Goal: Information Seeking & Learning: Learn about a topic

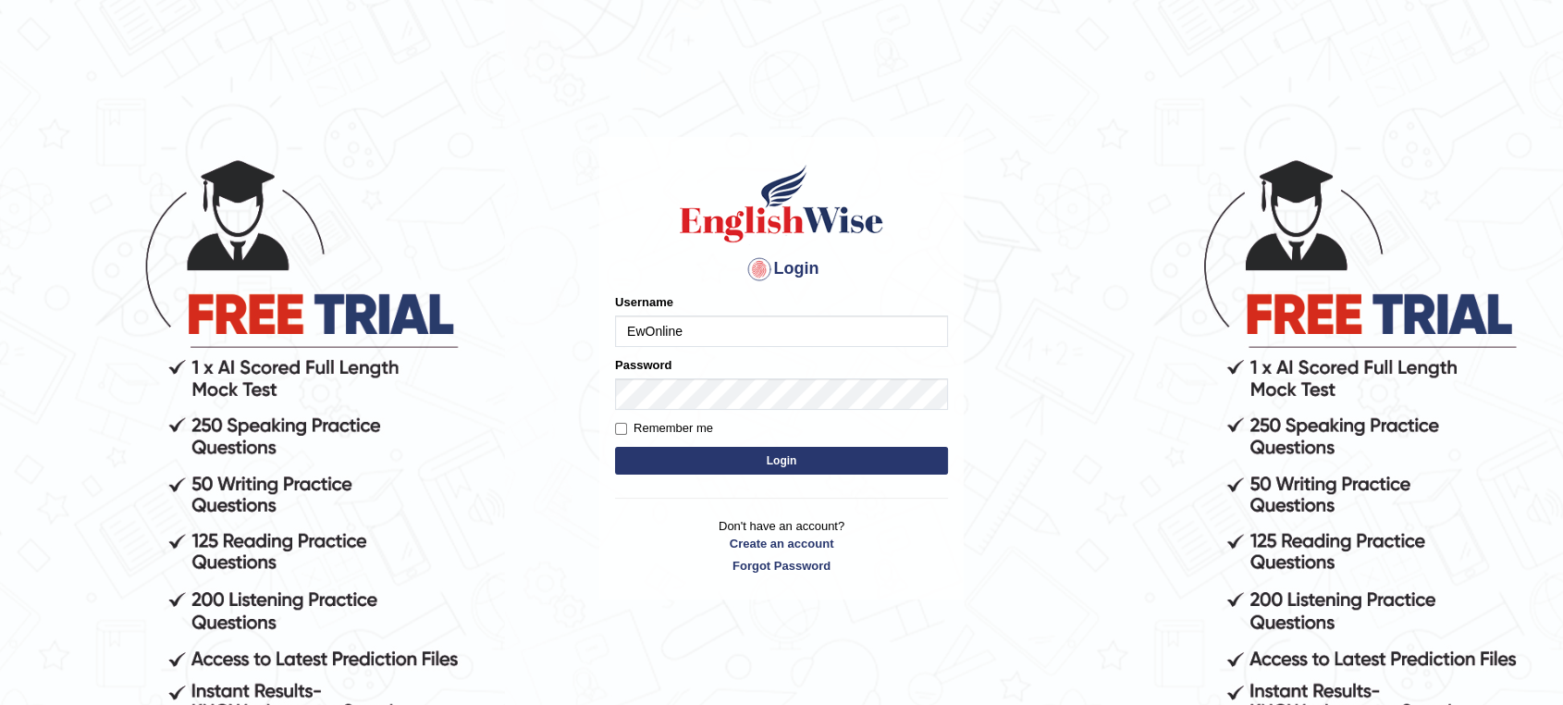
type input "EwOnline"
click at [615, 447] on button "Login" at bounding box center [781, 461] width 333 height 28
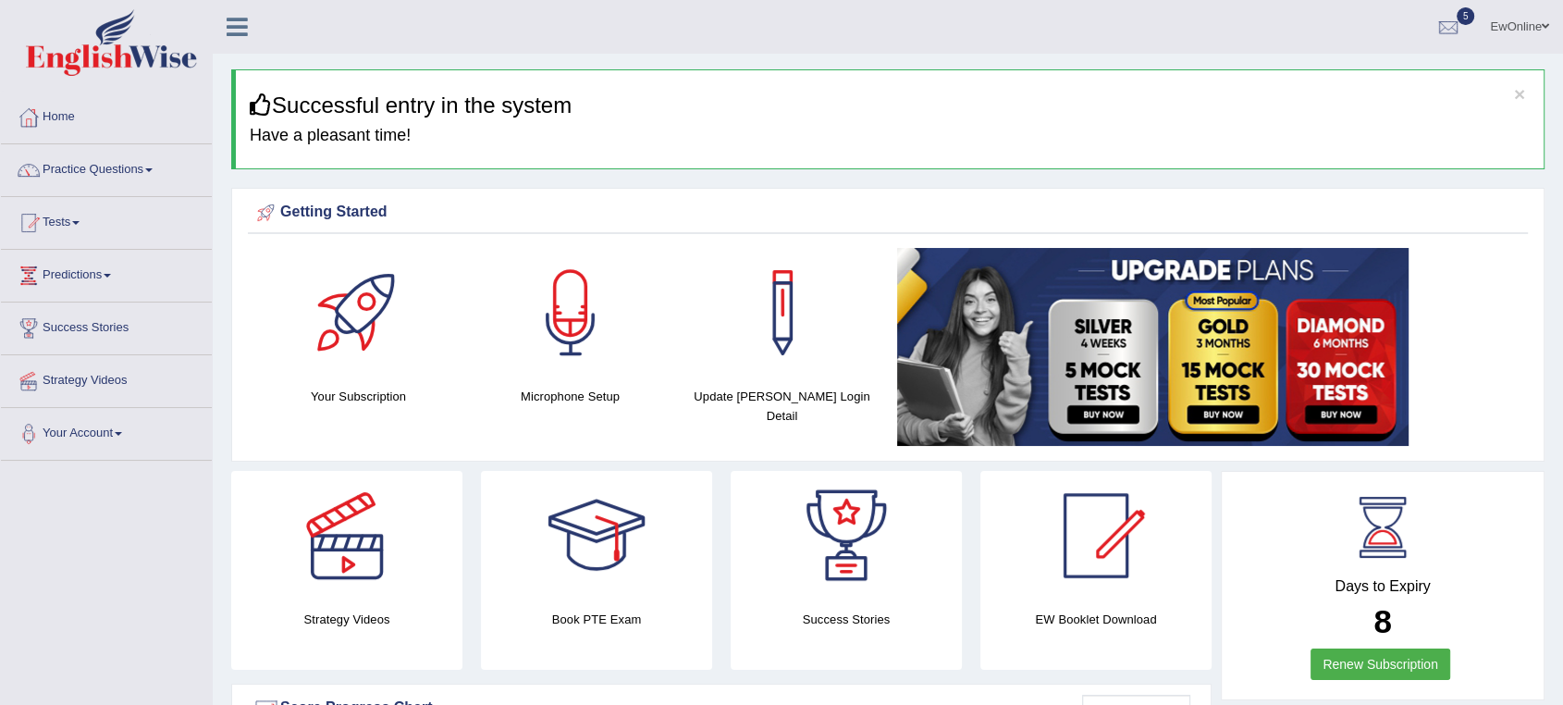
click at [82, 164] on link "Practice Questions" at bounding box center [106, 167] width 211 height 46
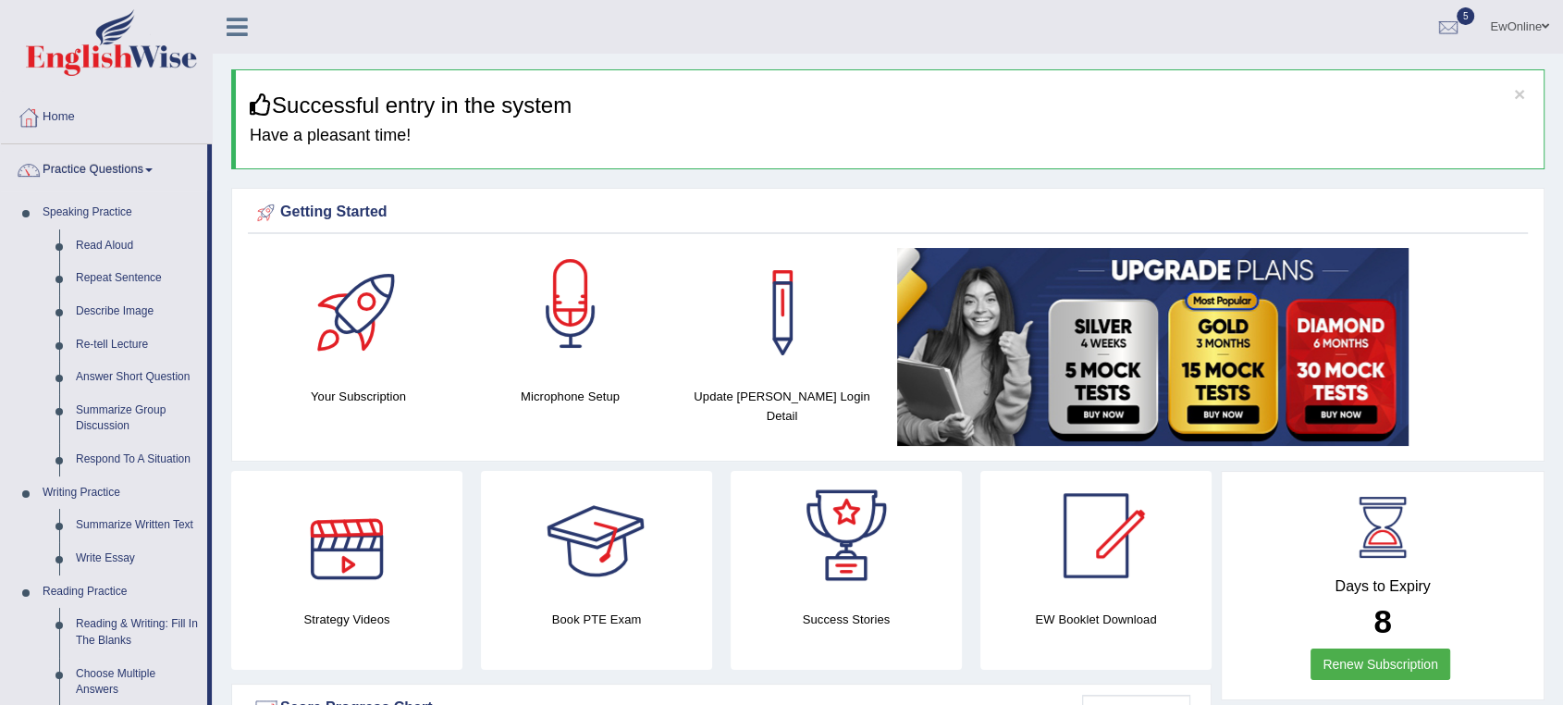
click at [583, 314] on div at bounding box center [571, 313] width 130 height 130
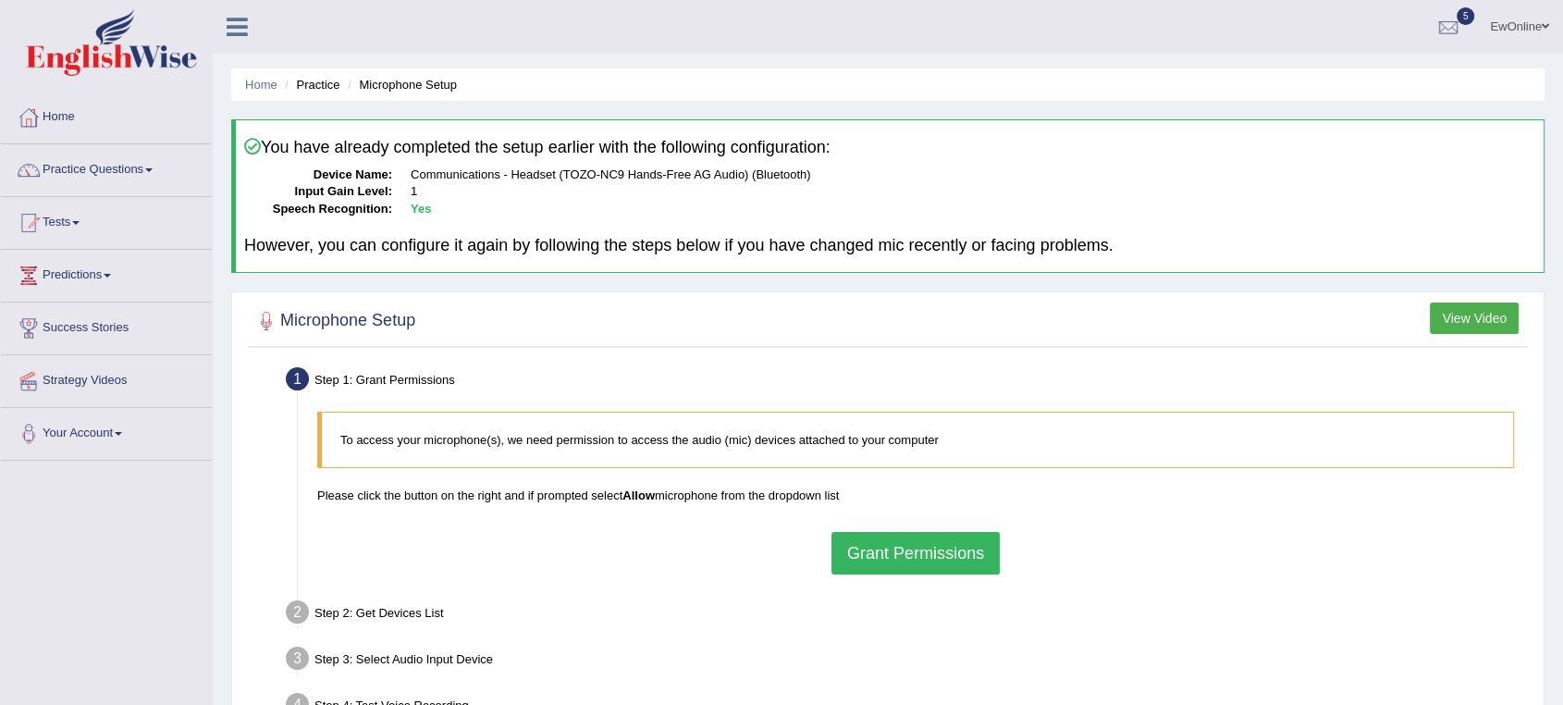
click at [909, 554] on button "Grant Permissions" at bounding box center [916, 553] width 168 height 43
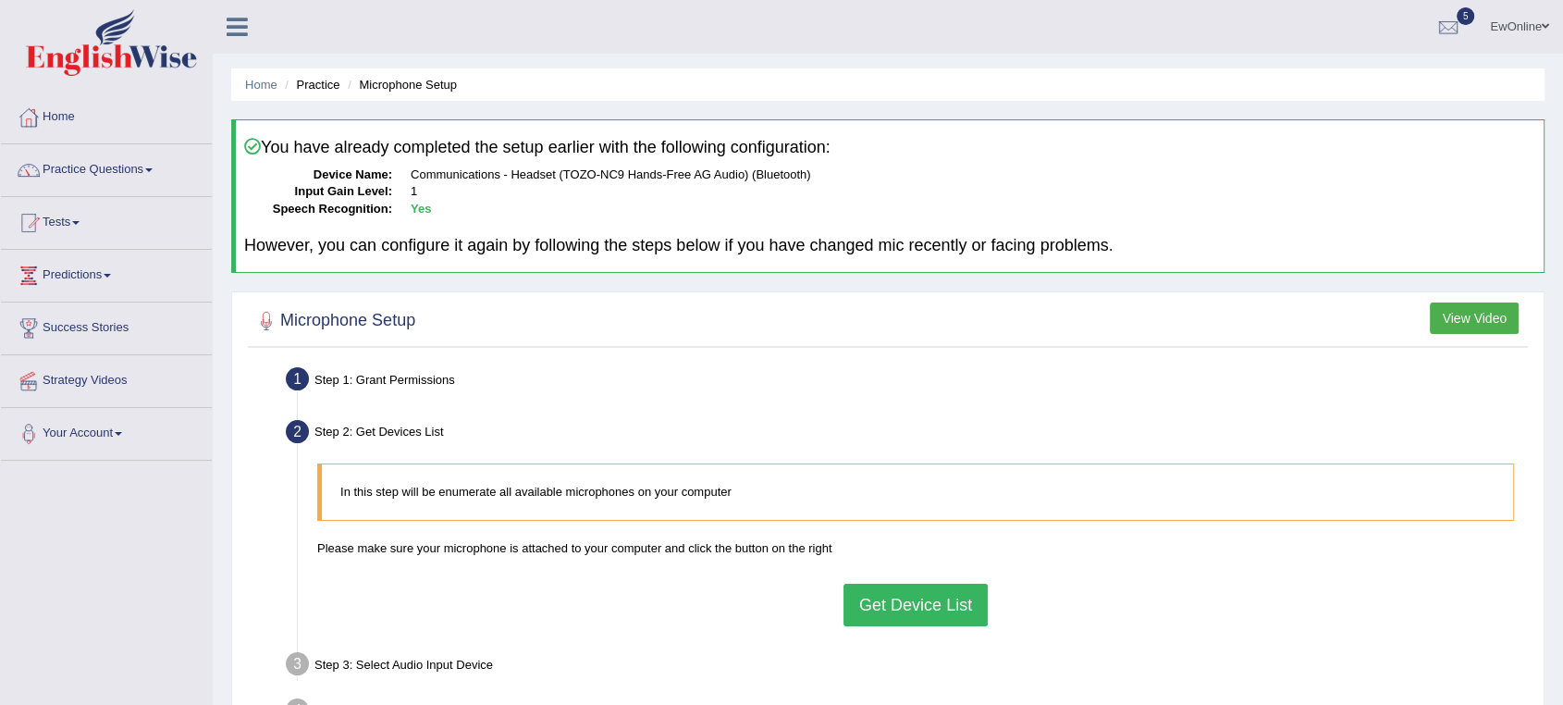
click at [902, 601] on button "Get Device List" at bounding box center [916, 605] width 144 height 43
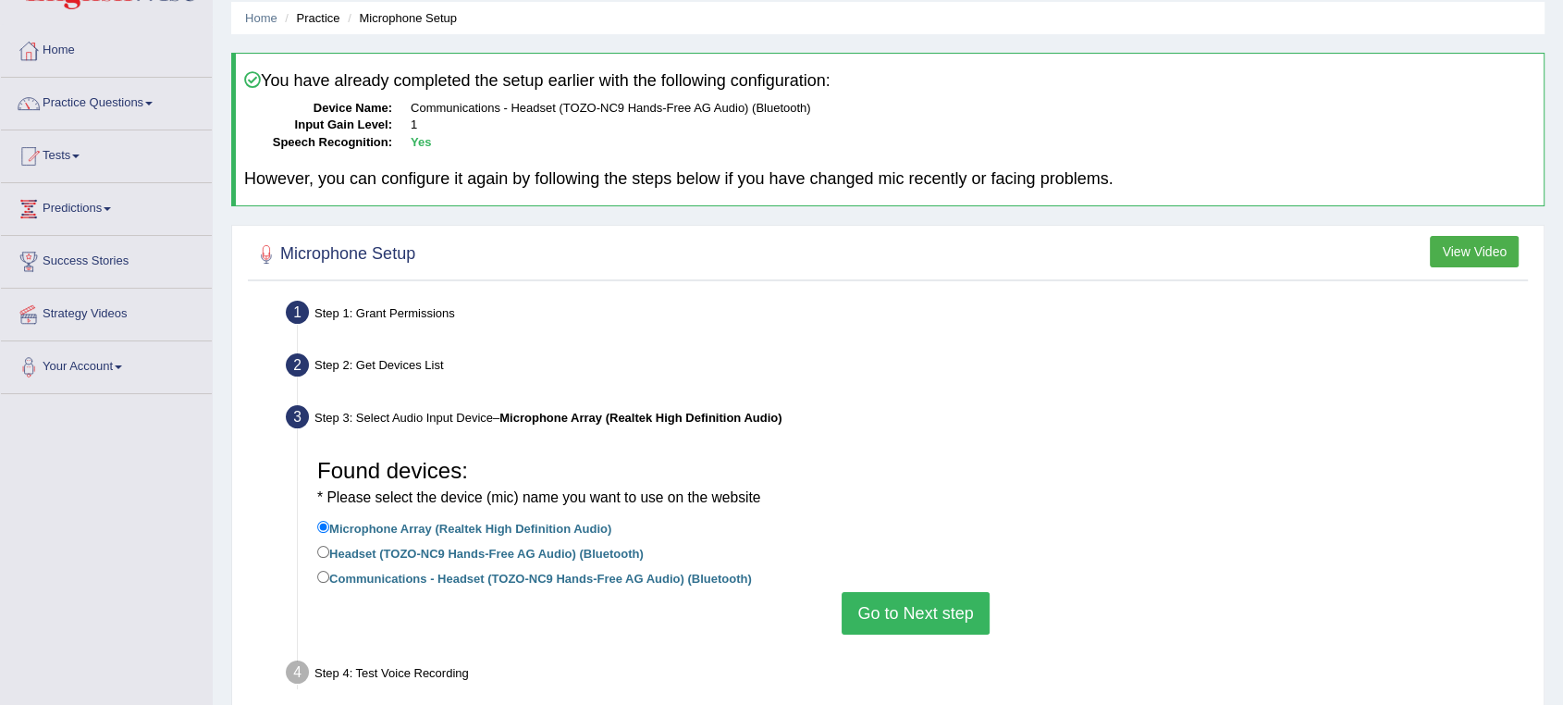
scroll to position [103, 0]
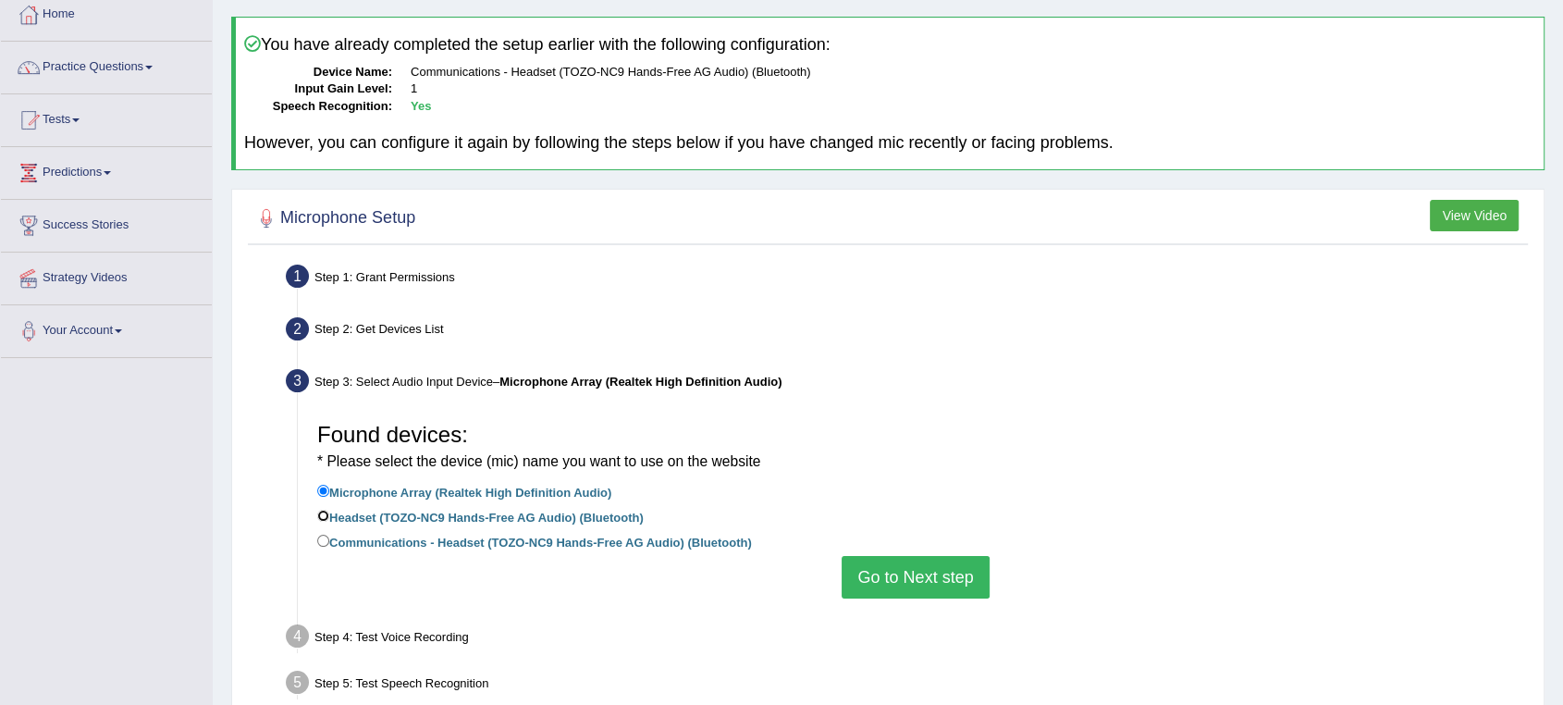
click at [318, 513] on input "Headset (TOZO-NC9 Hands-Free AG Audio) (Bluetooth)" at bounding box center [323, 516] width 12 height 12
radio input "true"
click at [891, 579] on button "Go to Next step" at bounding box center [915, 577] width 147 height 43
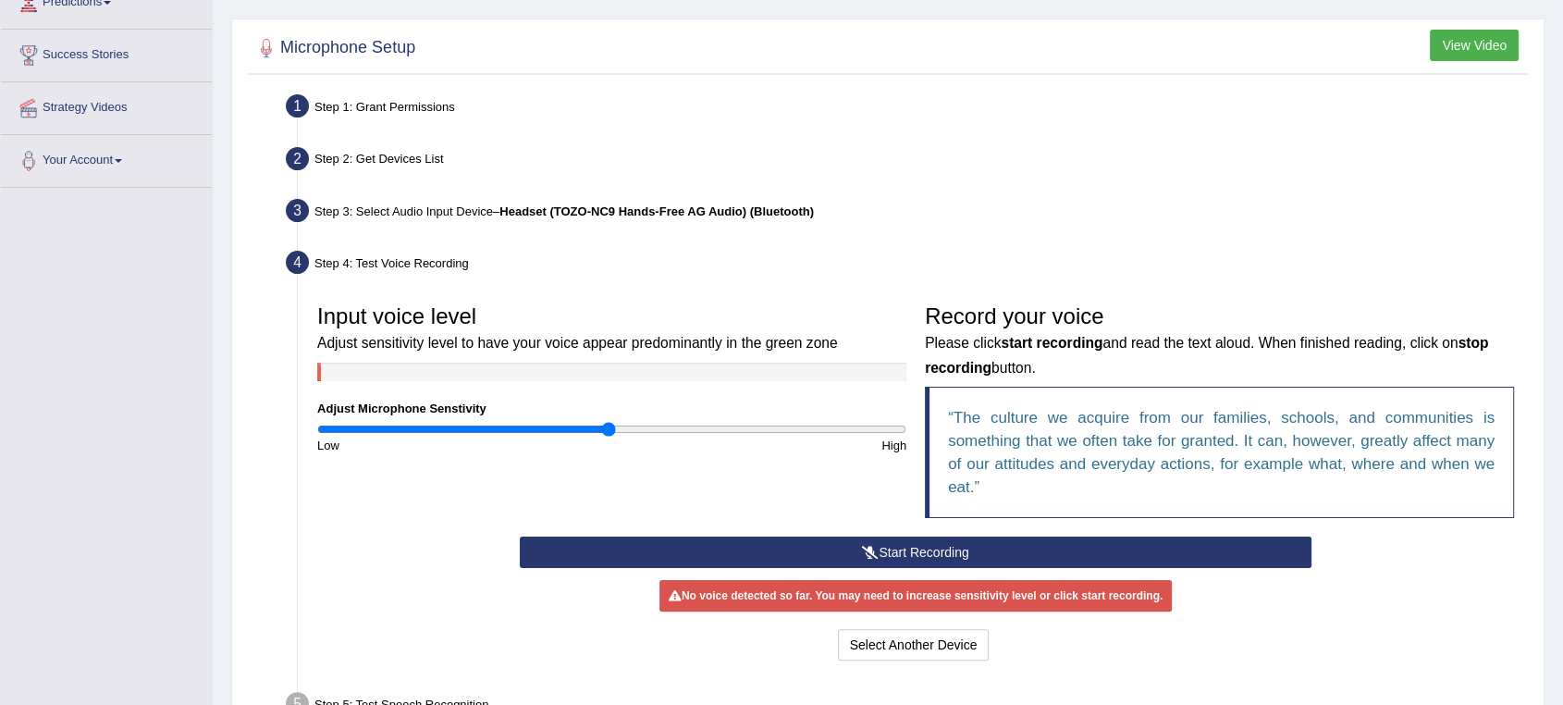
scroll to position [308, 0]
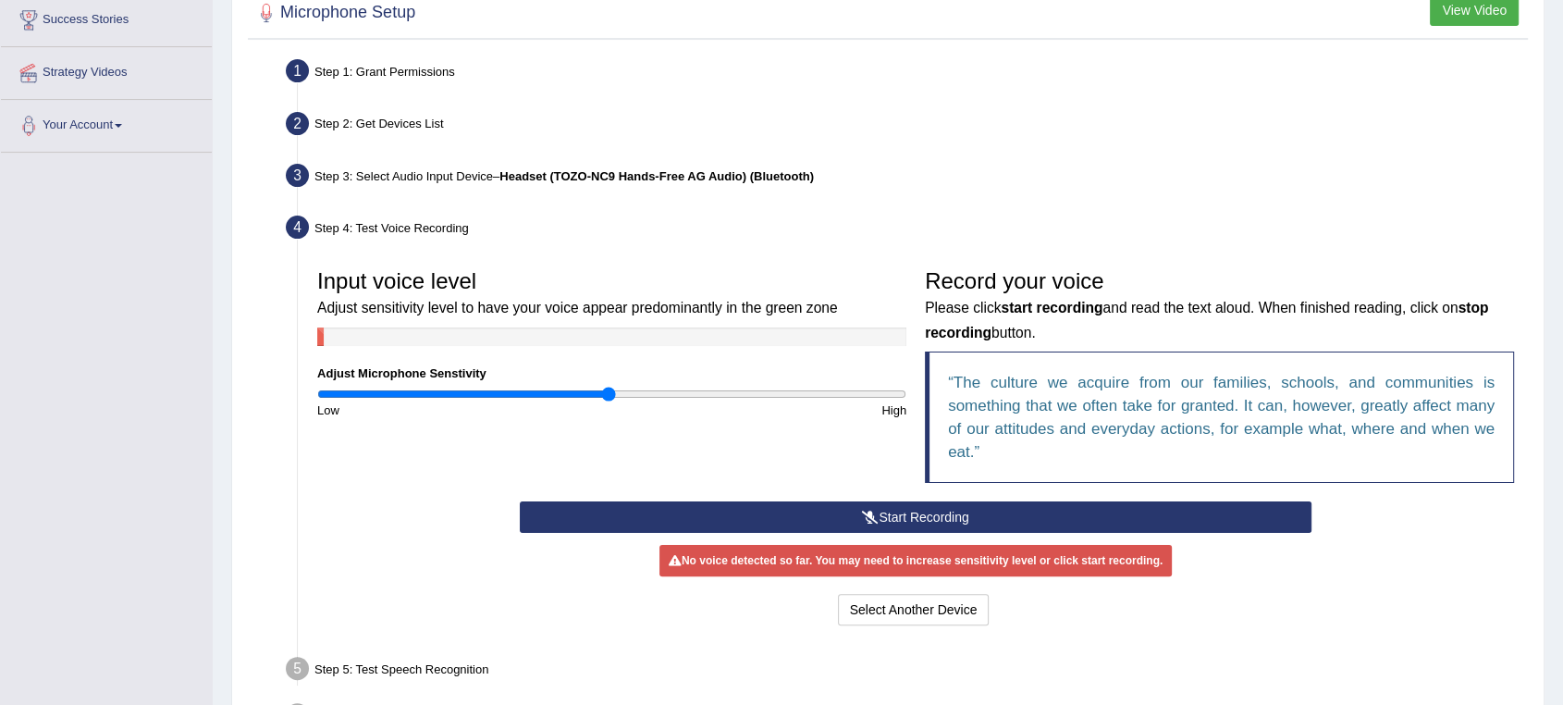
click at [897, 513] on button "Start Recording" at bounding box center [916, 516] width 792 height 31
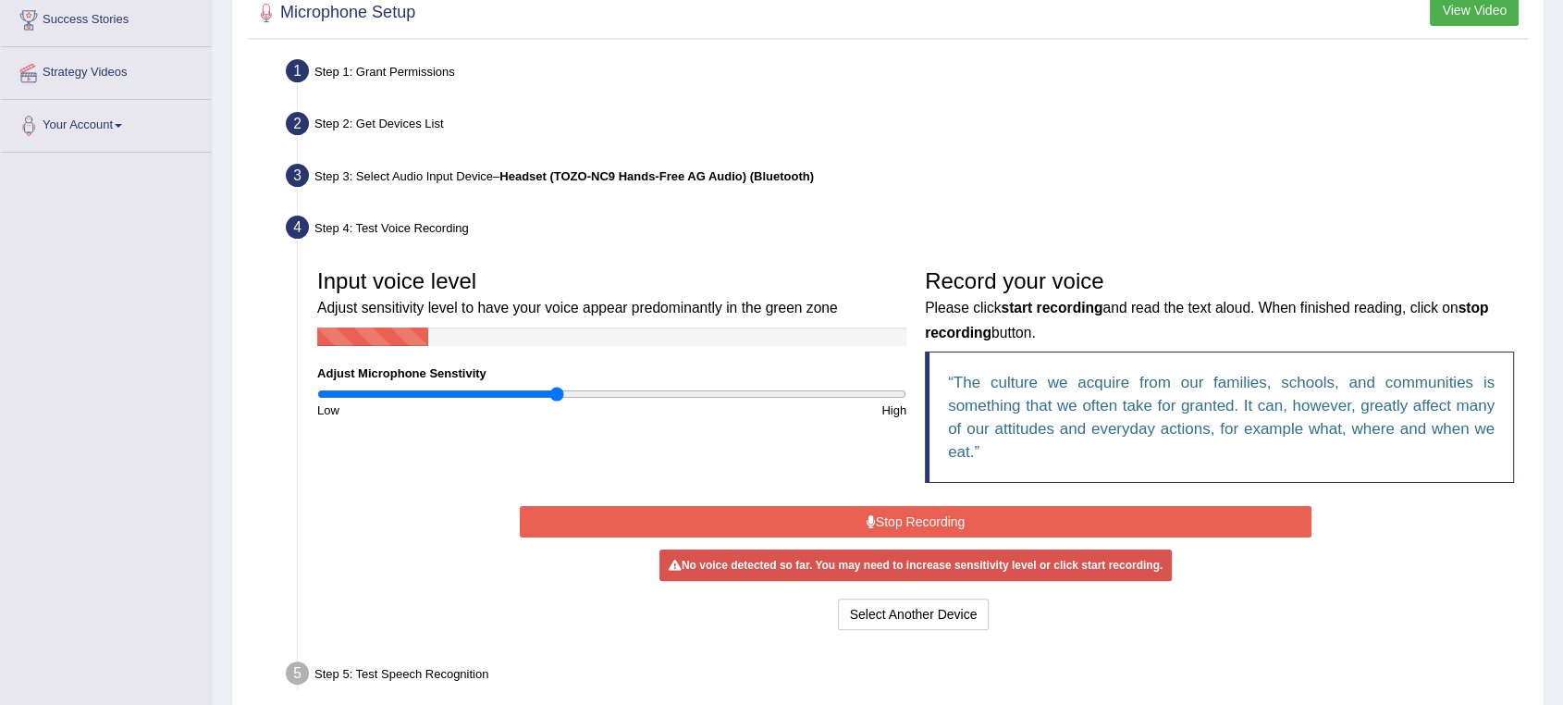
drag, startPoint x: 602, startPoint y: 391, endPoint x: 555, endPoint y: 391, distance: 47.2
click at [555, 391] on input "range" at bounding box center [611, 394] width 589 height 15
drag, startPoint x: 554, startPoint y: 396, endPoint x: 539, endPoint y: 396, distance: 14.8
type input "0.76"
click at [539, 396] on input "range" at bounding box center [611, 394] width 589 height 15
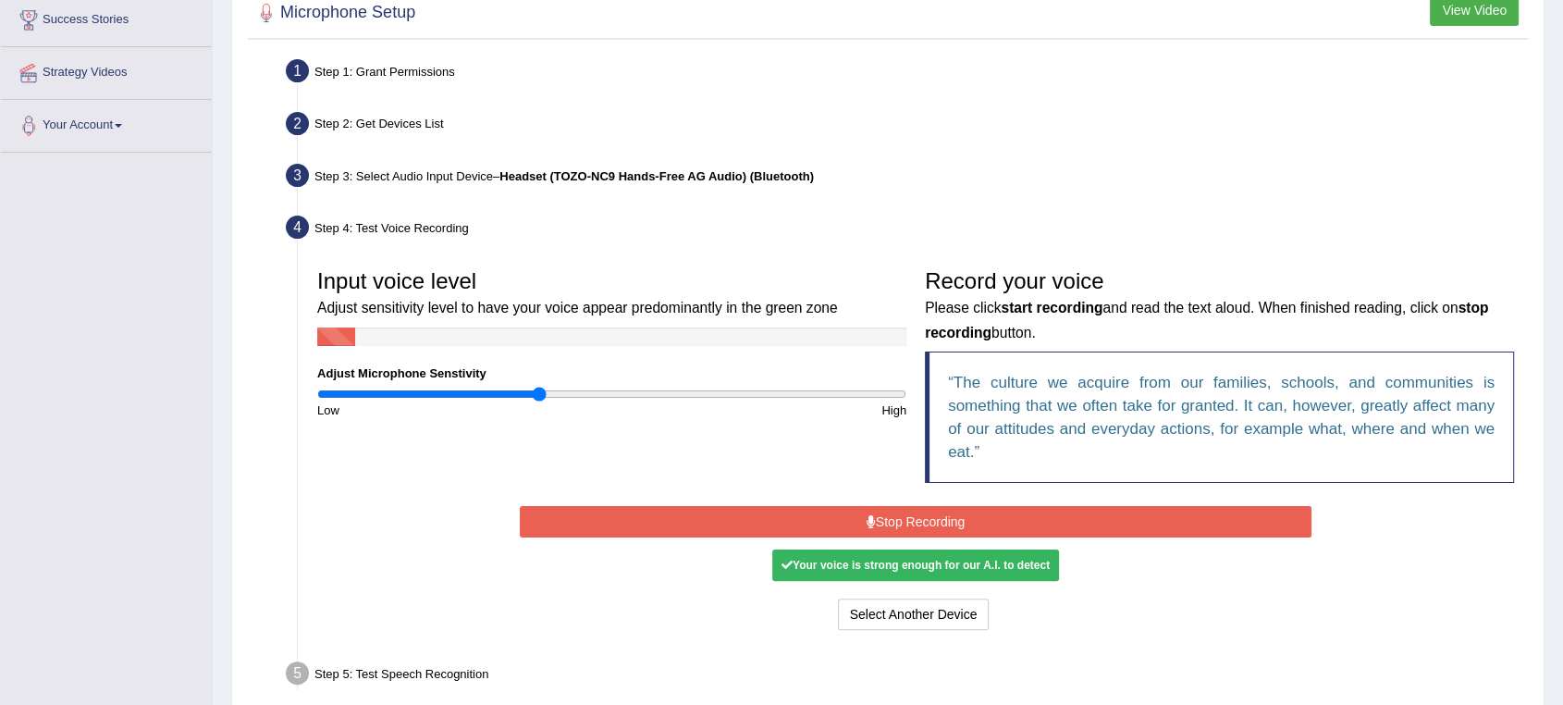
click at [895, 514] on button "Stop Recording" at bounding box center [916, 521] width 792 height 31
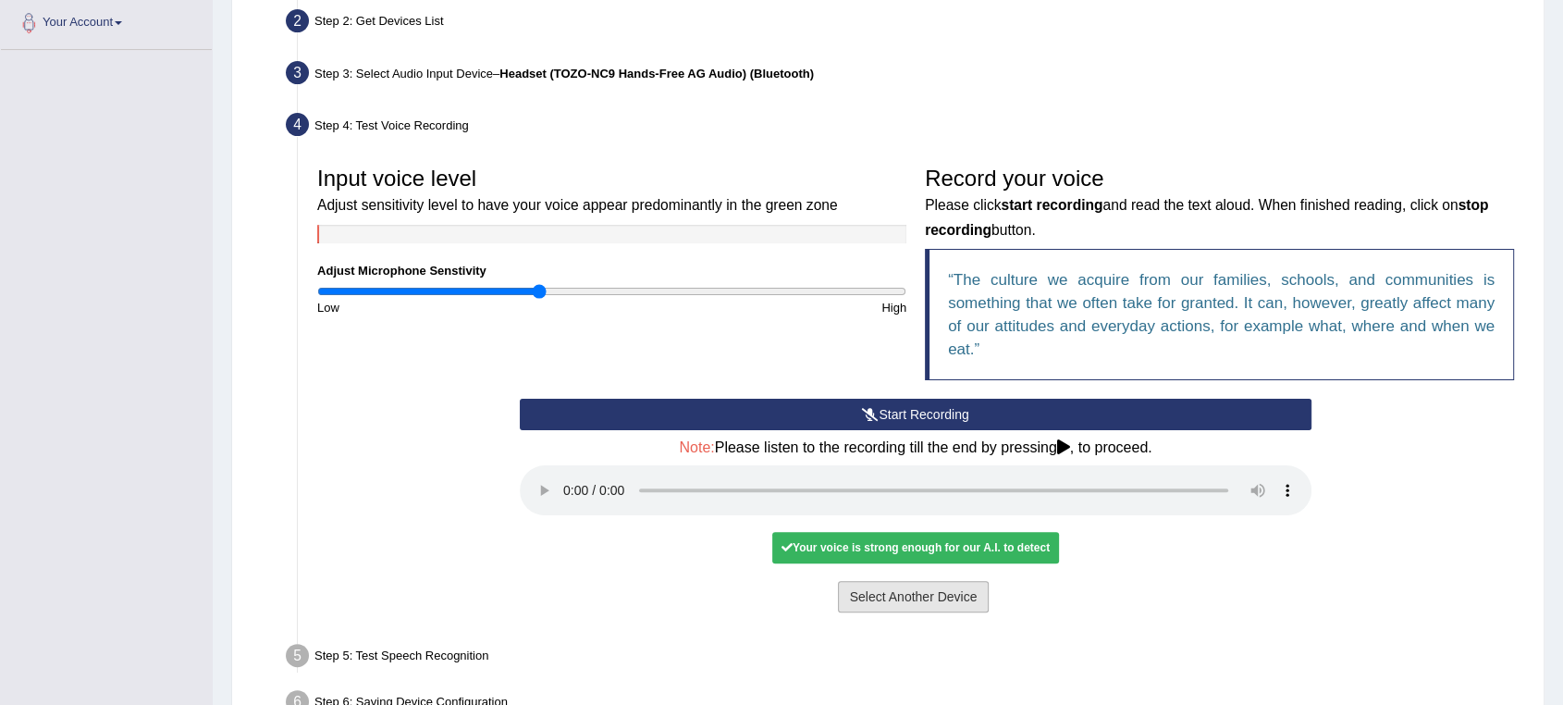
click at [922, 597] on button "Select Another Device" at bounding box center [914, 596] width 152 height 31
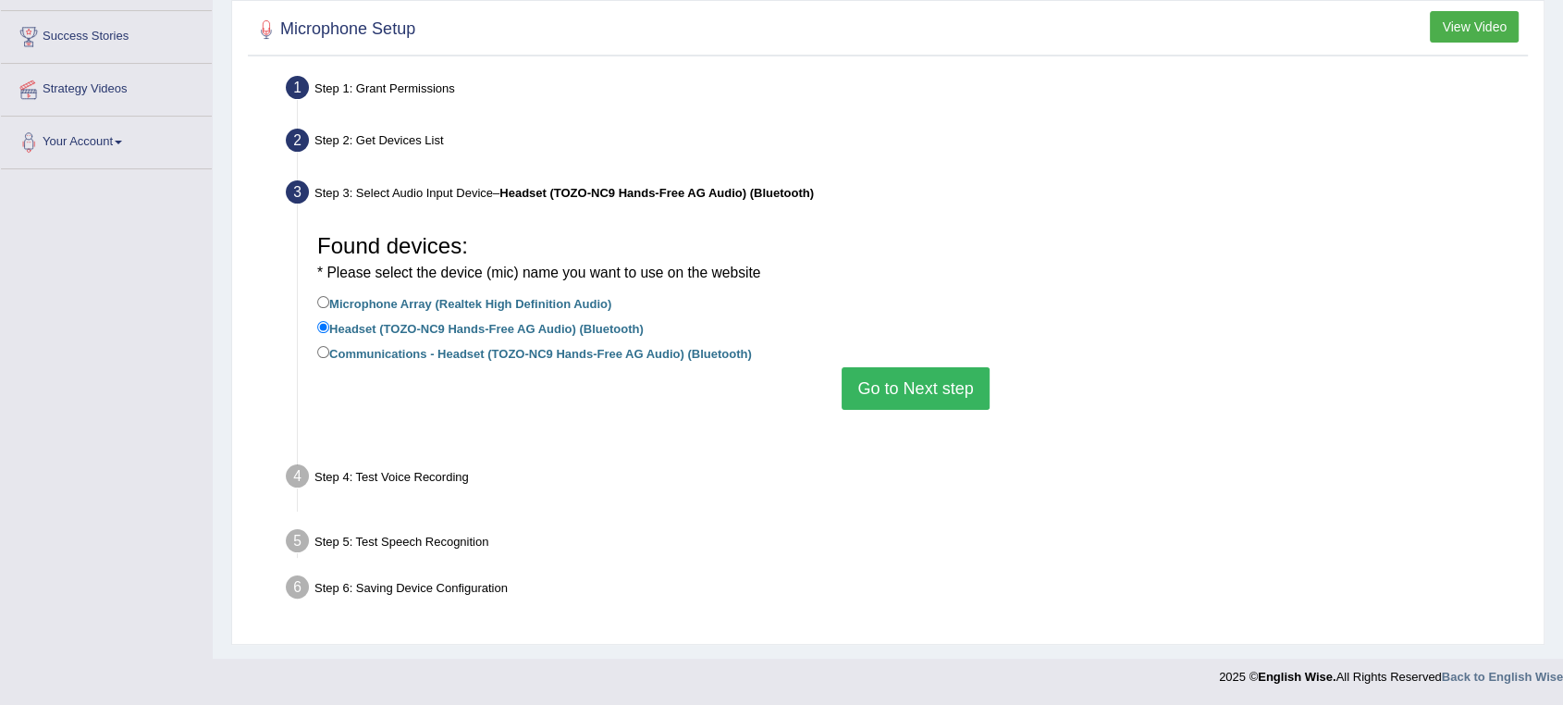
scroll to position [266, 0]
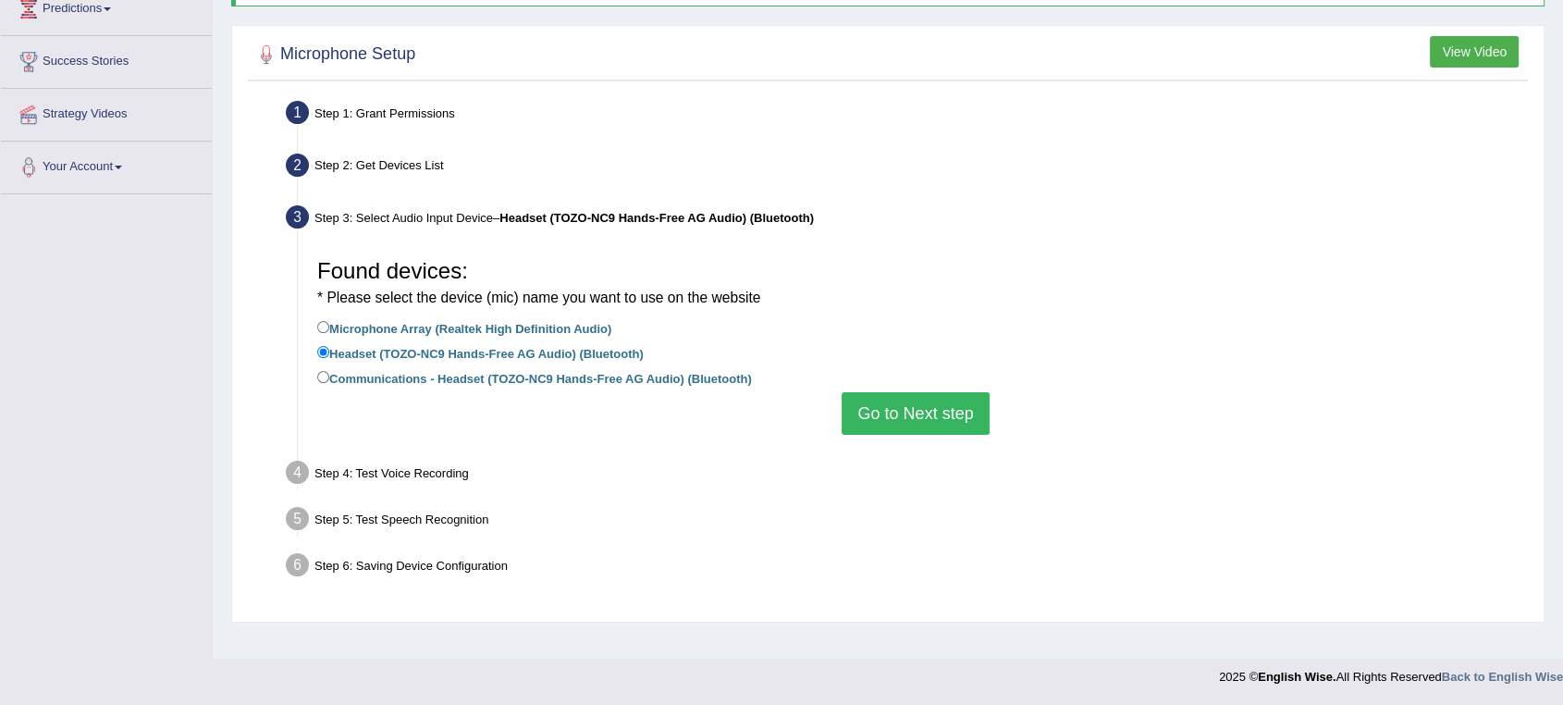
click at [897, 421] on button "Go to Next step" at bounding box center [915, 413] width 147 height 43
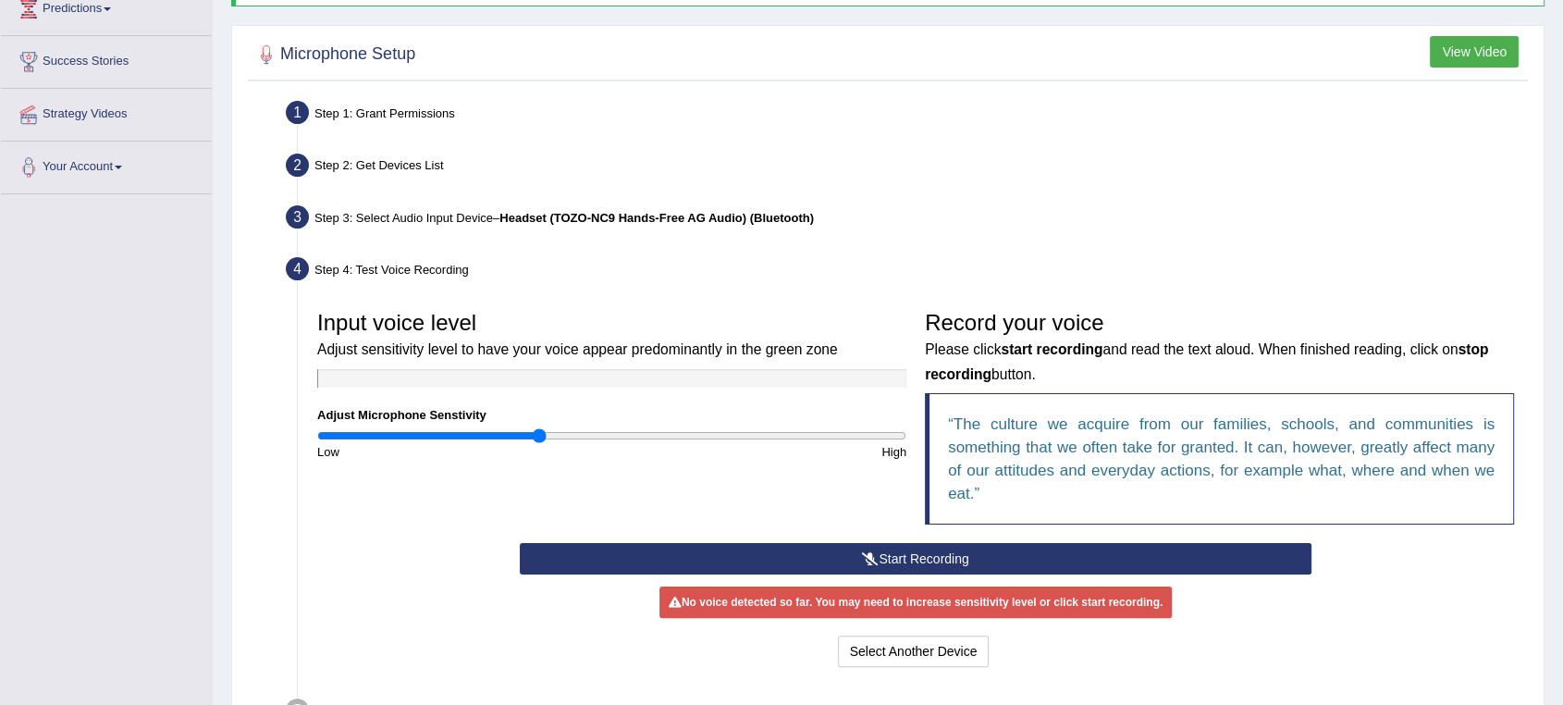
click at [881, 562] on button "Start Recording" at bounding box center [916, 558] width 792 height 31
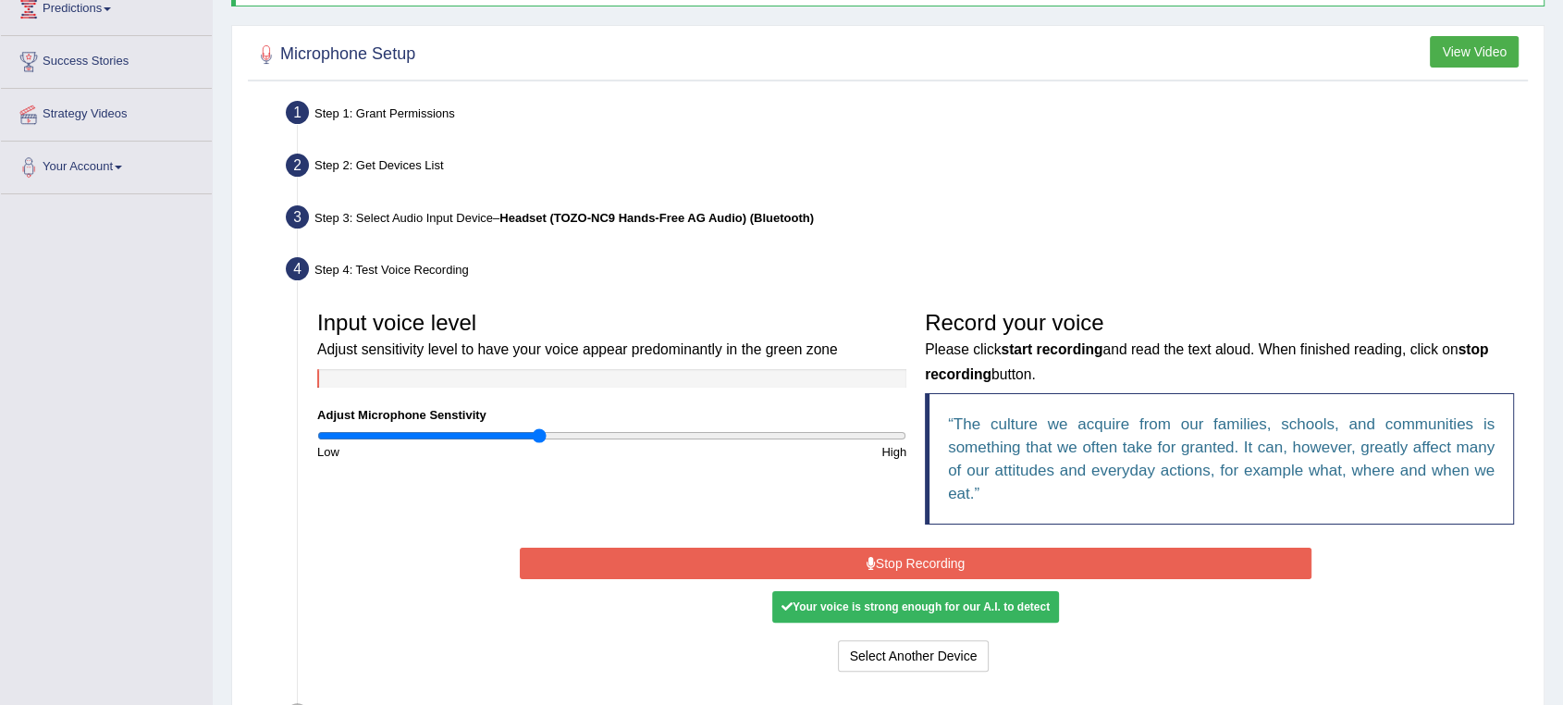
click at [916, 561] on button "Stop Recording" at bounding box center [916, 563] width 792 height 31
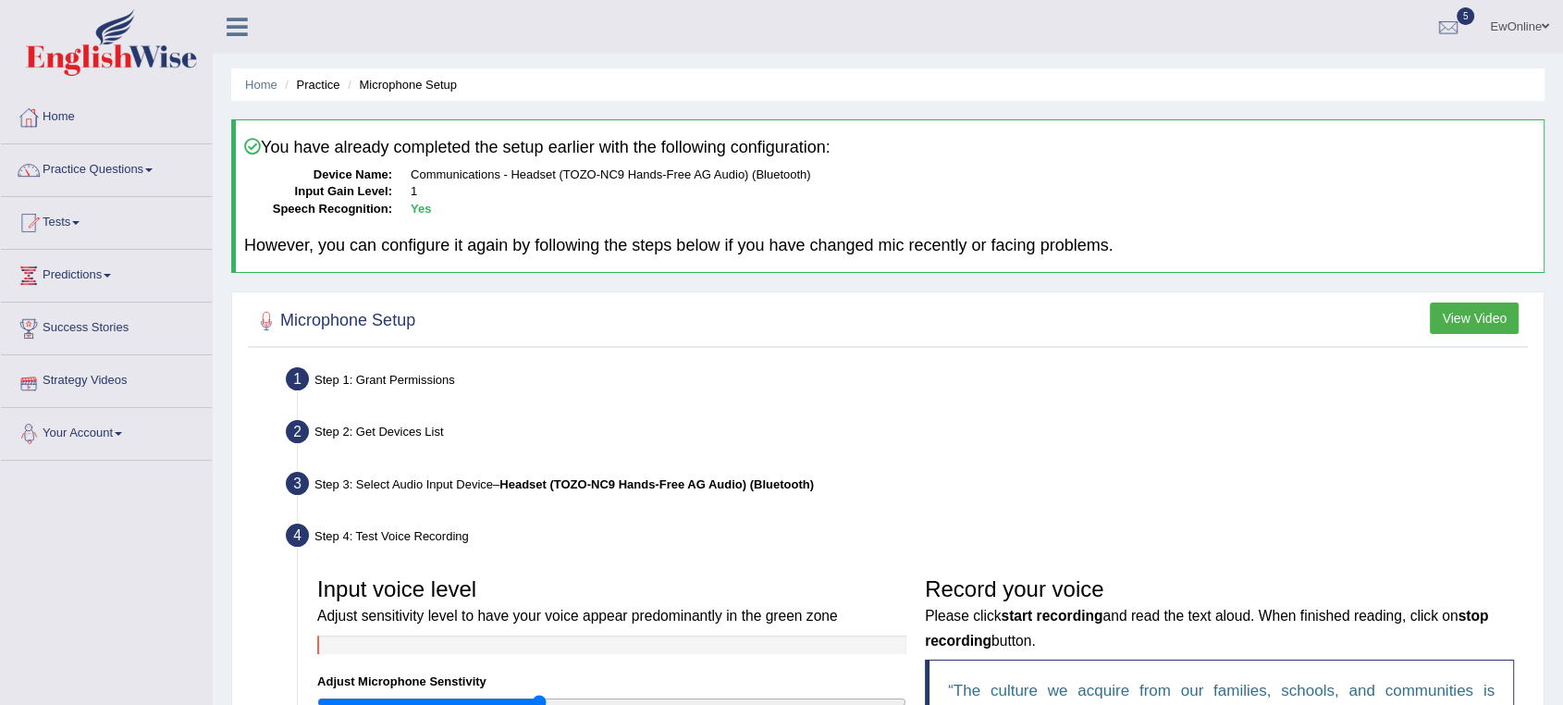
scroll to position [0, 0]
click at [126, 170] on link "Practice Questions" at bounding box center [106, 167] width 211 height 46
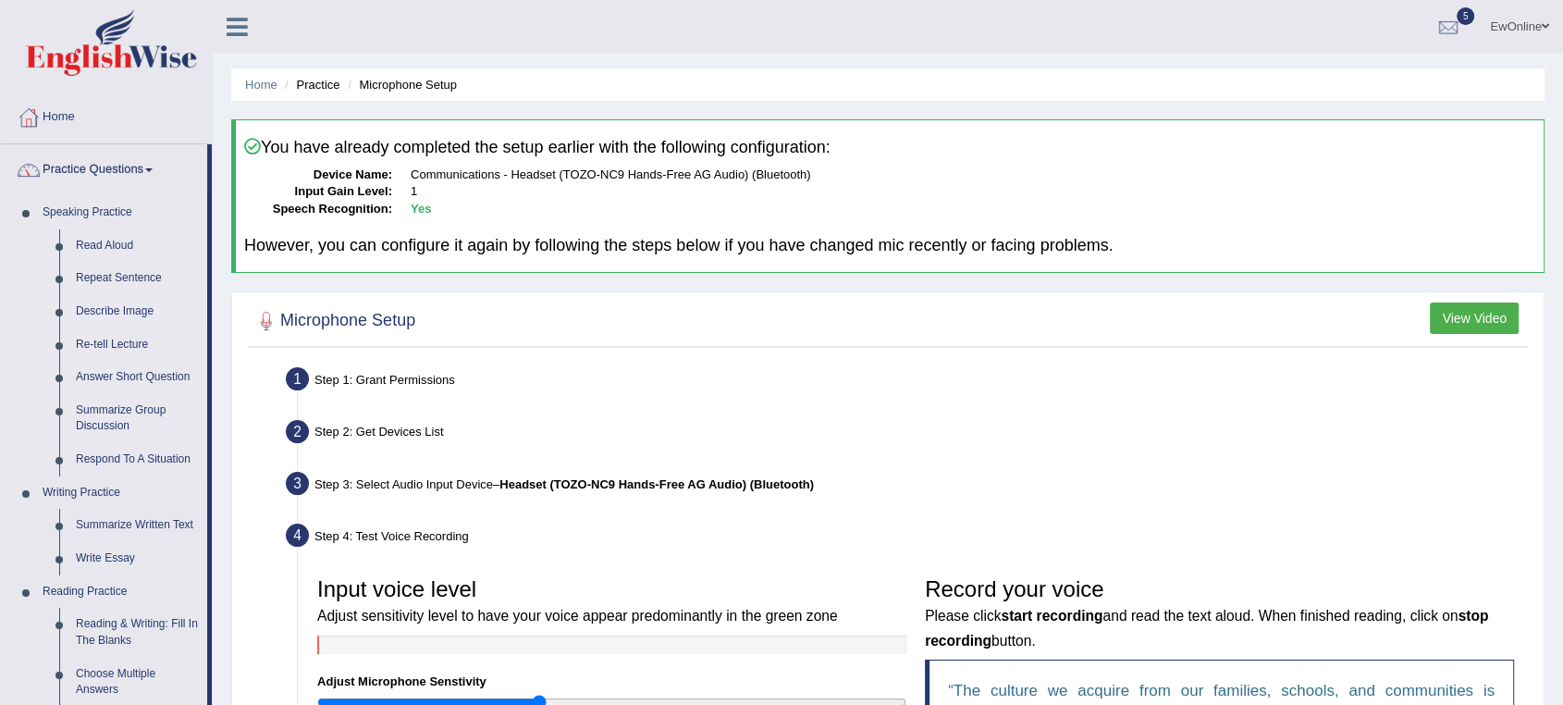
click at [106, 308] on link "Describe Image" at bounding box center [138, 311] width 140 height 33
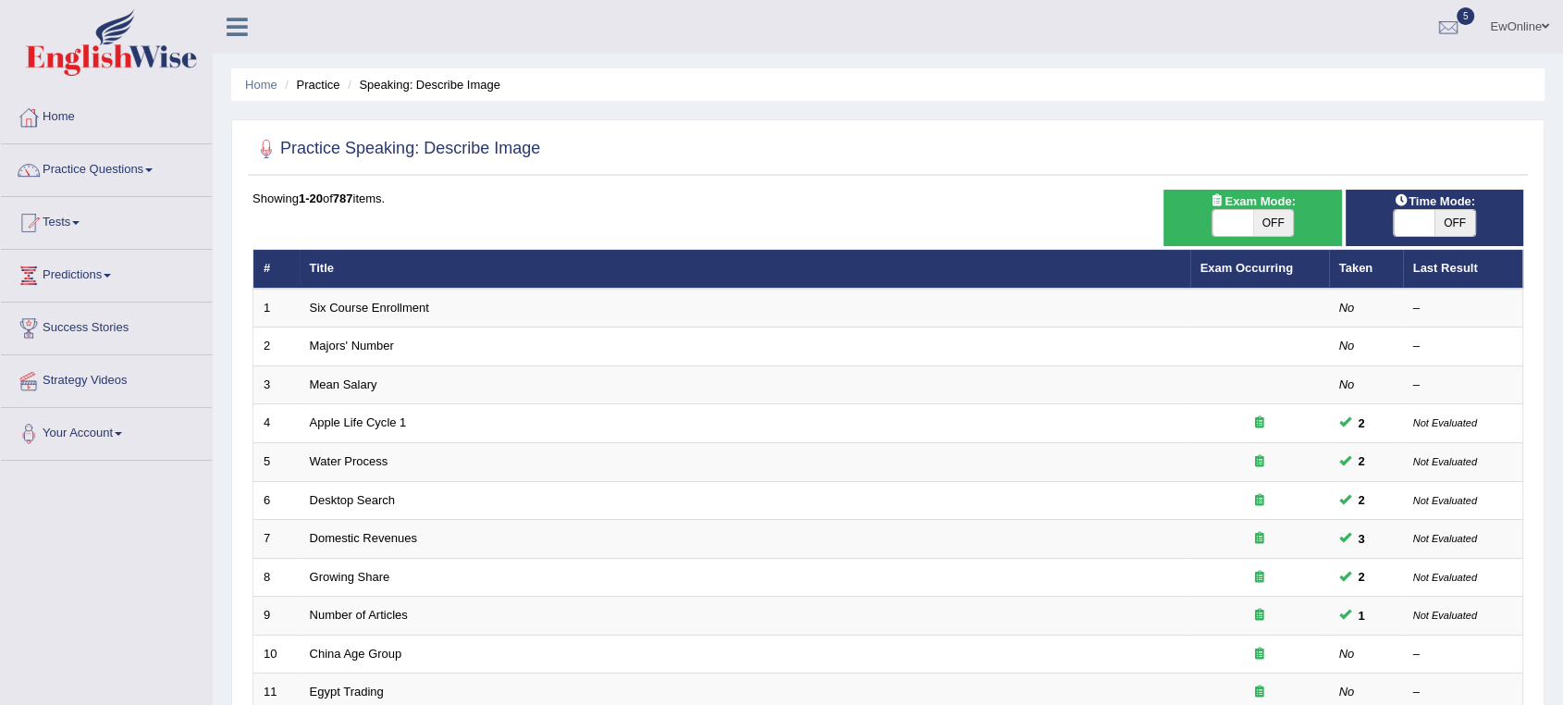
click at [1281, 225] on span "OFF" at bounding box center [1274, 223] width 41 height 26
checkbox input "true"
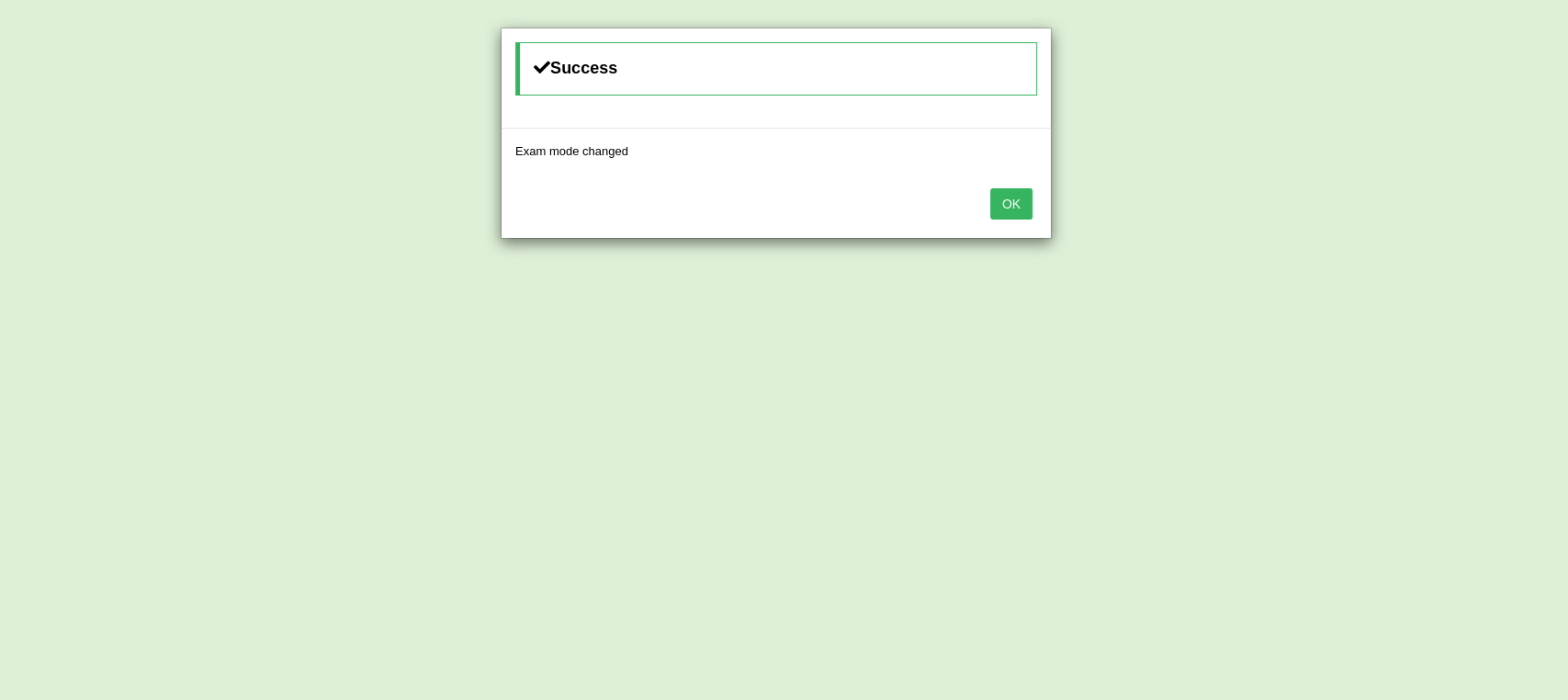
click at [1014, 214] on button "OK" at bounding box center [1011, 204] width 43 height 31
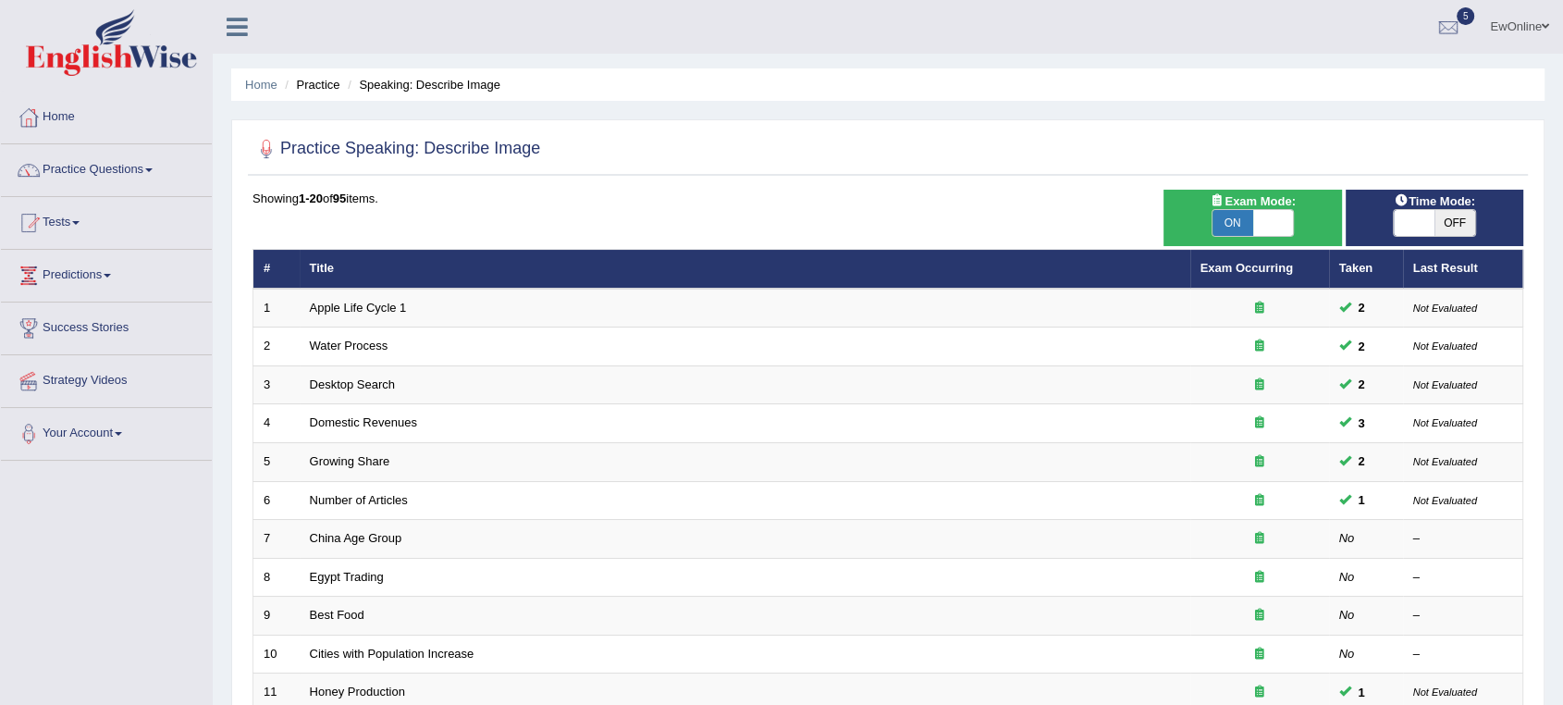
click at [1456, 222] on span "OFF" at bounding box center [1455, 223] width 41 height 26
checkbox input "true"
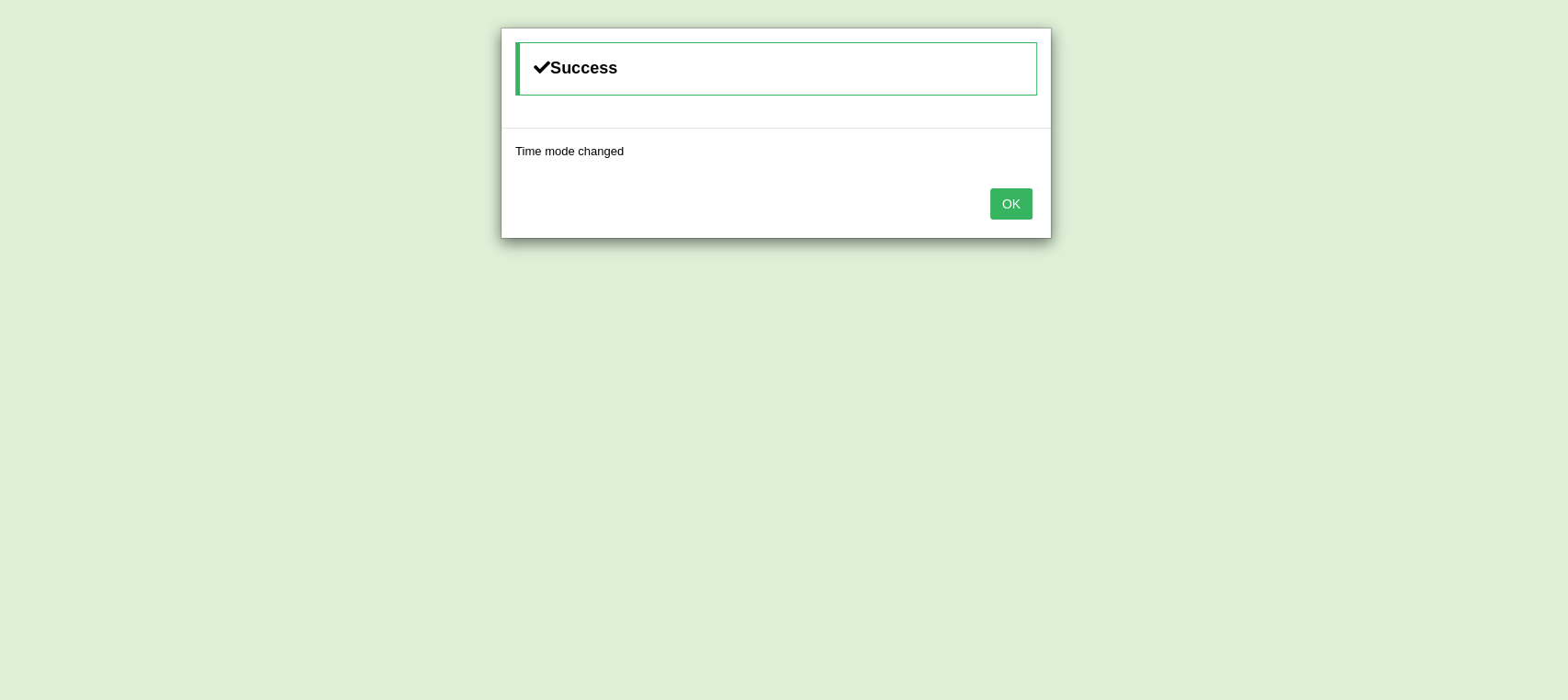
click at [1024, 207] on button "OK" at bounding box center [1011, 204] width 43 height 31
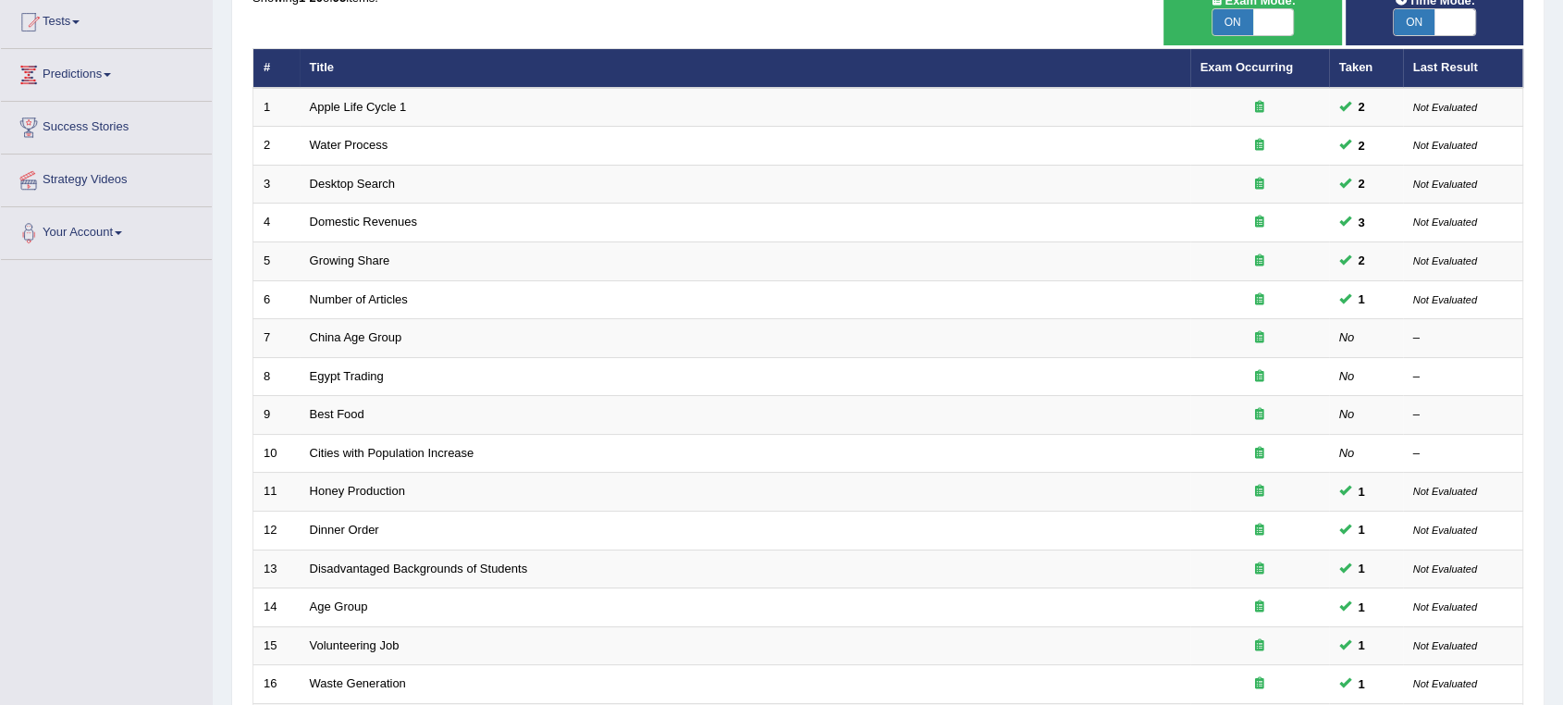
scroll to position [103, 0]
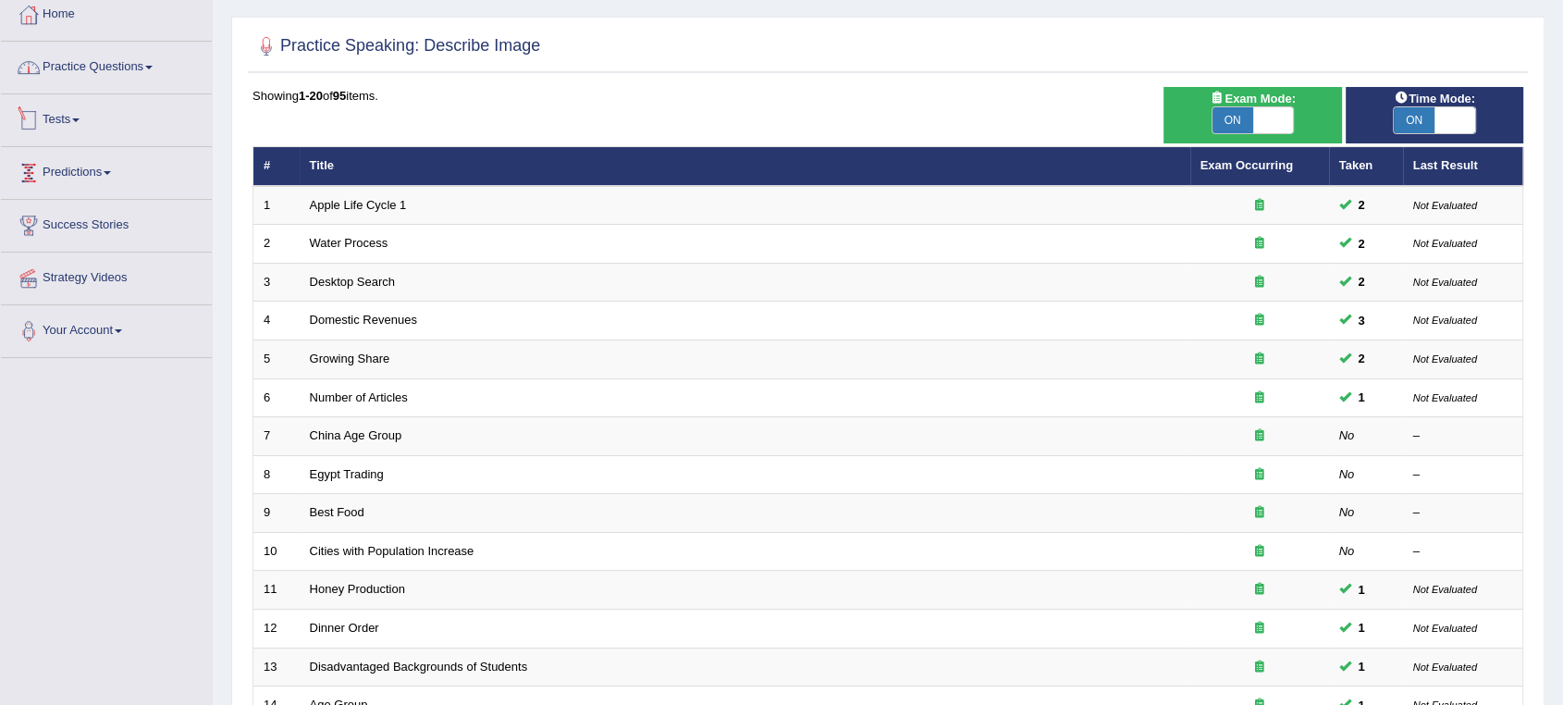
click at [139, 66] on link "Practice Questions" at bounding box center [106, 65] width 211 height 46
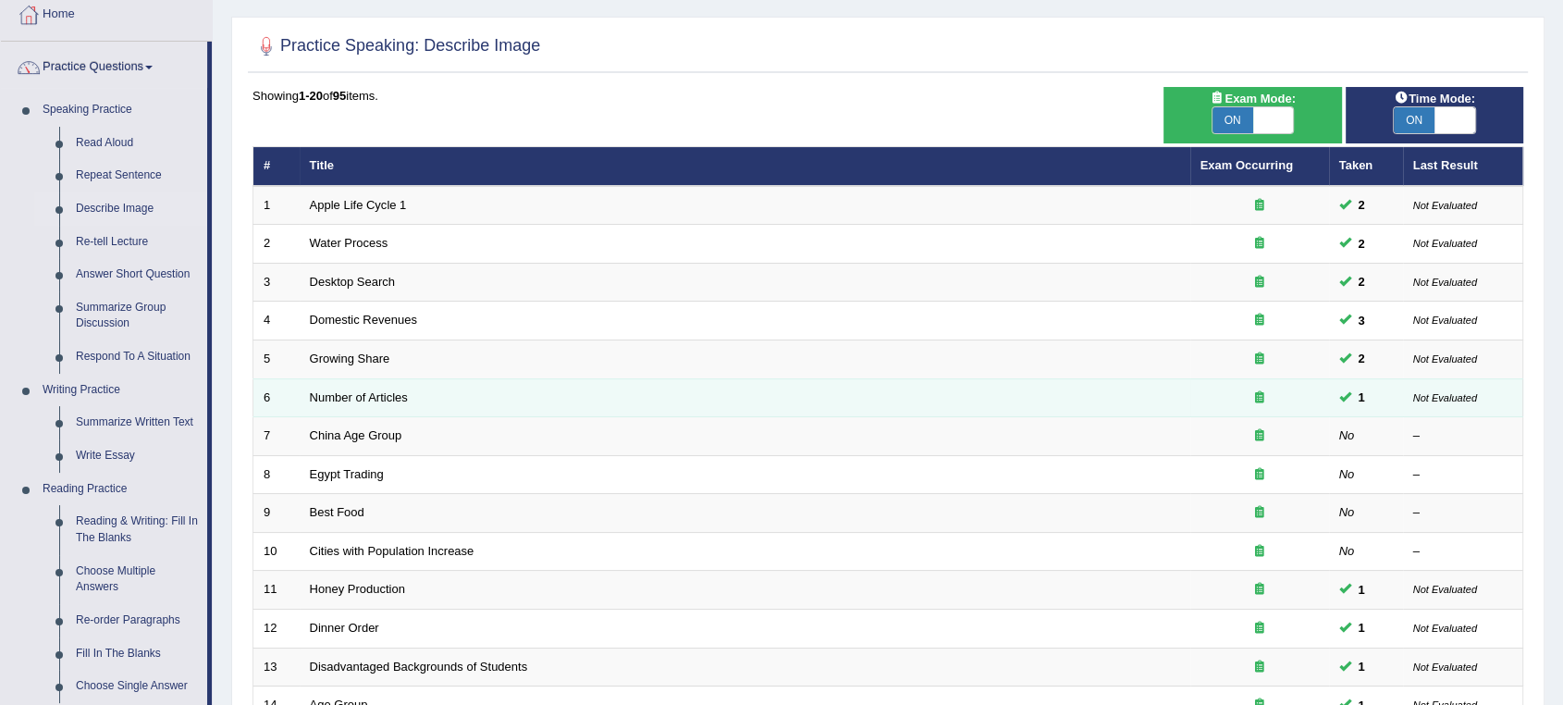
scroll to position [205, 0]
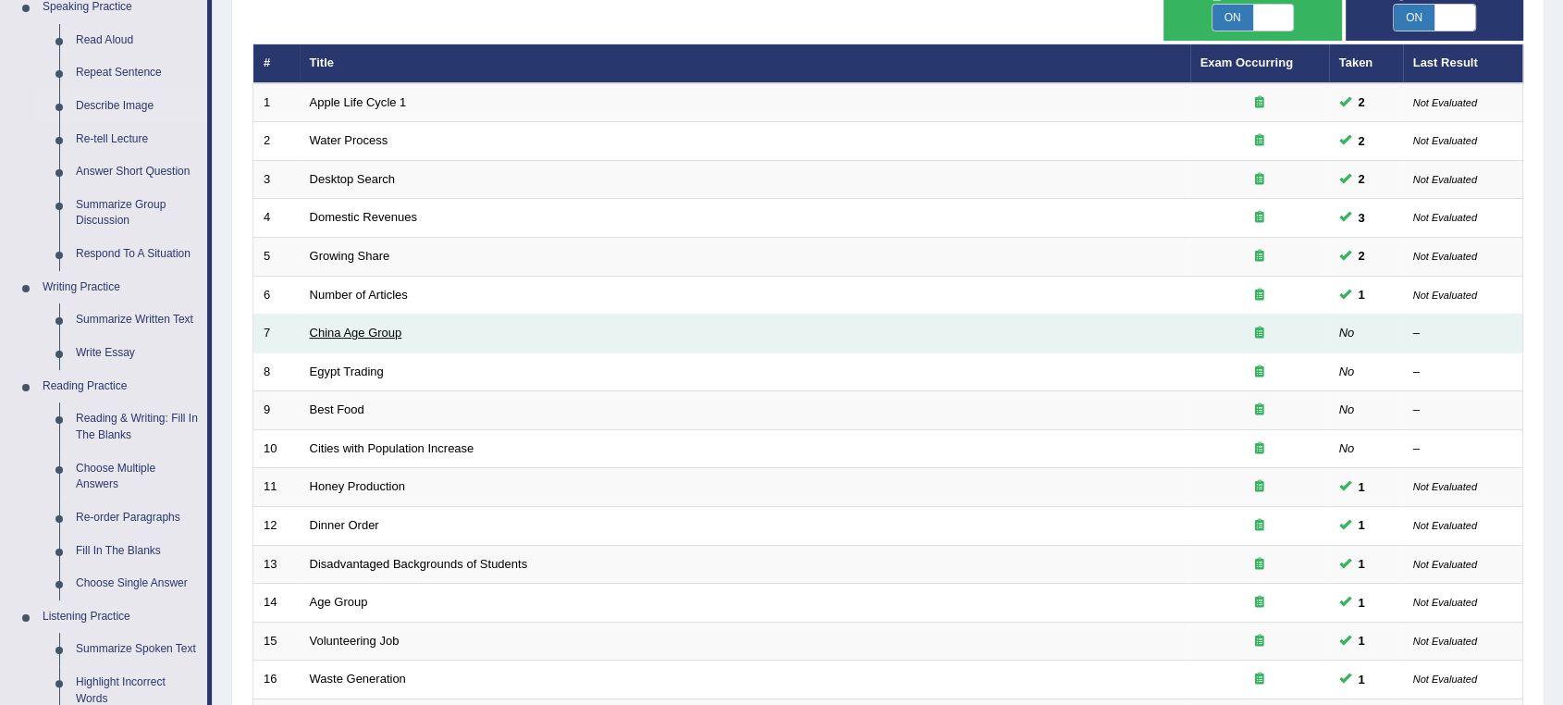
click at [381, 334] on link "China Age Group" at bounding box center [356, 333] width 93 height 14
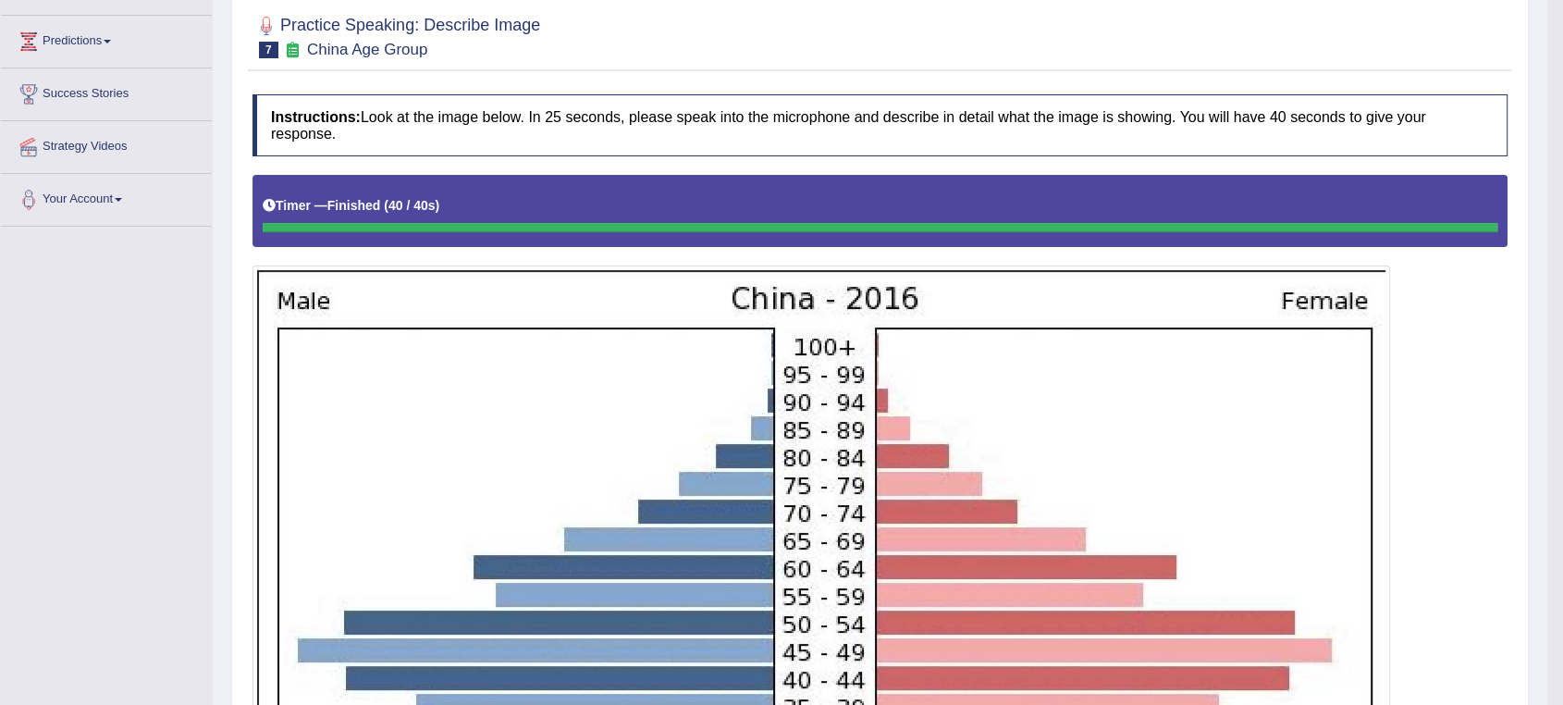
scroll to position [83, 0]
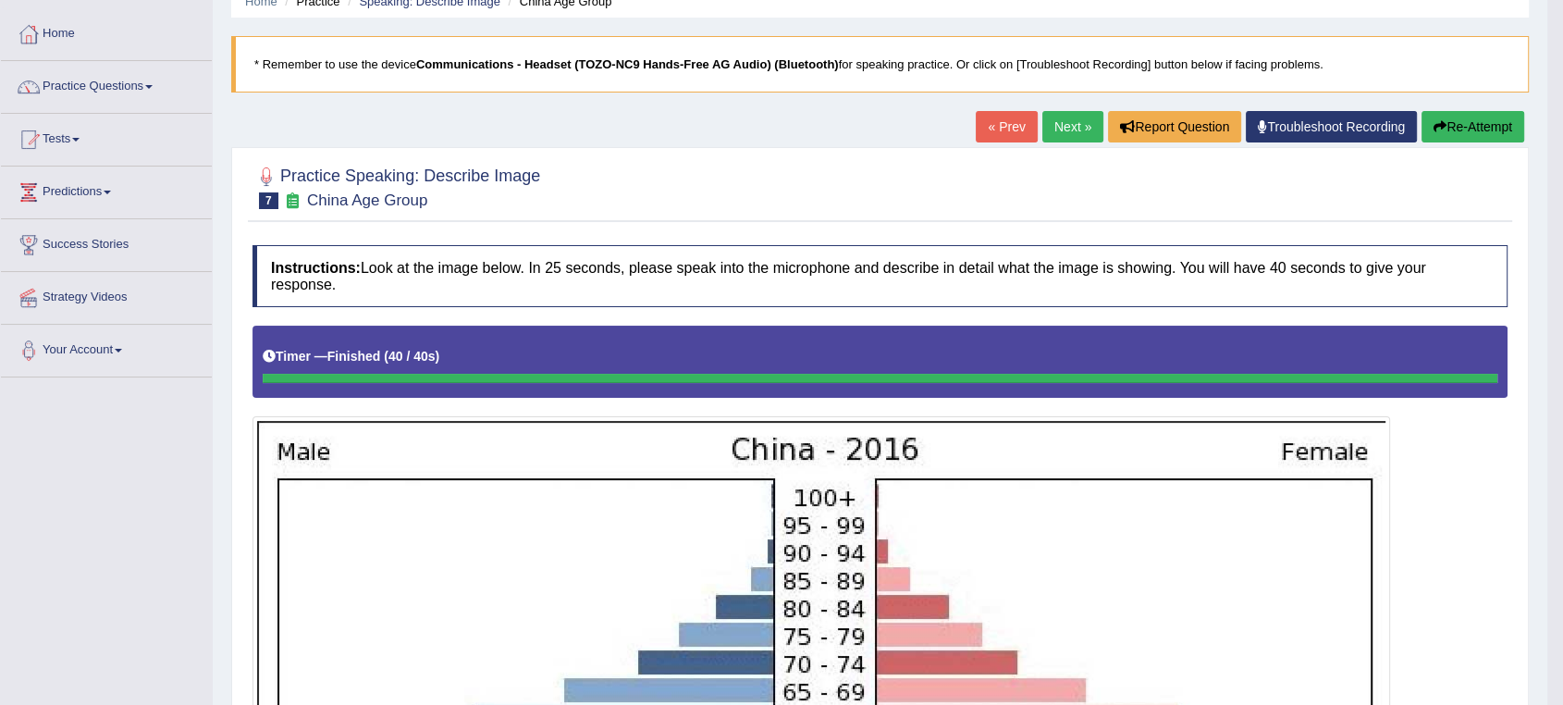
click at [1057, 129] on link "Next »" at bounding box center [1073, 126] width 61 height 31
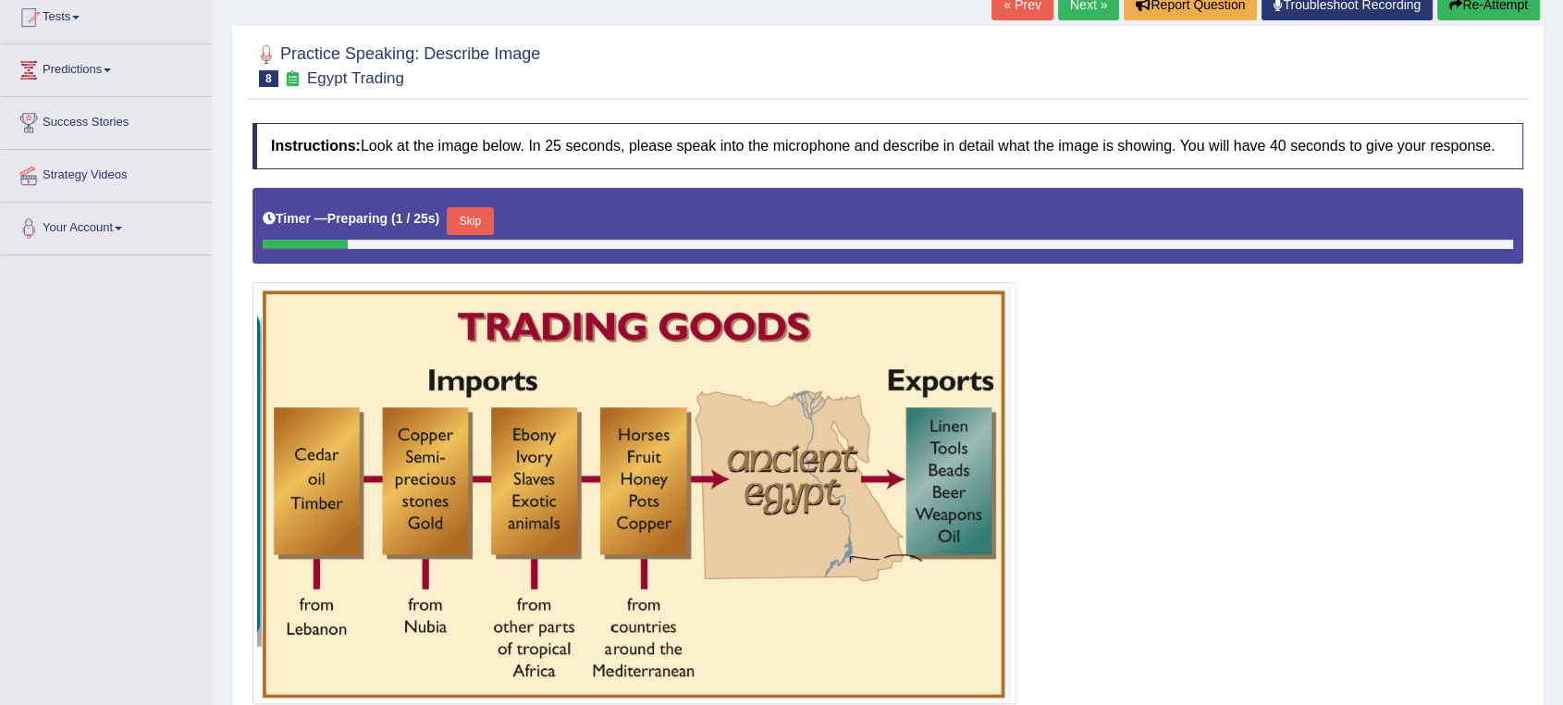
scroll to position [308, 0]
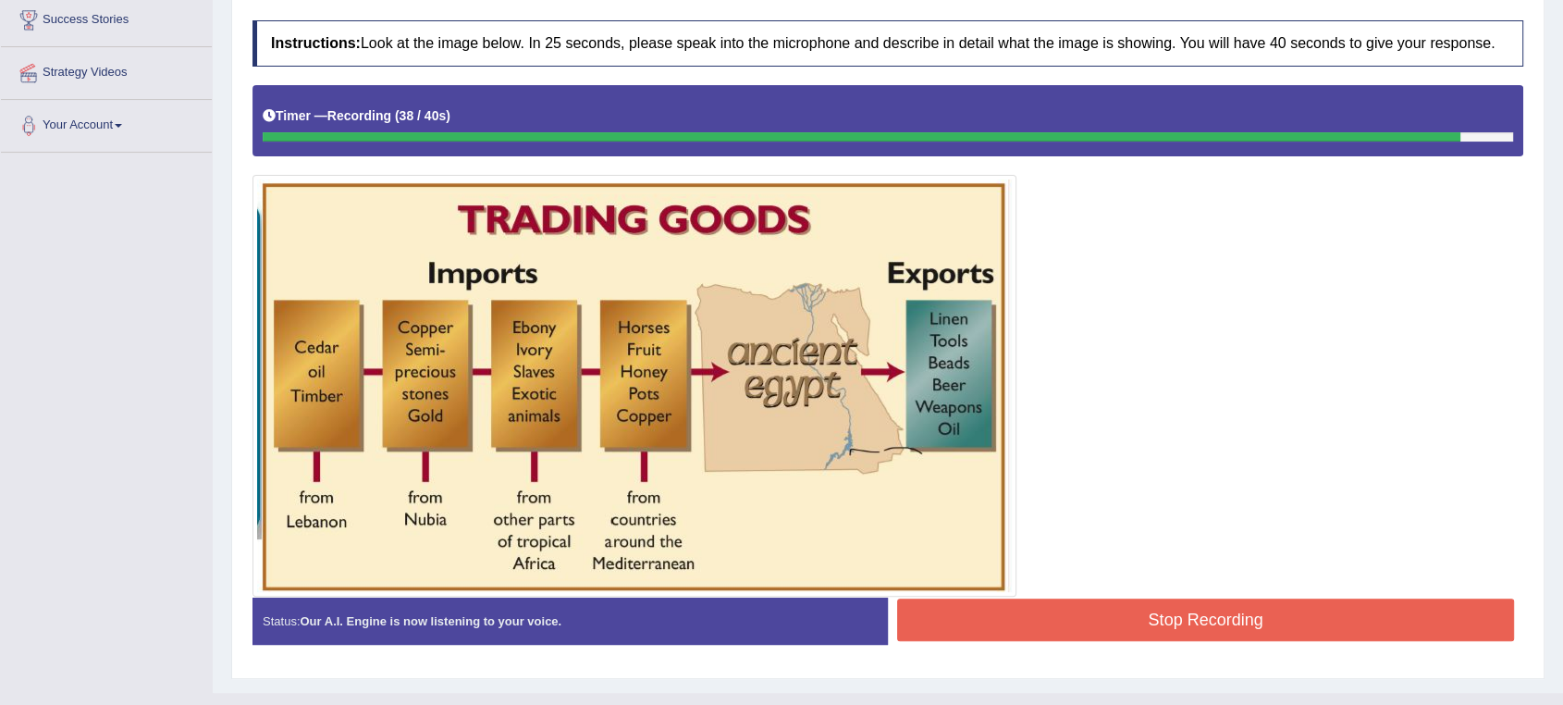
click at [1276, 599] on button "Stop Recording" at bounding box center [1205, 620] width 617 height 43
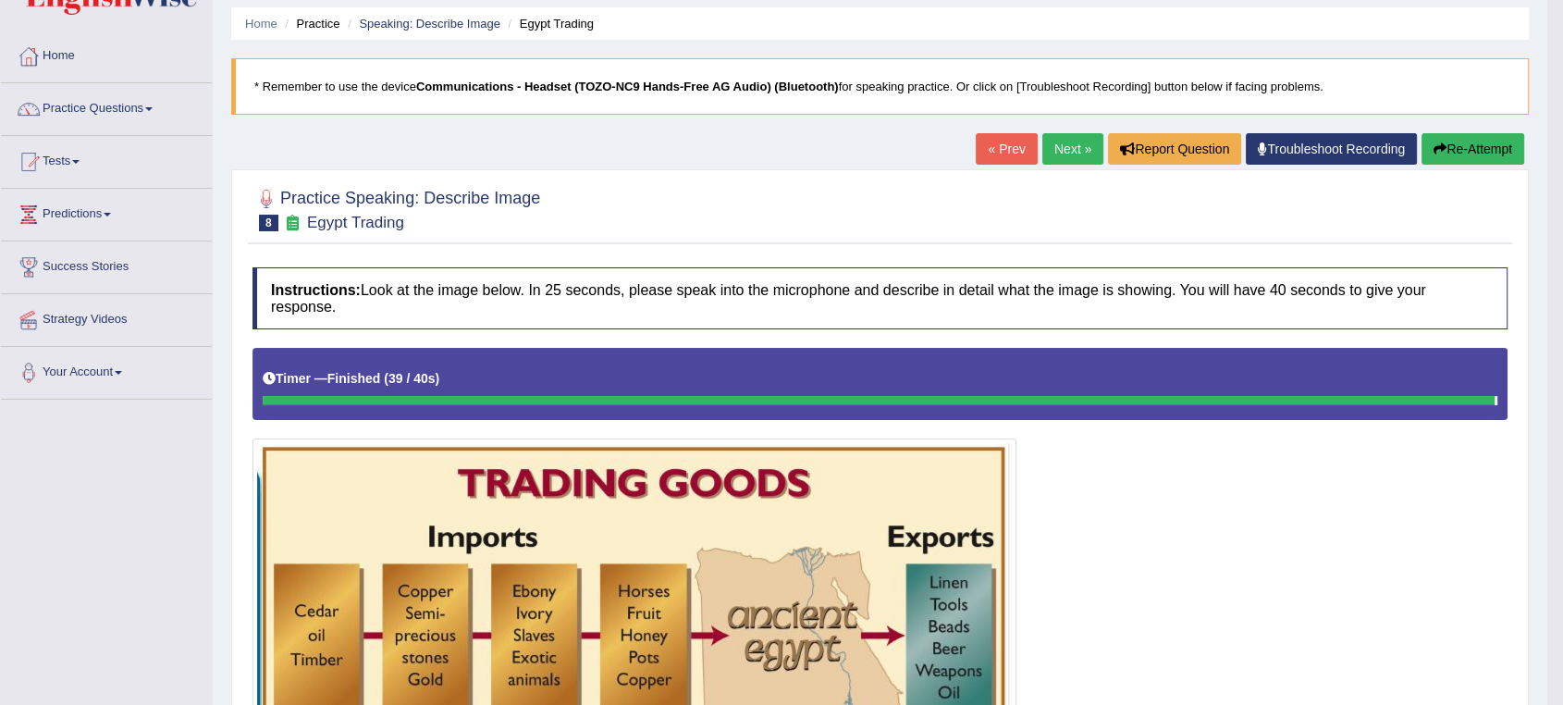
scroll to position [57, 0]
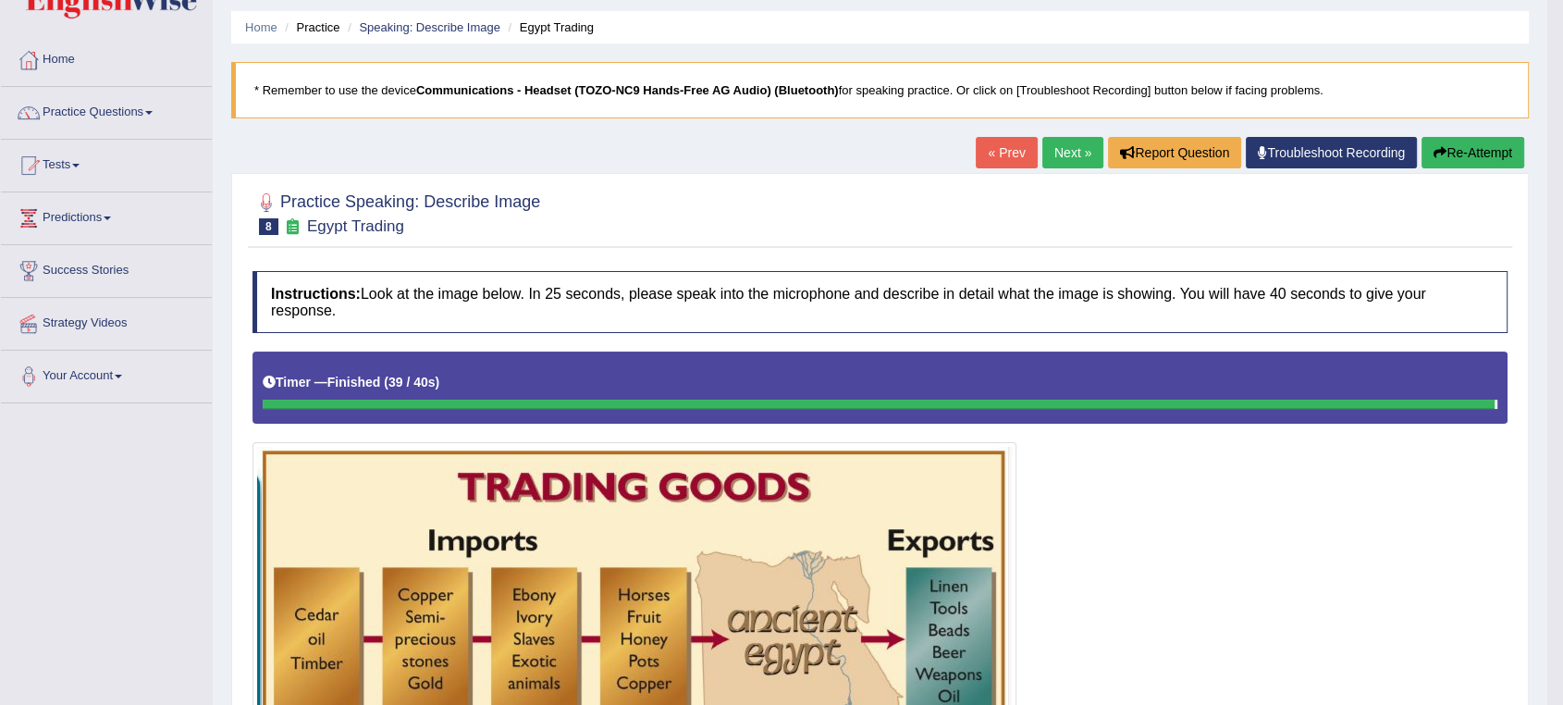
click at [1062, 150] on link "Next »" at bounding box center [1073, 152] width 61 height 31
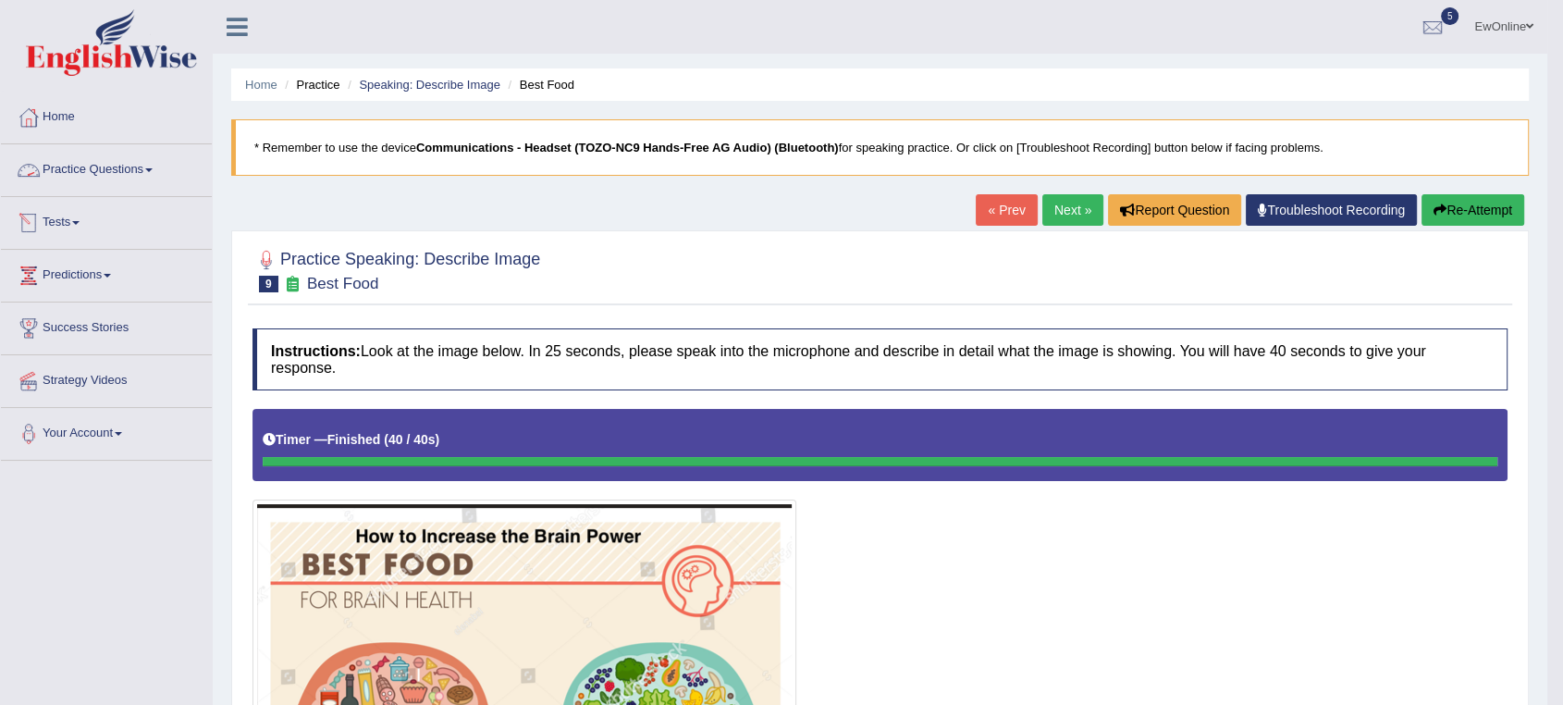
click at [81, 165] on link "Practice Questions" at bounding box center [106, 167] width 211 height 46
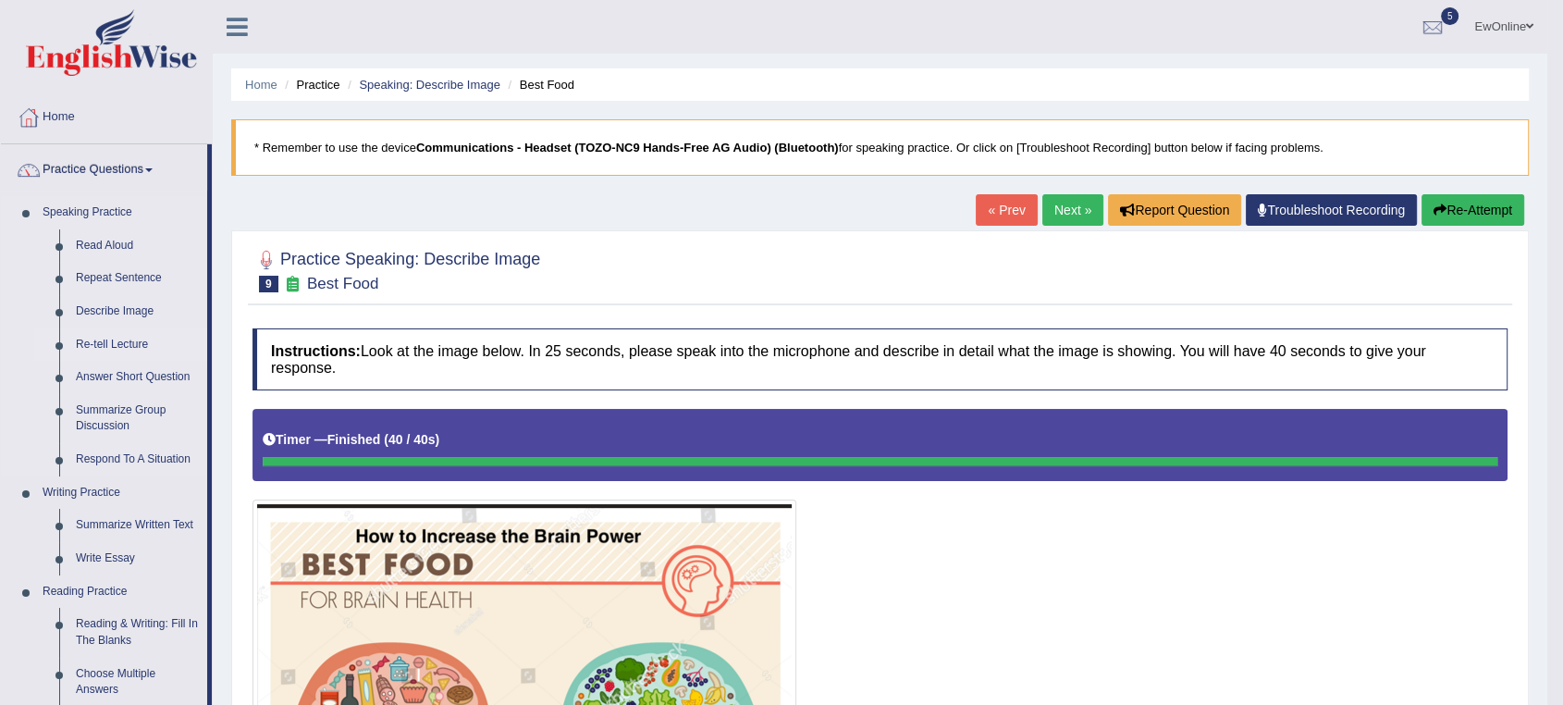
click at [111, 341] on link "Re-tell Lecture" at bounding box center [138, 344] width 140 height 33
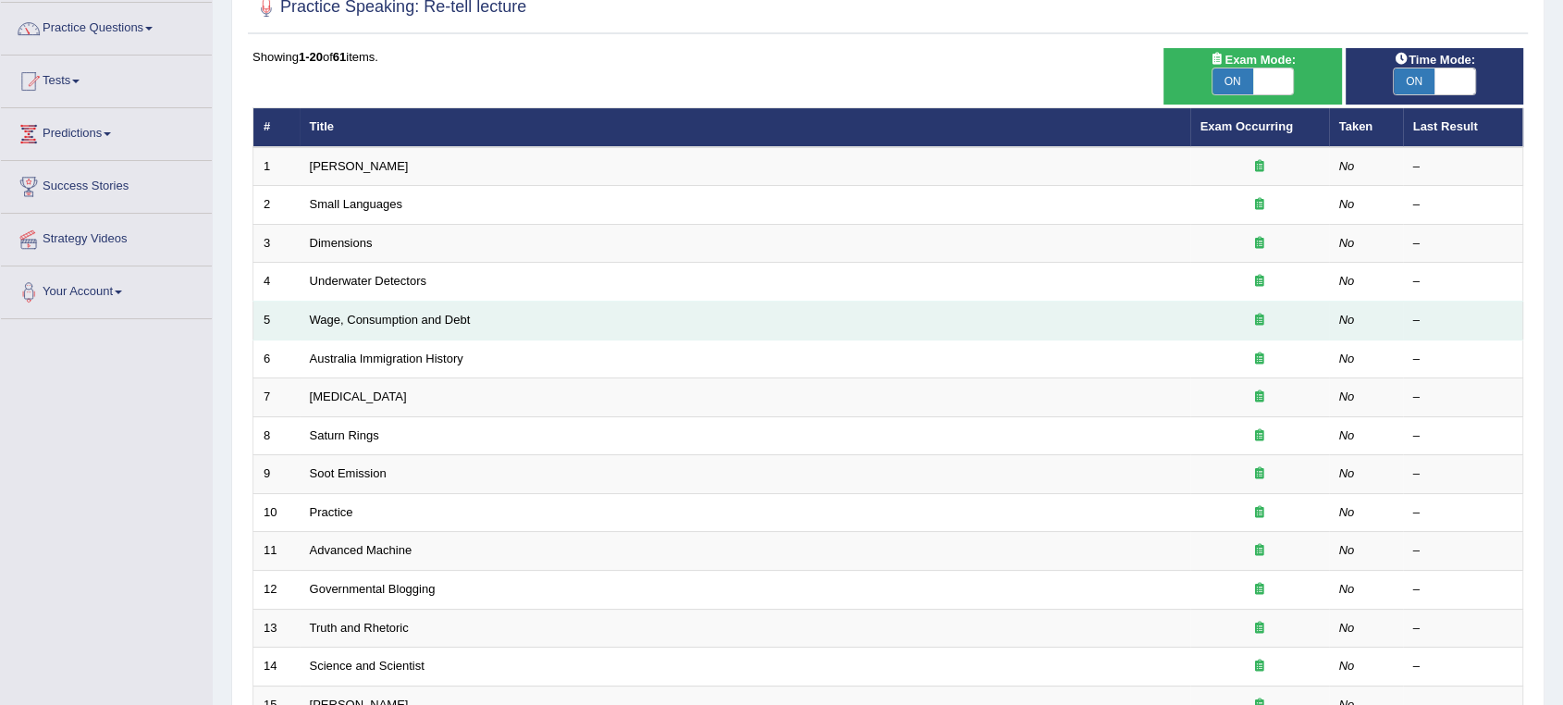
scroll to position [106, 0]
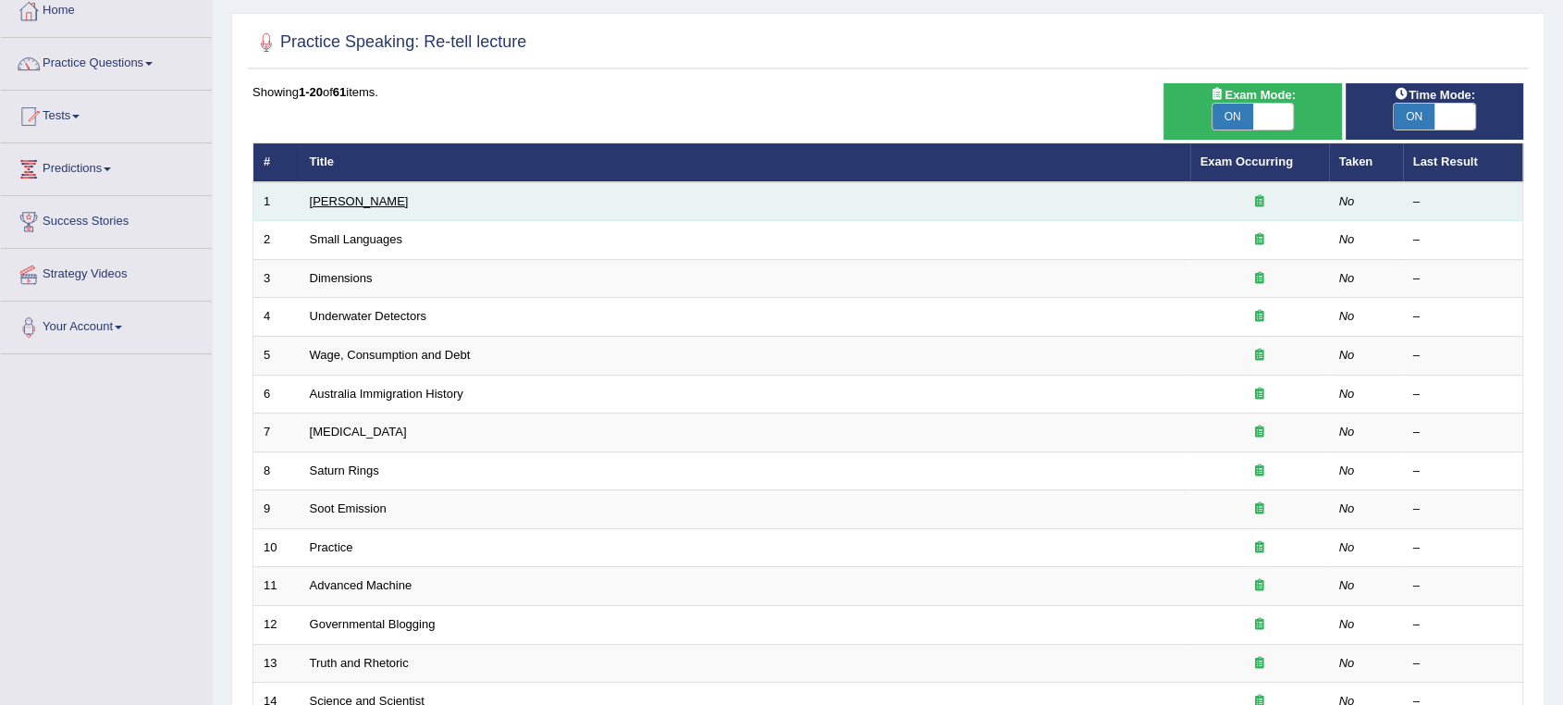
click at [336, 203] on link "[PERSON_NAME]" at bounding box center [359, 201] width 99 height 14
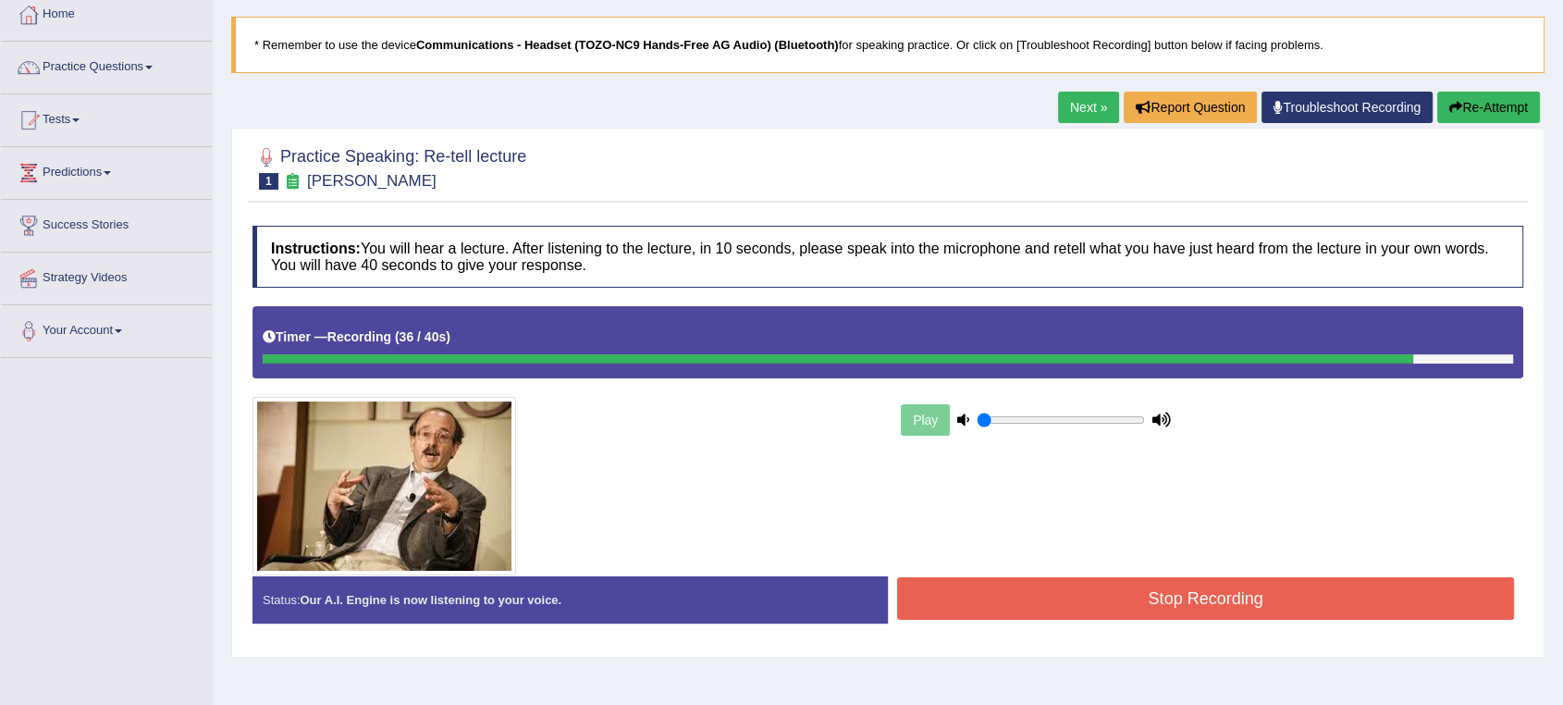
click at [1492, 105] on button "Re-Attempt" at bounding box center [1489, 107] width 103 height 31
click at [1184, 617] on button "Stop Recording" at bounding box center [1205, 598] width 617 height 43
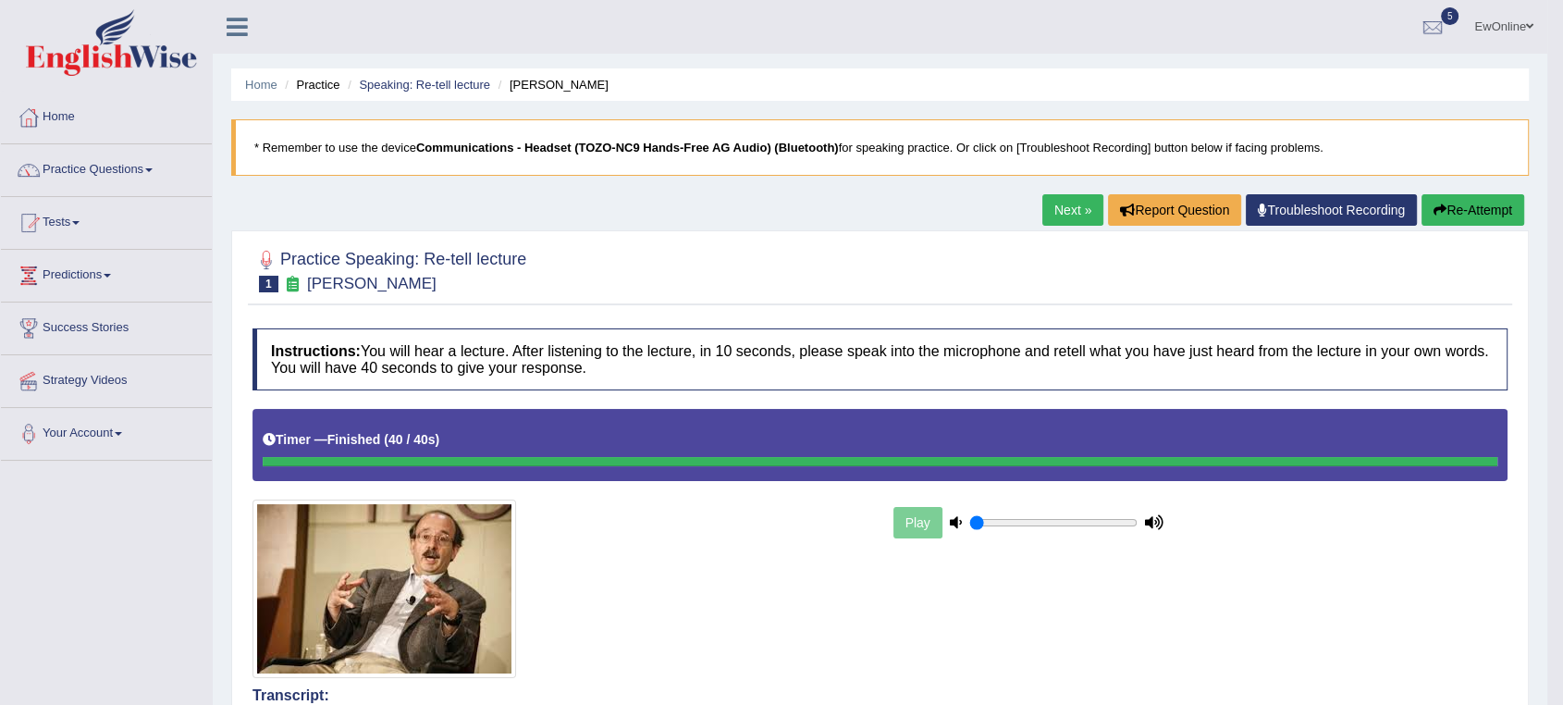
click at [1057, 211] on link "Next »" at bounding box center [1073, 209] width 61 height 31
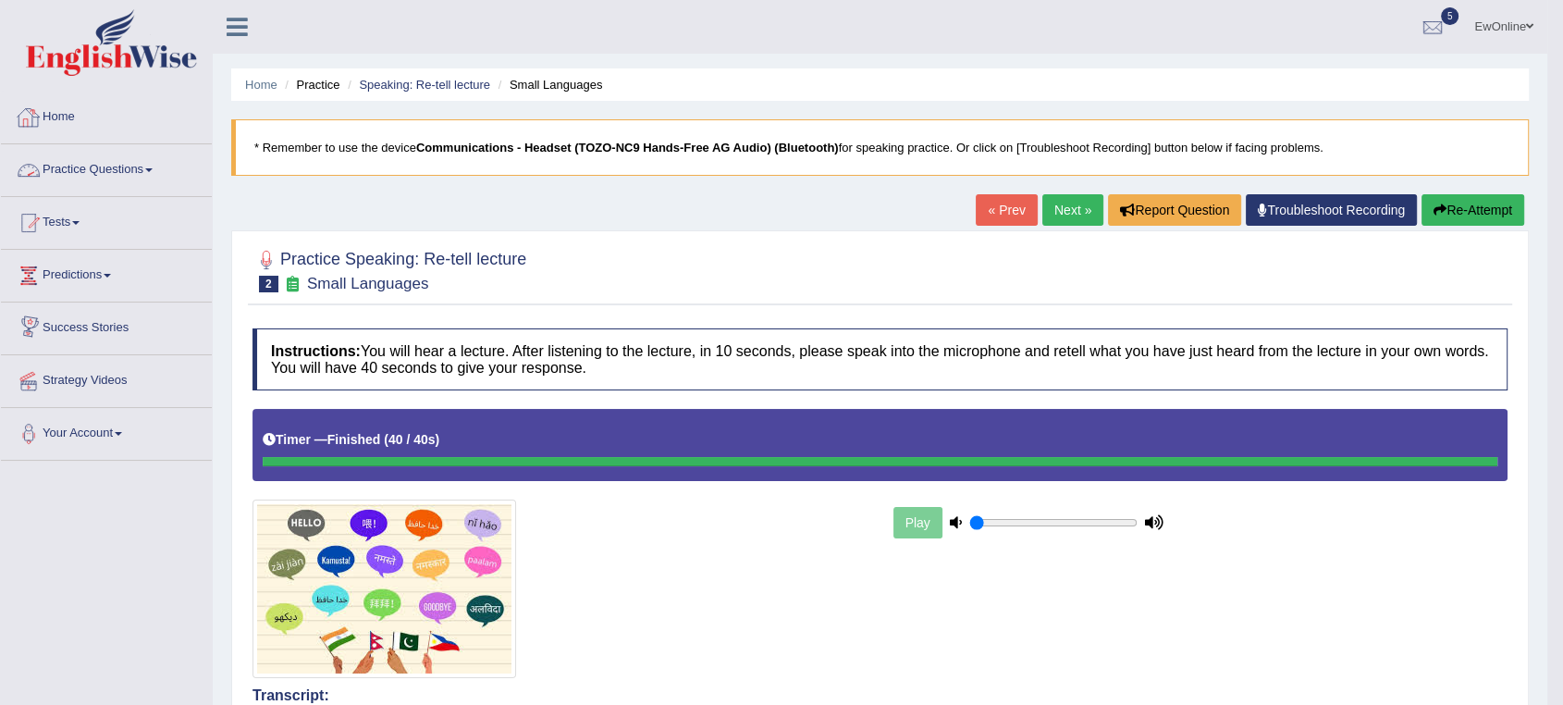
click at [93, 171] on link "Practice Questions" at bounding box center [106, 167] width 211 height 46
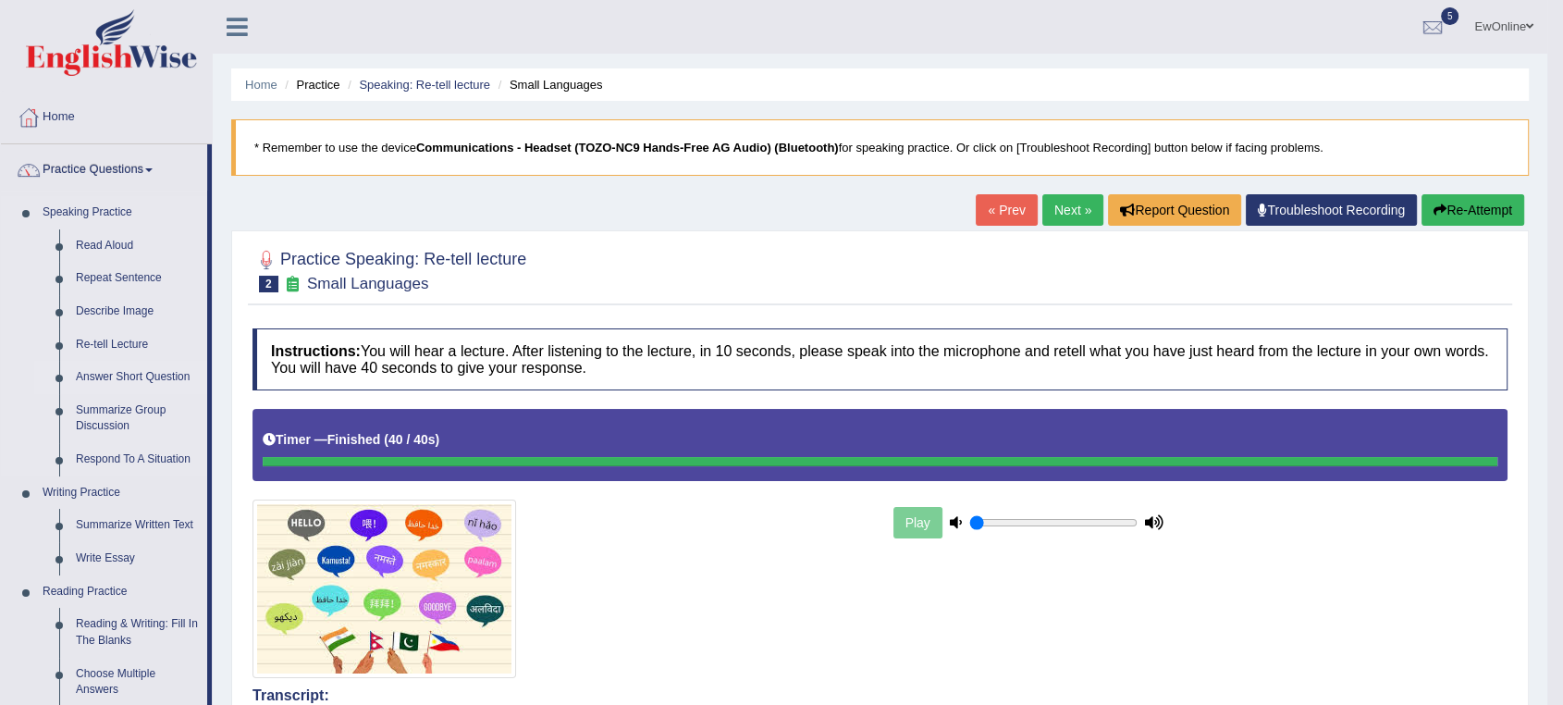
click at [114, 377] on link "Answer Short Question" at bounding box center [138, 377] width 140 height 33
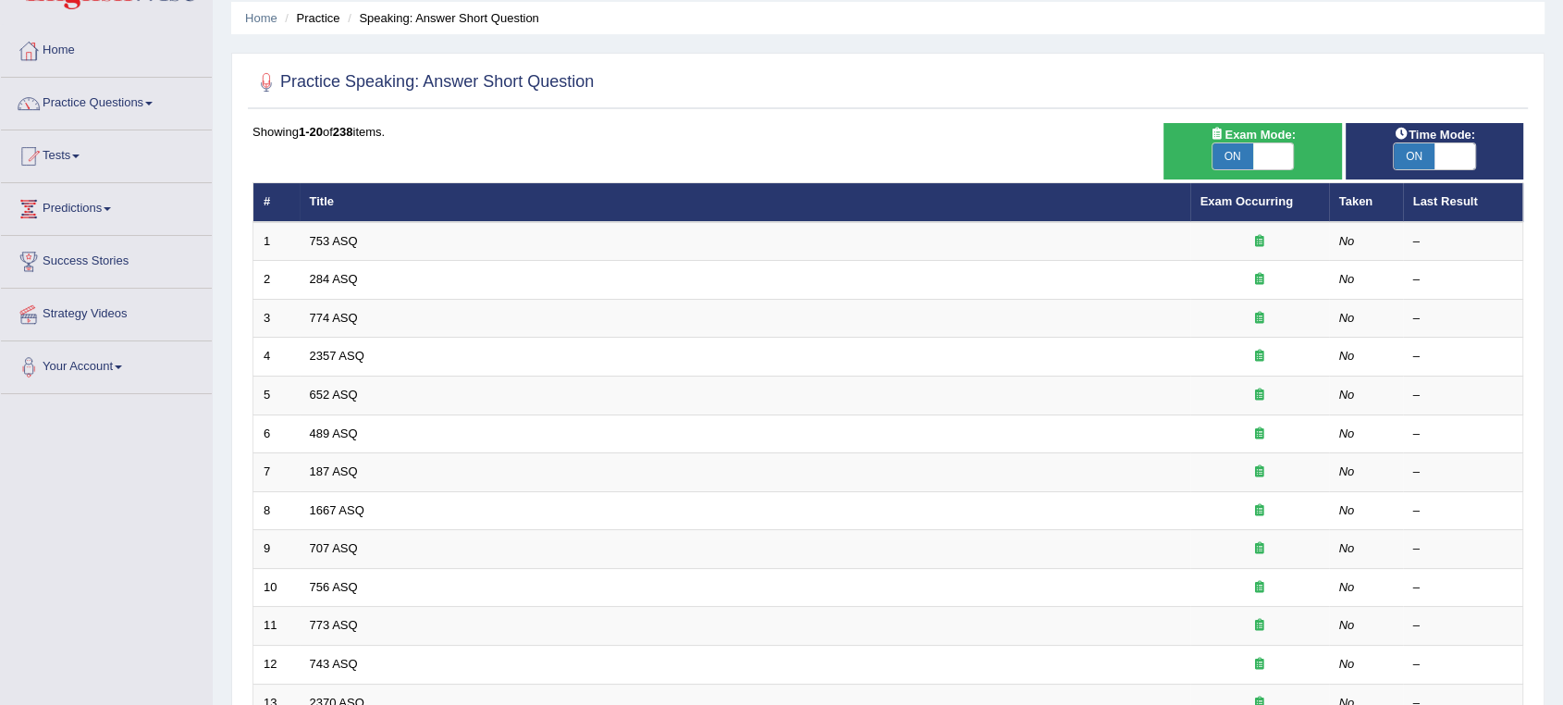
scroll to position [103, 0]
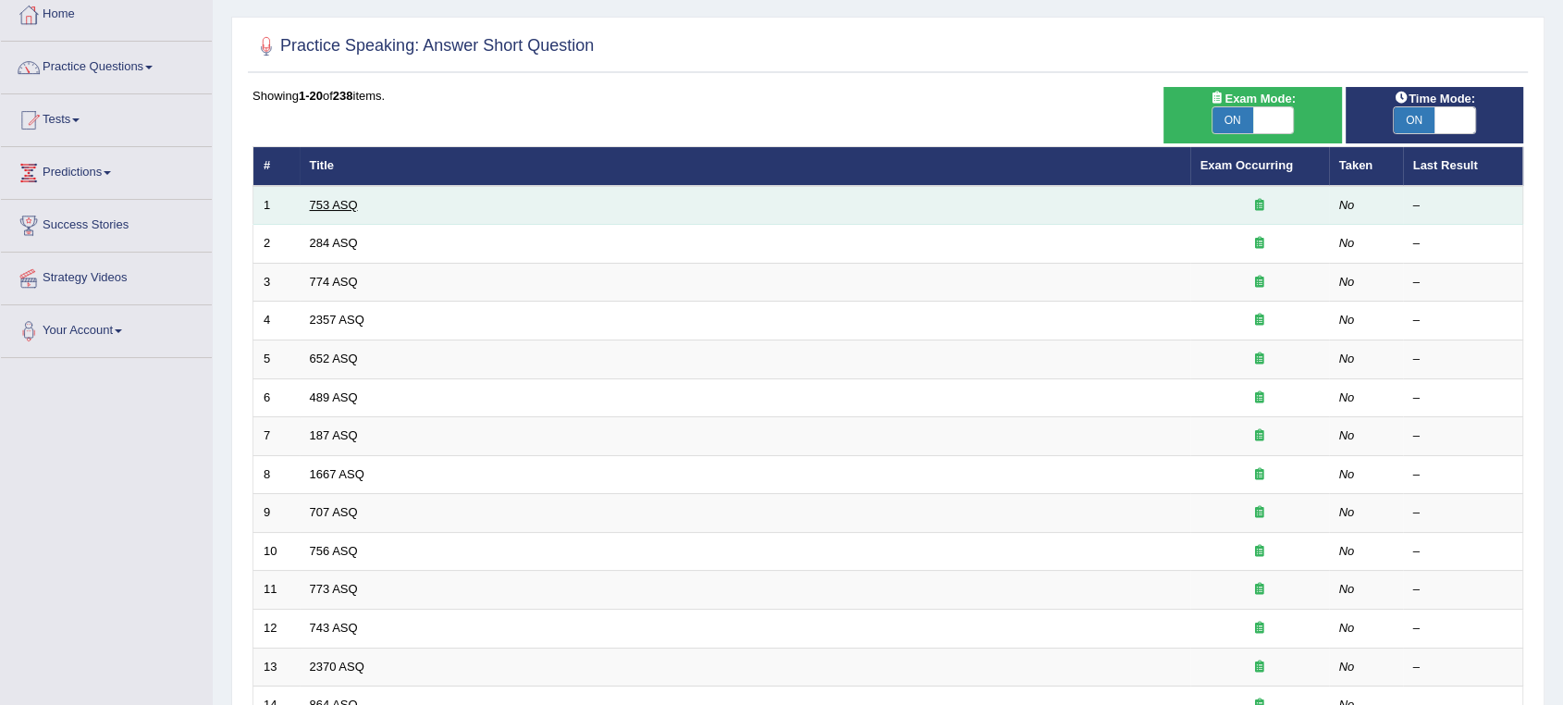
click at [328, 202] on link "753 ASQ" at bounding box center [334, 205] width 48 height 14
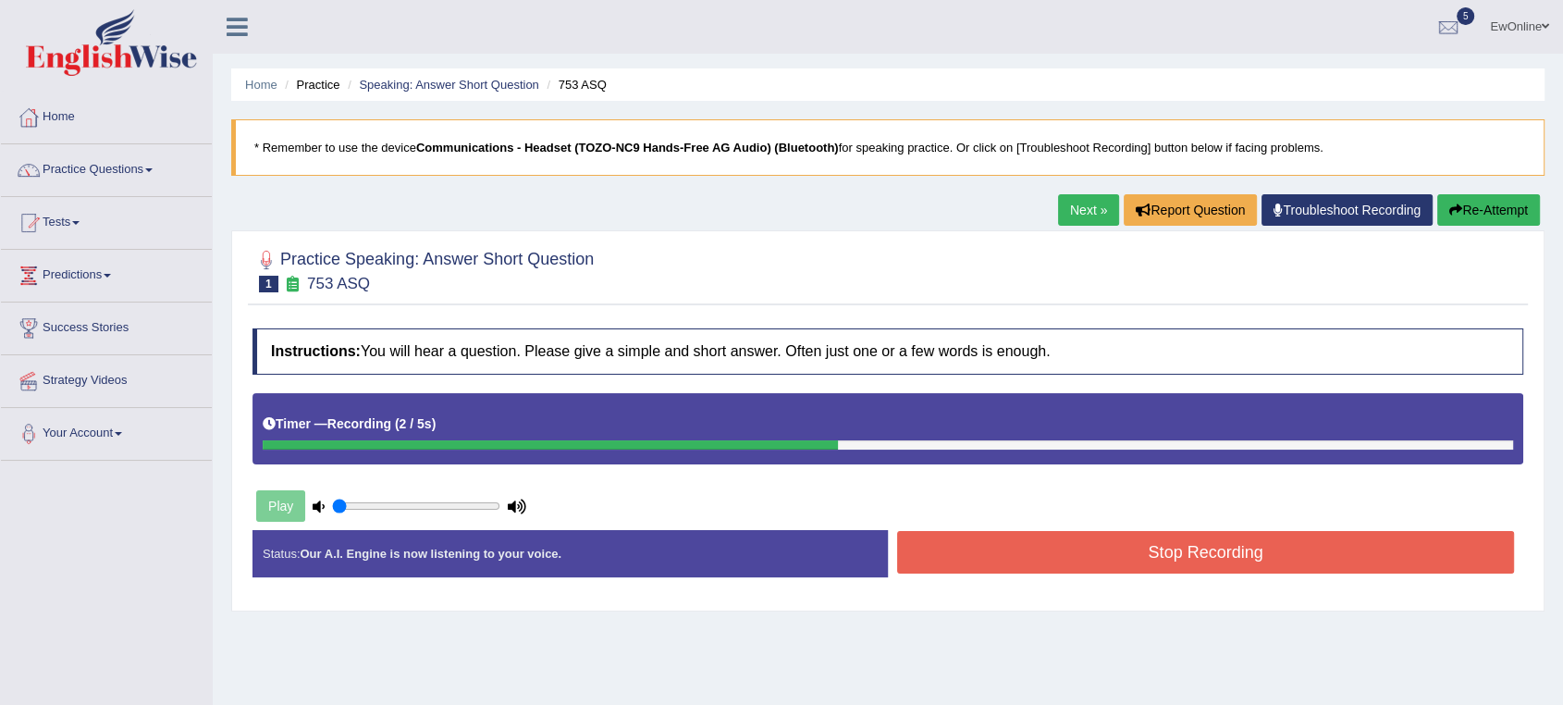
click at [1233, 555] on button "Stop Recording" at bounding box center [1205, 552] width 617 height 43
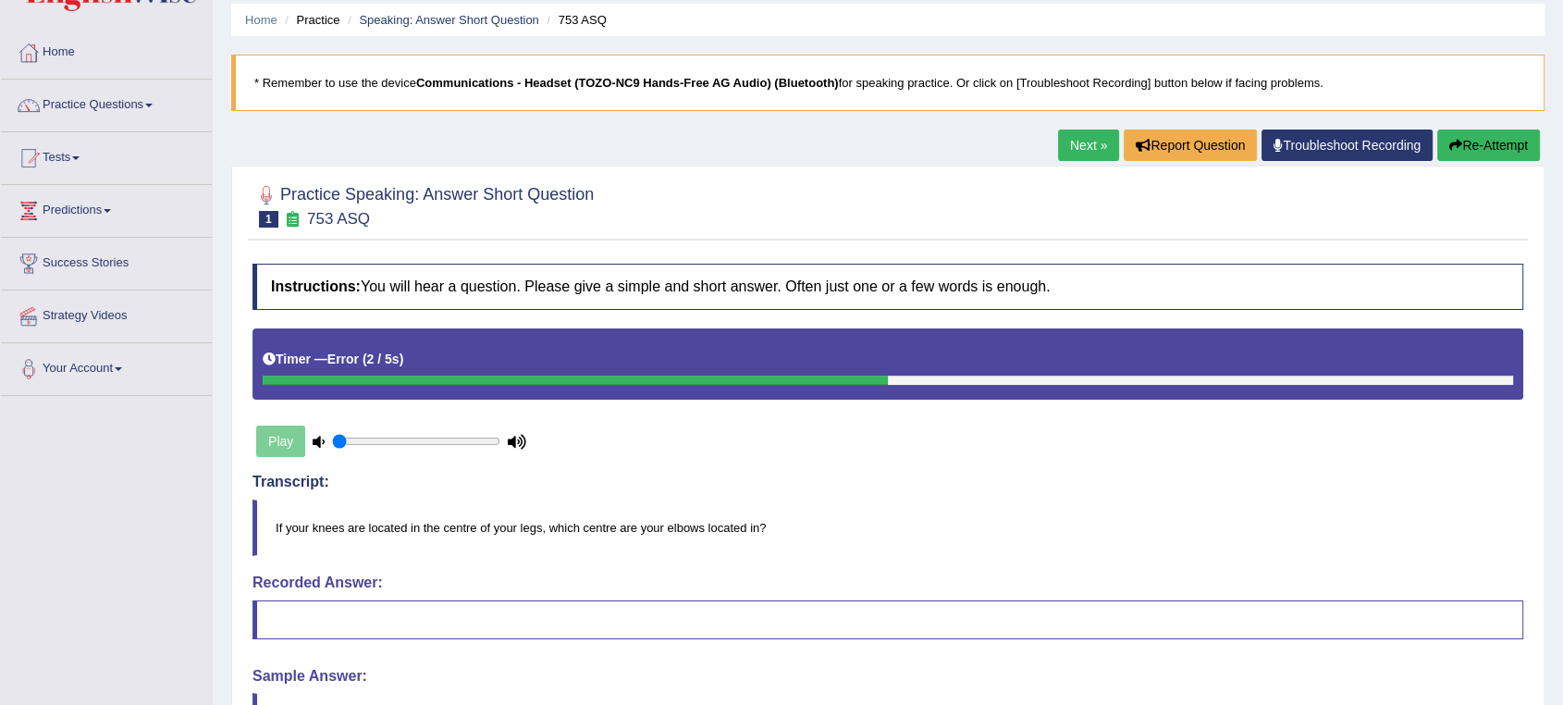
scroll to position [64, 0]
click at [1066, 146] on link "Next »" at bounding box center [1088, 145] width 61 height 31
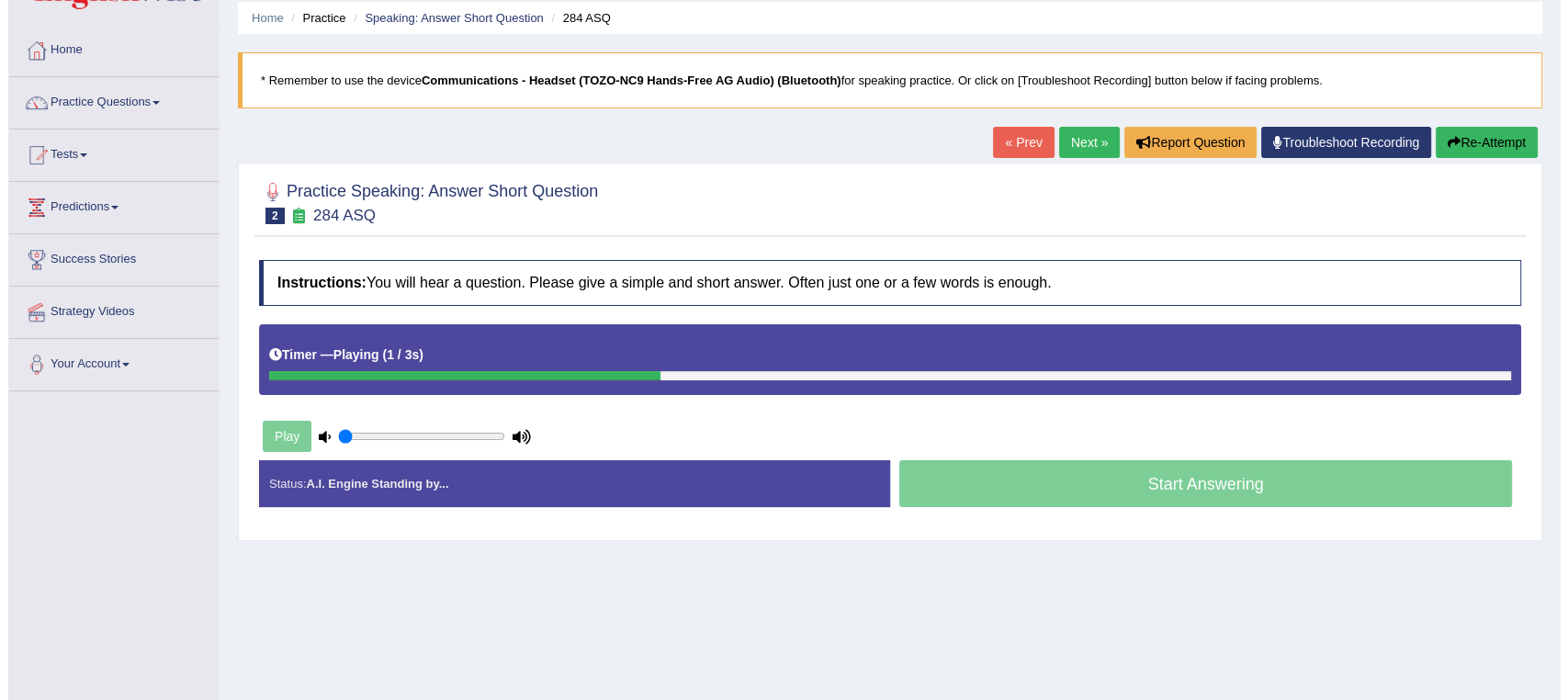
scroll to position [102, 0]
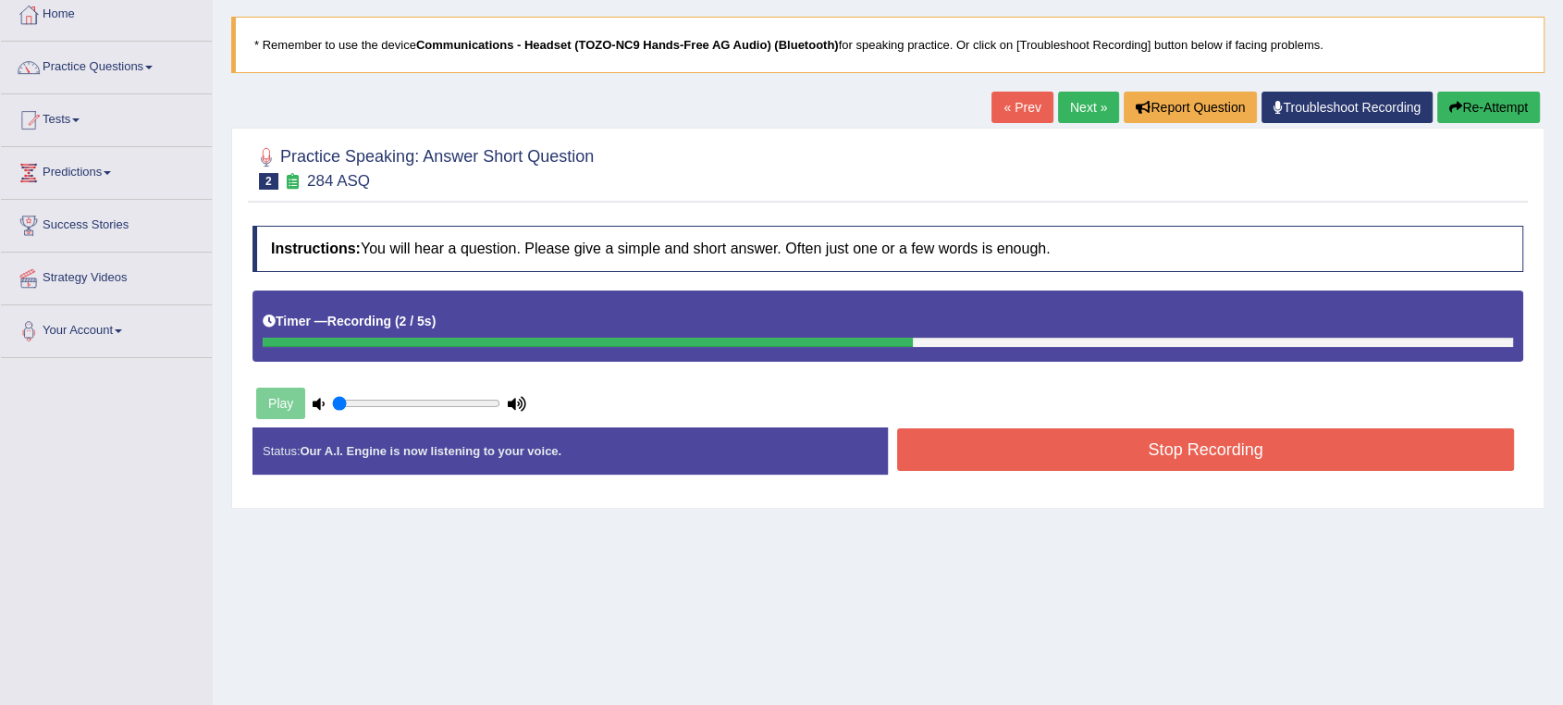
click at [1170, 458] on button "Stop Recording" at bounding box center [1205, 449] width 617 height 43
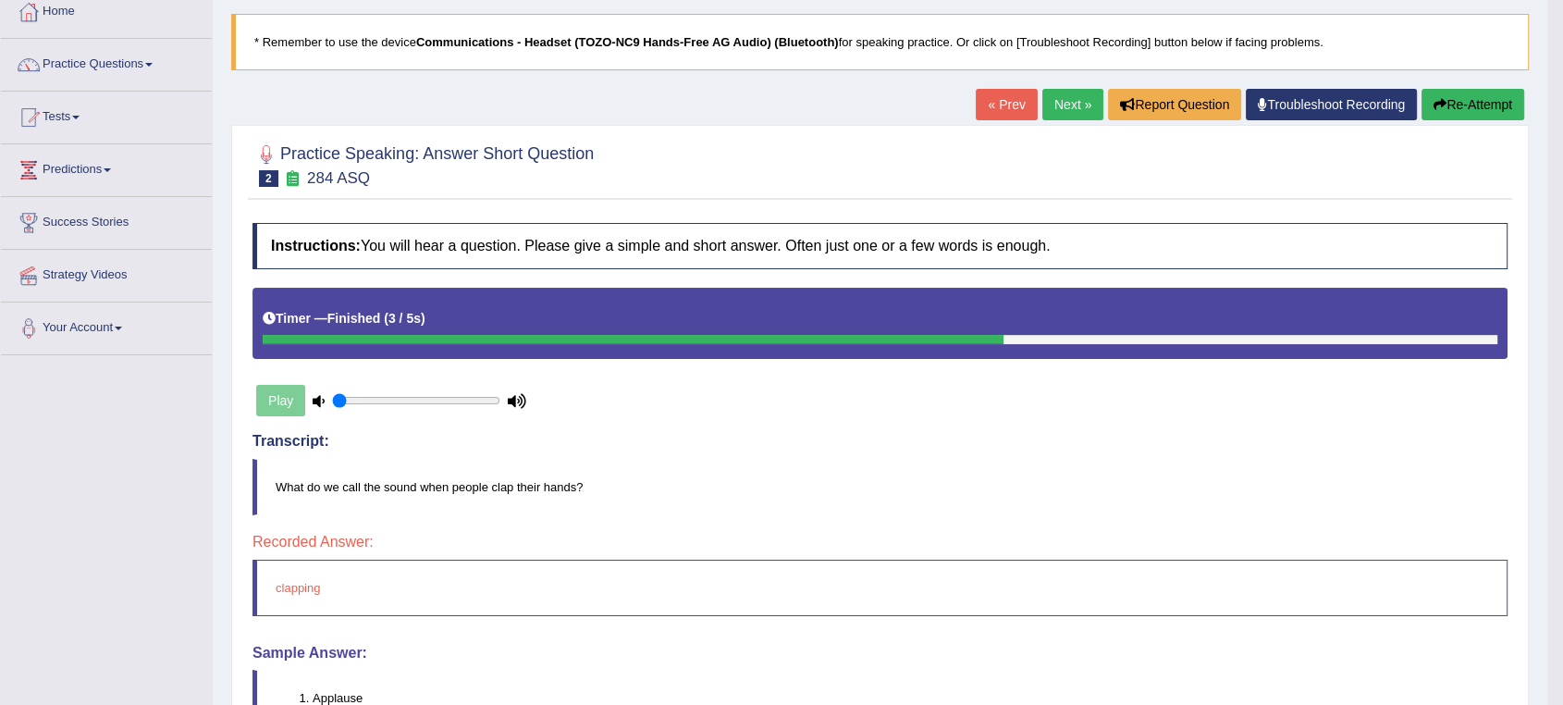
scroll to position [0, 0]
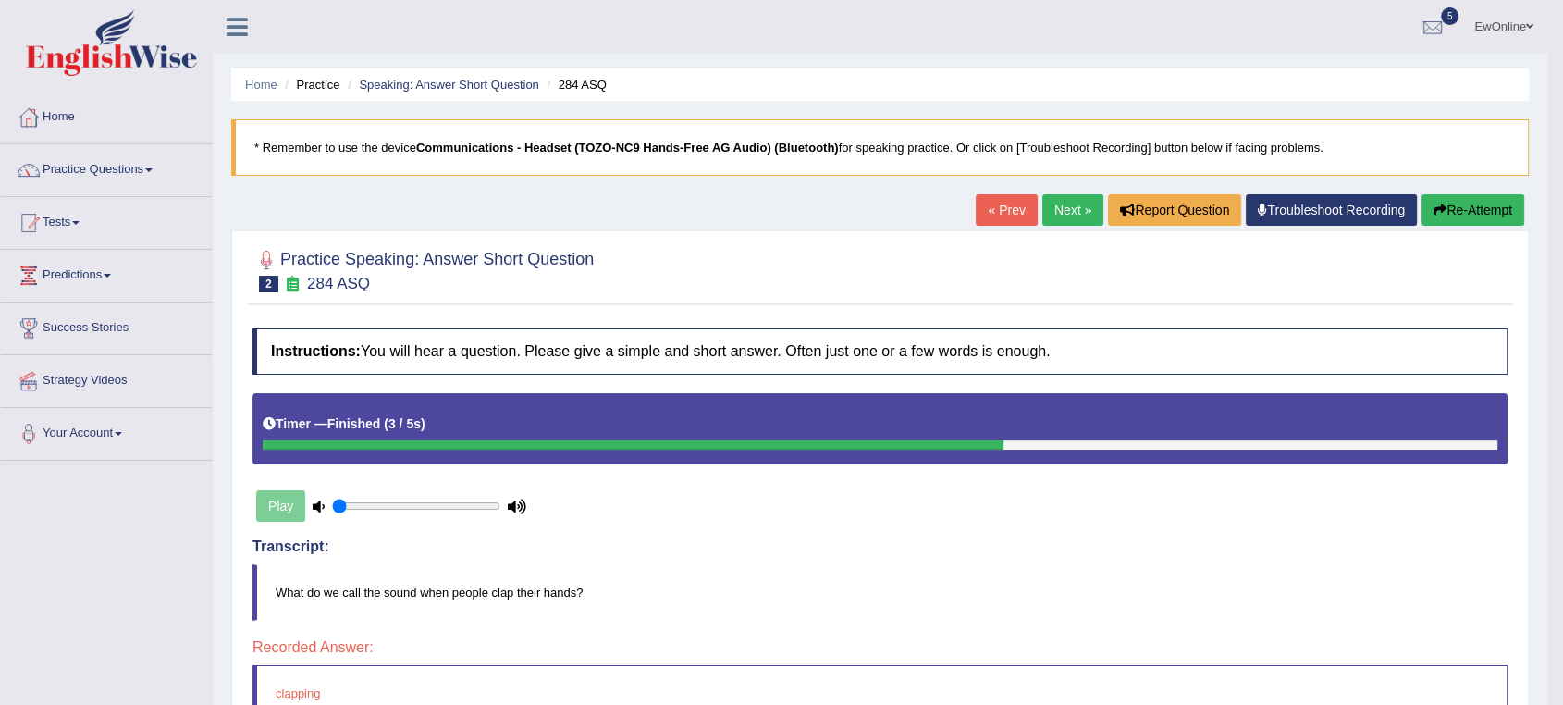
click at [1059, 208] on link "Next »" at bounding box center [1073, 209] width 61 height 31
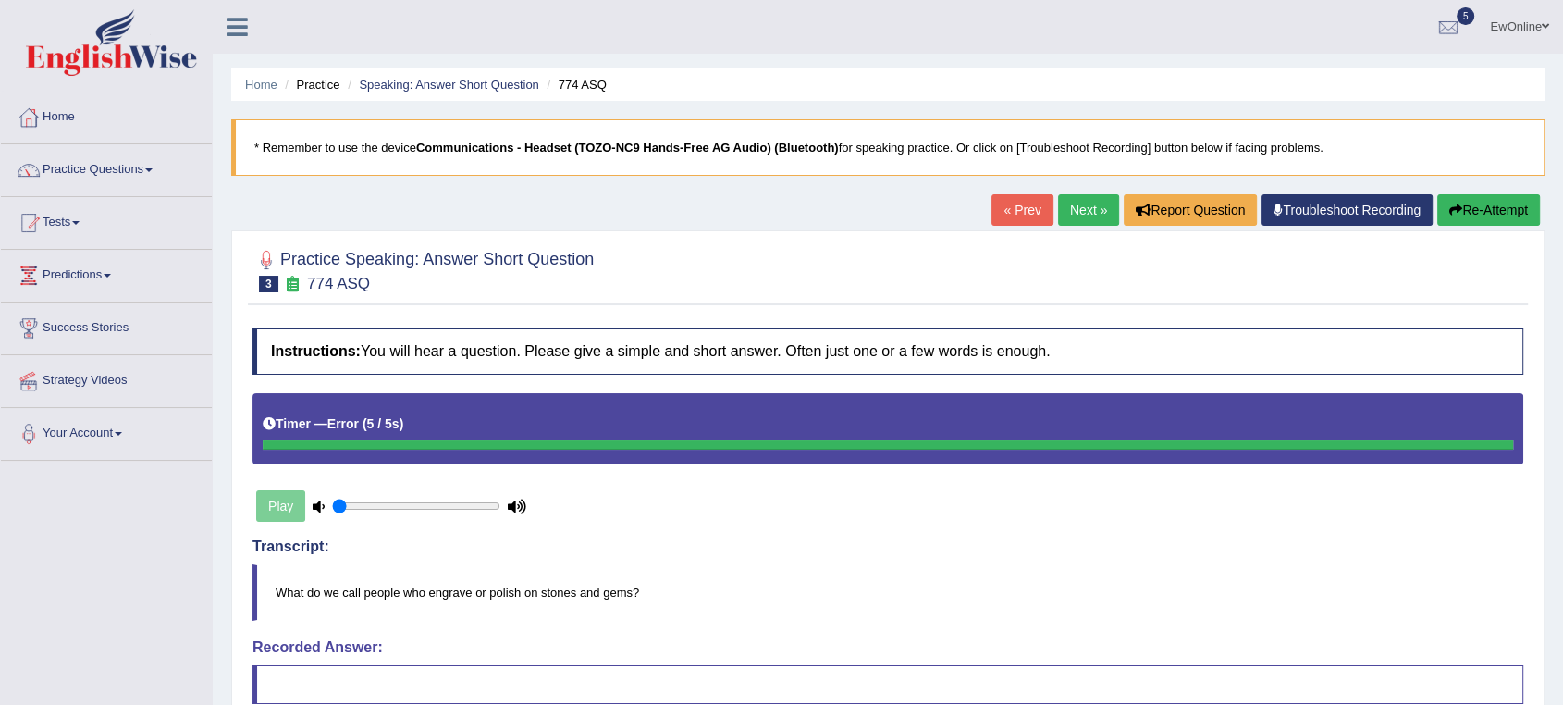
click at [1079, 216] on link "Next »" at bounding box center [1088, 209] width 61 height 31
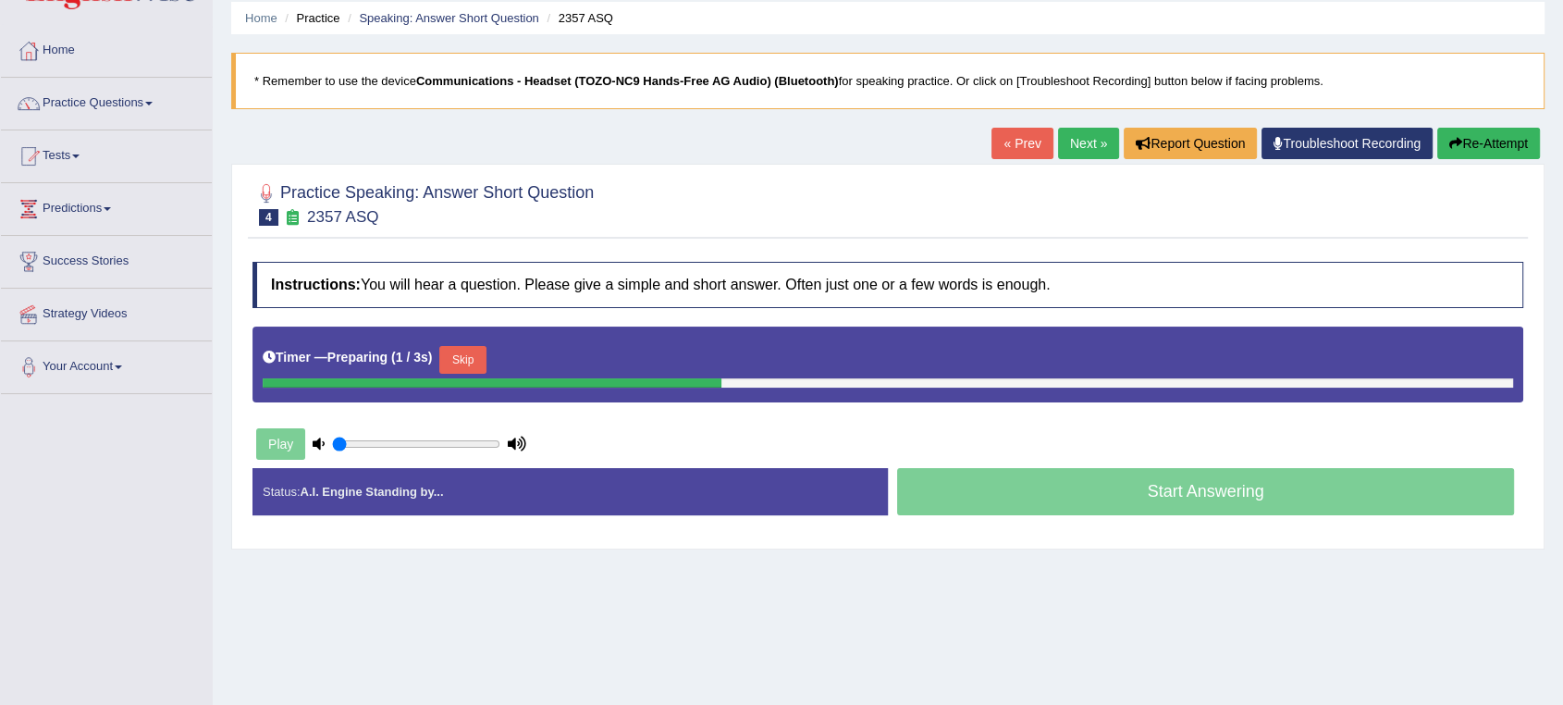
scroll to position [103, 0]
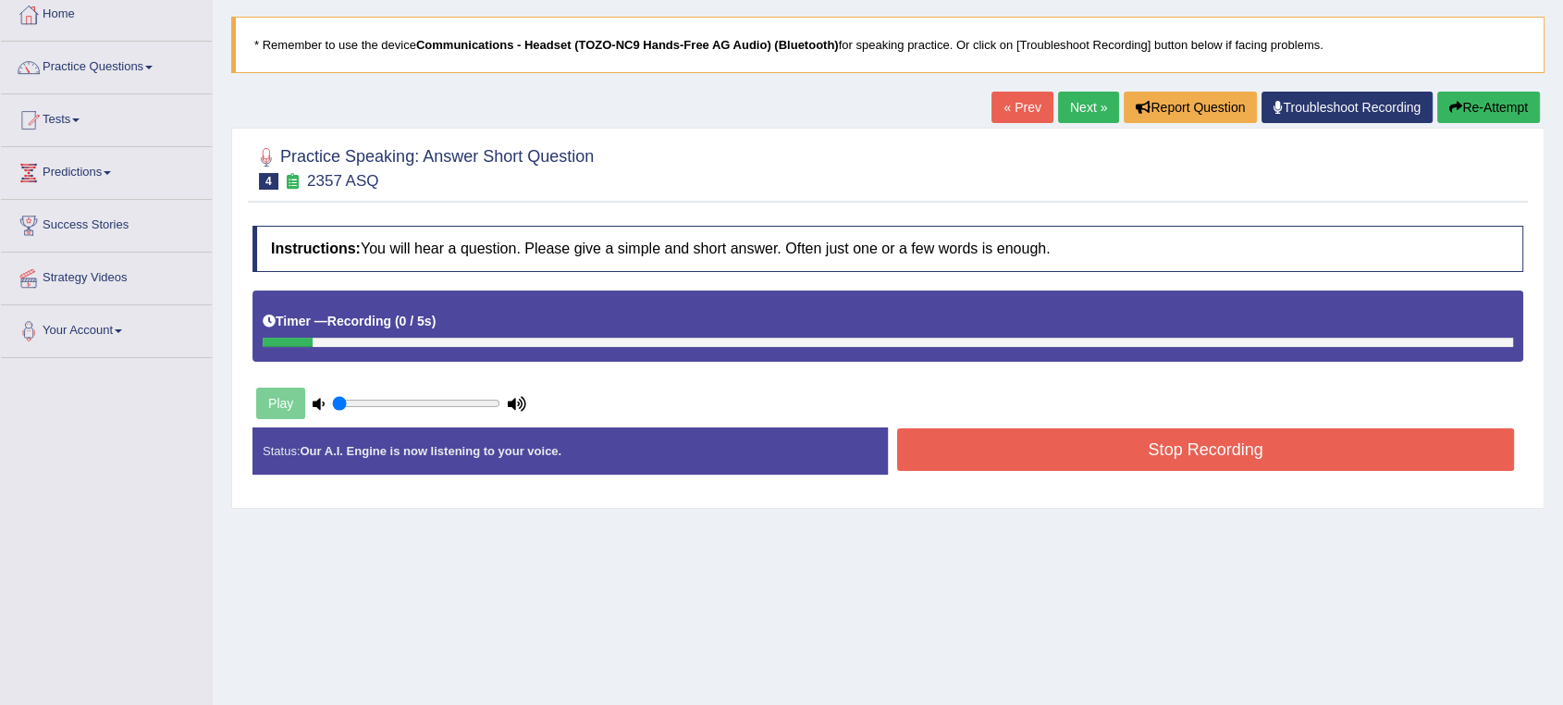
click at [1173, 461] on button "Stop Recording" at bounding box center [1205, 449] width 617 height 43
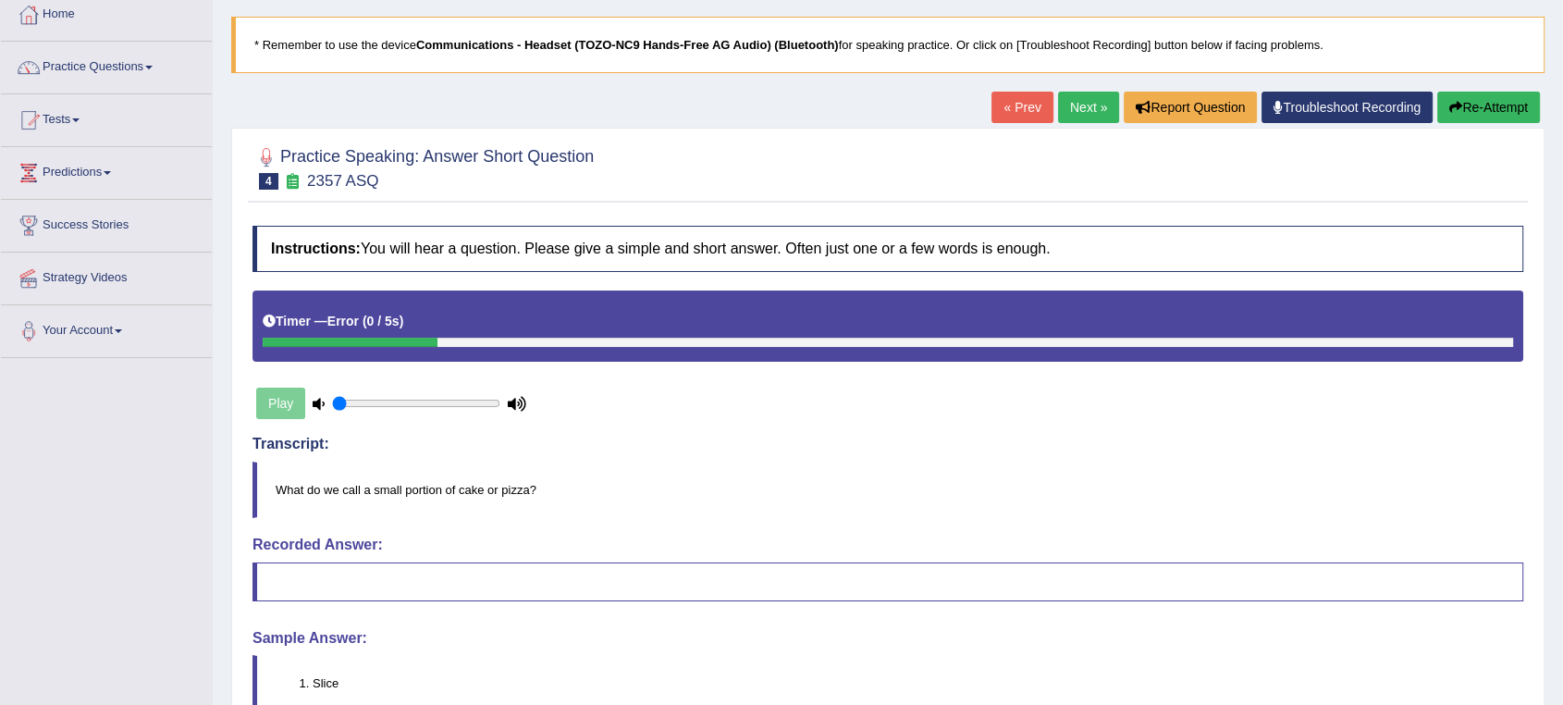
click at [1484, 106] on button "Re-Attempt" at bounding box center [1489, 107] width 103 height 31
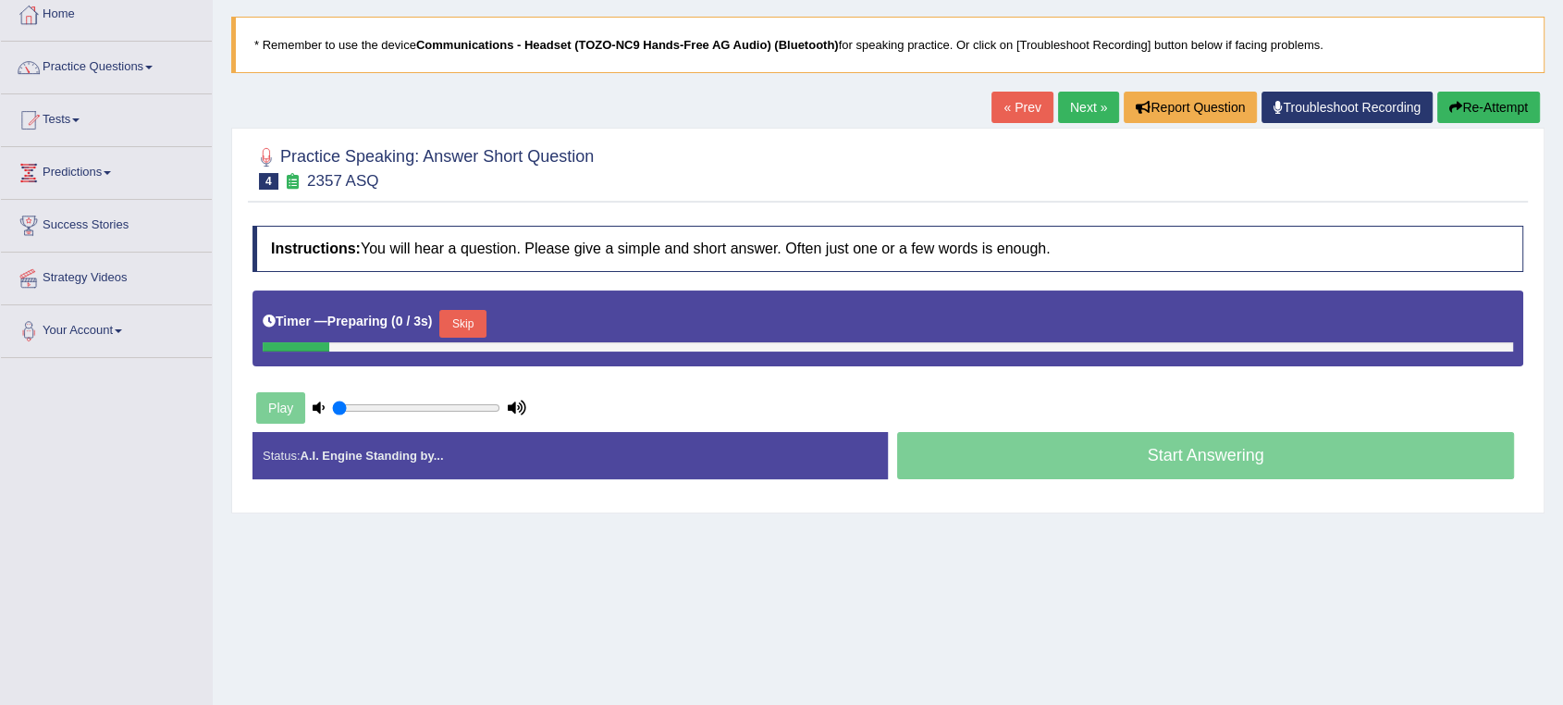
scroll to position [103, 0]
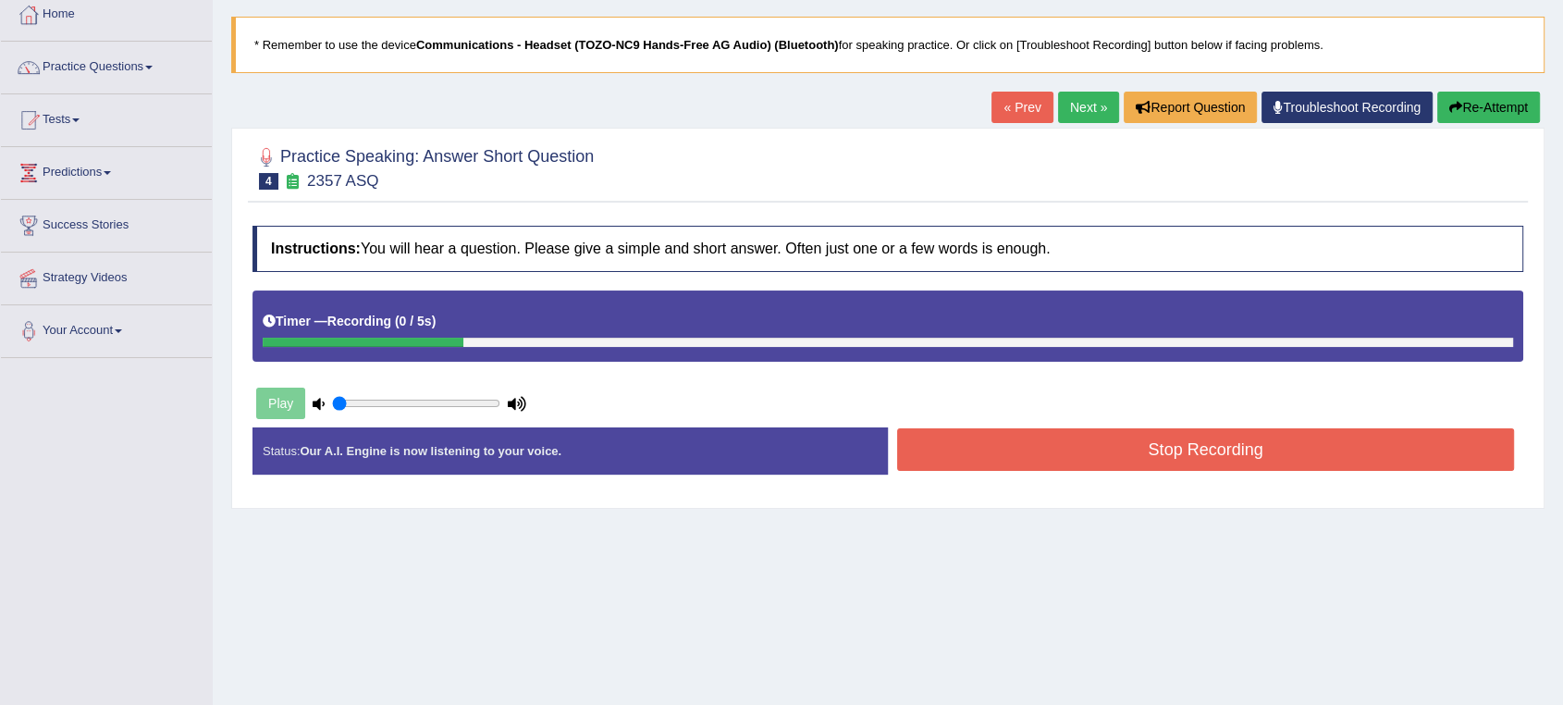
click at [1143, 453] on button "Stop Recording" at bounding box center [1205, 449] width 617 height 43
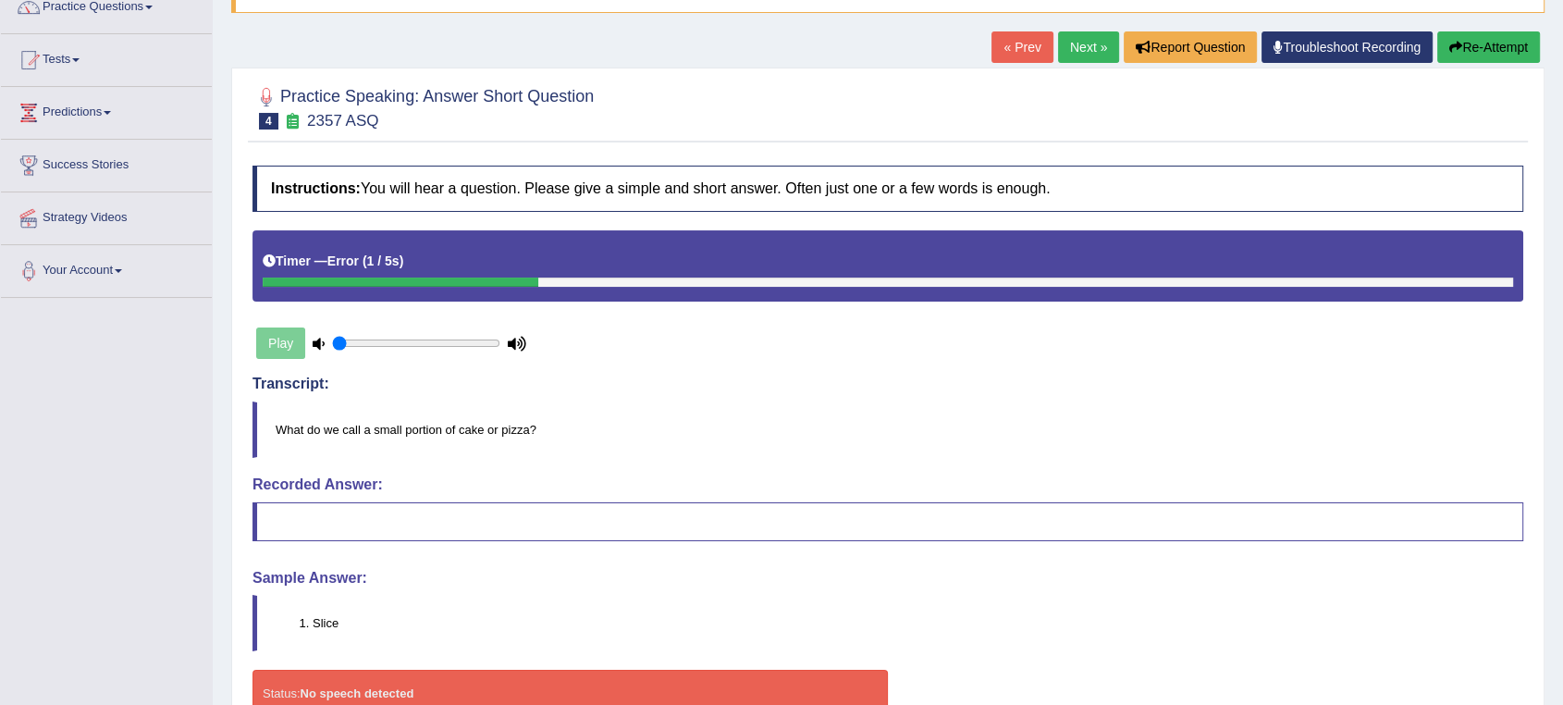
scroll to position [64, 0]
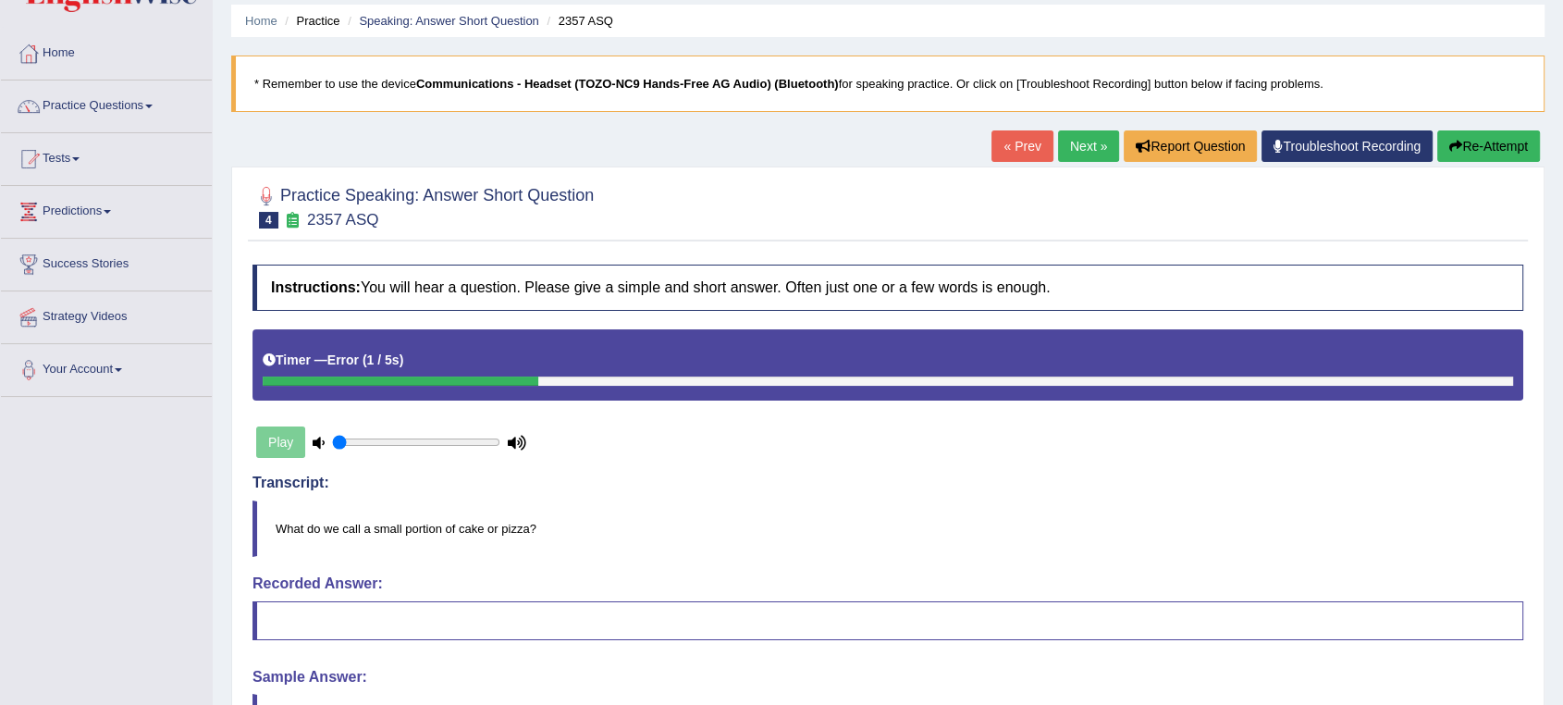
click at [1469, 147] on button "Re-Attempt" at bounding box center [1489, 145] width 103 height 31
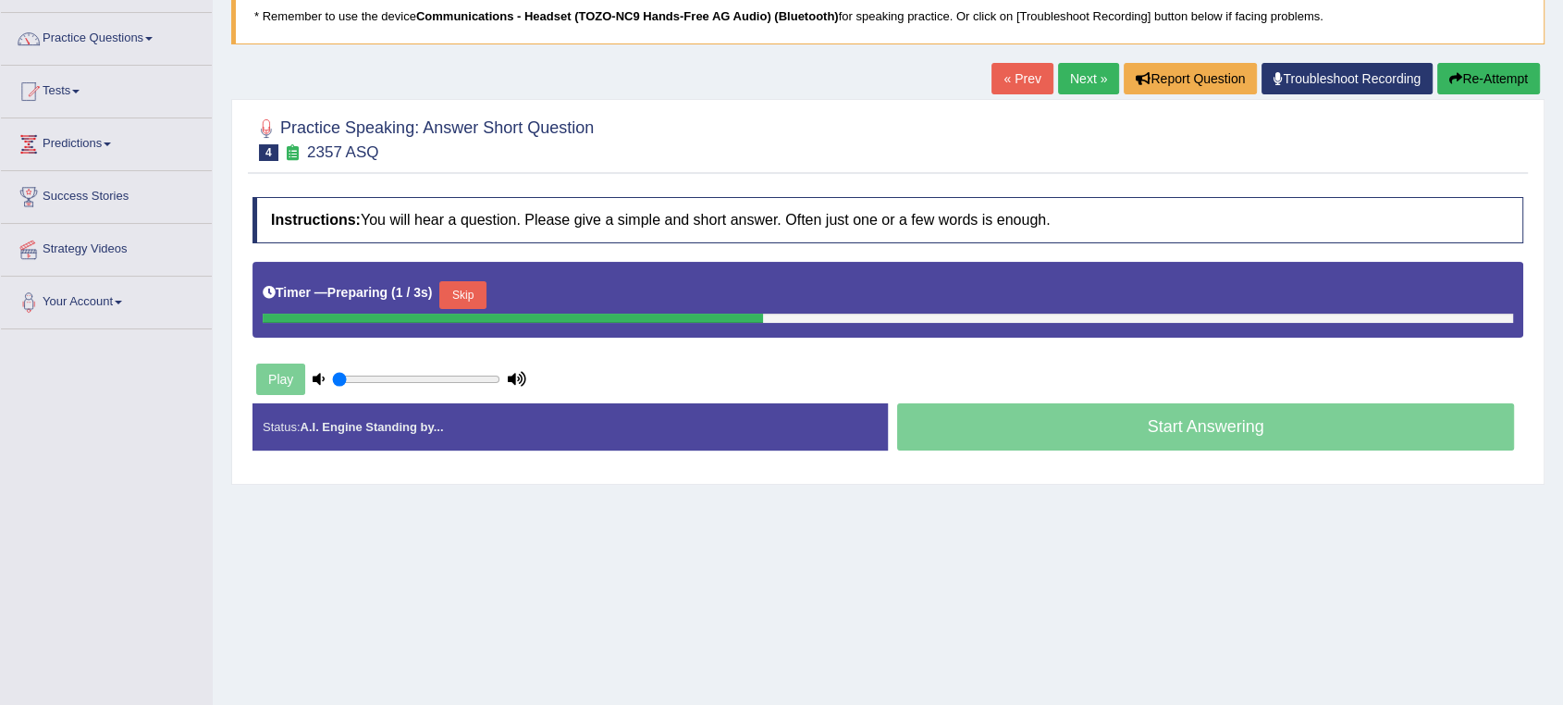
scroll to position [167, 0]
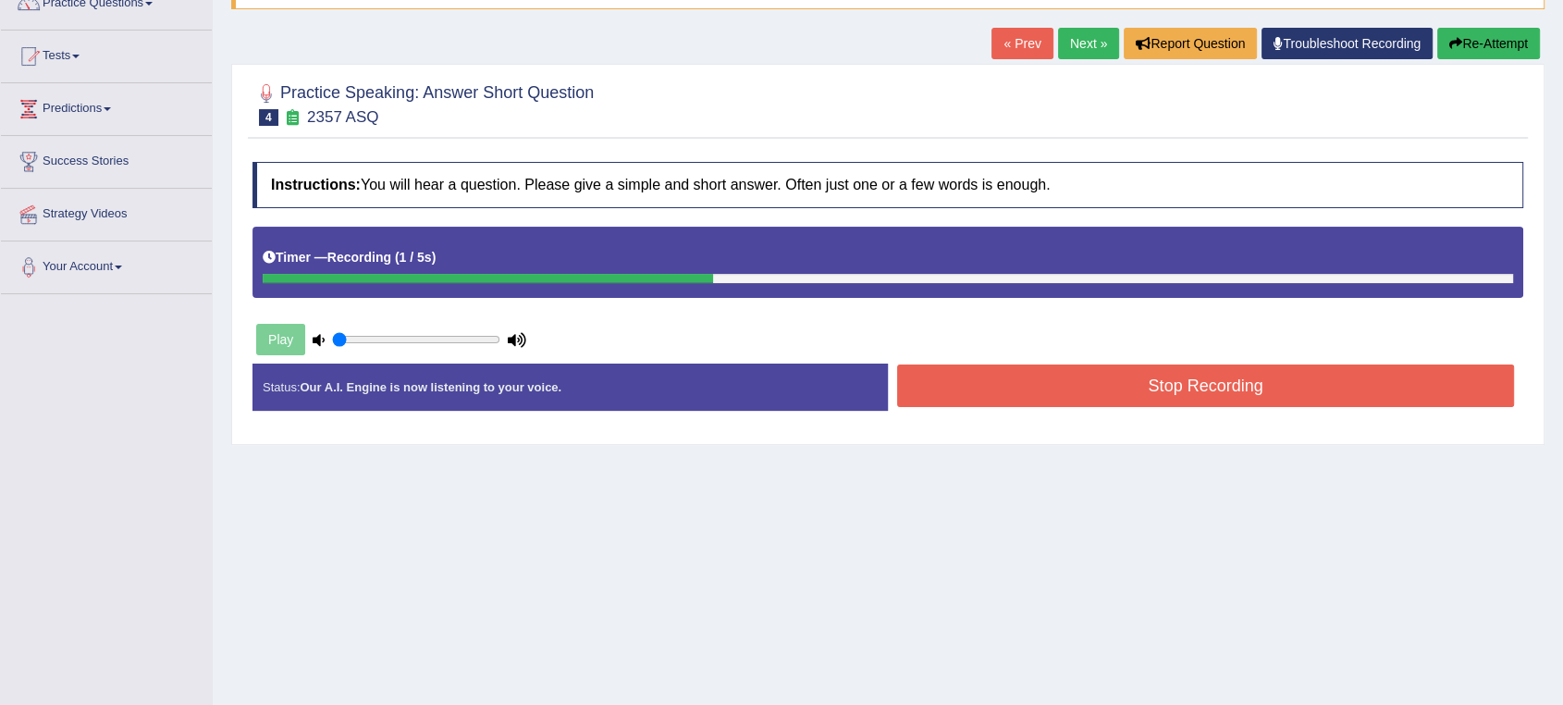
click at [1177, 392] on button "Stop Recording" at bounding box center [1205, 386] width 617 height 43
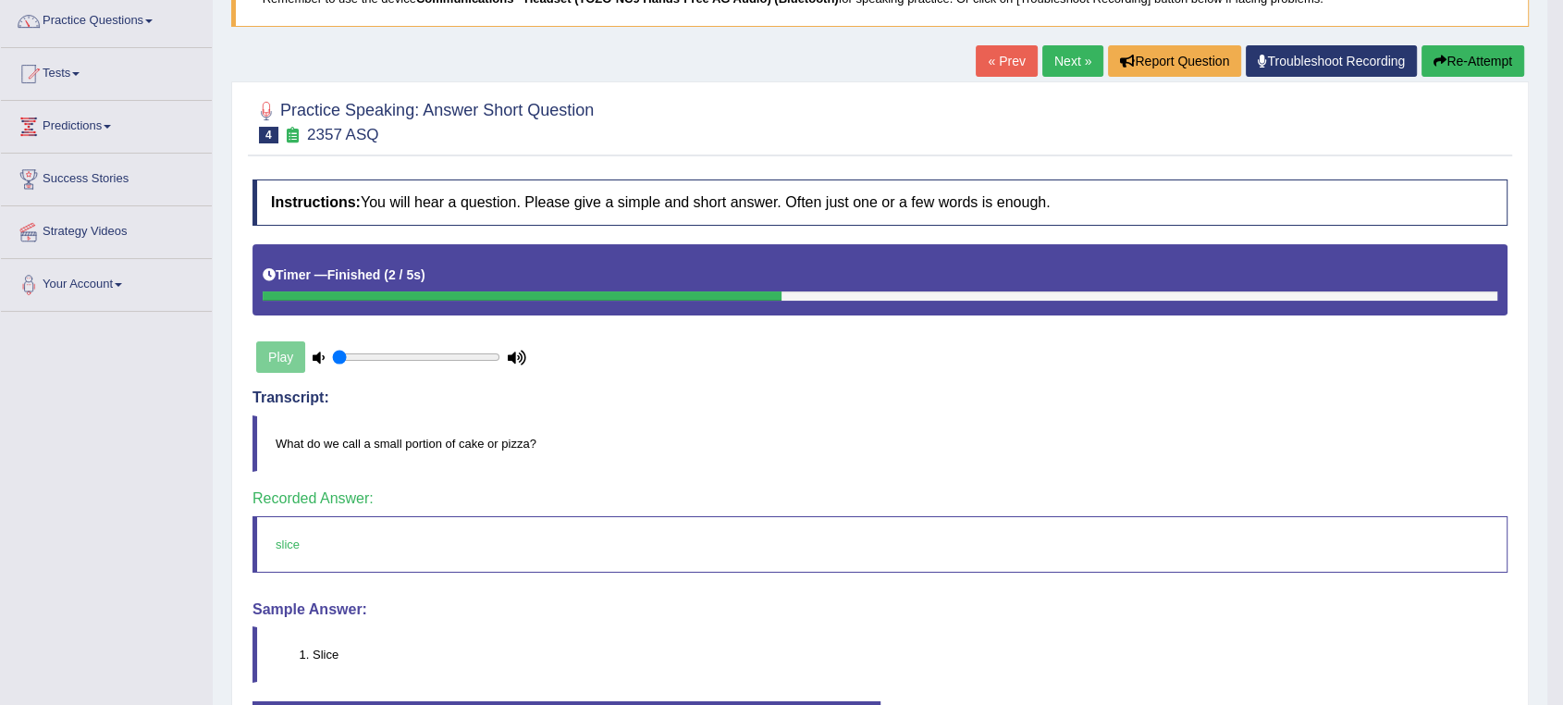
scroll to position [64, 0]
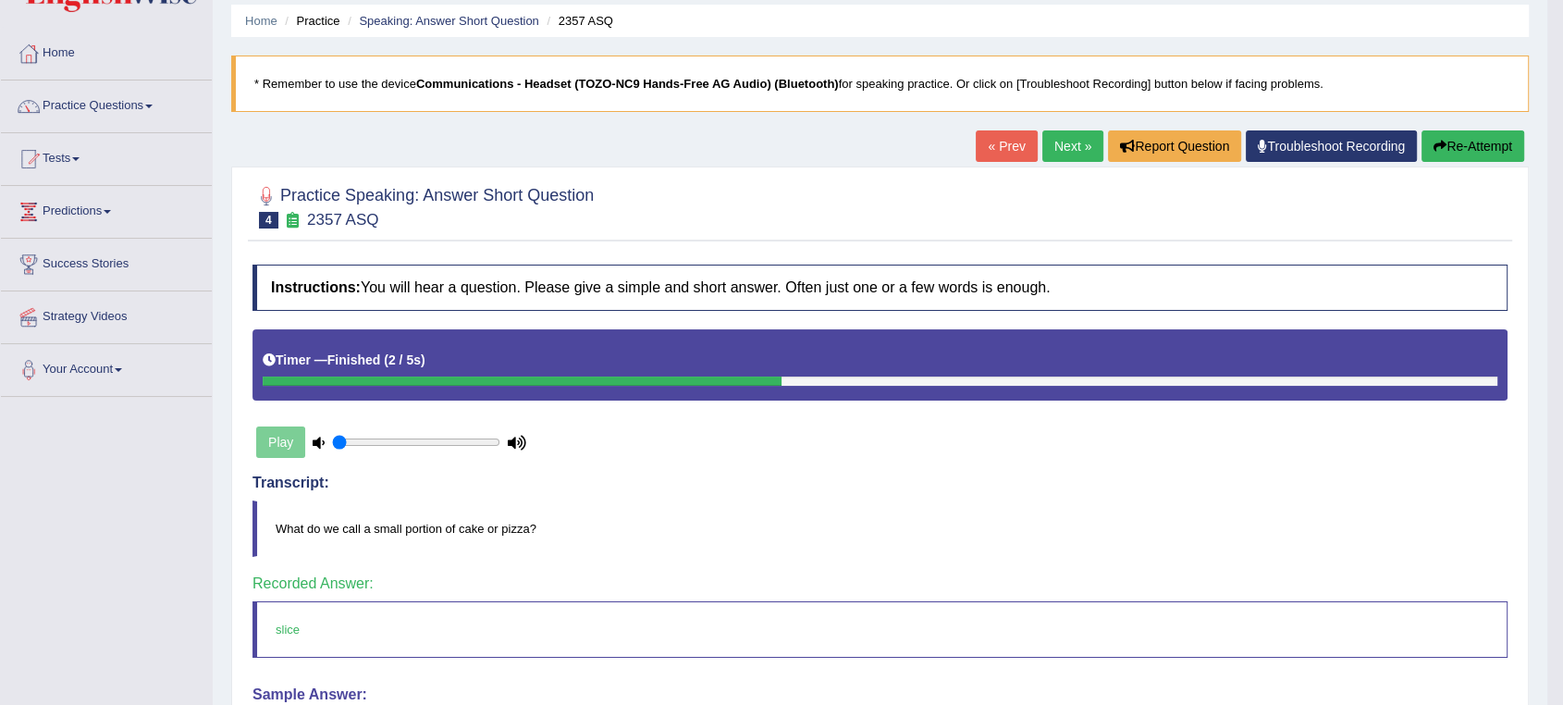
click at [1055, 143] on link "Next »" at bounding box center [1073, 145] width 61 height 31
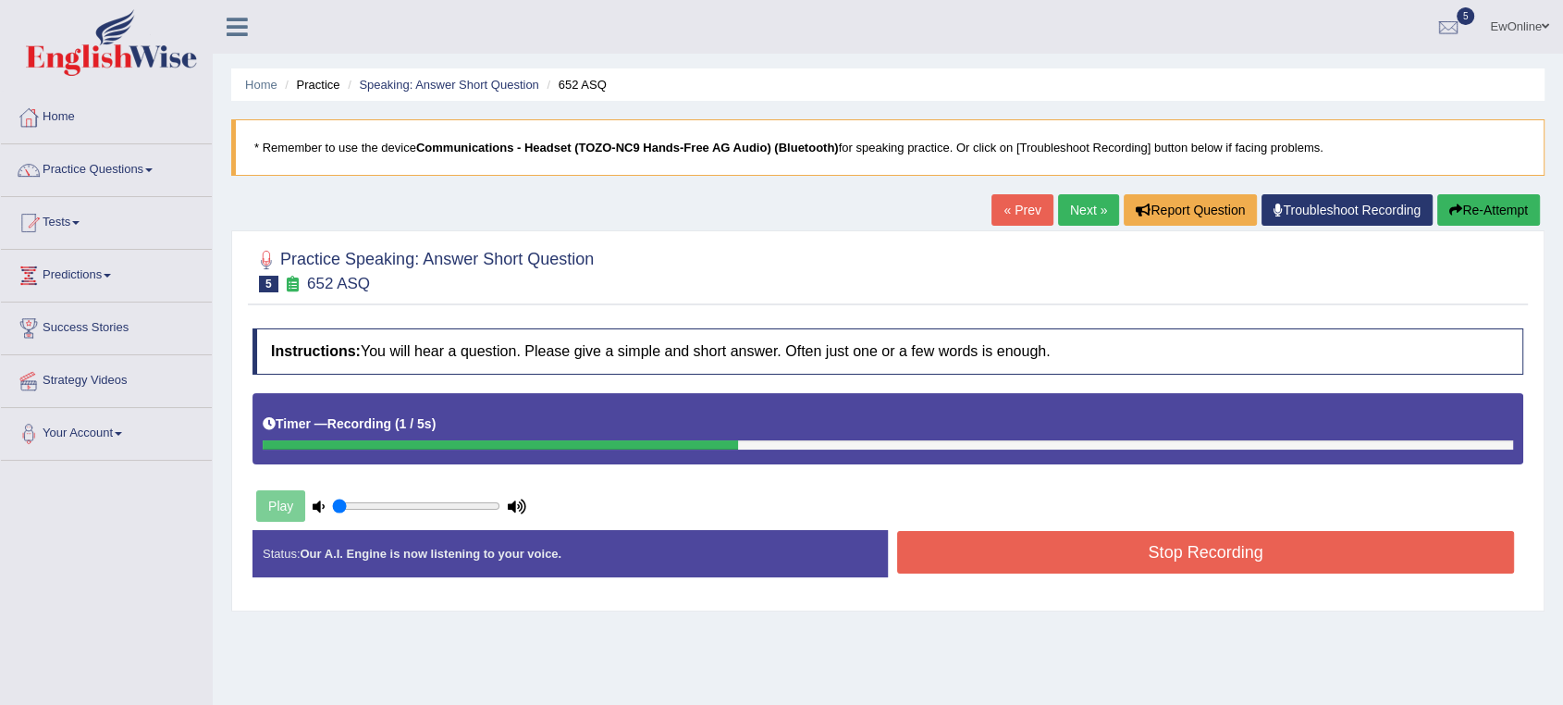
click at [1164, 554] on button "Stop Recording" at bounding box center [1205, 552] width 617 height 43
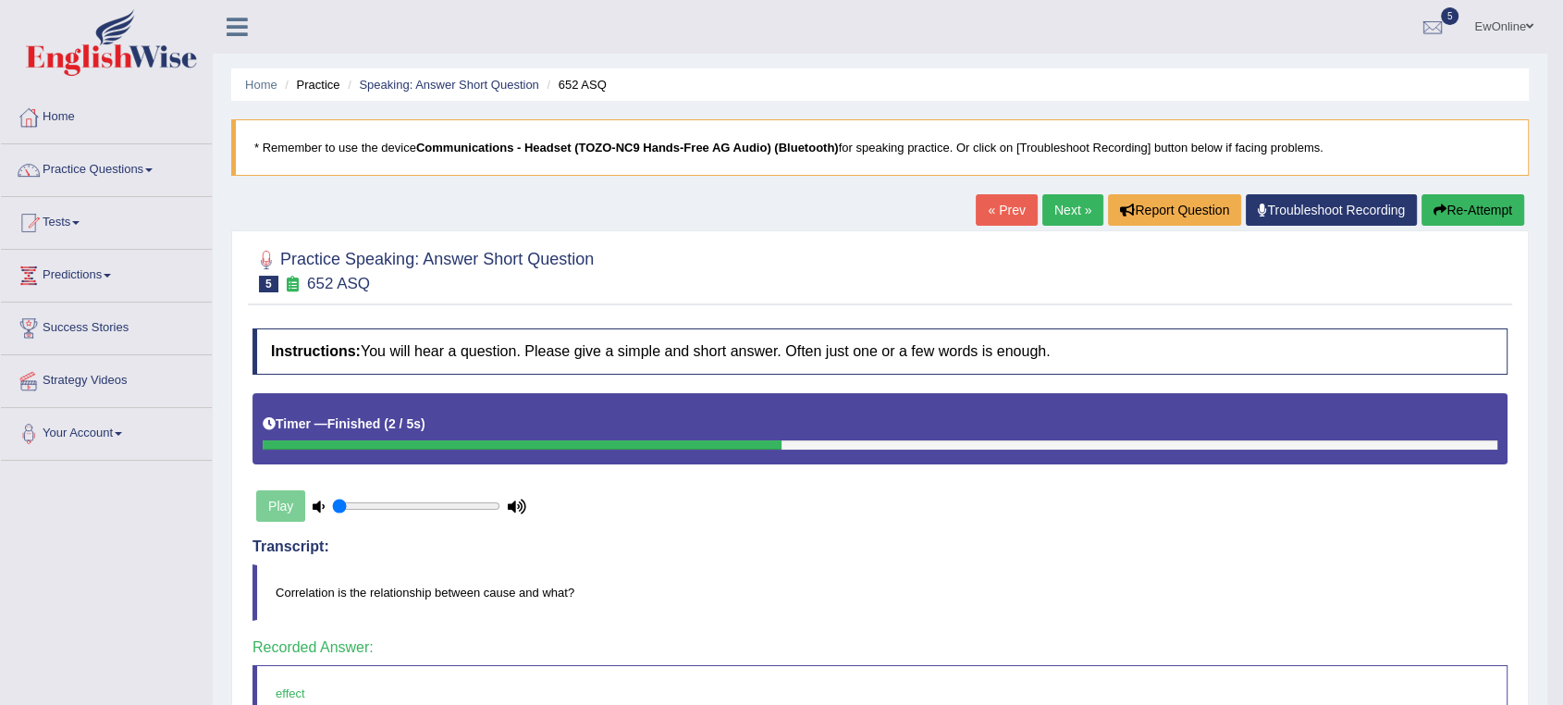
click at [1057, 216] on link "Next »" at bounding box center [1073, 209] width 61 height 31
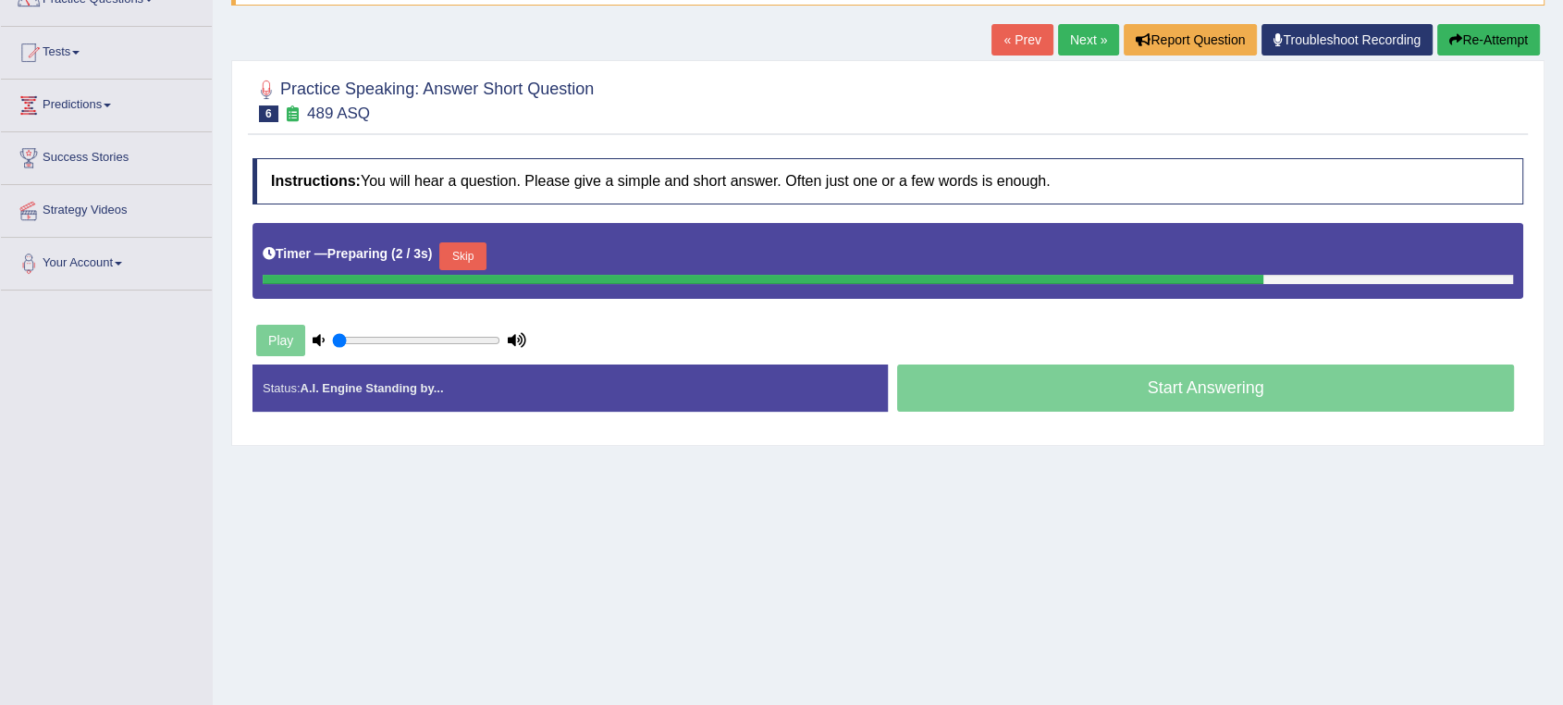
scroll to position [205, 0]
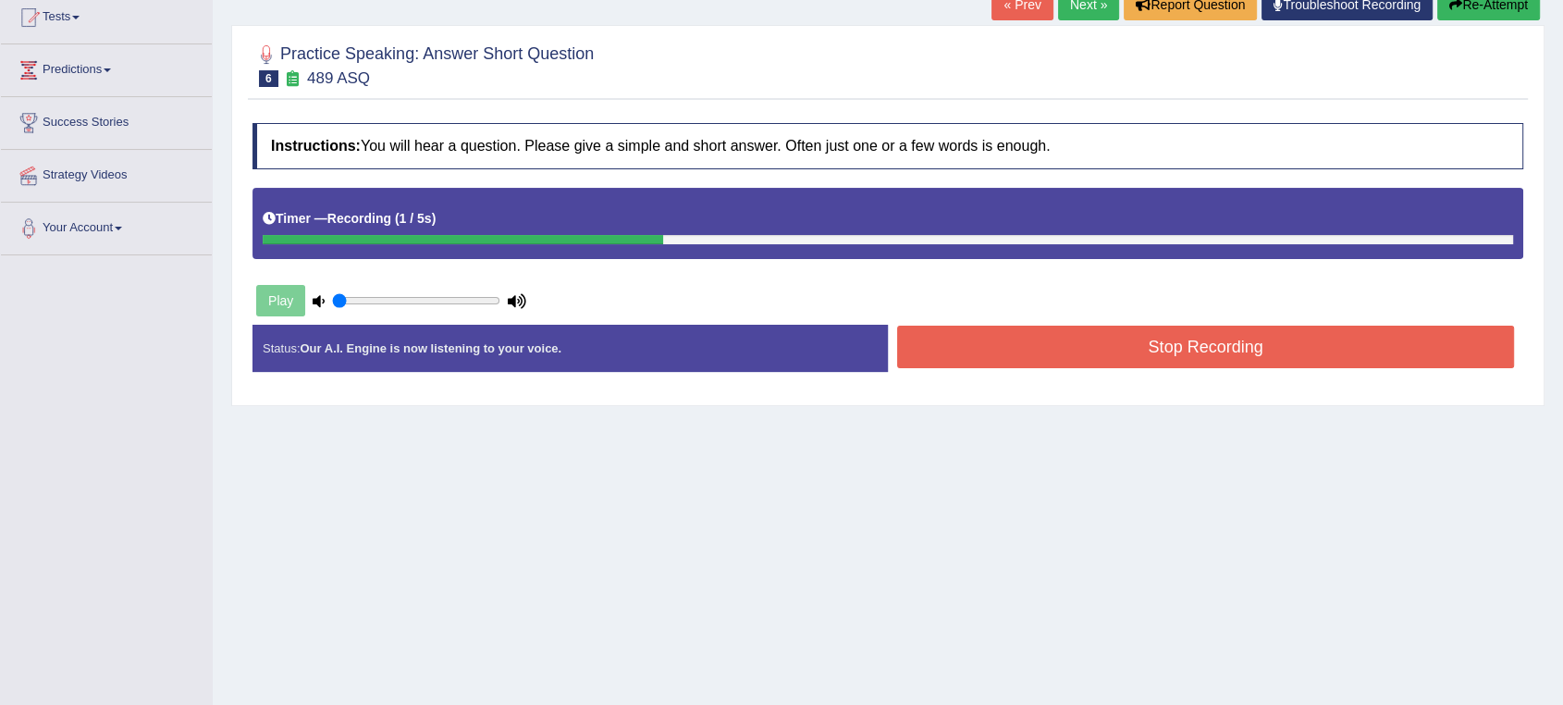
click at [1160, 351] on button "Stop Recording" at bounding box center [1205, 347] width 617 height 43
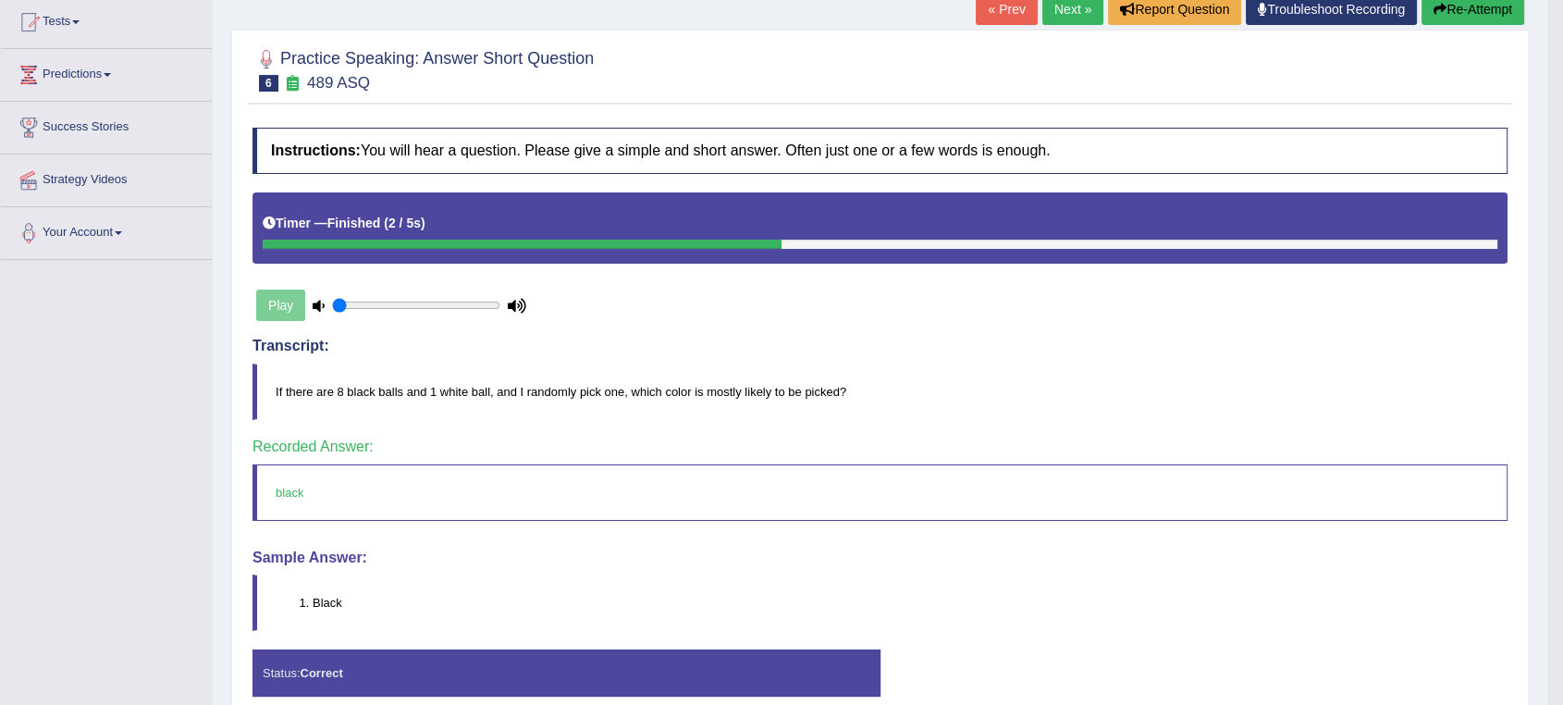
scroll to position [81, 0]
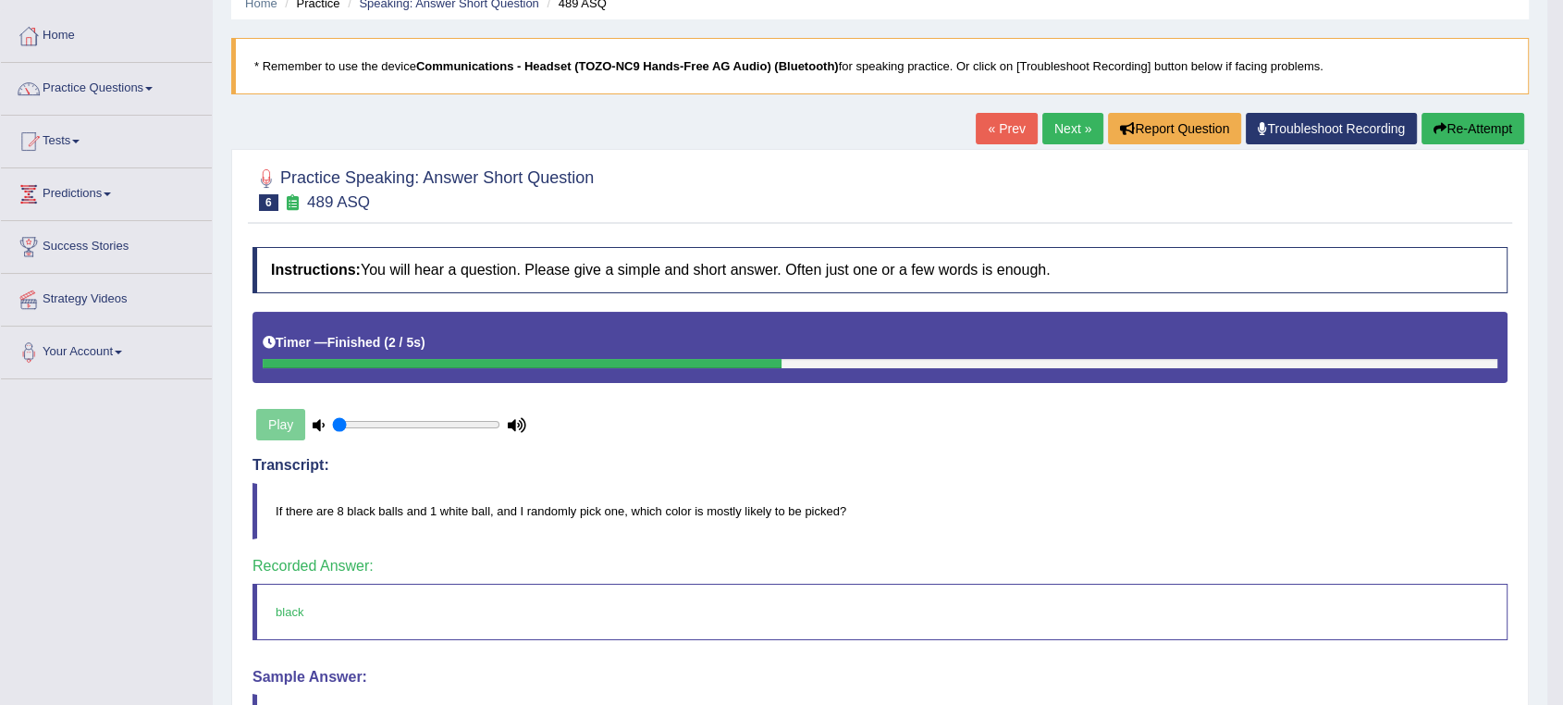
click at [1068, 125] on link "Next »" at bounding box center [1073, 128] width 61 height 31
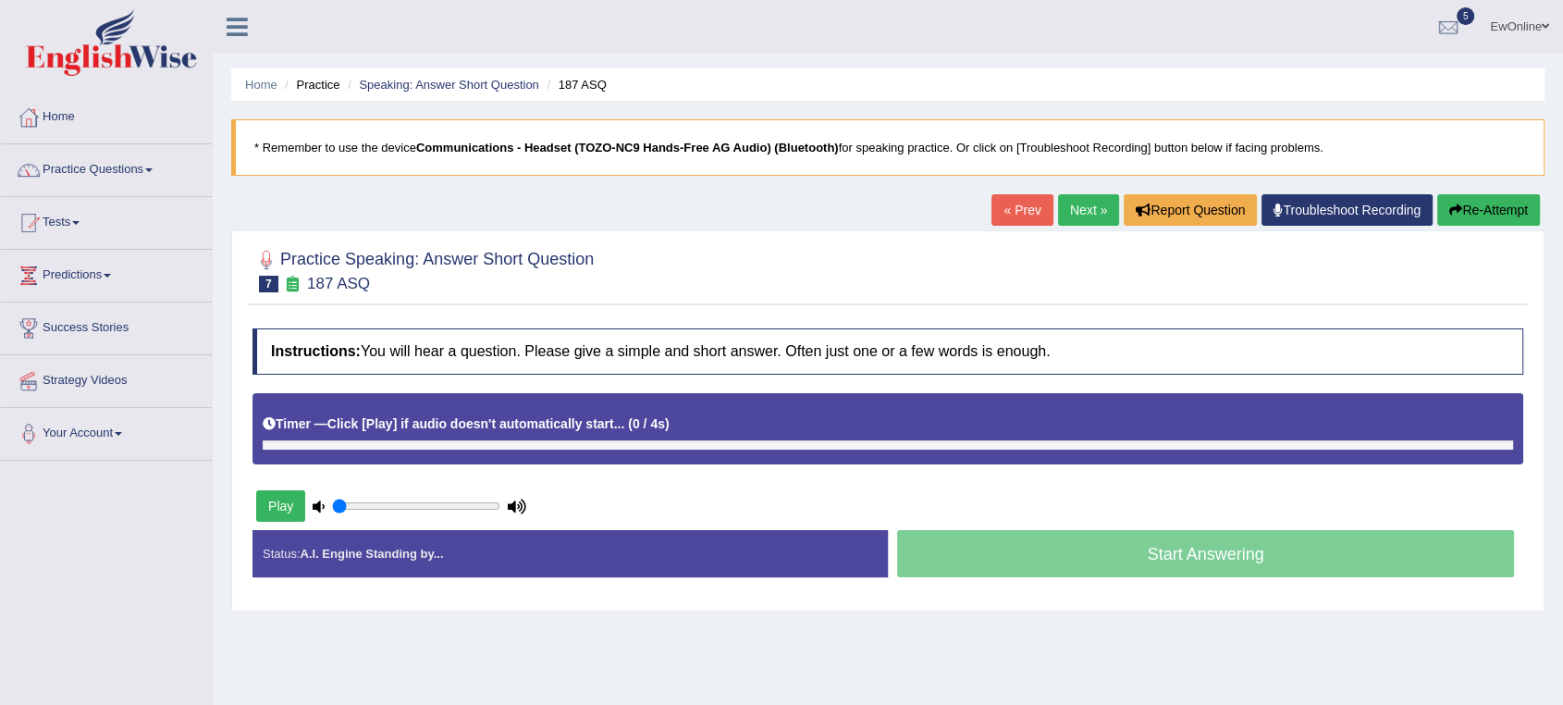
scroll to position [103, 0]
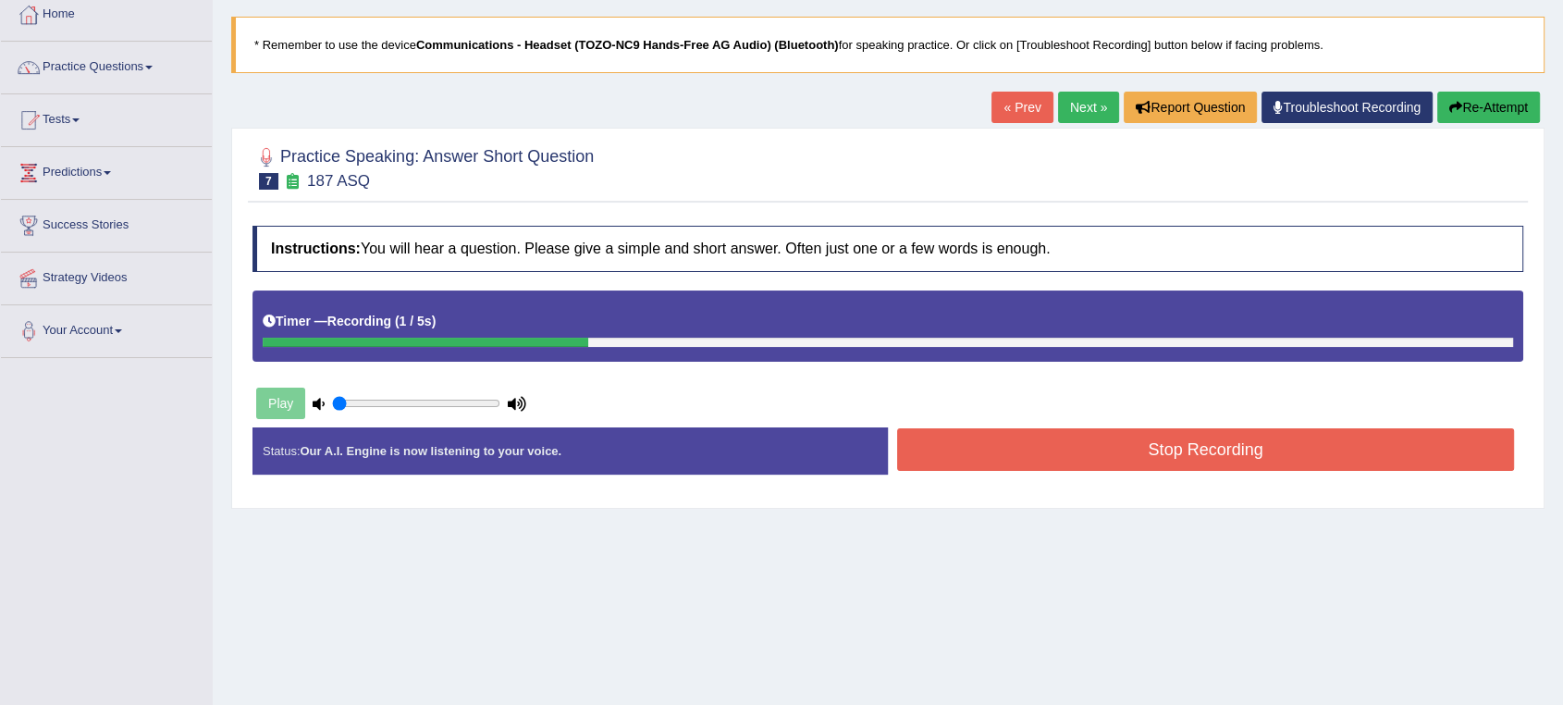
click at [1108, 451] on button "Stop Recording" at bounding box center [1205, 449] width 617 height 43
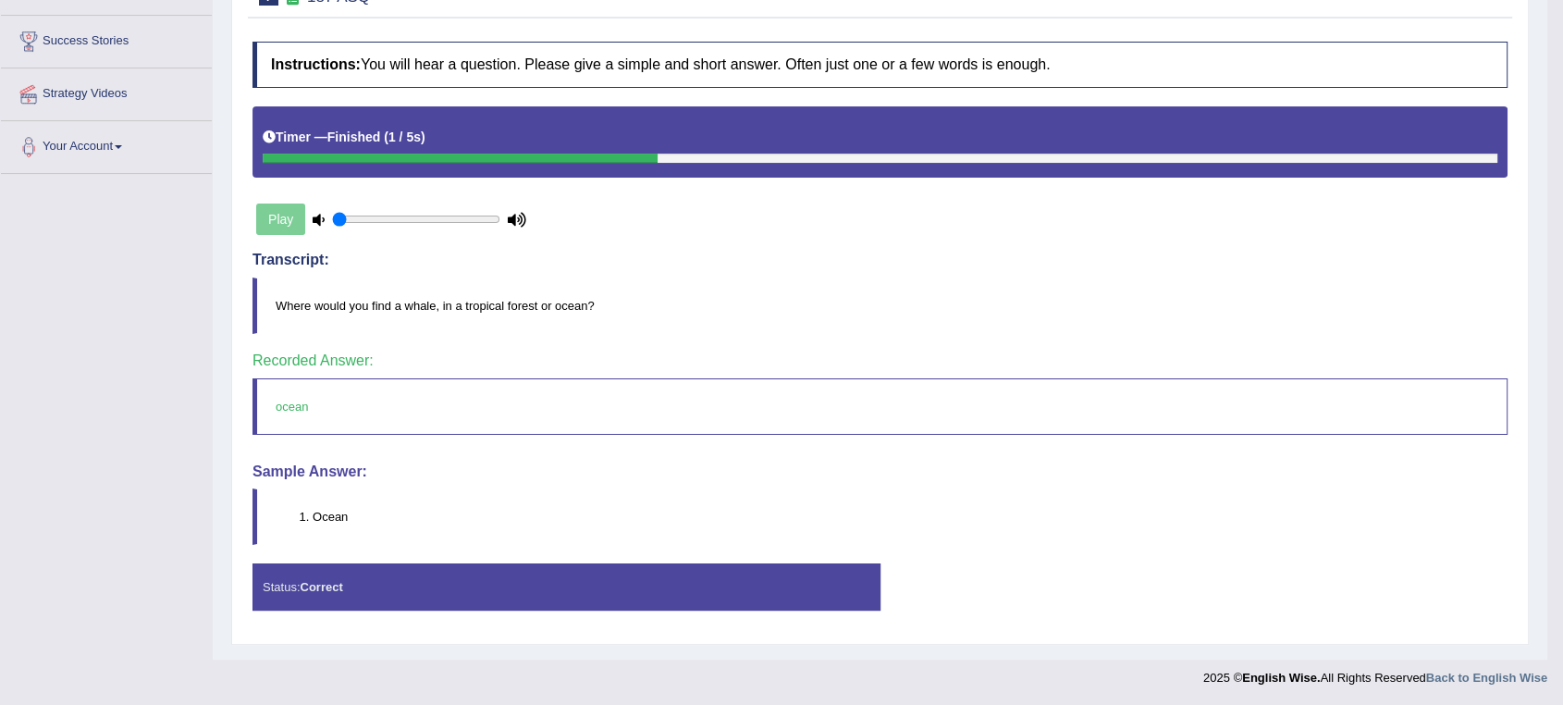
scroll to position [81, 0]
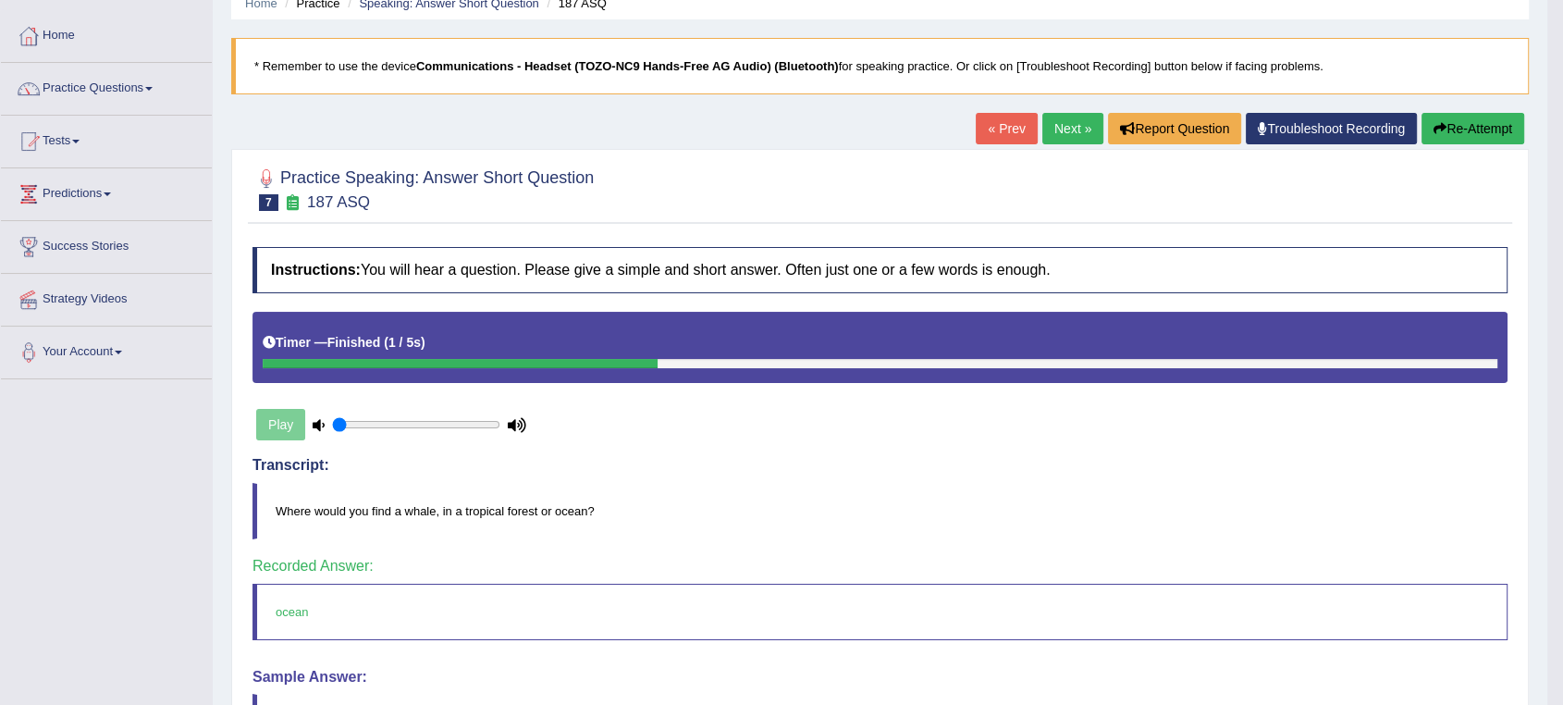
click at [1066, 136] on link "Next »" at bounding box center [1073, 128] width 61 height 31
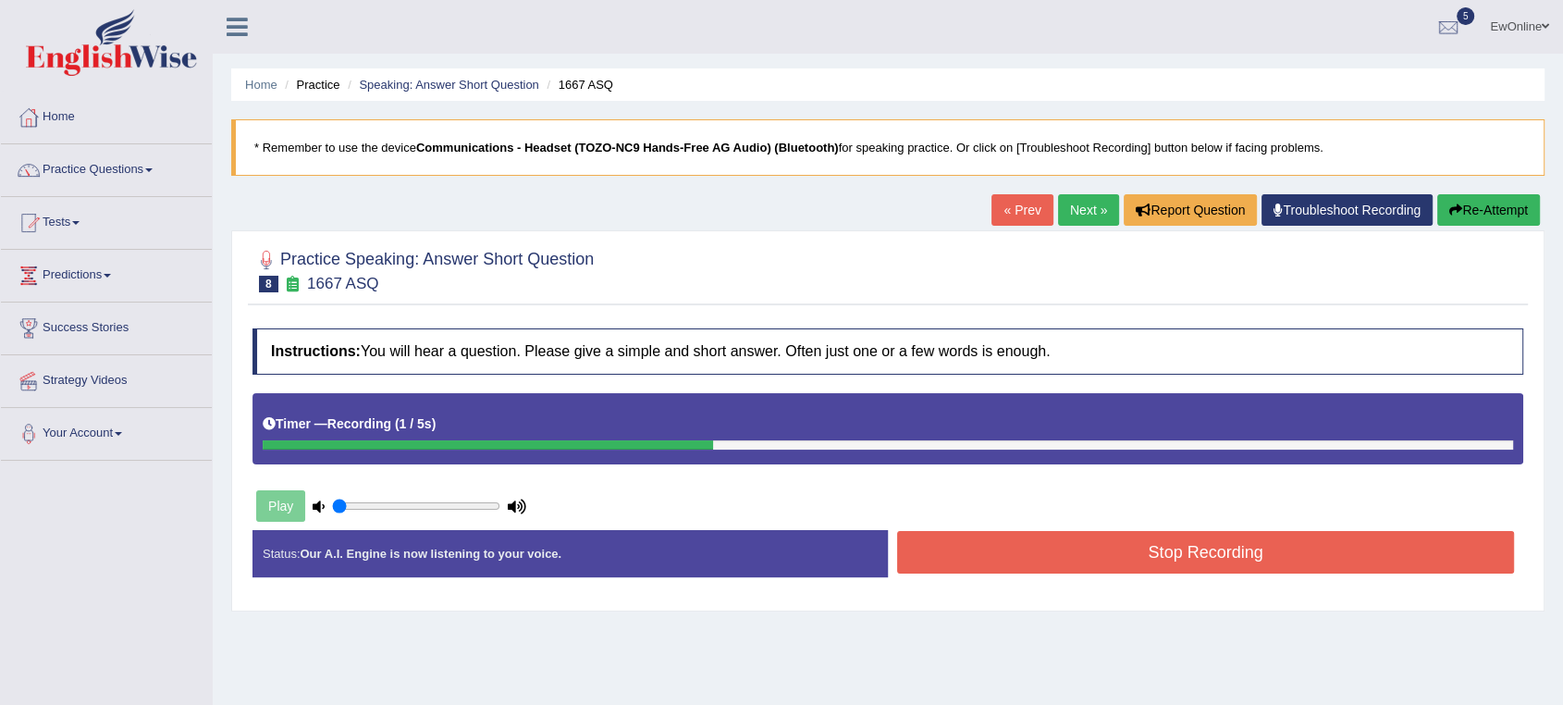
click at [1147, 563] on button "Stop Recording" at bounding box center [1205, 552] width 617 height 43
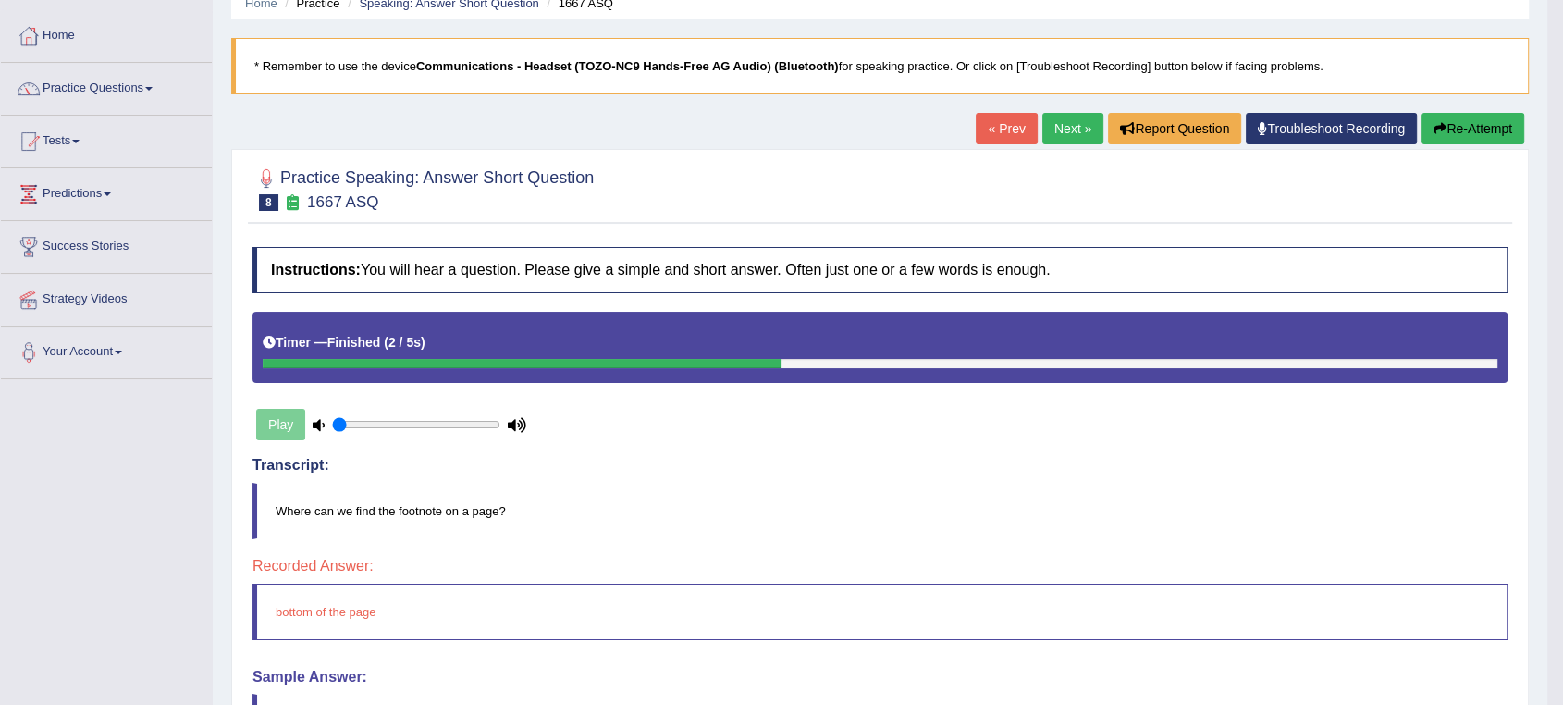
scroll to position [81, 0]
click at [1058, 137] on link "Next »" at bounding box center [1073, 128] width 61 height 31
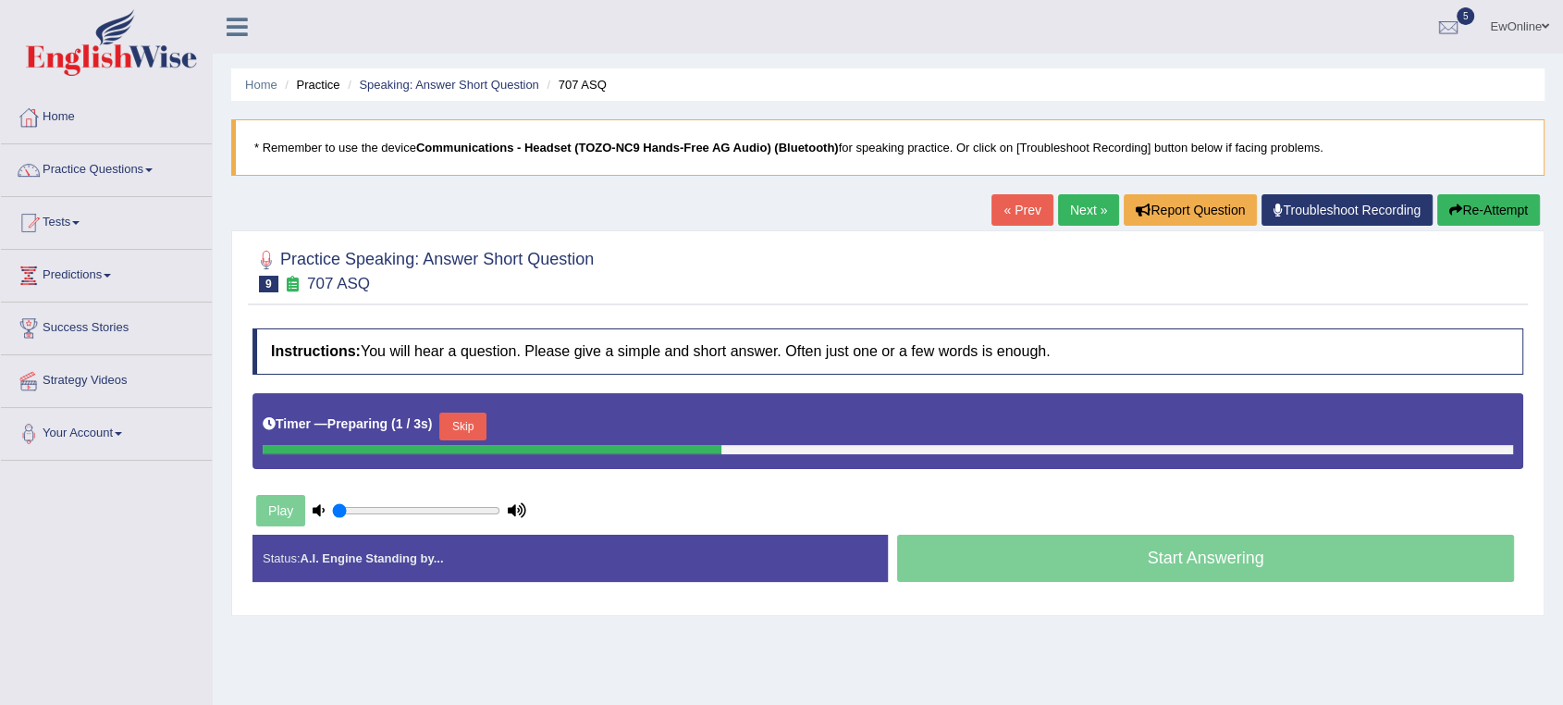
scroll to position [103, 0]
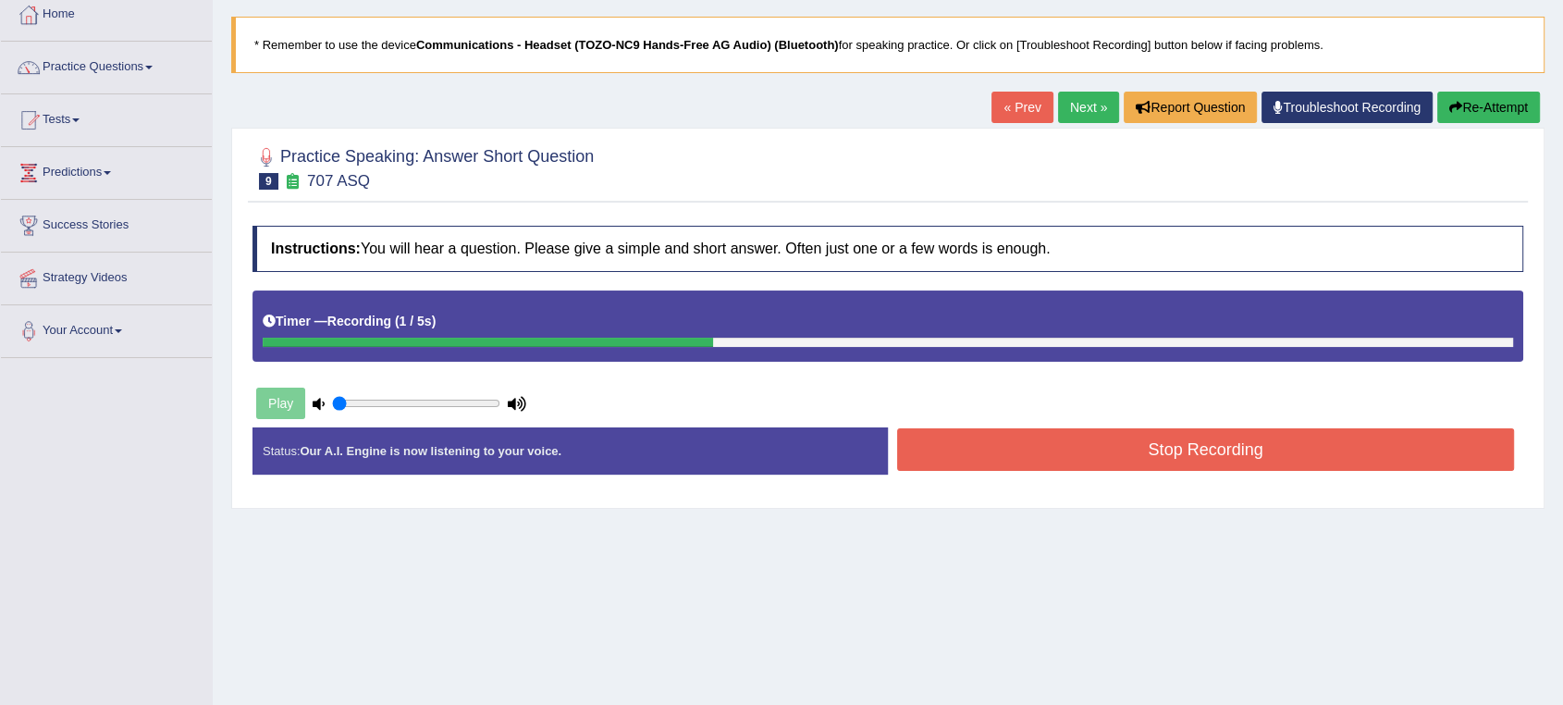
click at [1117, 463] on button "Stop Recording" at bounding box center [1205, 449] width 617 height 43
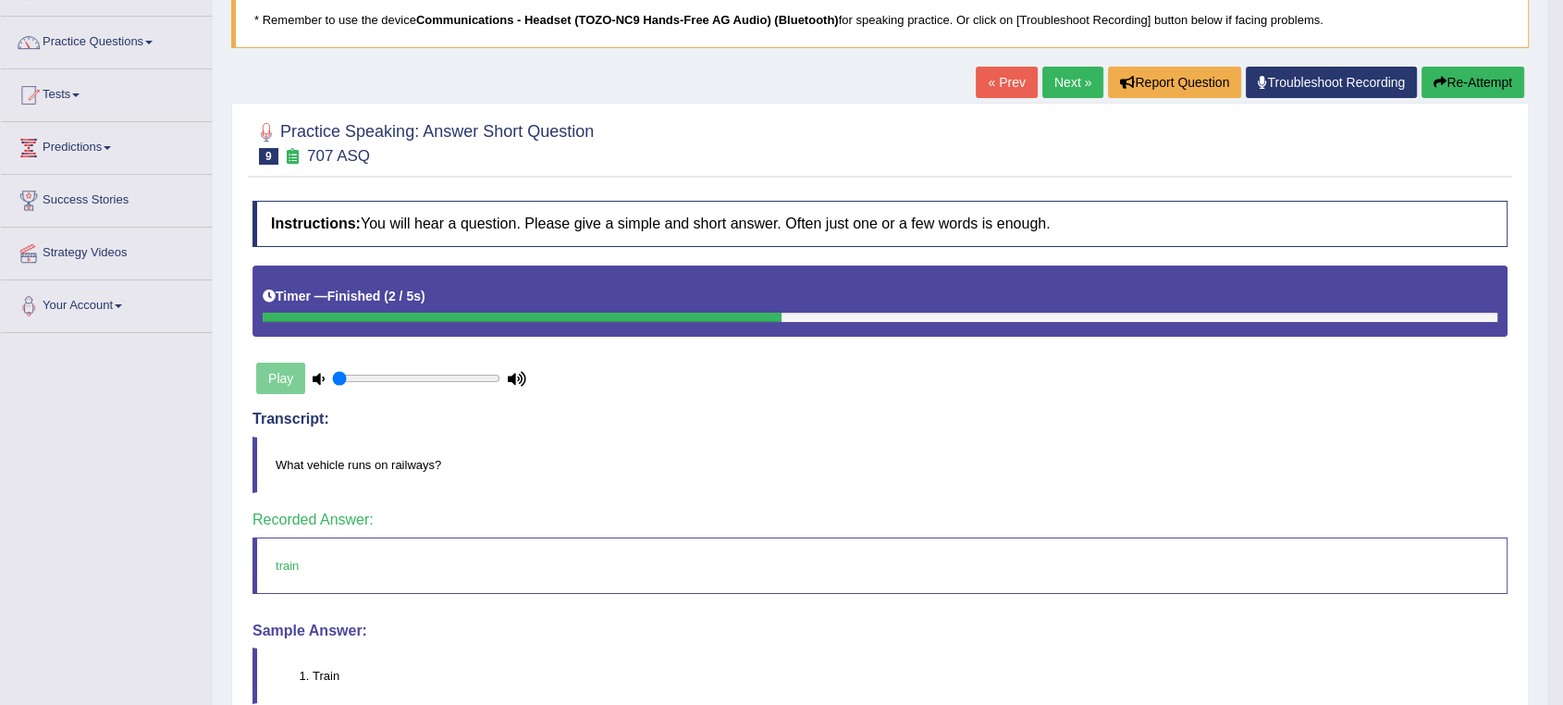
scroll to position [0, 0]
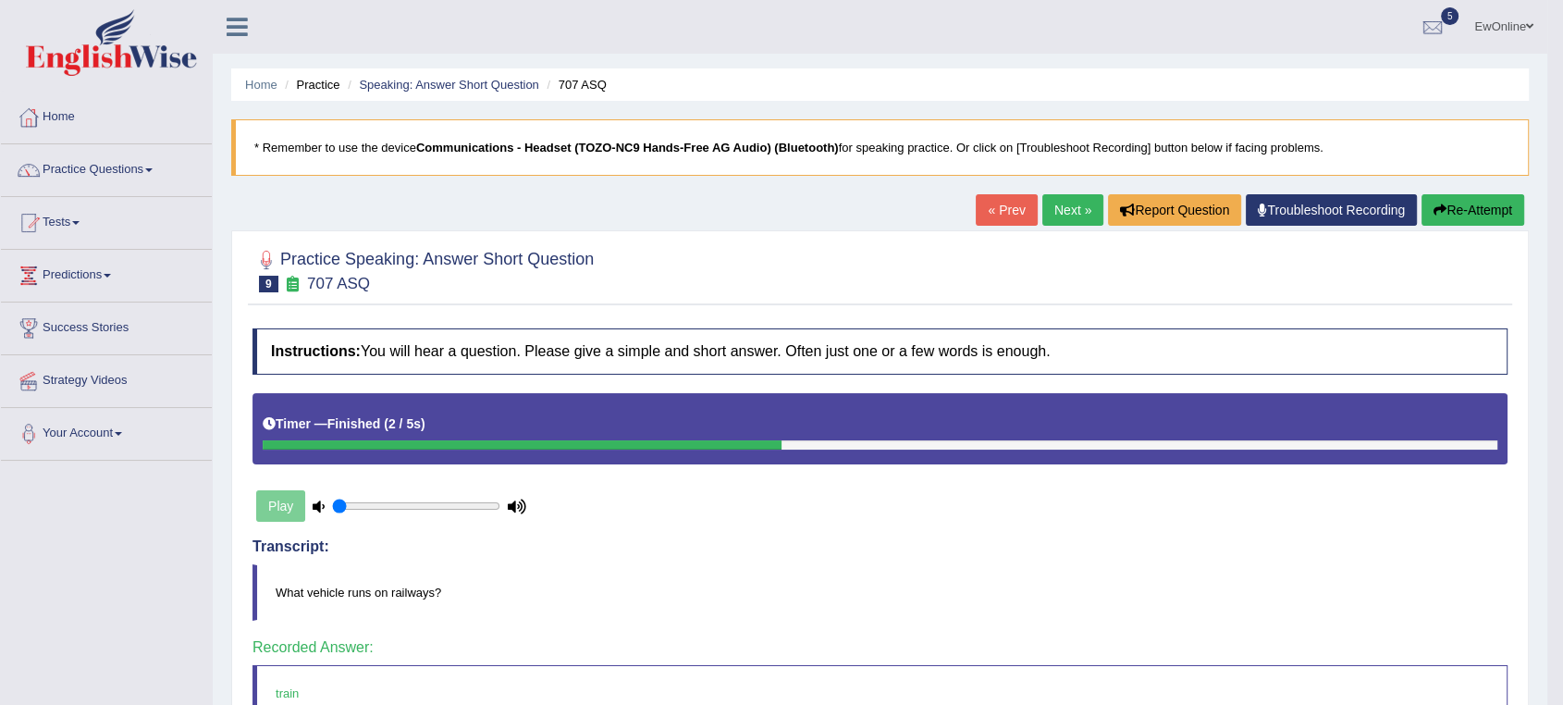
click at [1064, 211] on link "Next »" at bounding box center [1073, 209] width 61 height 31
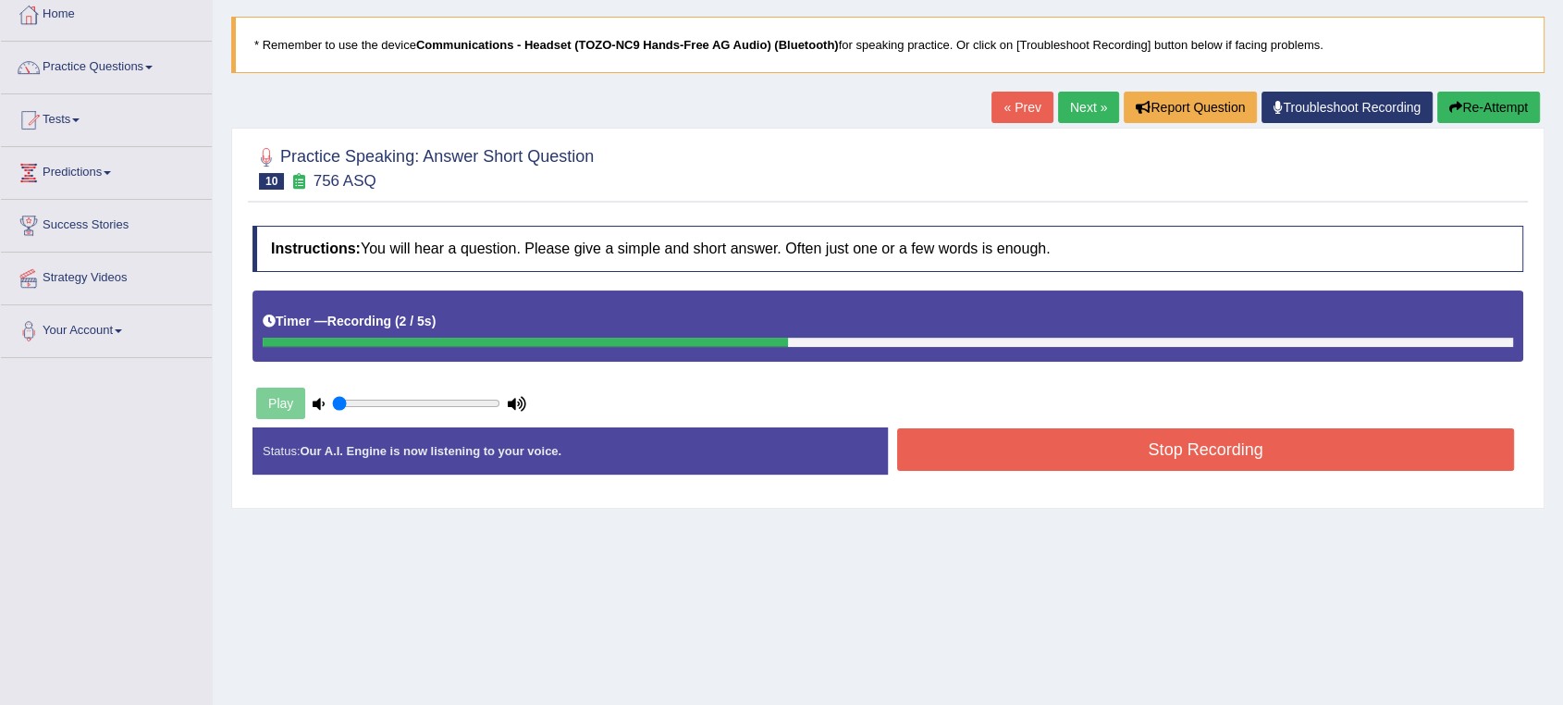
click at [1109, 450] on button "Stop Recording" at bounding box center [1205, 449] width 617 height 43
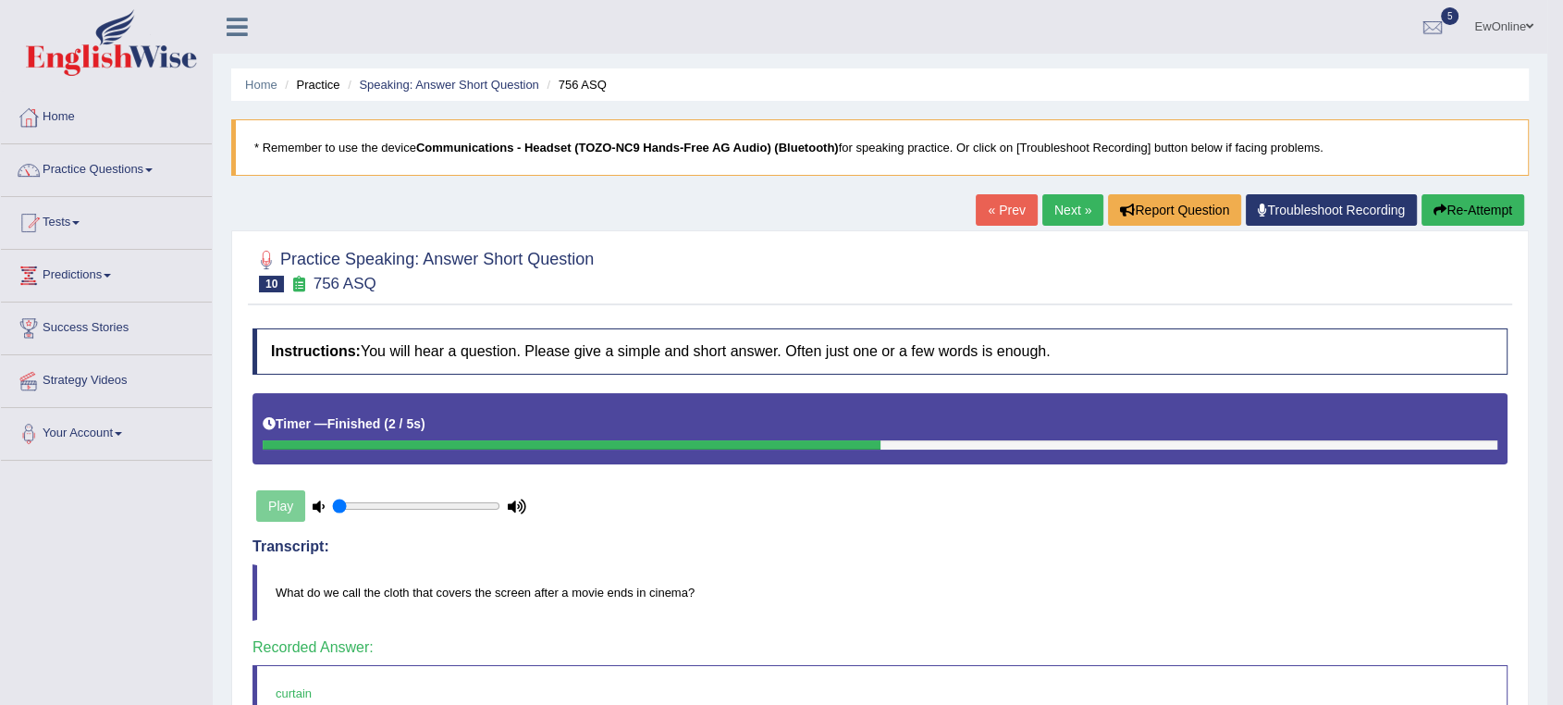
click at [1063, 209] on link "Next »" at bounding box center [1073, 209] width 61 height 31
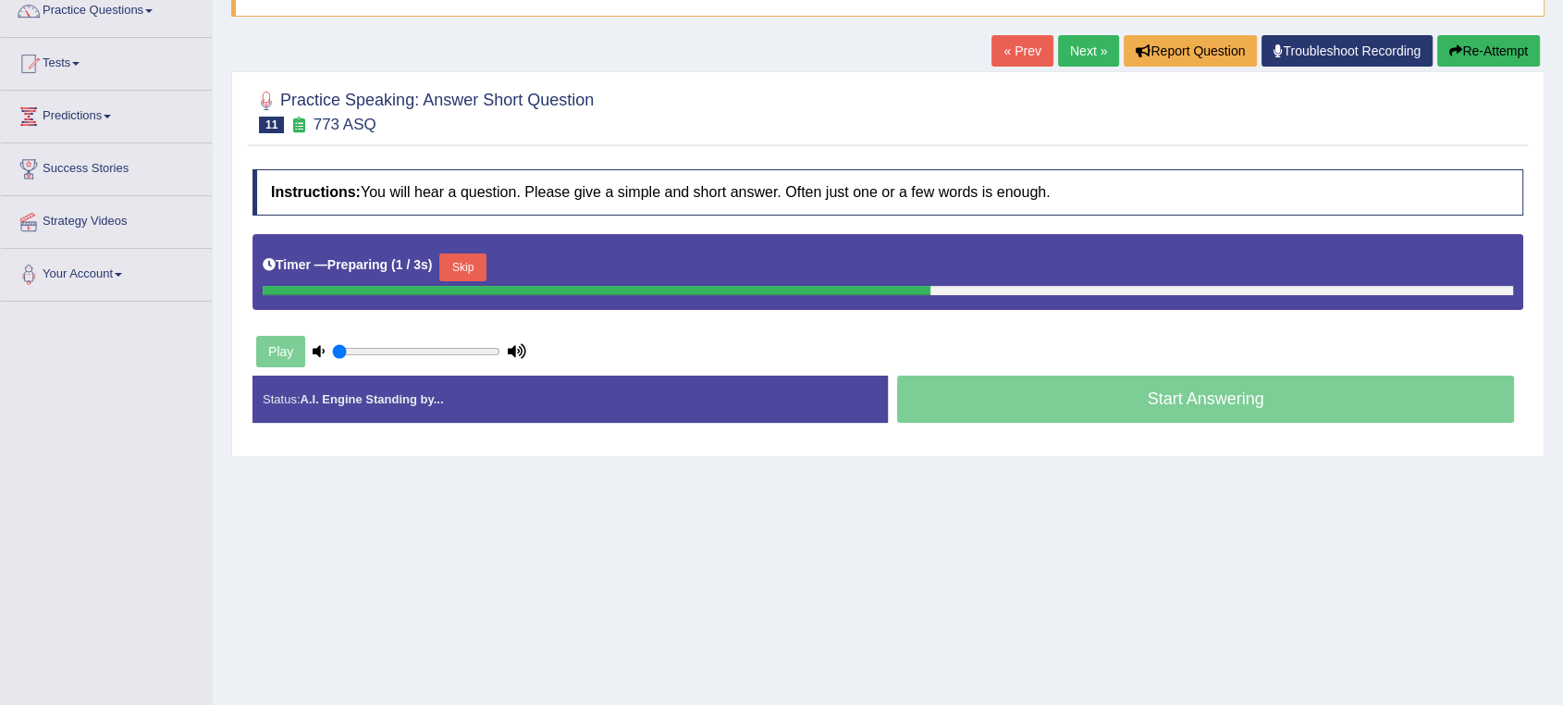
scroll to position [205, 0]
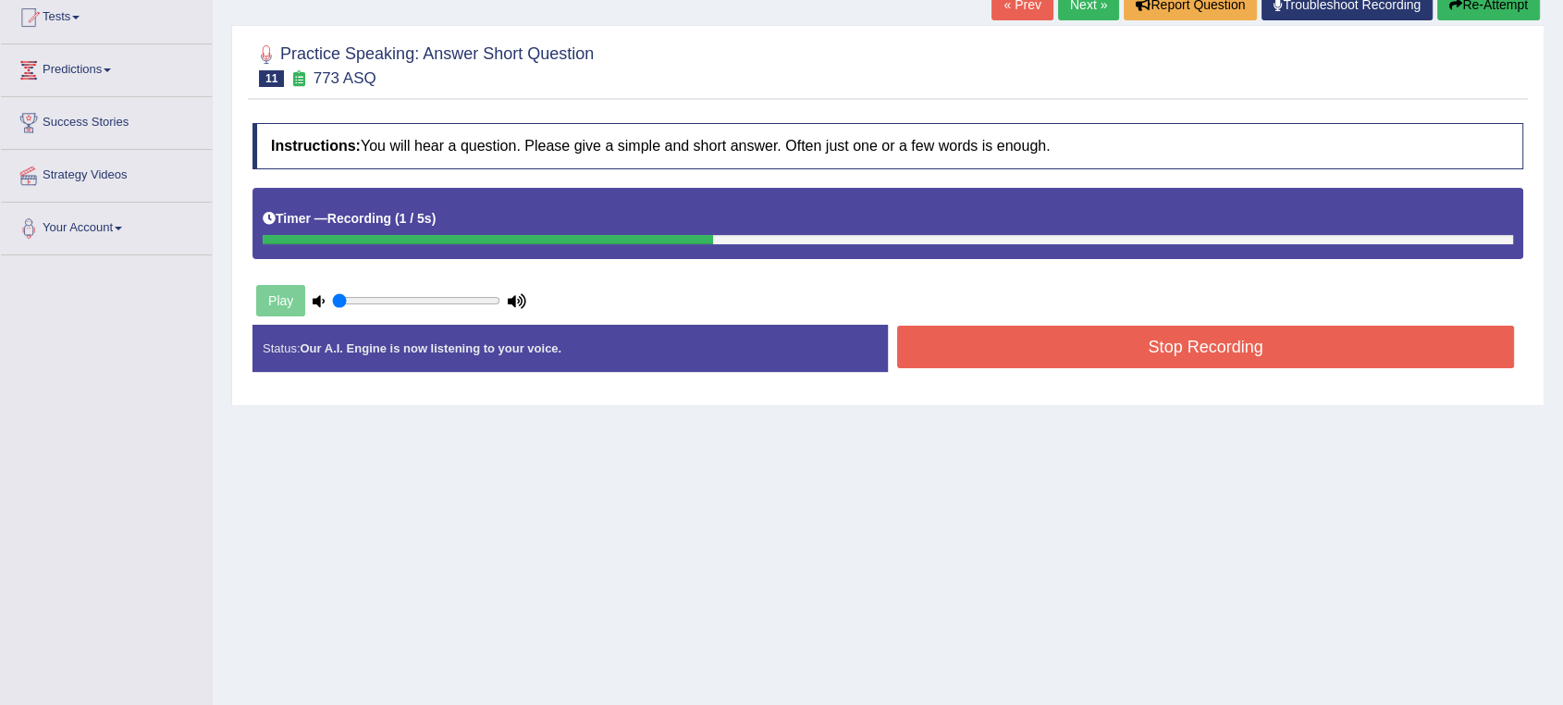
click at [1193, 361] on button "Stop Recording" at bounding box center [1205, 347] width 617 height 43
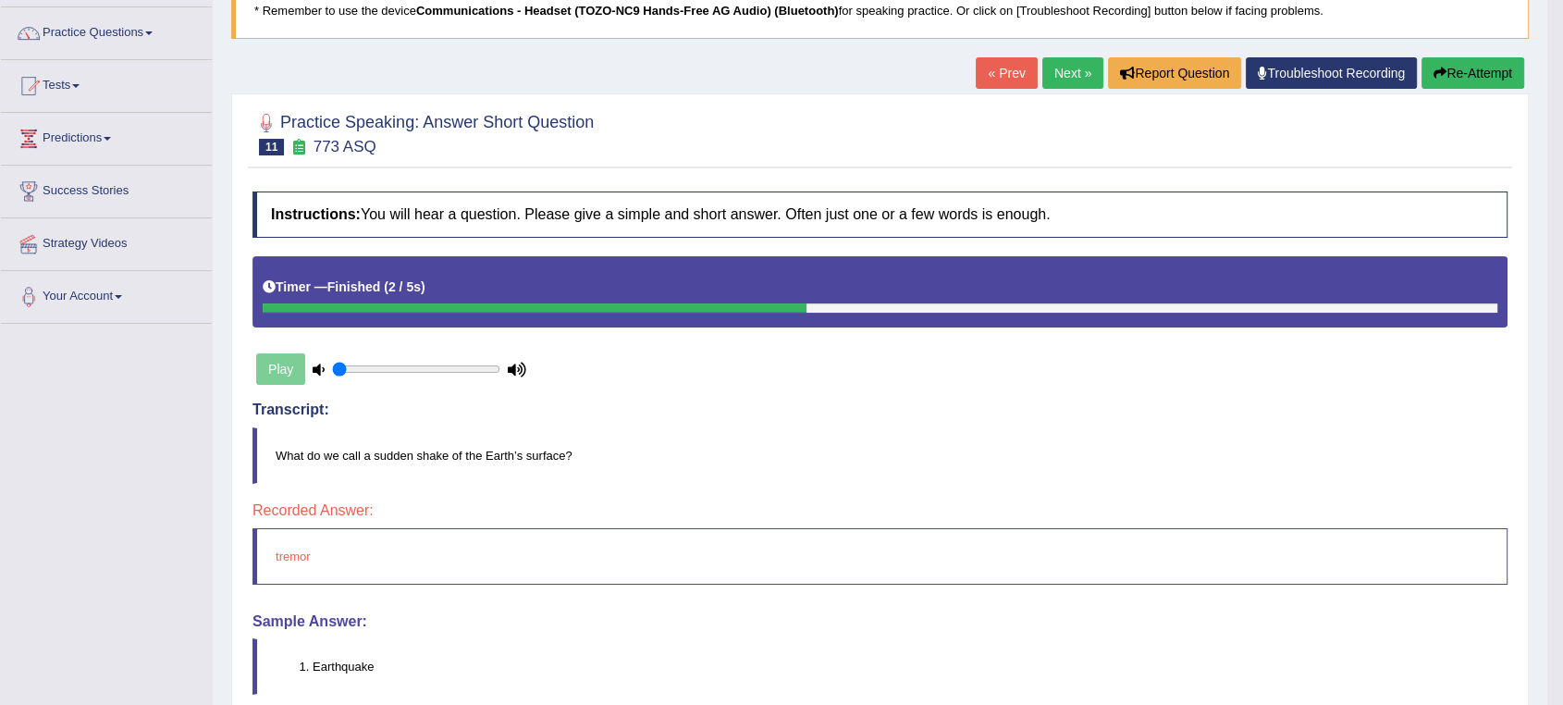
scroll to position [0, 0]
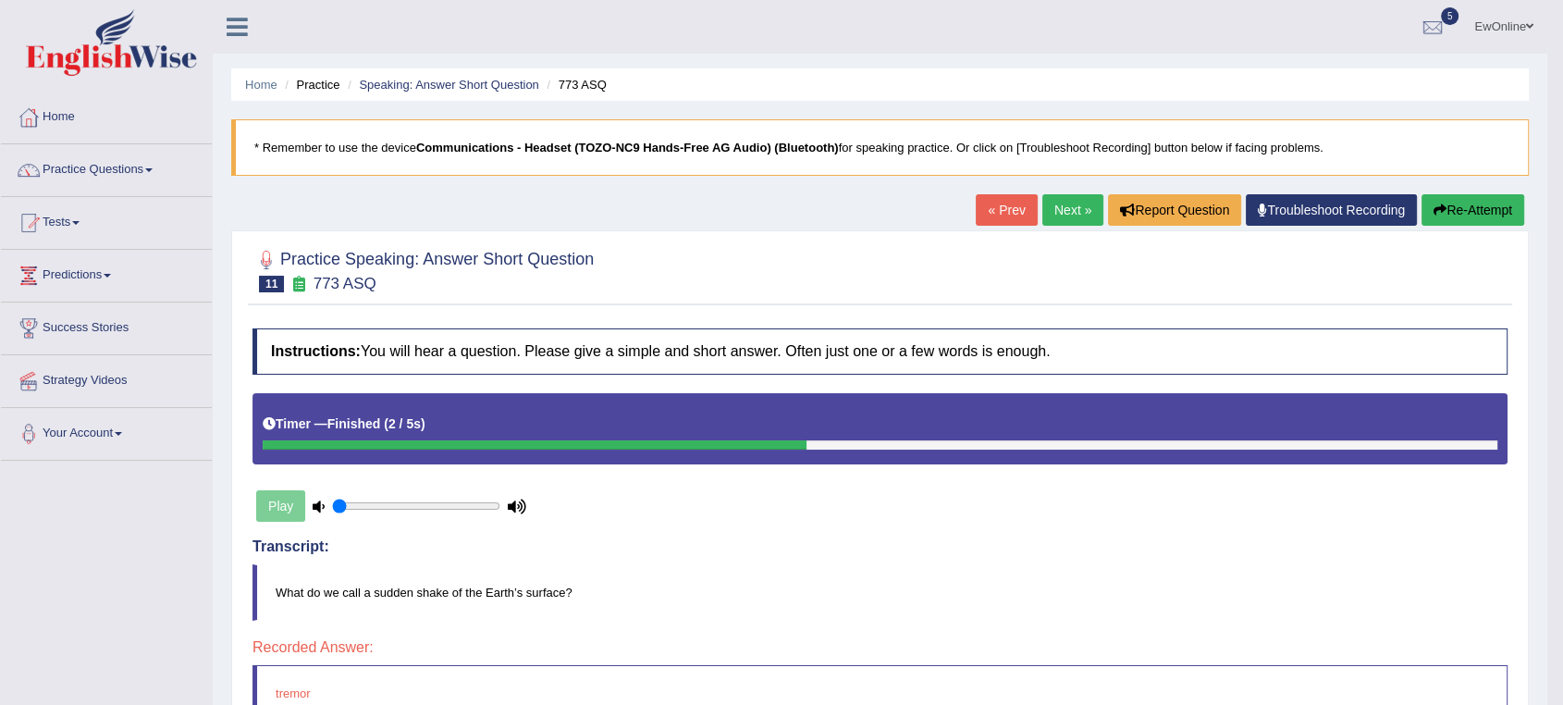
click at [1056, 211] on link "Next »" at bounding box center [1073, 209] width 61 height 31
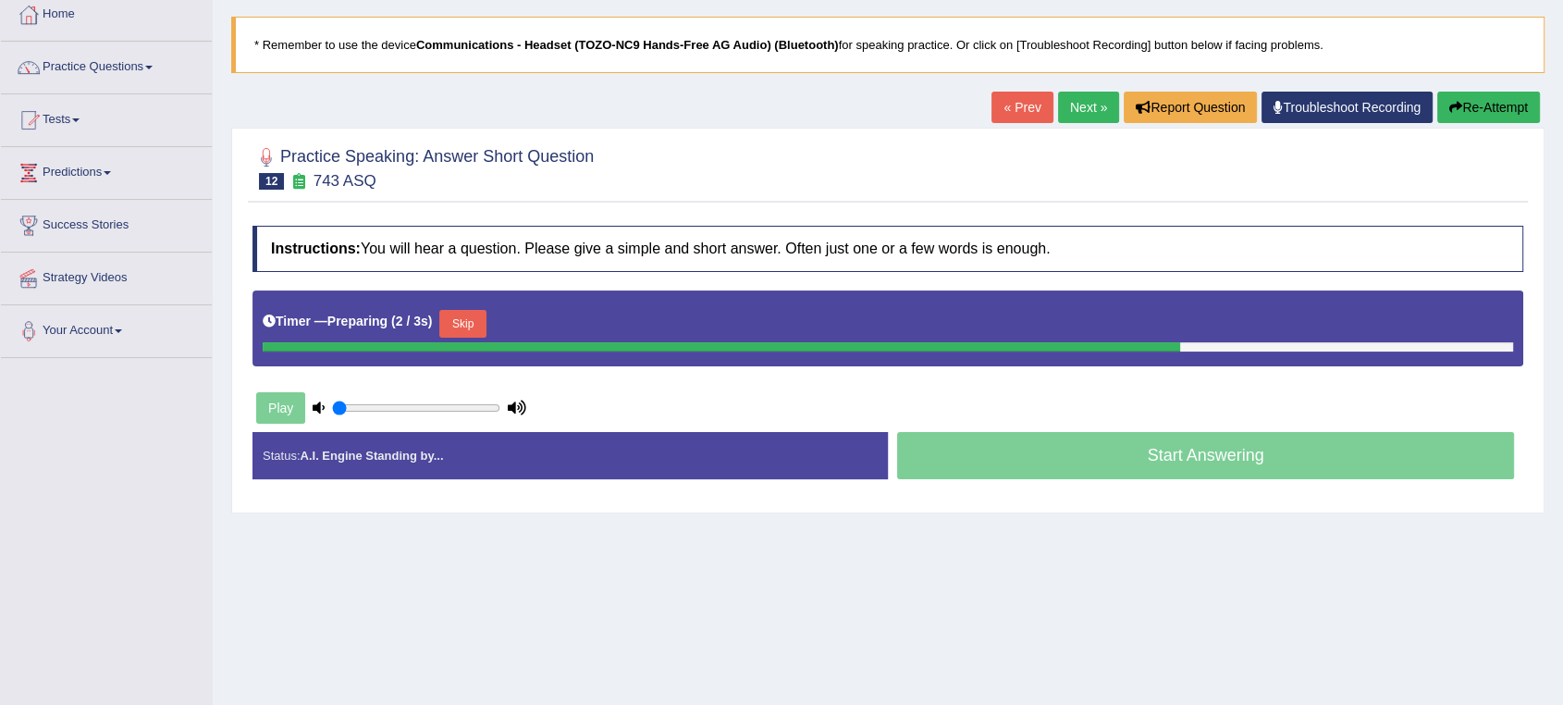
scroll to position [205, 0]
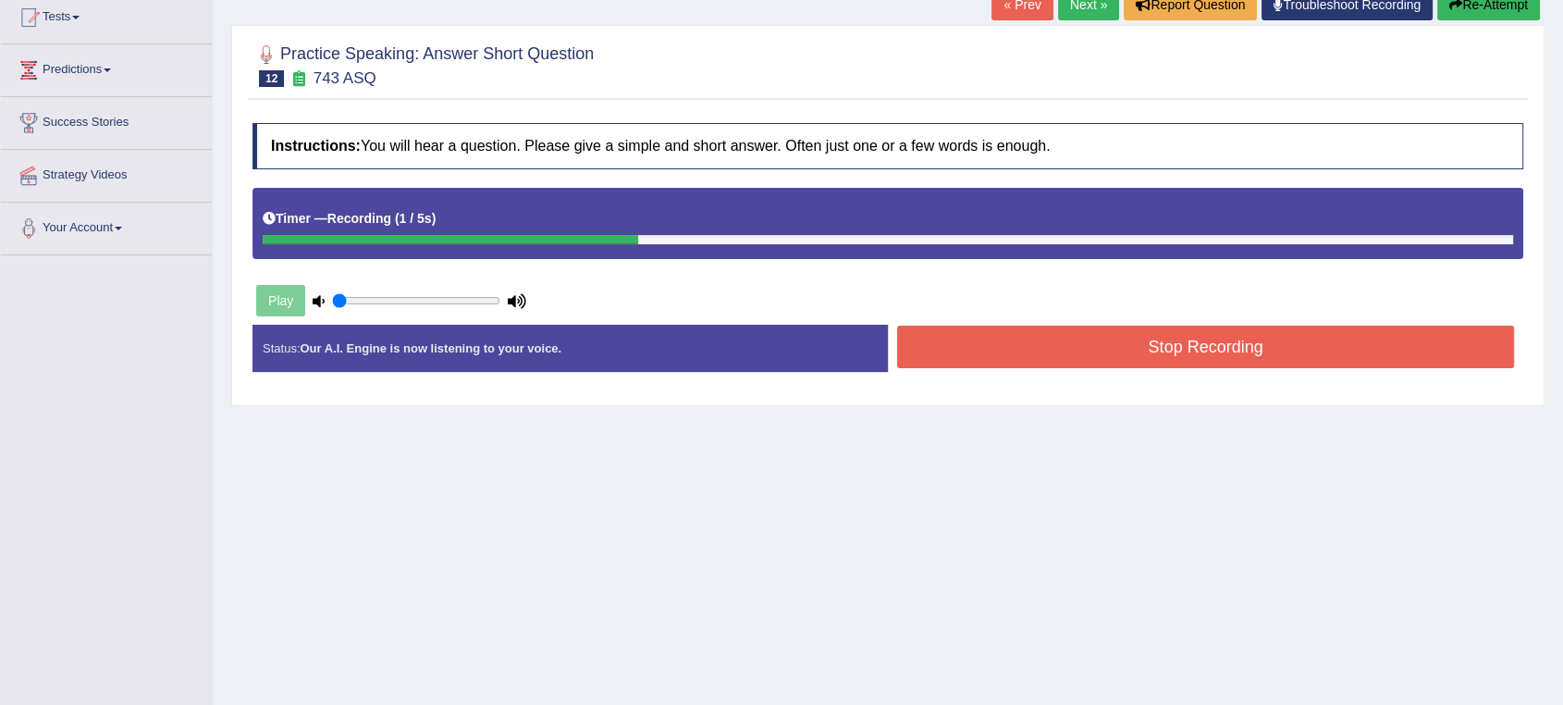
click at [1168, 343] on button "Stop Recording" at bounding box center [1205, 347] width 617 height 43
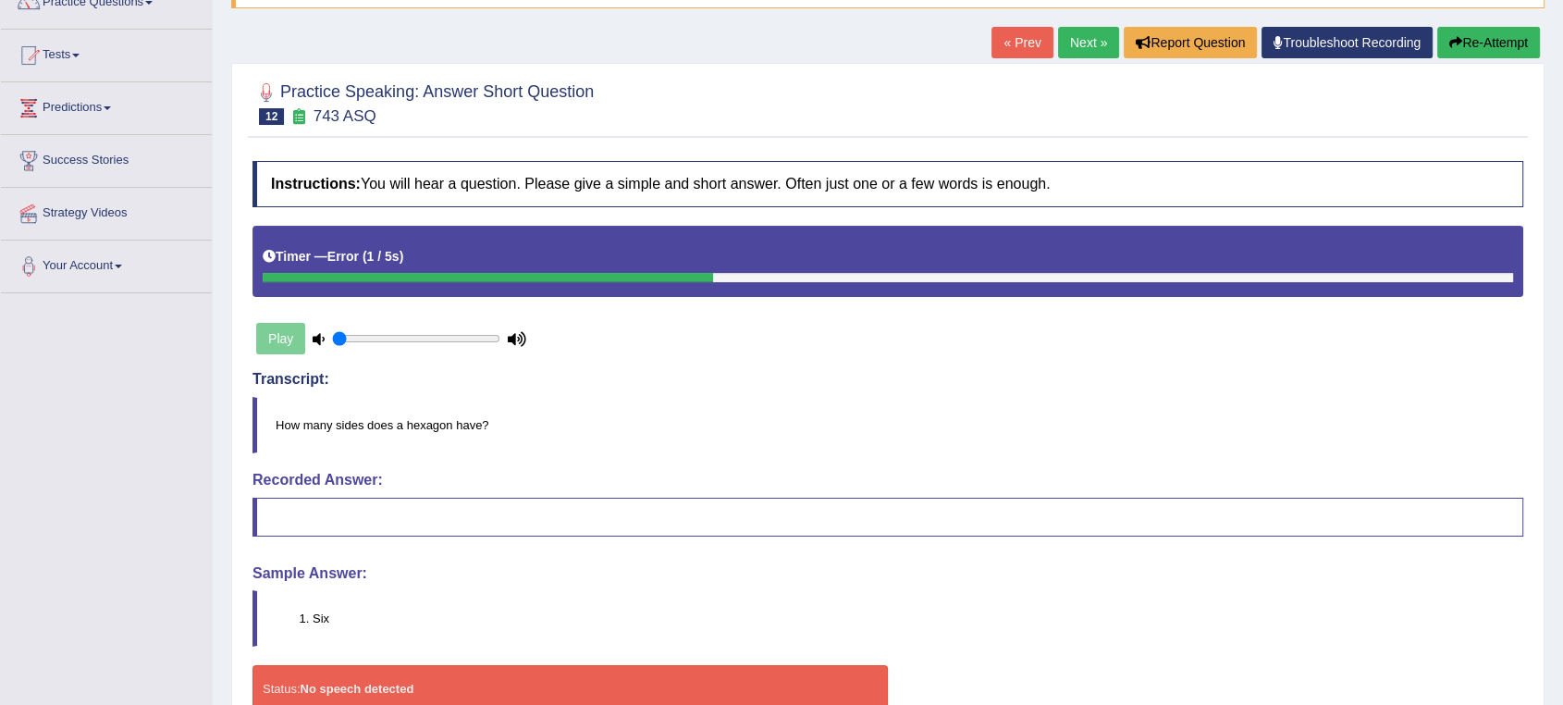
scroll to position [167, 0]
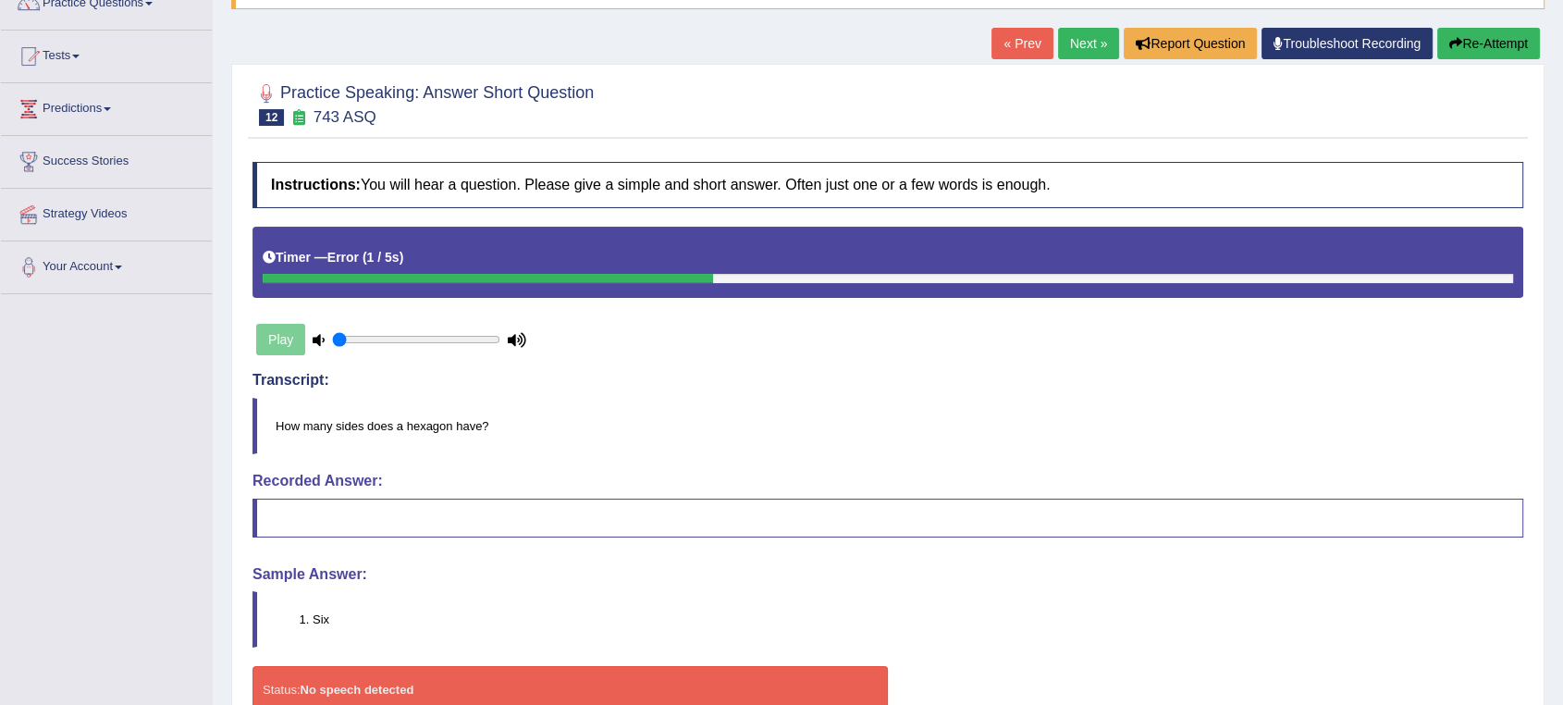
click at [1477, 40] on button "Re-Attempt" at bounding box center [1489, 43] width 103 height 31
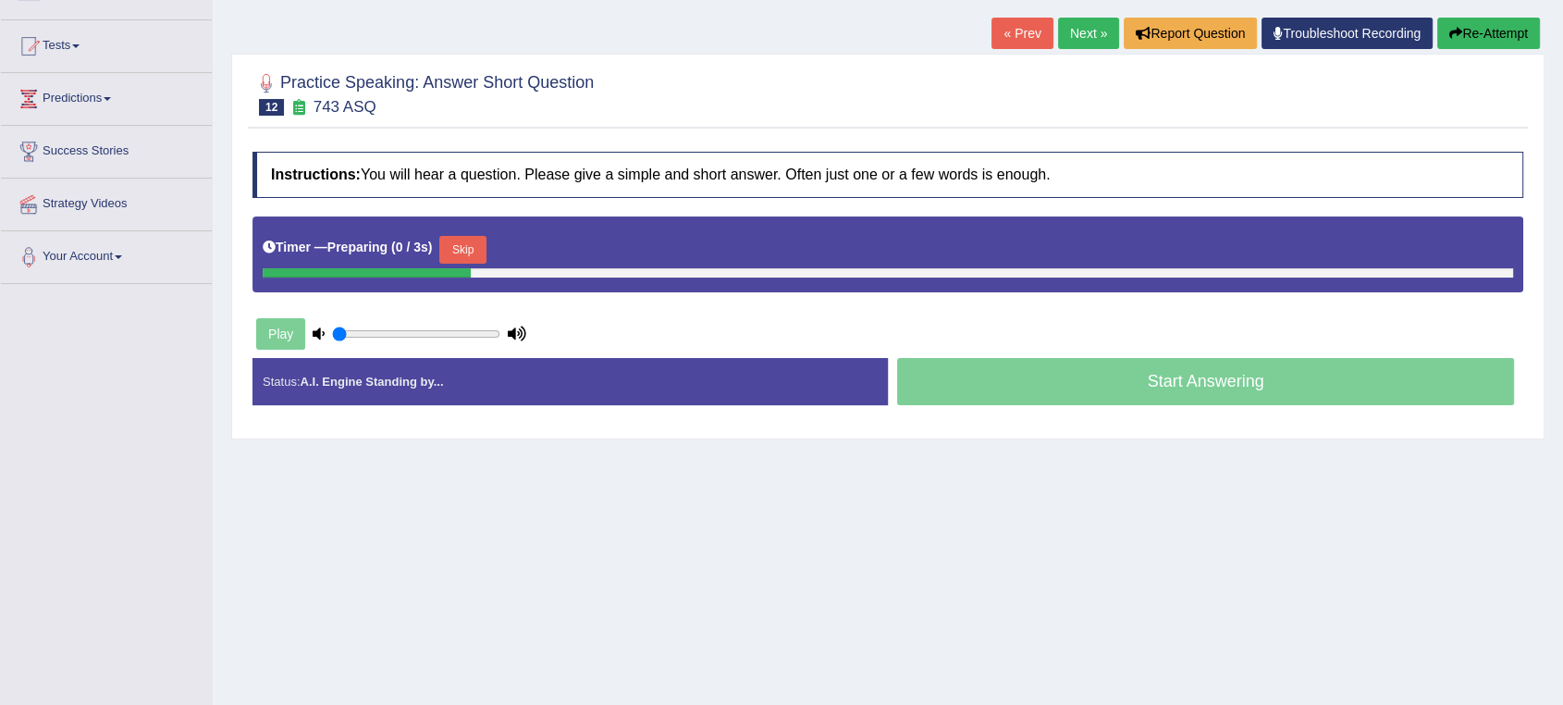
scroll to position [167, 0]
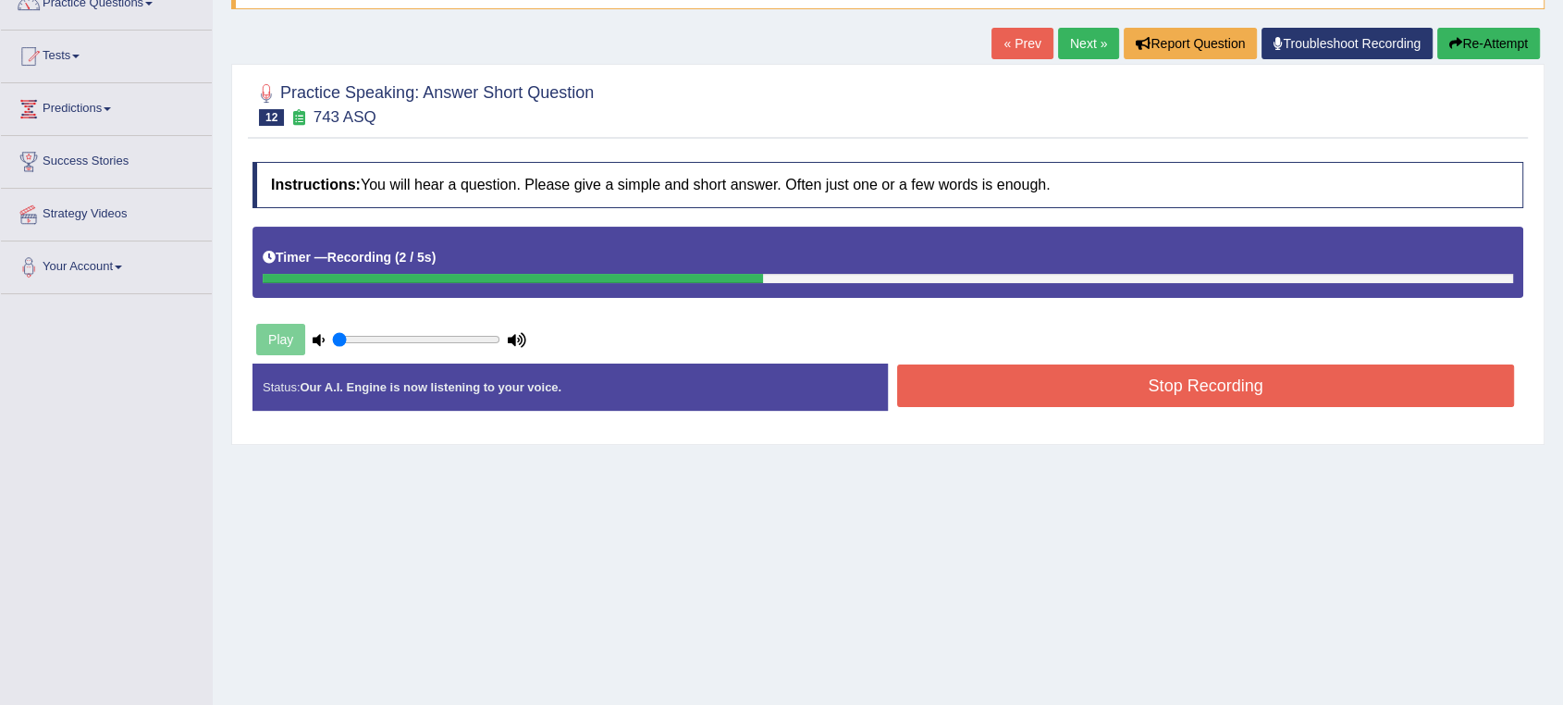
click at [1180, 384] on button "Stop Recording" at bounding box center [1205, 386] width 617 height 43
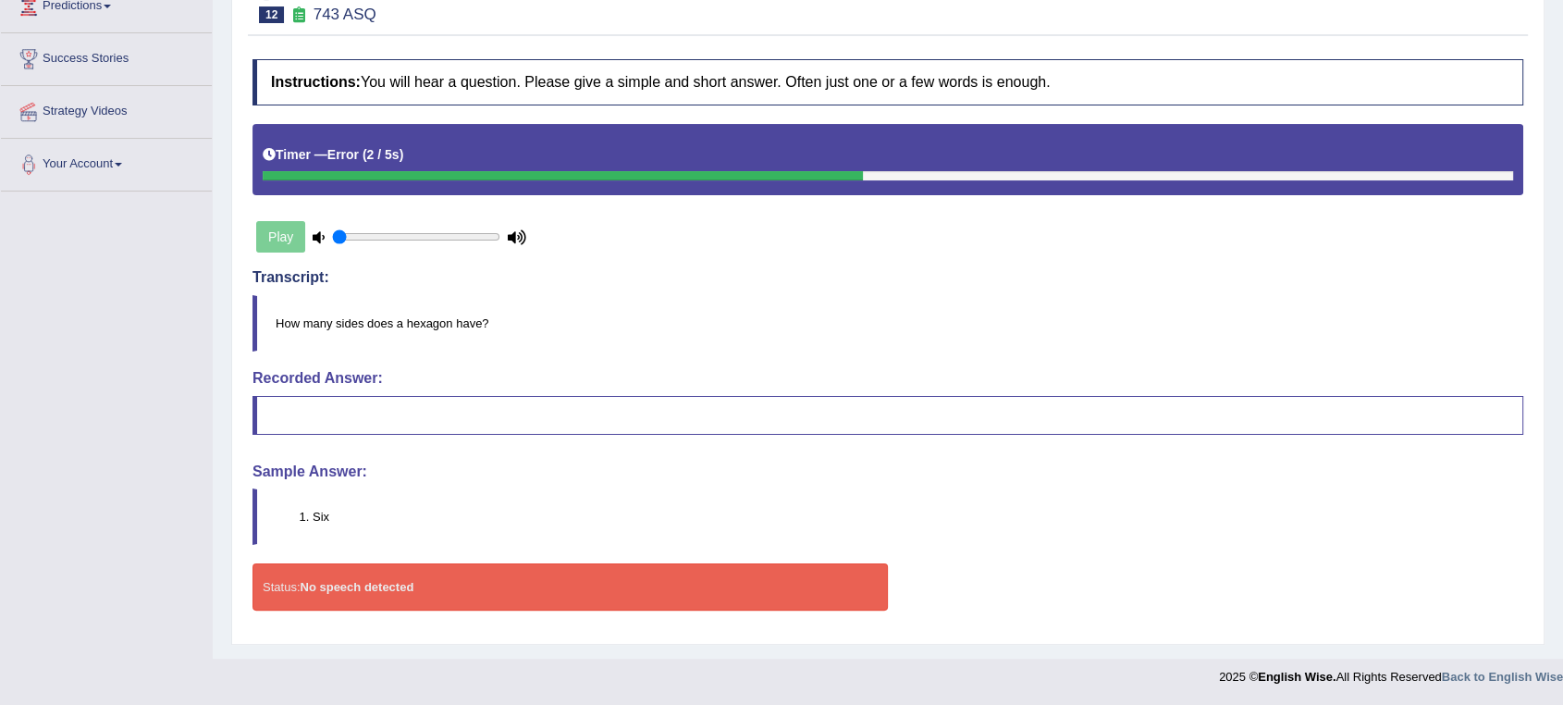
scroll to position [0, 0]
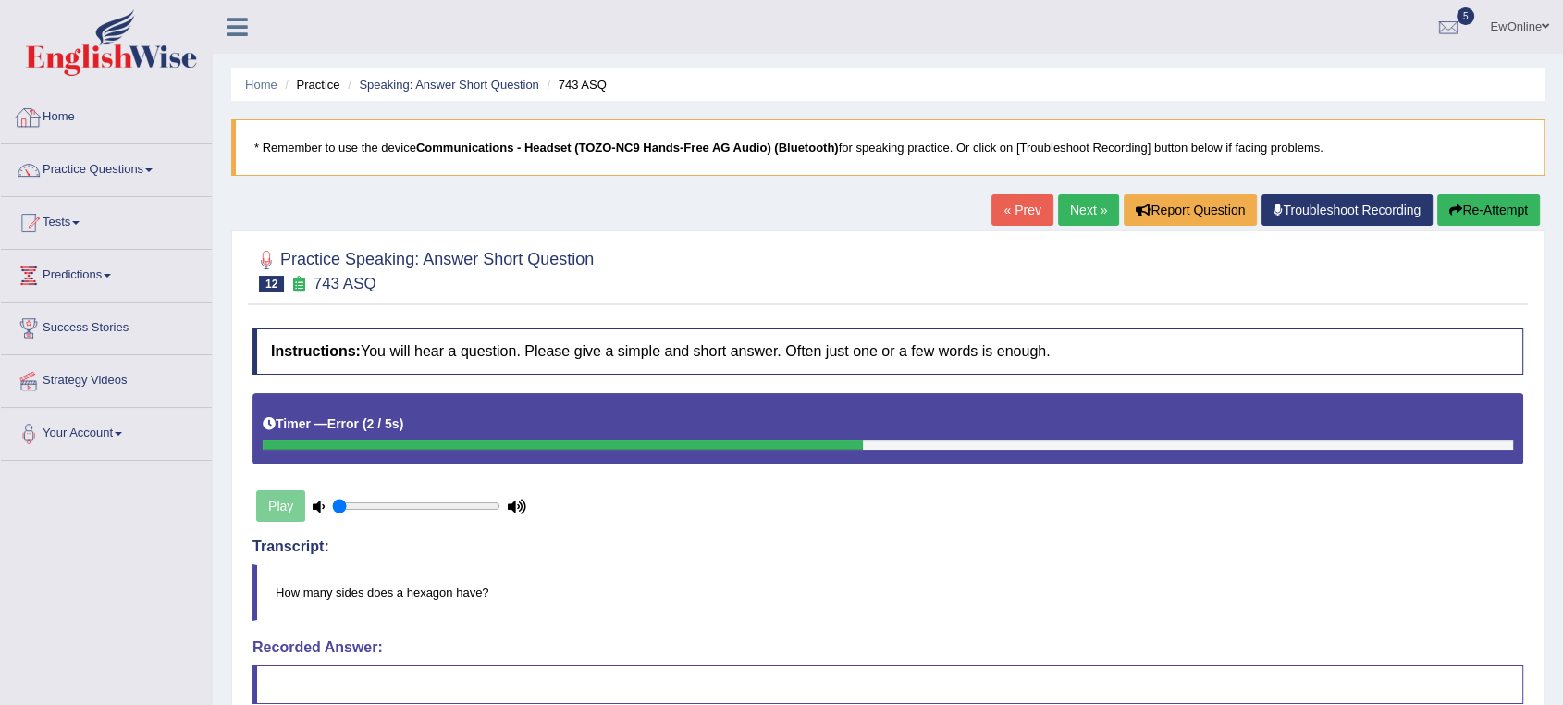
click at [66, 113] on link "Home" at bounding box center [106, 115] width 211 height 46
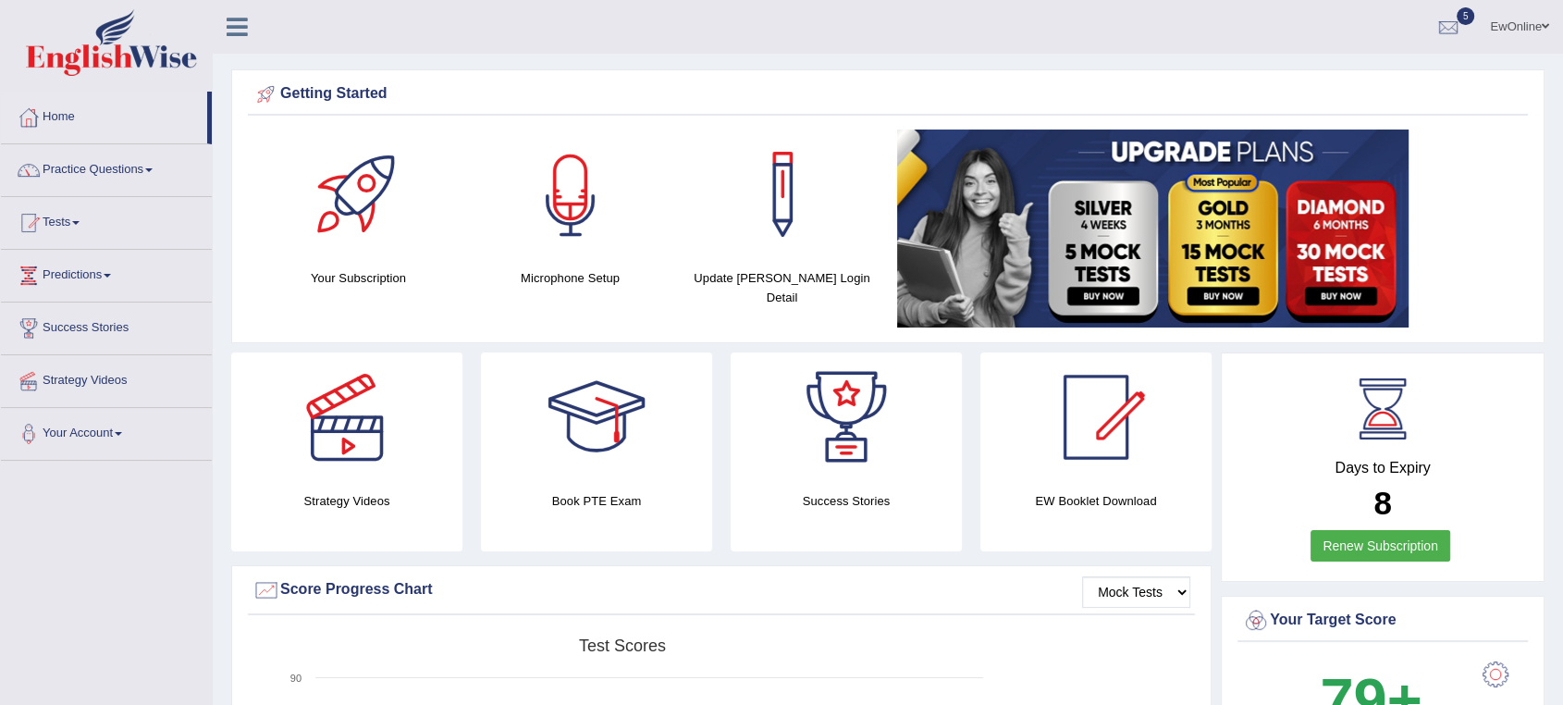
click at [561, 176] on div at bounding box center [571, 195] width 130 height 130
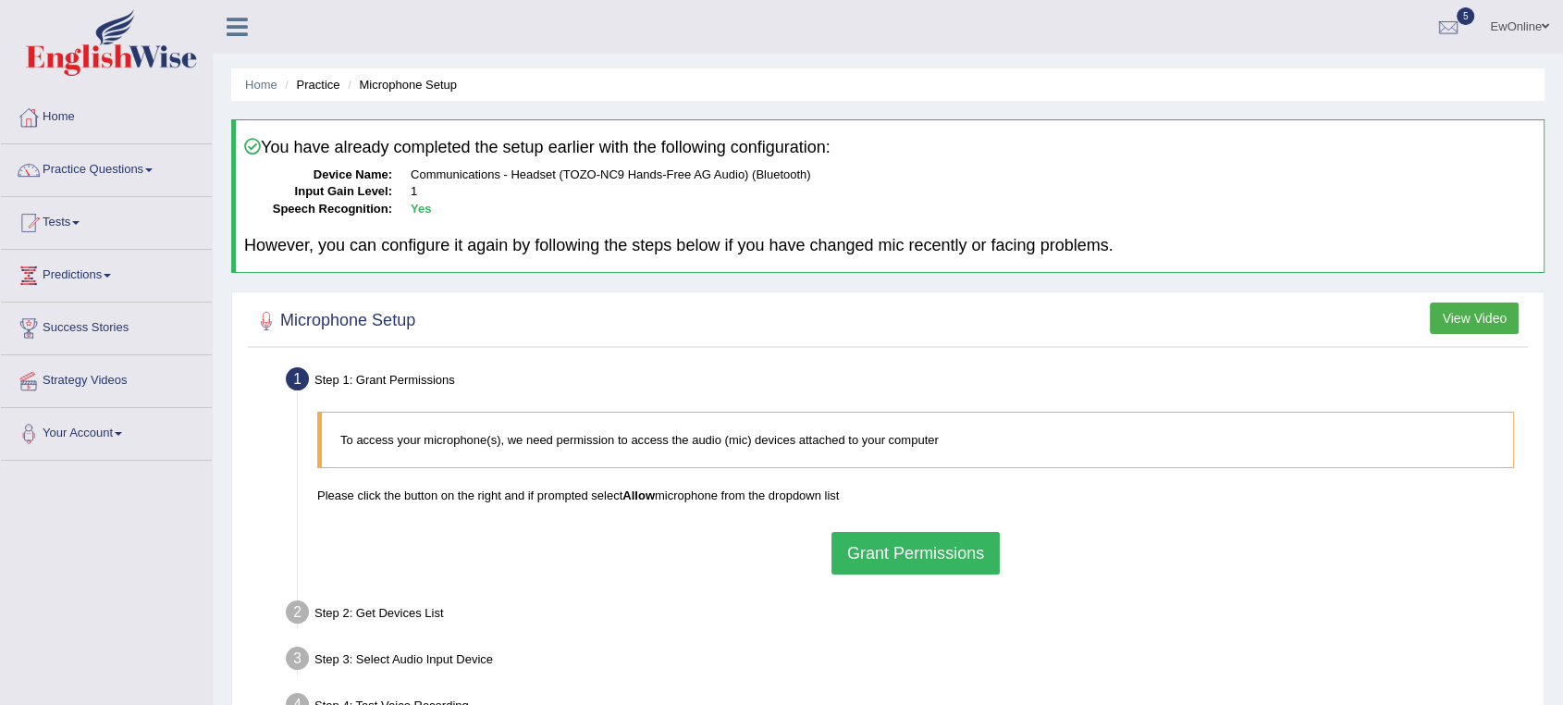
click at [921, 549] on button "Grant Permissions" at bounding box center [916, 553] width 168 height 43
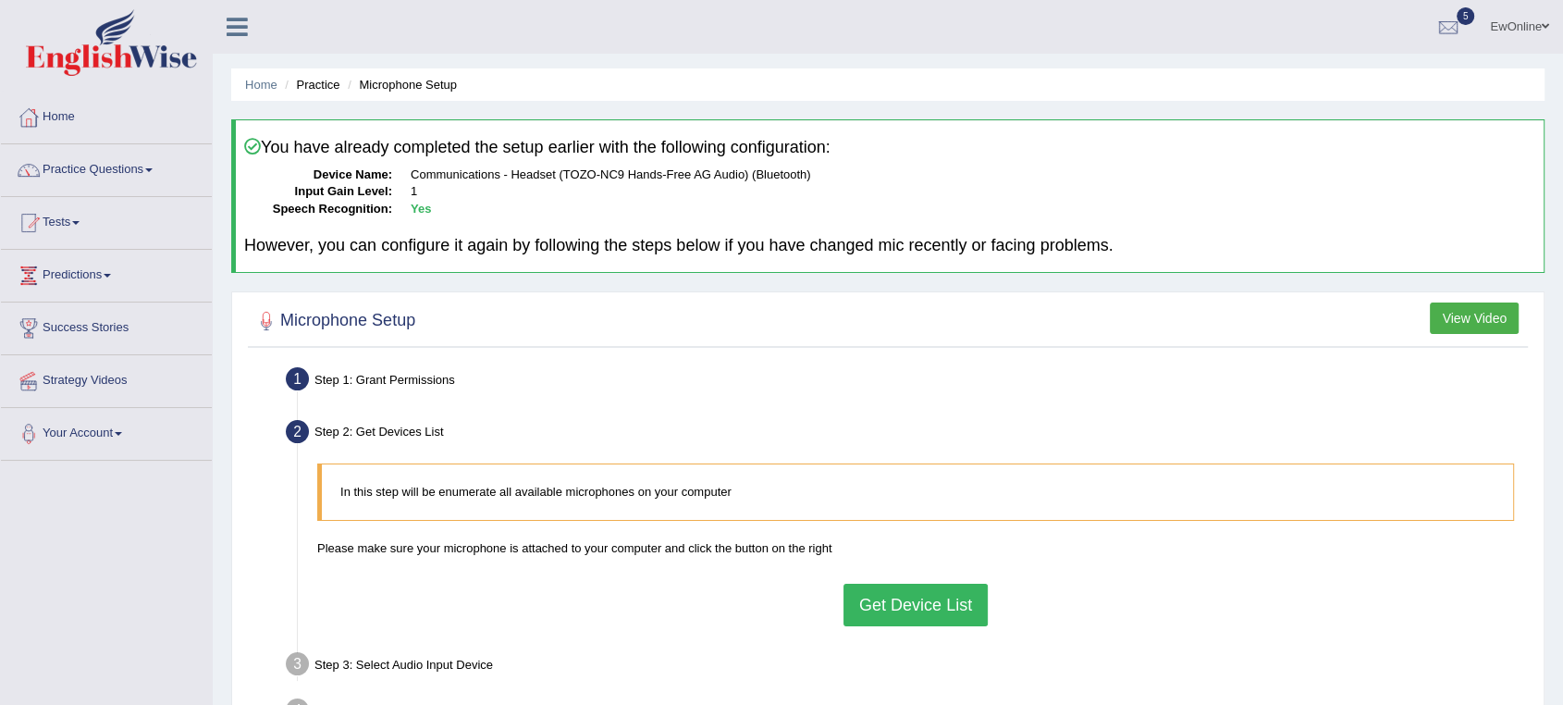
click at [921, 622] on button "Get Device List" at bounding box center [916, 605] width 144 height 43
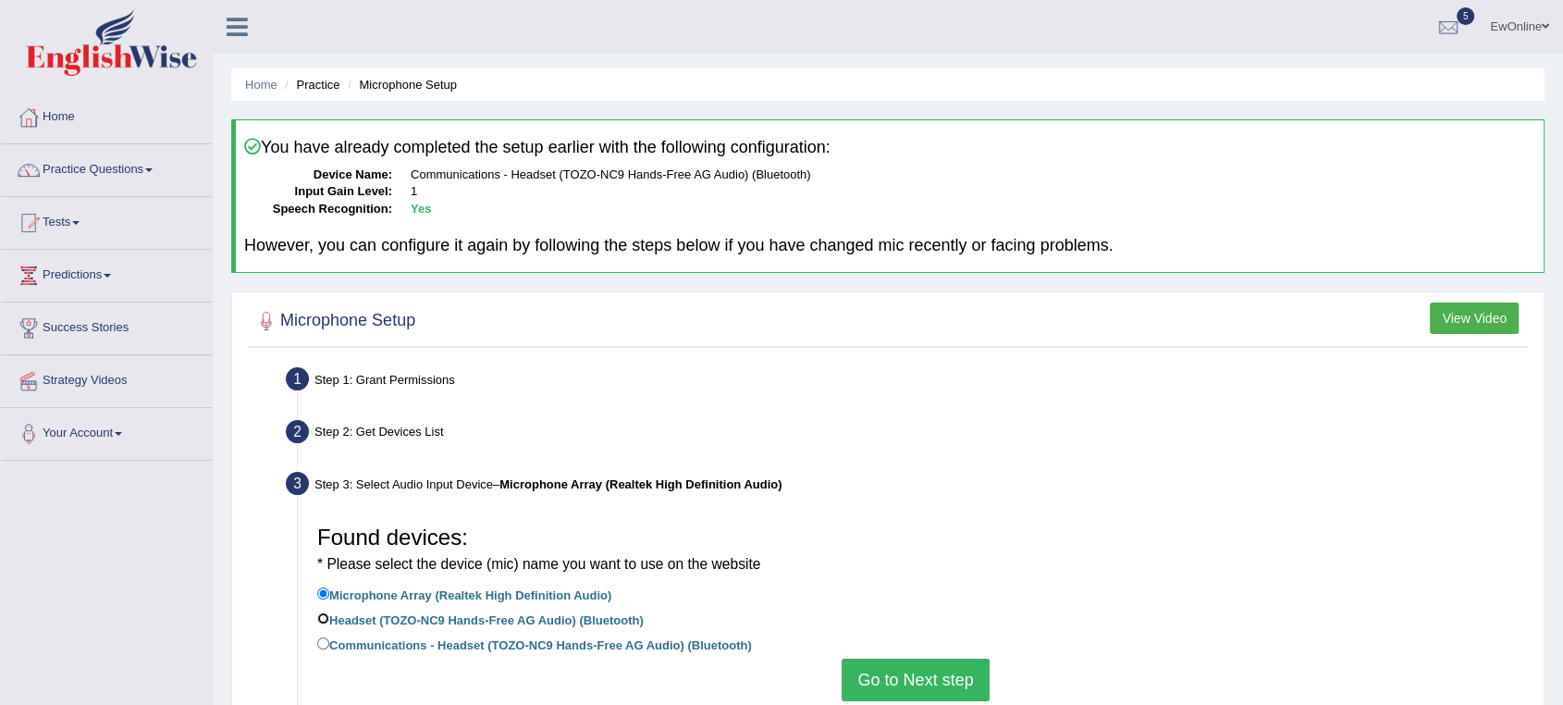
click at [323, 618] on input "Headset (TOZO-NC9 Hands-Free AG Audio) (Bluetooth)" at bounding box center [323, 618] width 12 height 12
radio input "true"
click at [921, 675] on button "Go to Next step" at bounding box center [915, 680] width 147 height 43
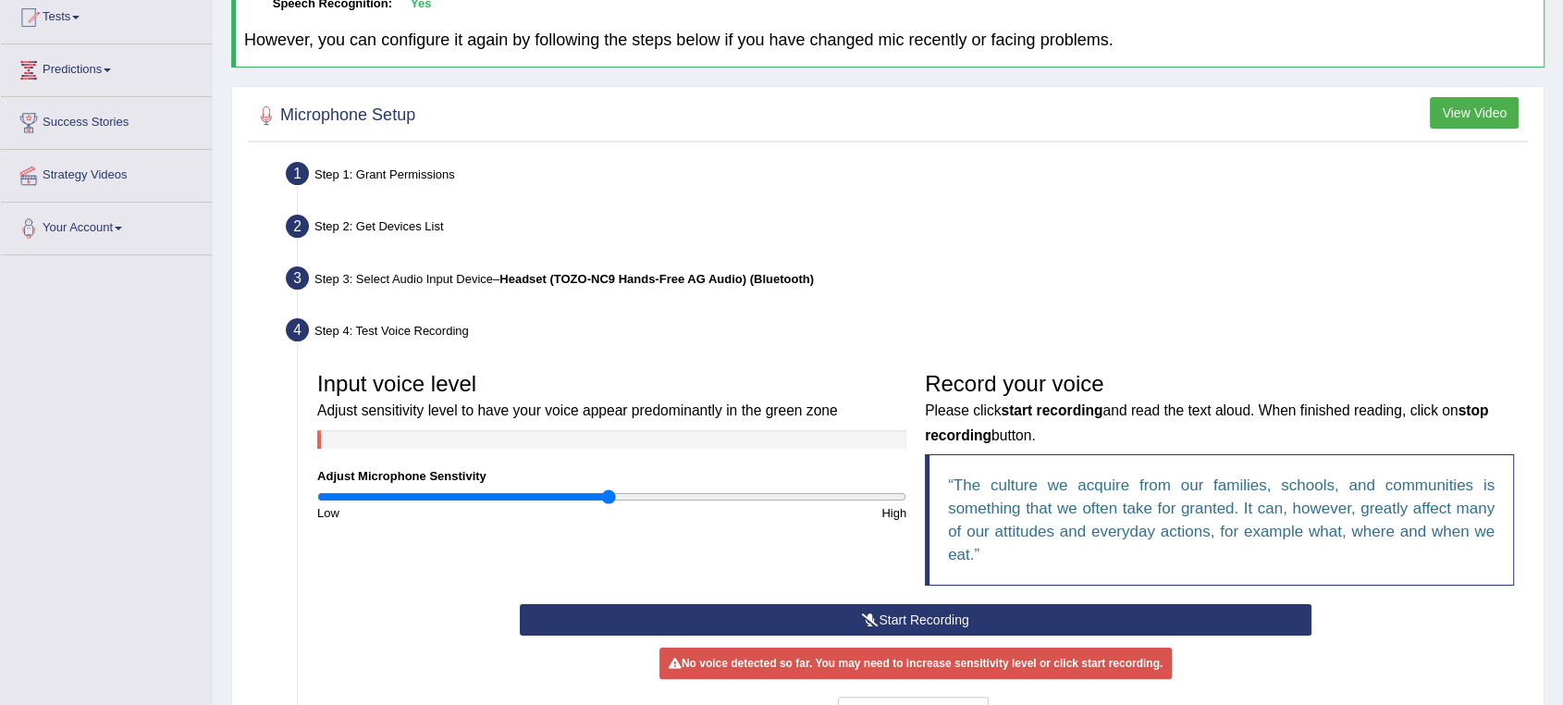
scroll to position [308, 0]
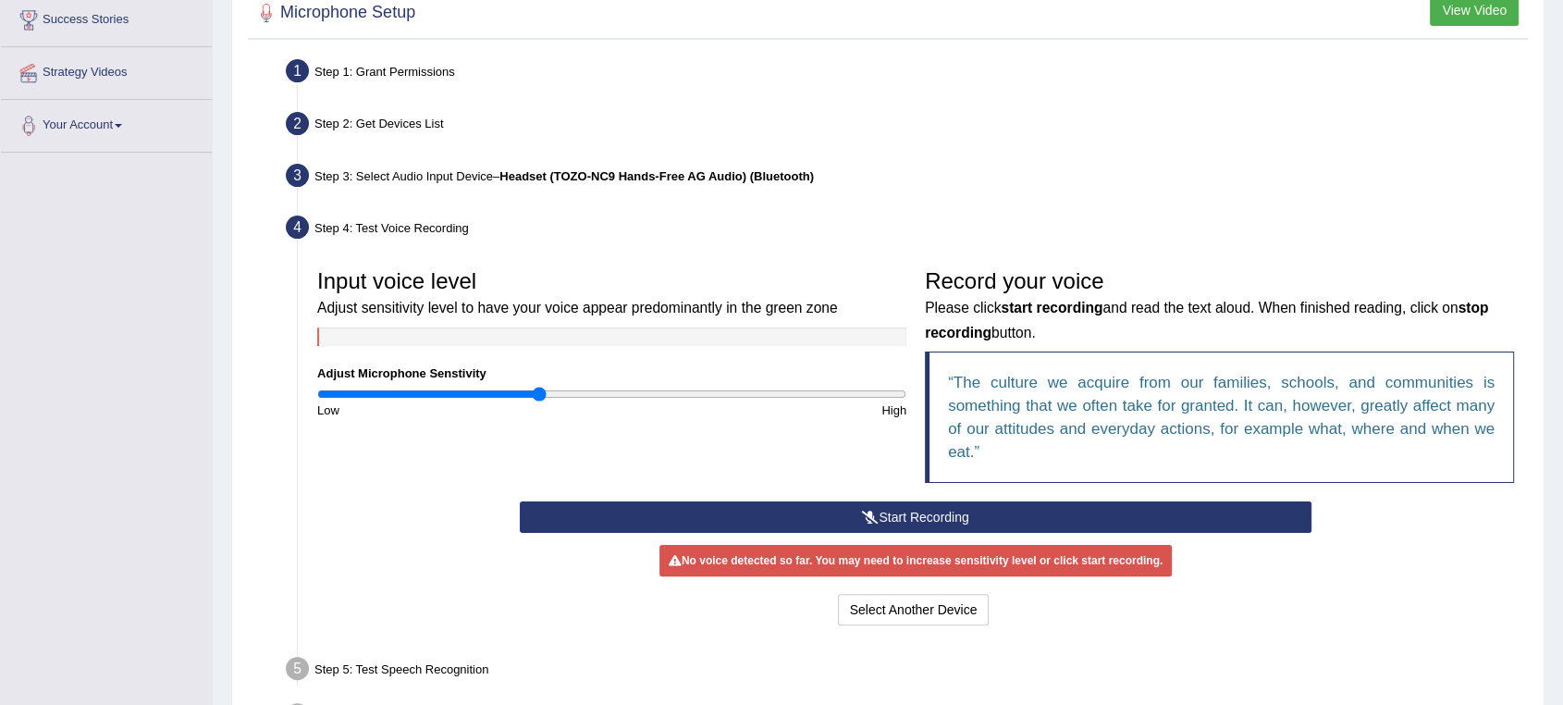
drag, startPoint x: 610, startPoint y: 396, endPoint x: 540, endPoint y: 402, distance: 69.6
type input "0.76"
click at [540, 402] on input "range" at bounding box center [611, 394] width 589 height 15
click at [914, 518] on button "Start Recording" at bounding box center [916, 516] width 792 height 31
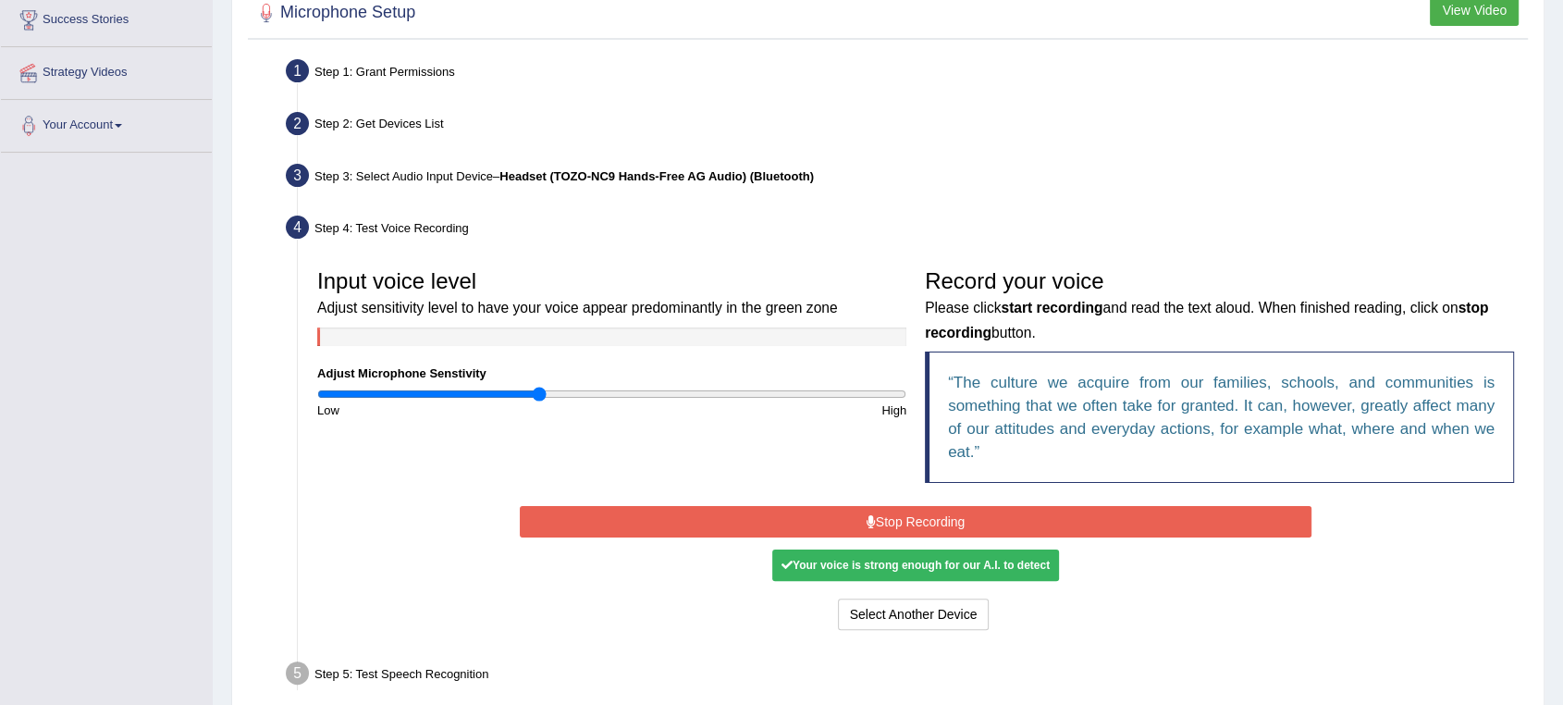
click at [910, 524] on button "Stop Recording" at bounding box center [916, 521] width 792 height 31
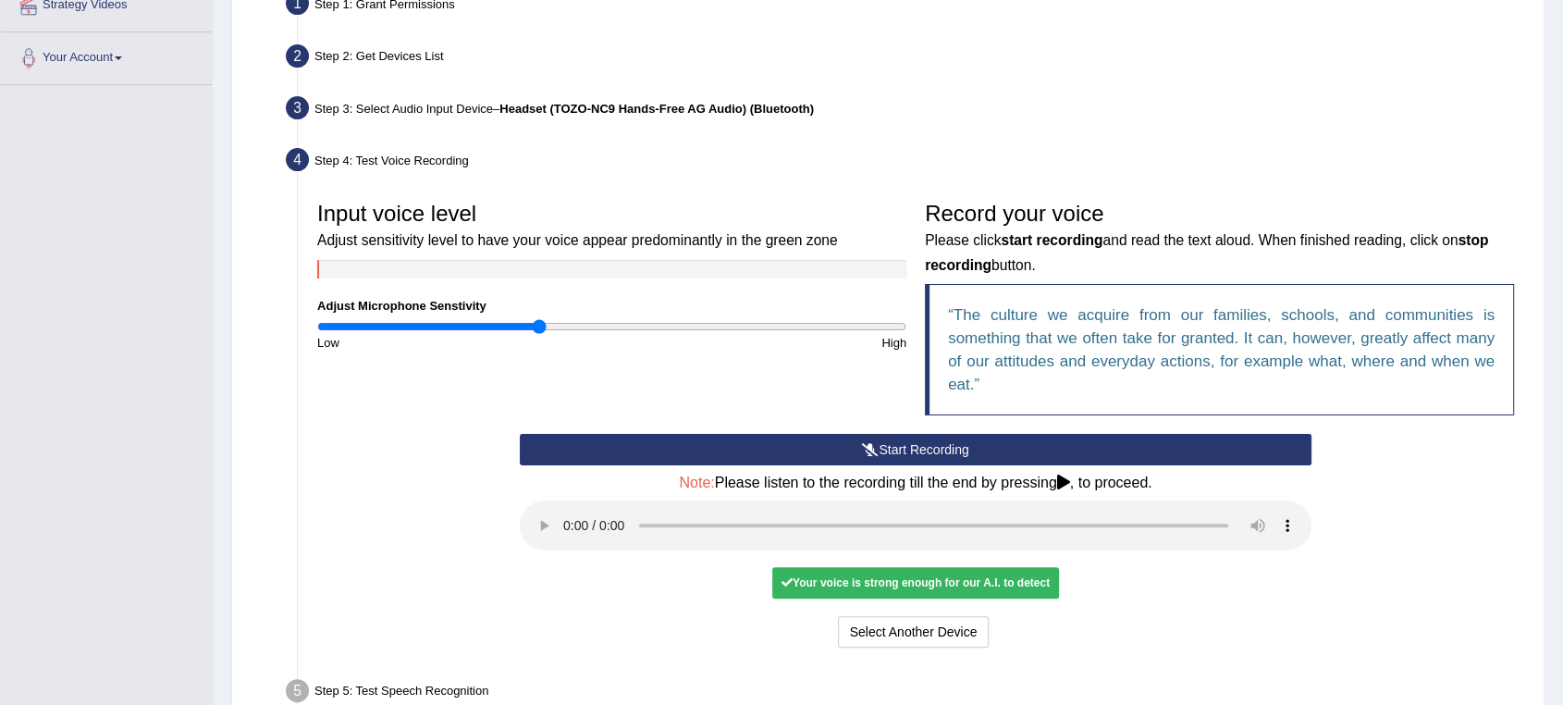
scroll to position [411, 0]
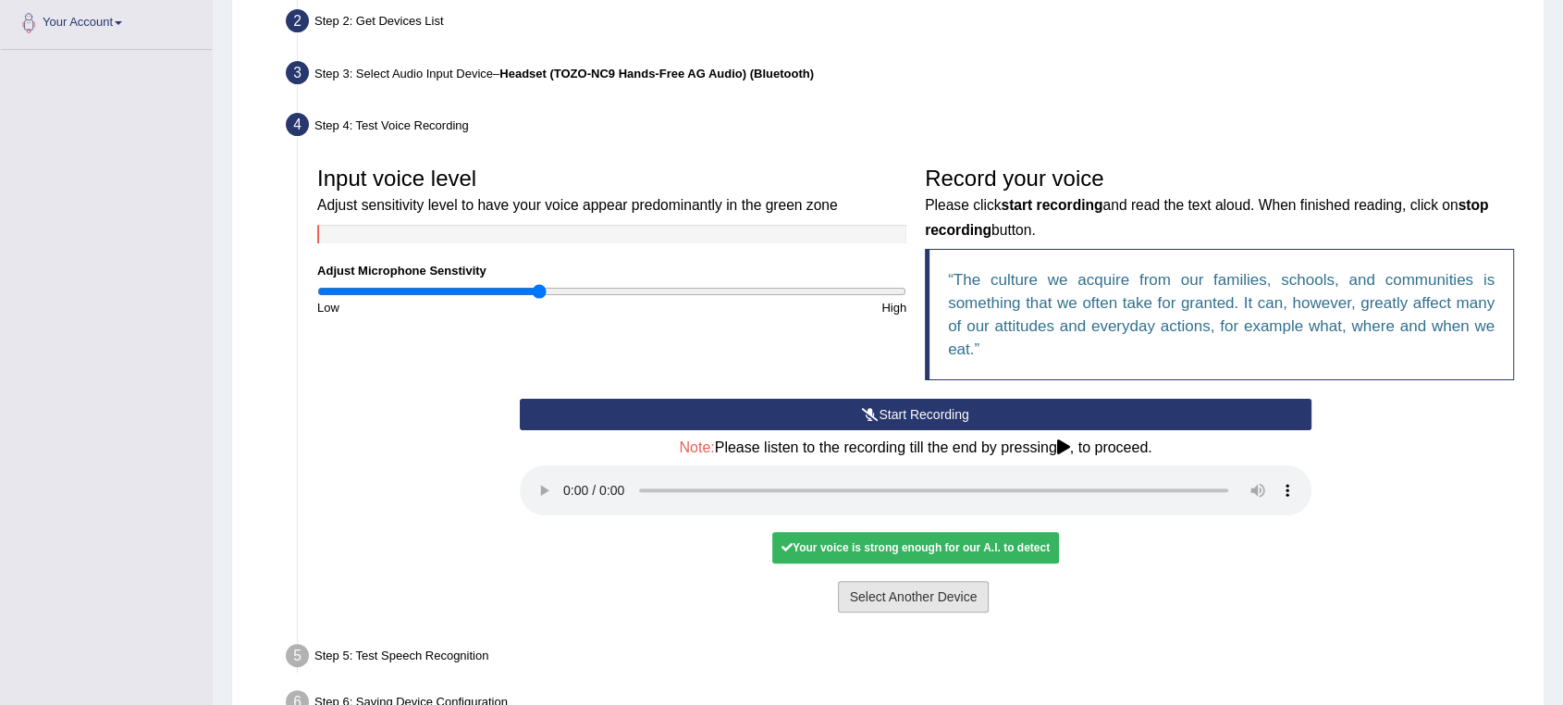
click at [930, 598] on button "Select Another Device" at bounding box center [914, 596] width 152 height 31
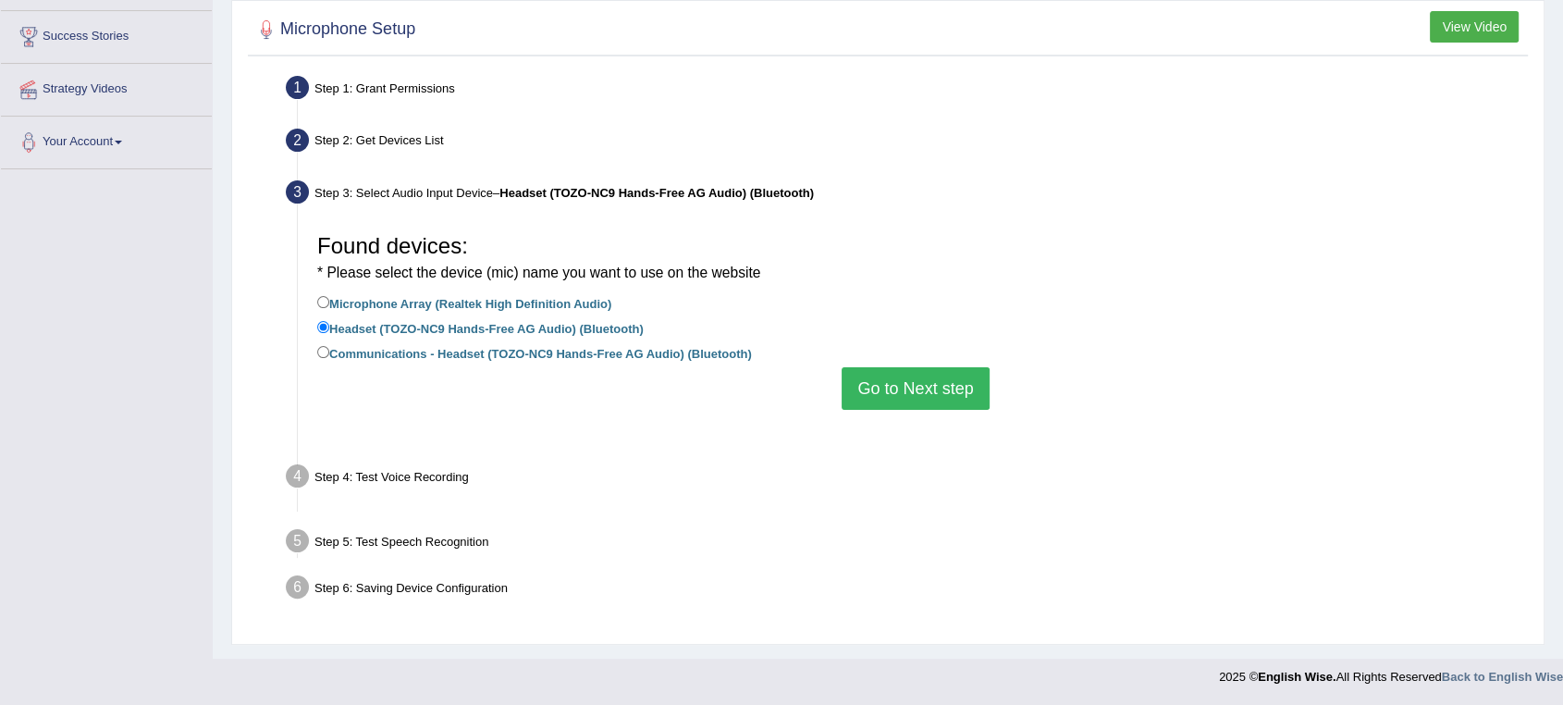
scroll to position [266, 0]
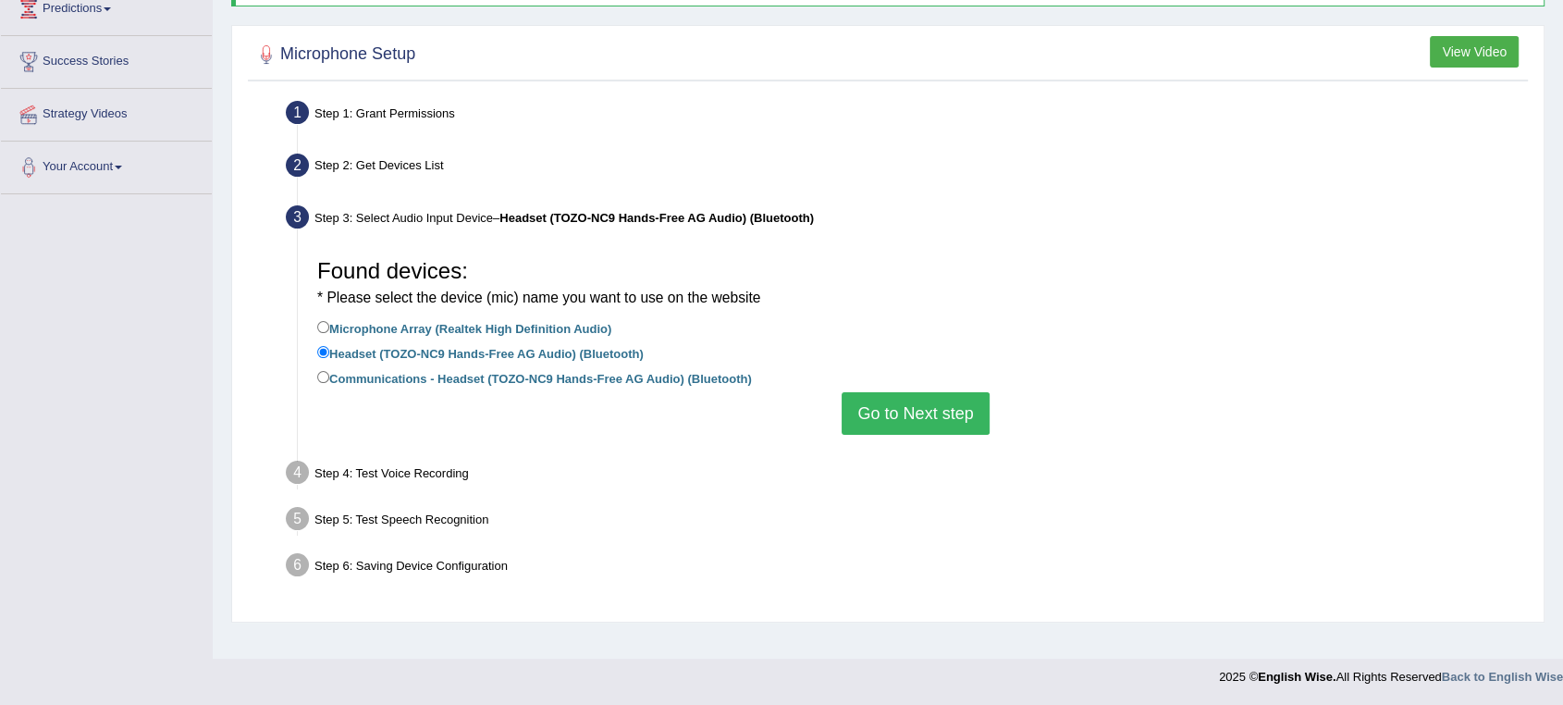
click at [903, 419] on button "Go to Next step" at bounding box center [915, 413] width 147 height 43
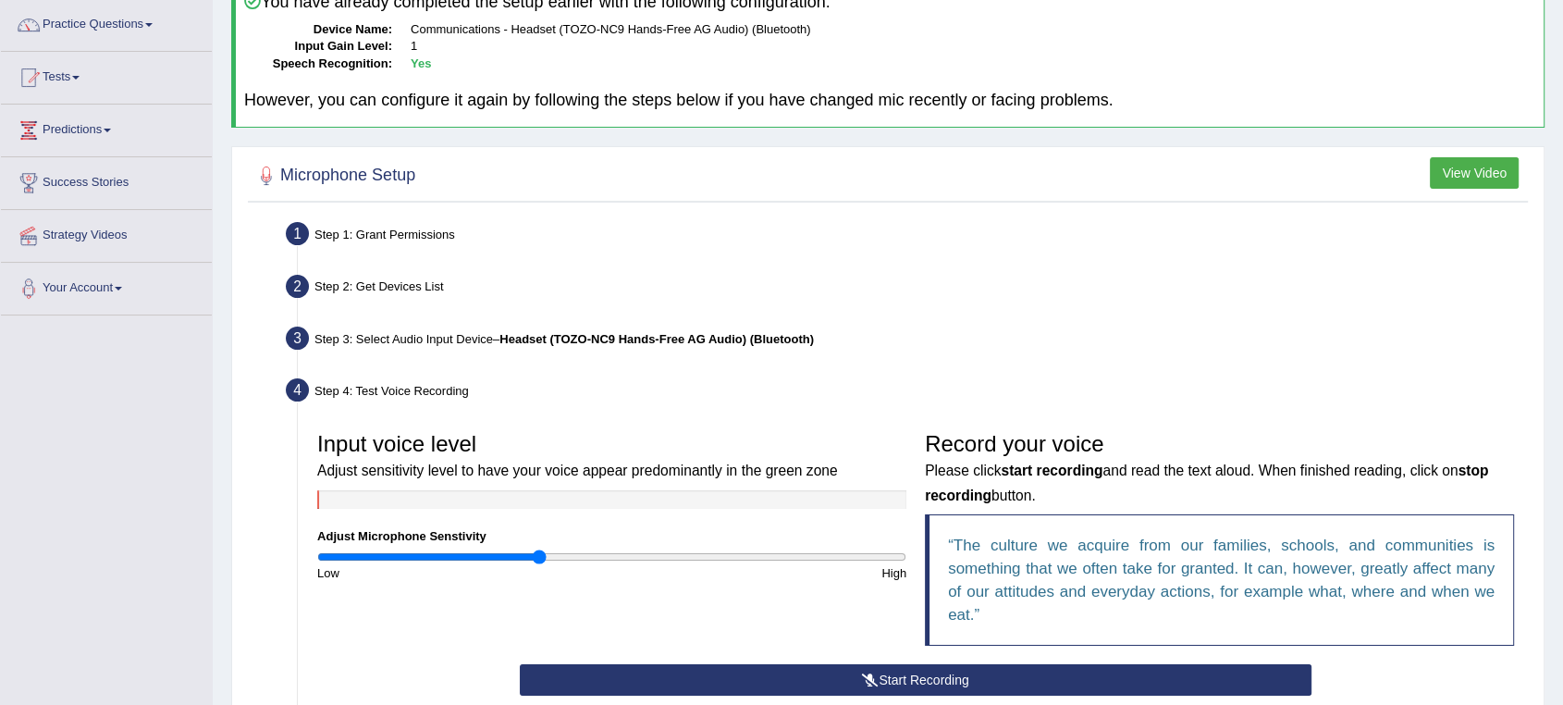
scroll to position [0, 0]
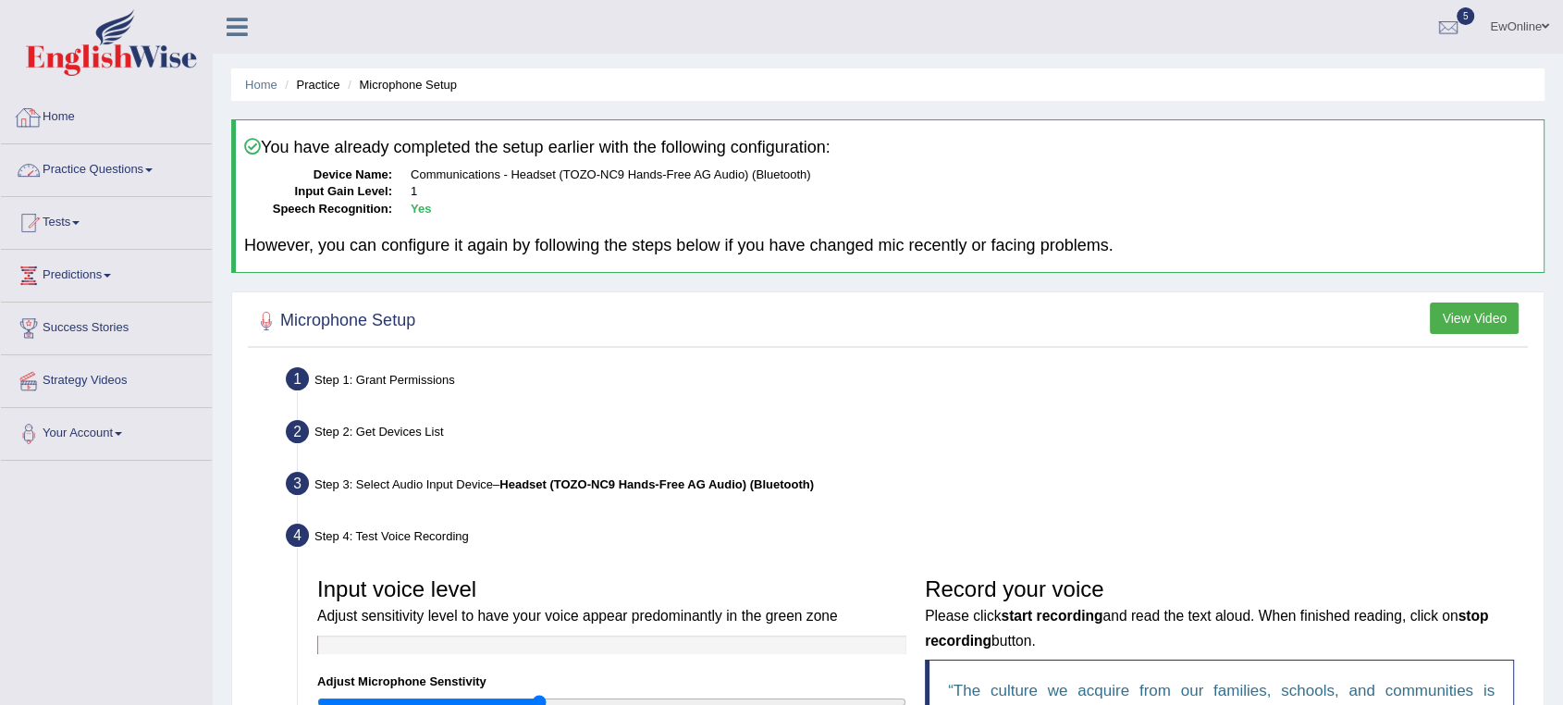
click at [82, 172] on link "Practice Questions" at bounding box center [106, 167] width 211 height 46
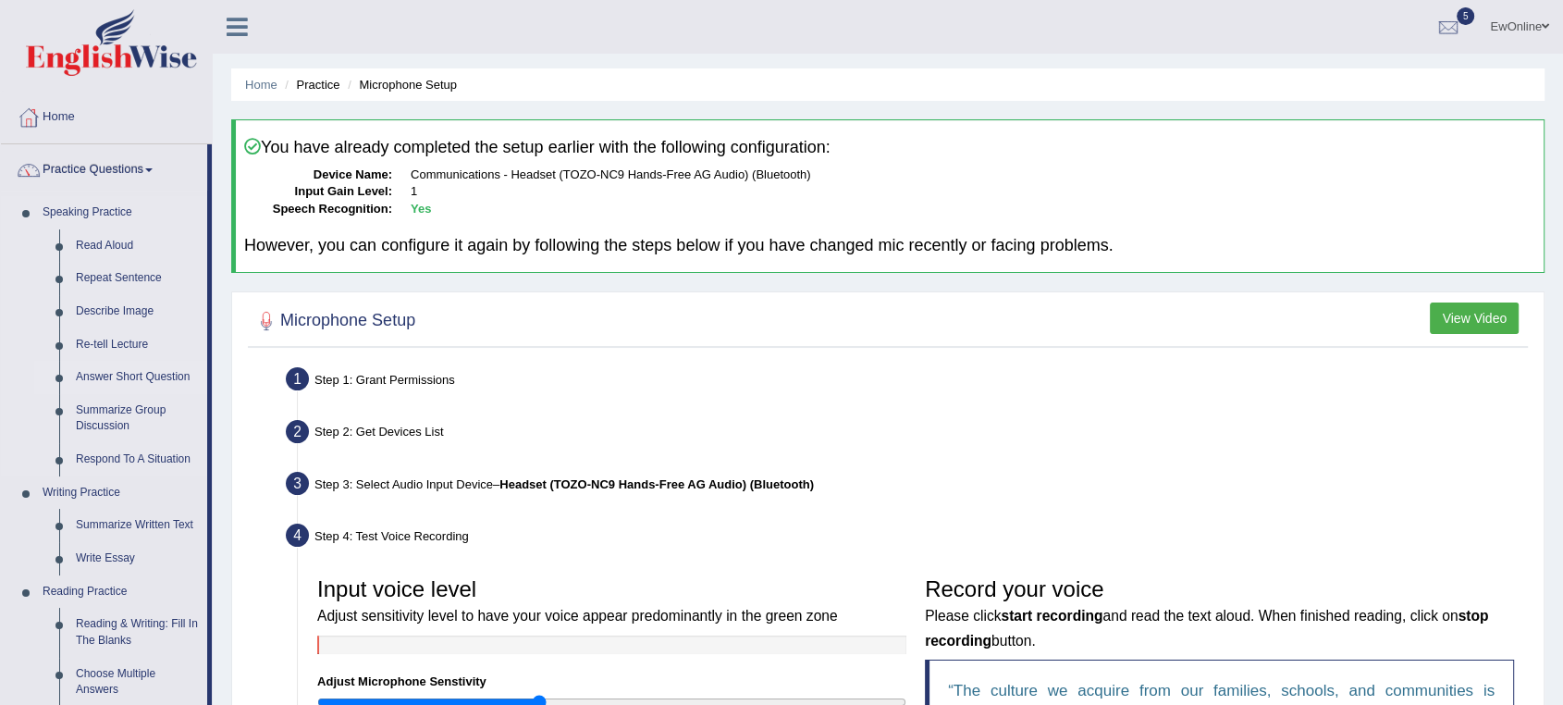
click at [106, 374] on link "Answer Short Question" at bounding box center [138, 377] width 140 height 33
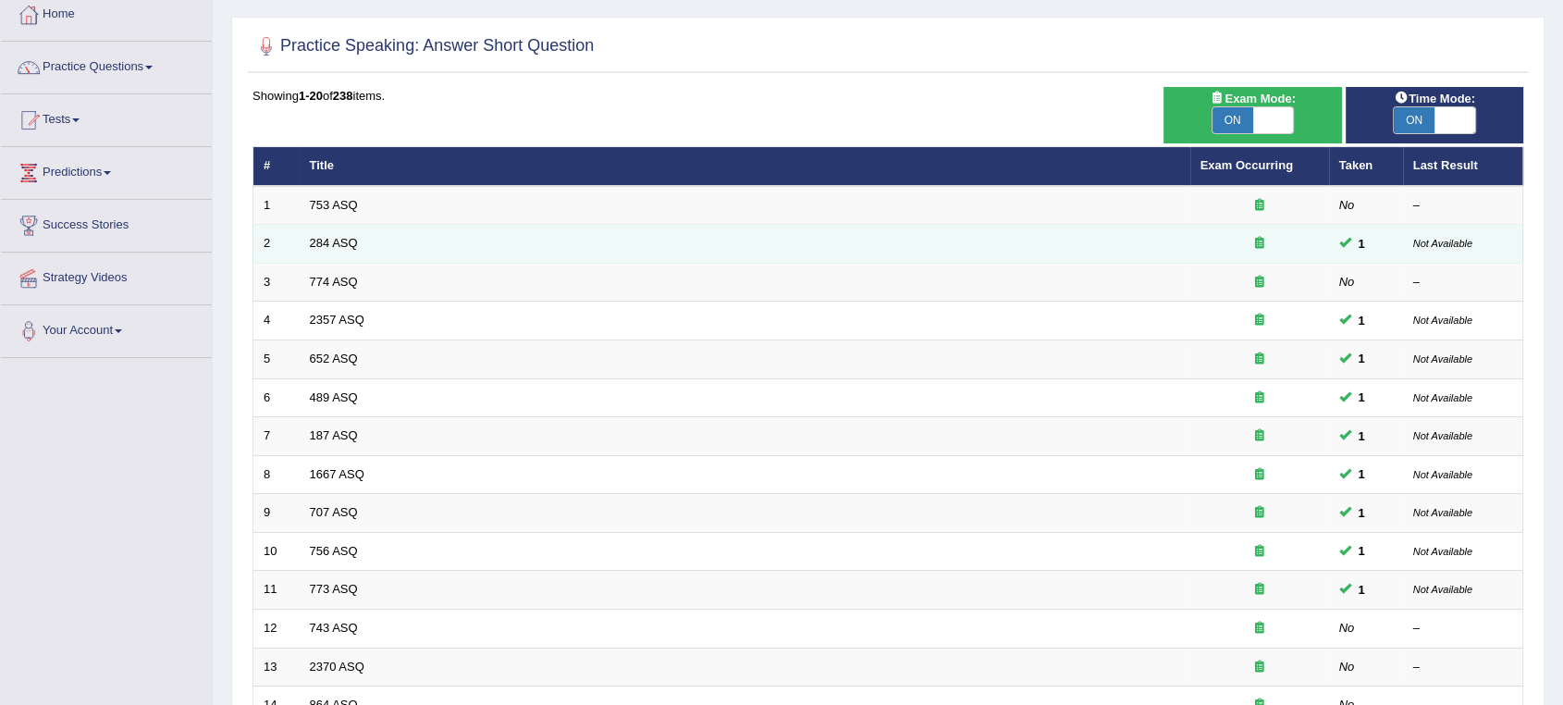
scroll to position [205, 0]
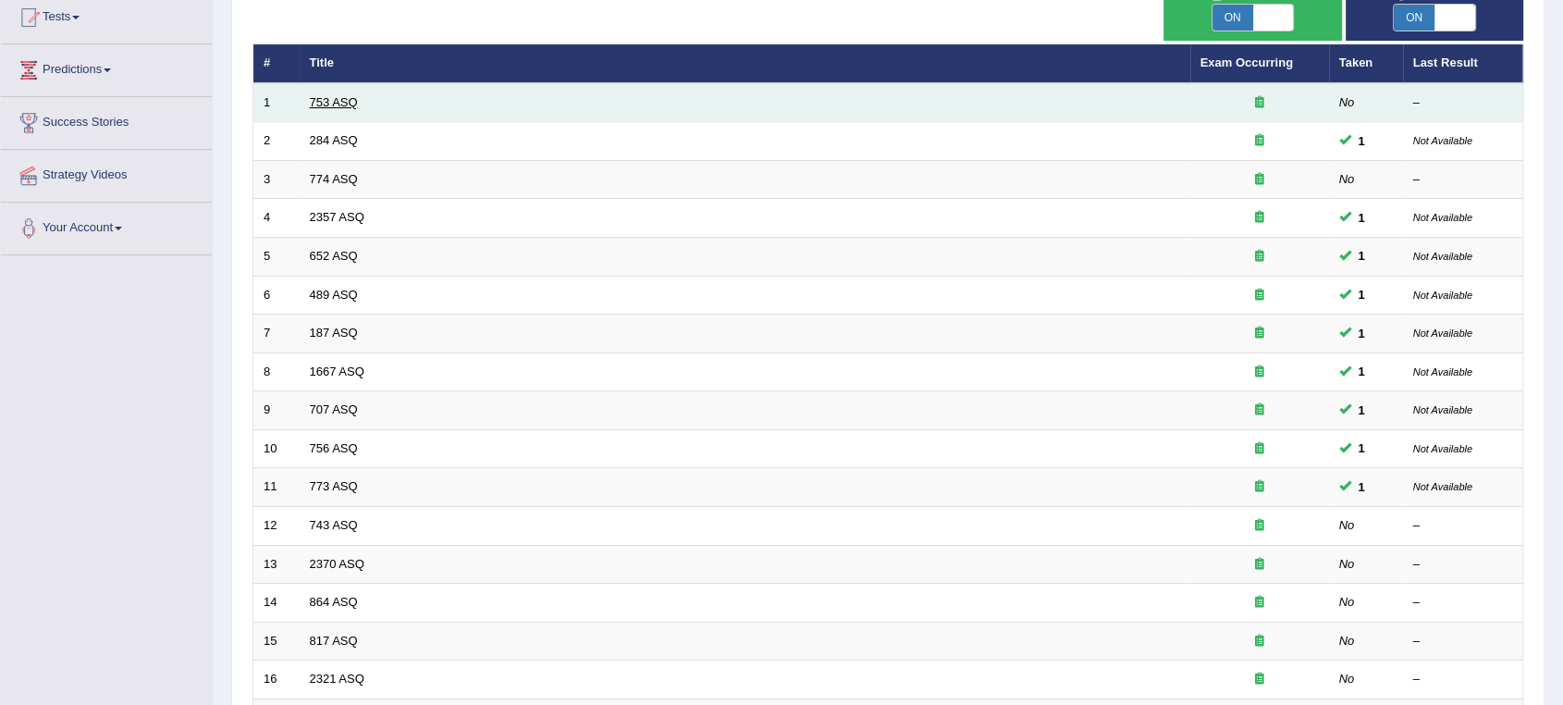
click at [319, 104] on link "753 ASQ" at bounding box center [334, 102] width 48 height 14
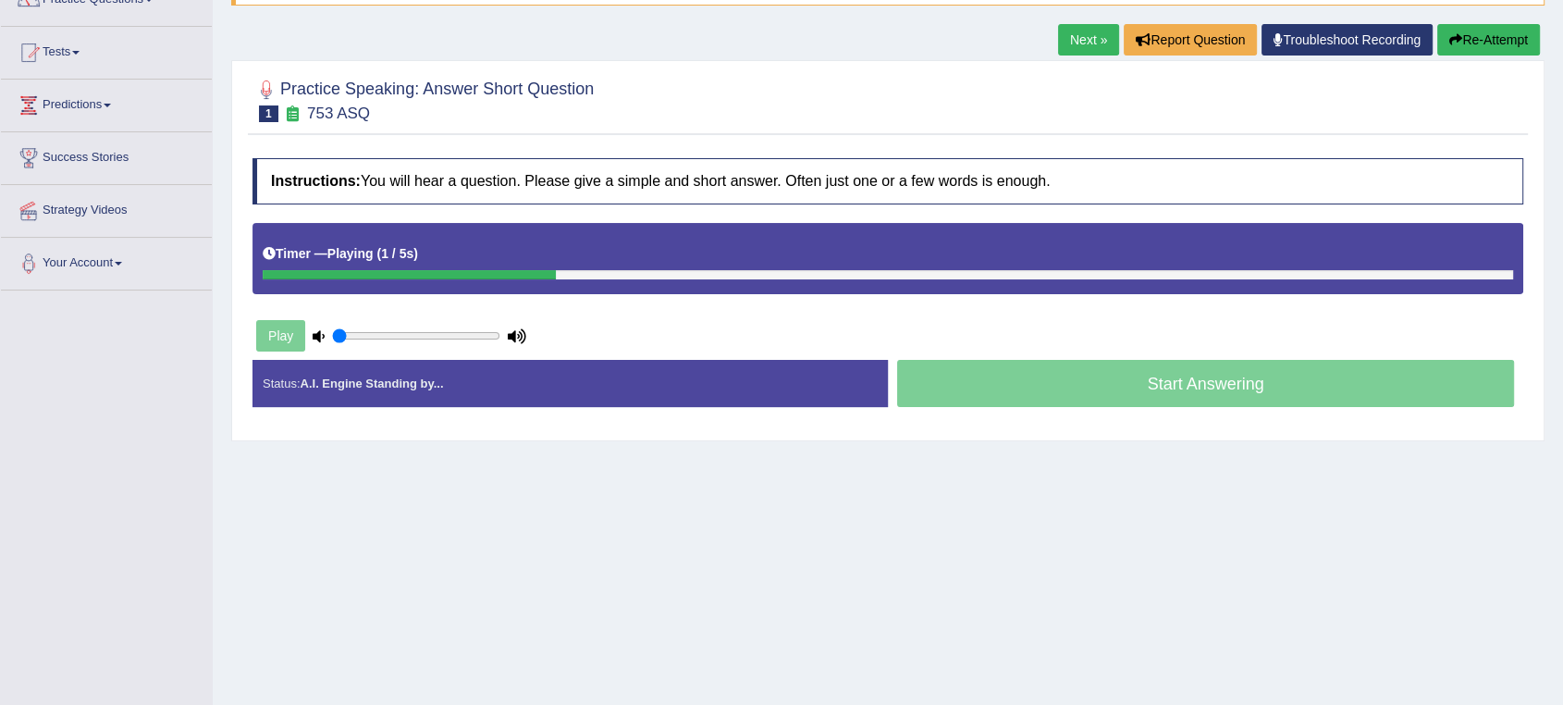
scroll to position [205, 0]
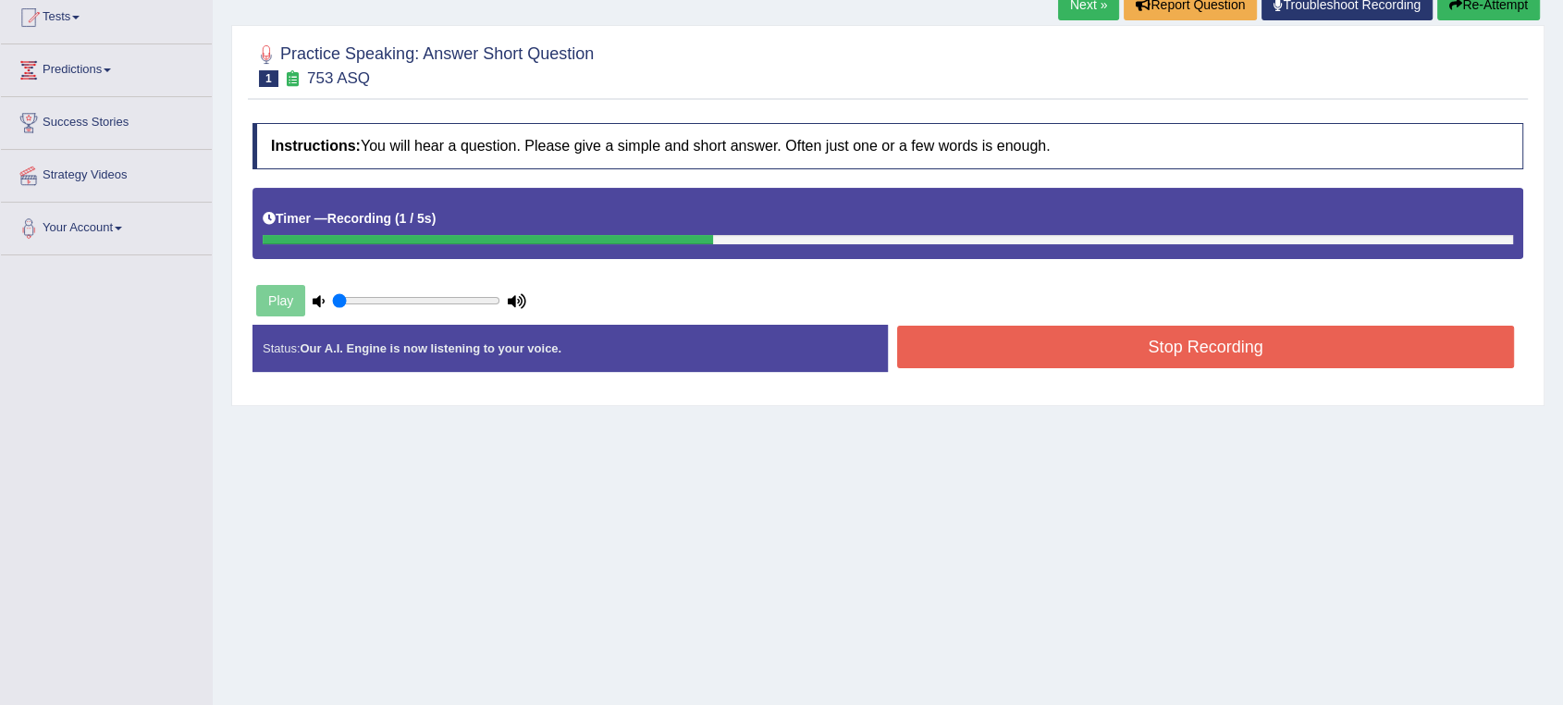
click at [1211, 362] on button "Stop Recording" at bounding box center [1205, 347] width 617 height 43
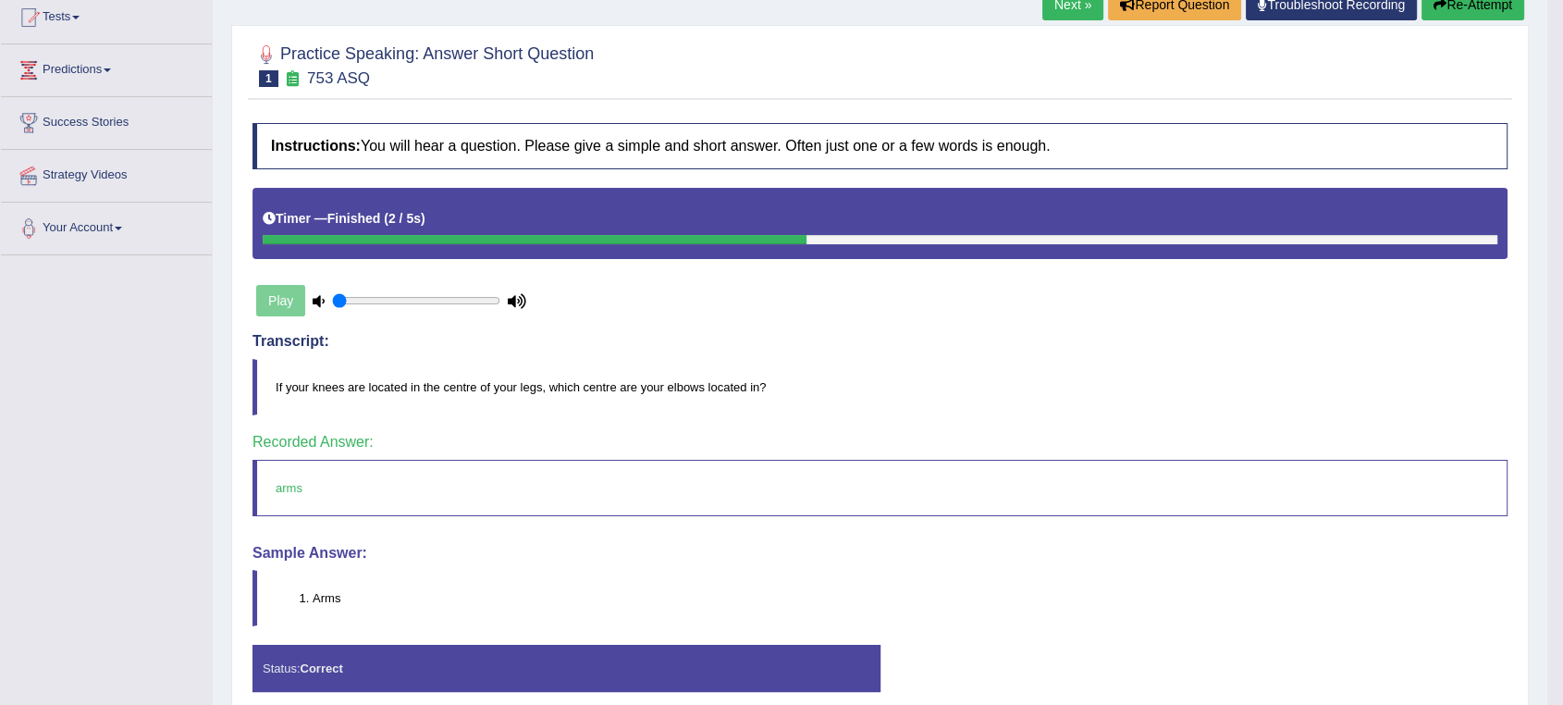
scroll to position [0, 0]
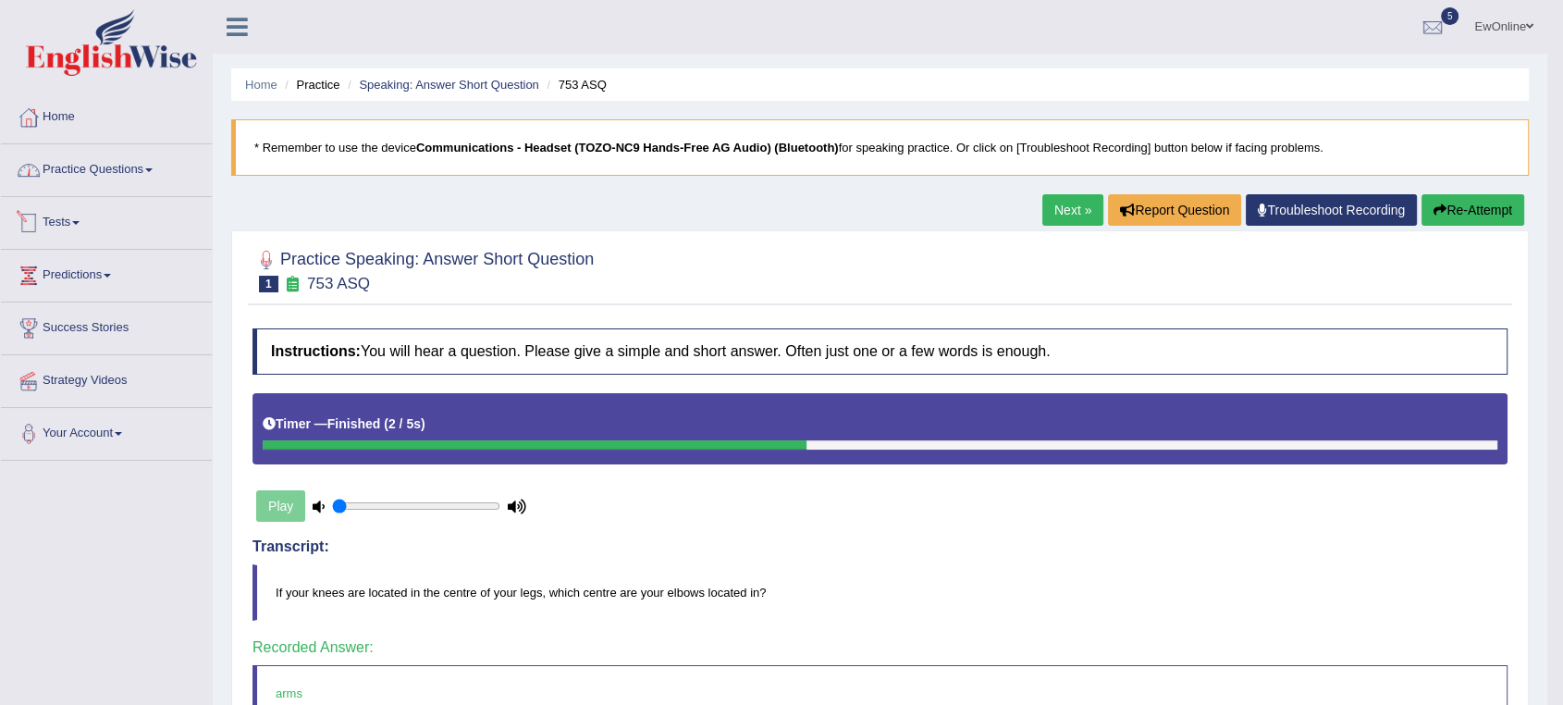
click at [97, 172] on link "Practice Questions" at bounding box center [106, 167] width 211 height 46
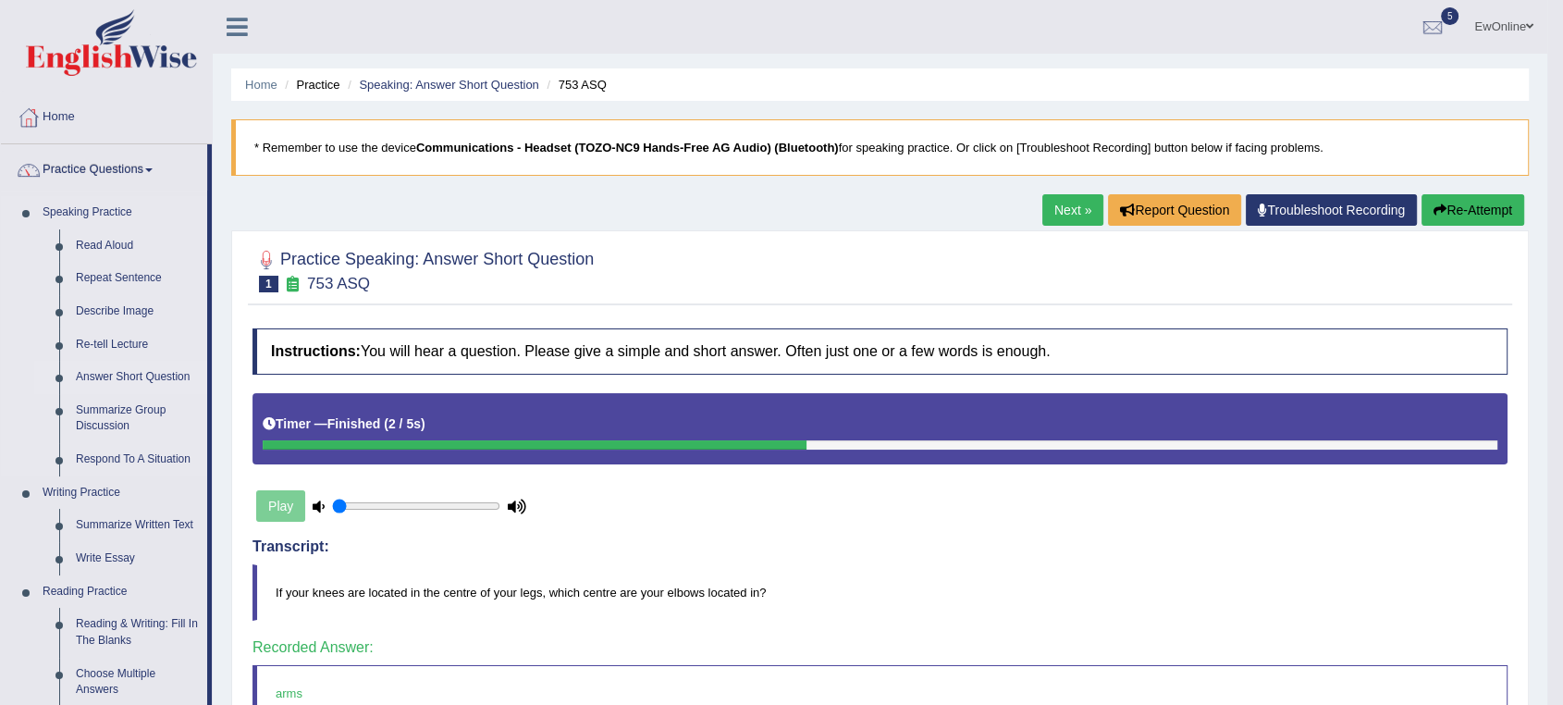
click at [118, 377] on link "Answer Short Question" at bounding box center [138, 377] width 140 height 33
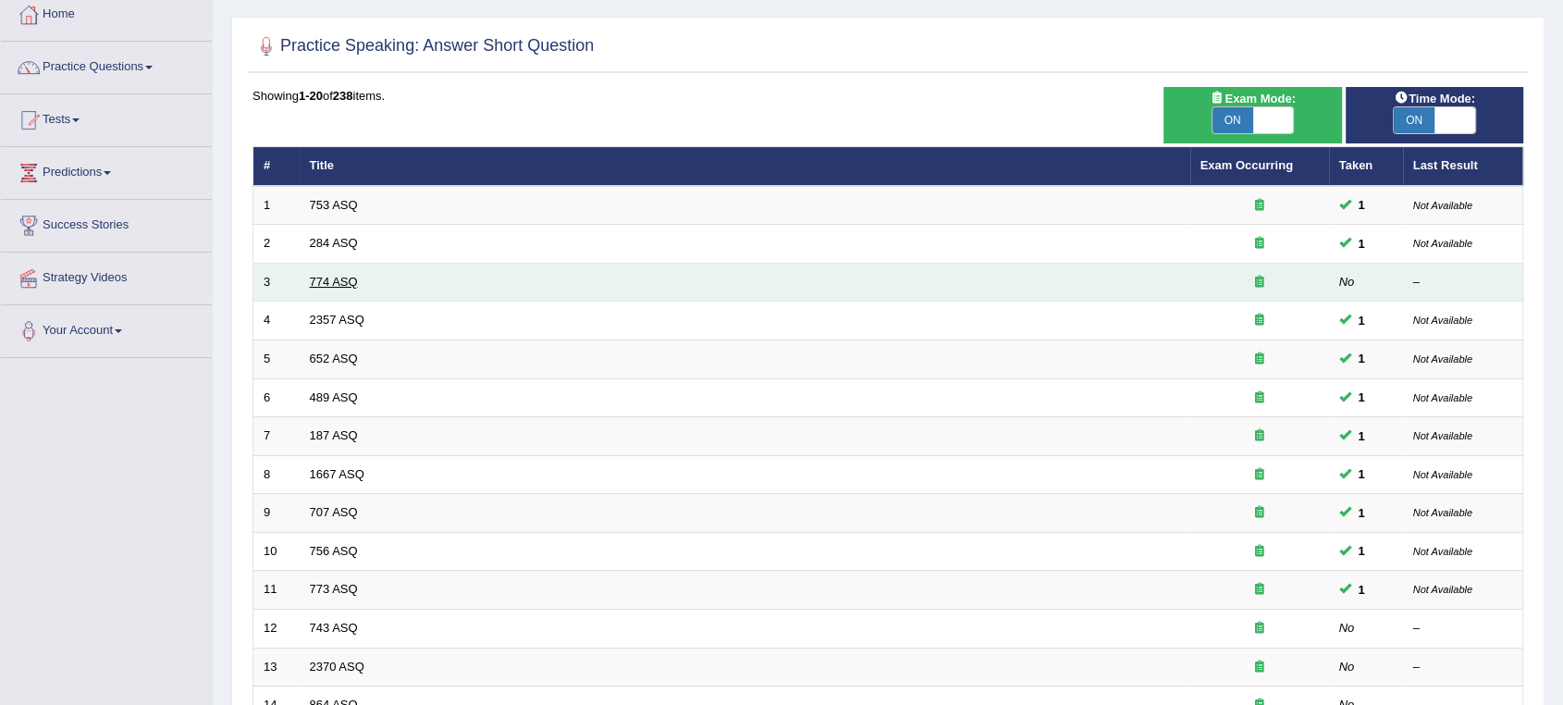
click at [347, 284] on link "774 ASQ" at bounding box center [334, 282] width 48 height 14
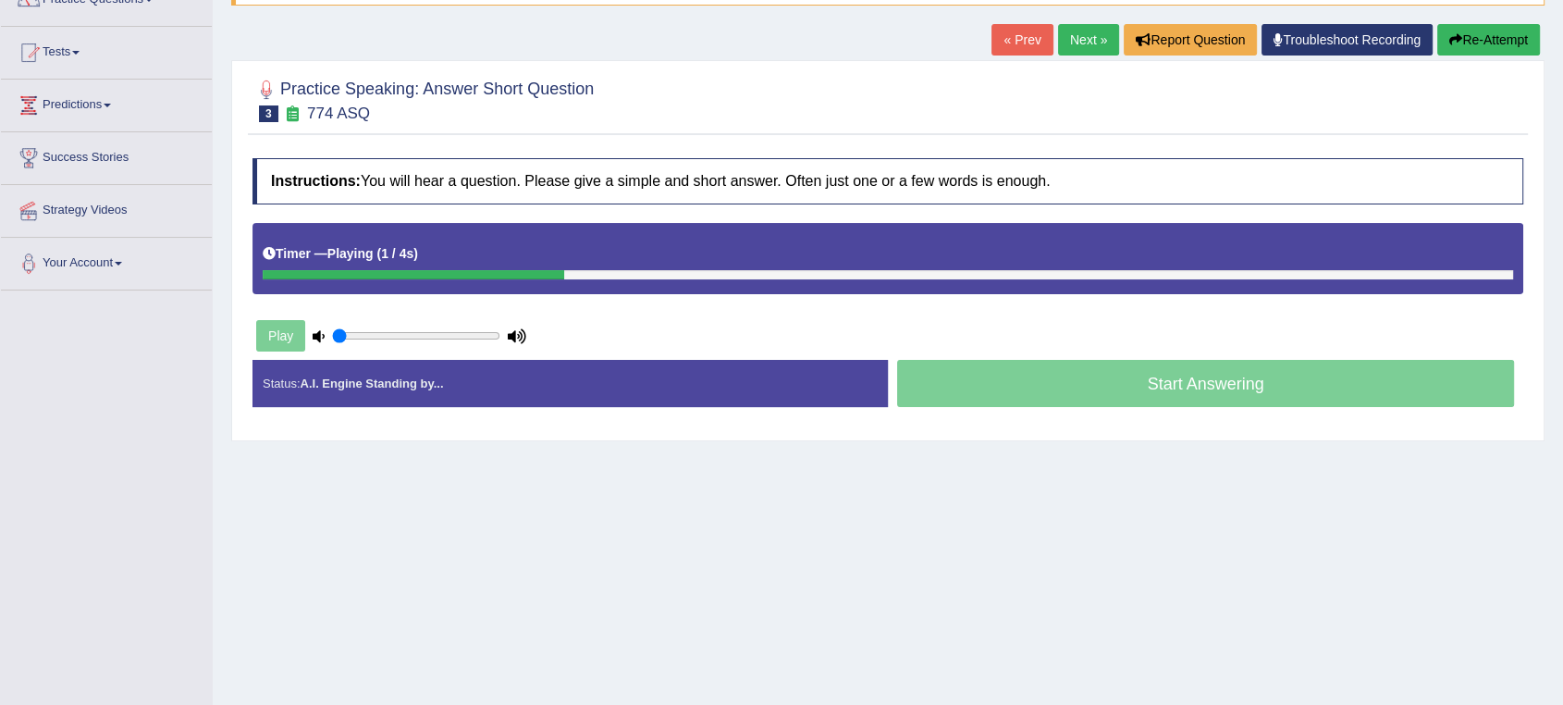
scroll to position [205, 0]
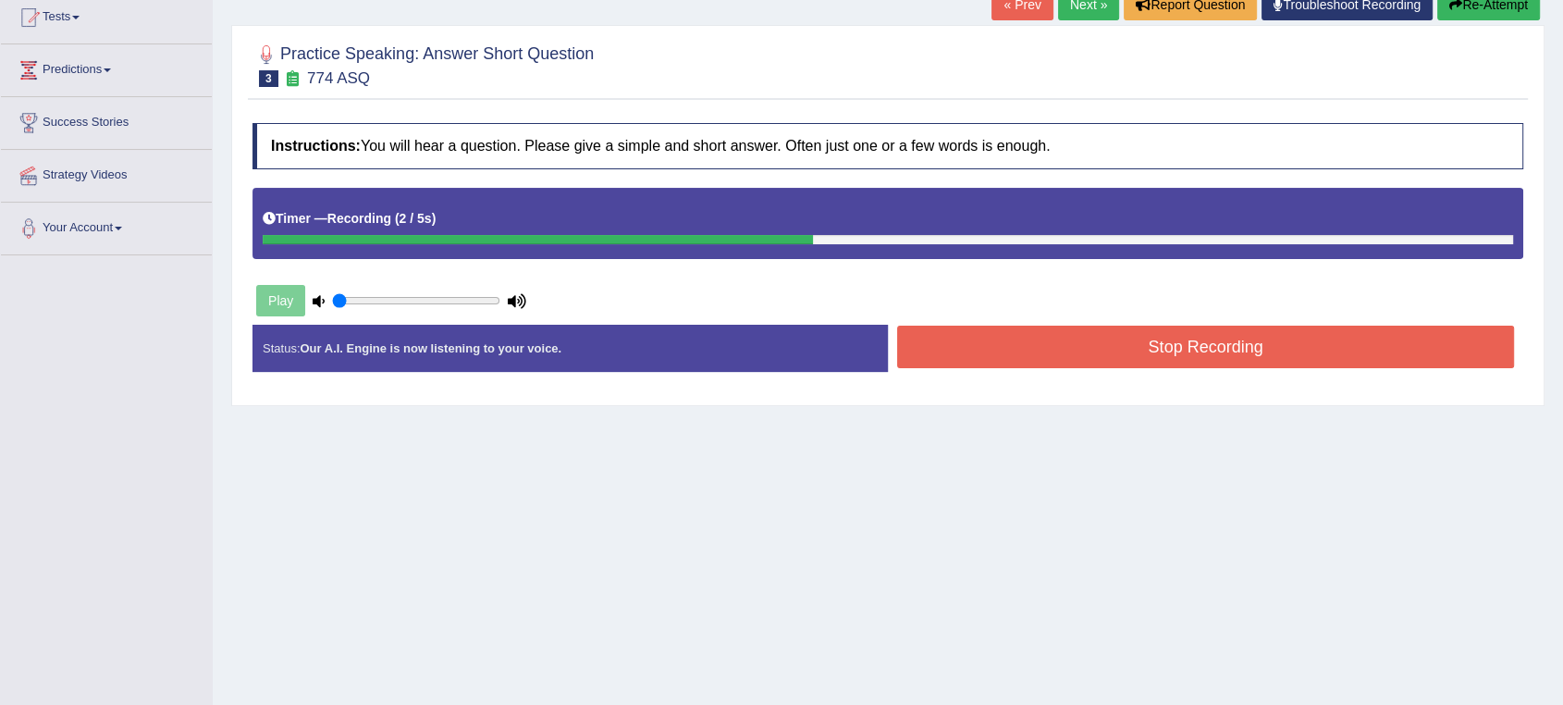
click at [1193, 347] on button "Stop Recording" at bounding box center [1205, 347] width 617 height 43
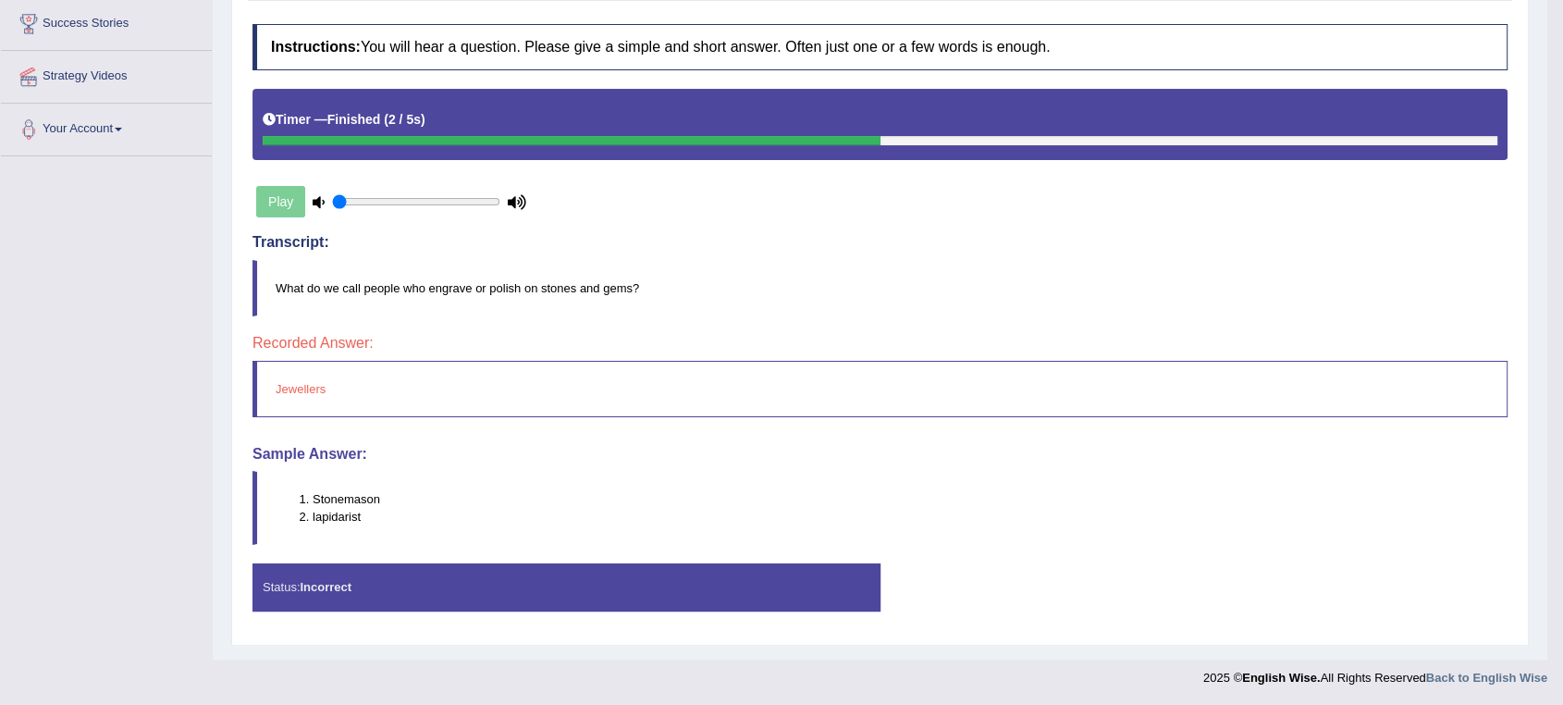
scroll to position [0, 0]
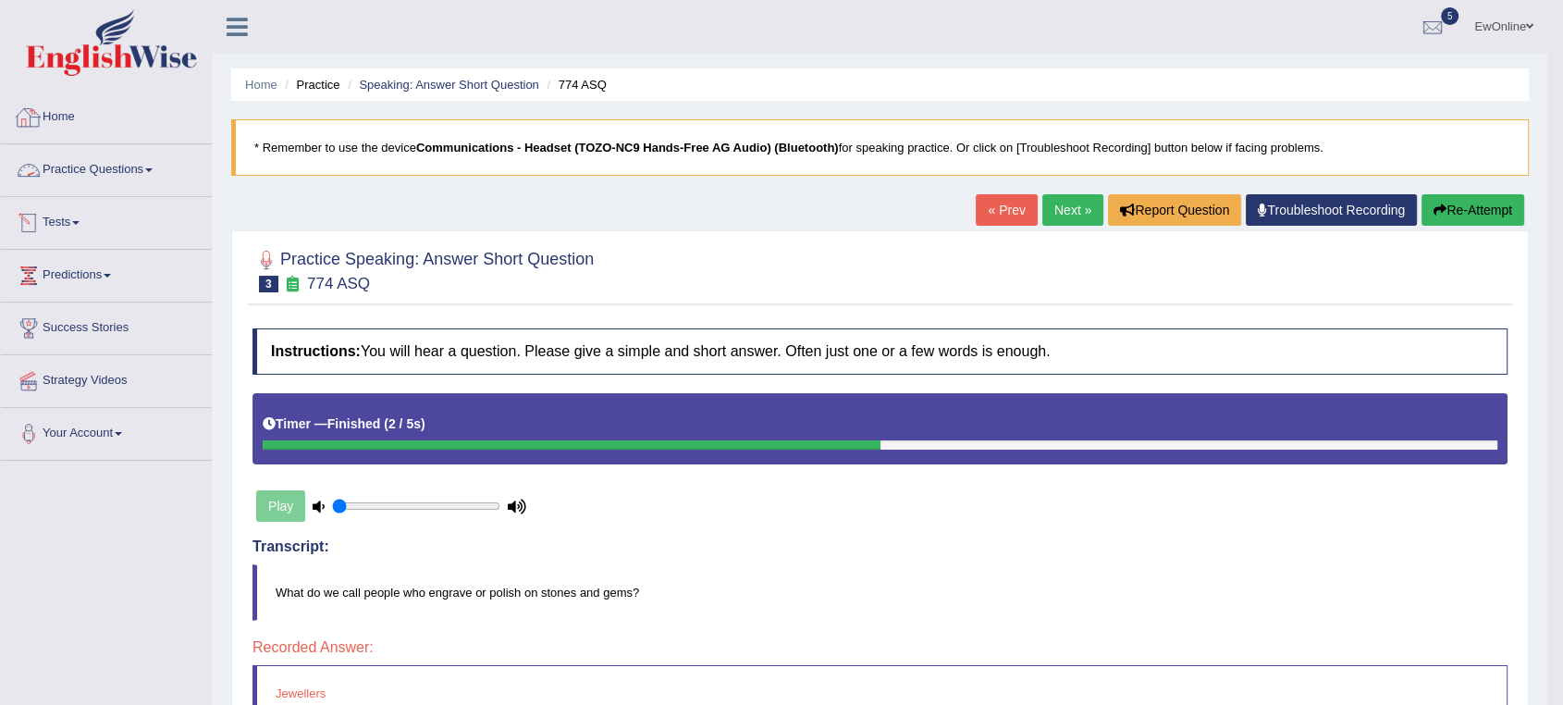
click at [95, 172] on link "Practice Questions" at bounding box center [106, 167] width 211 height 46
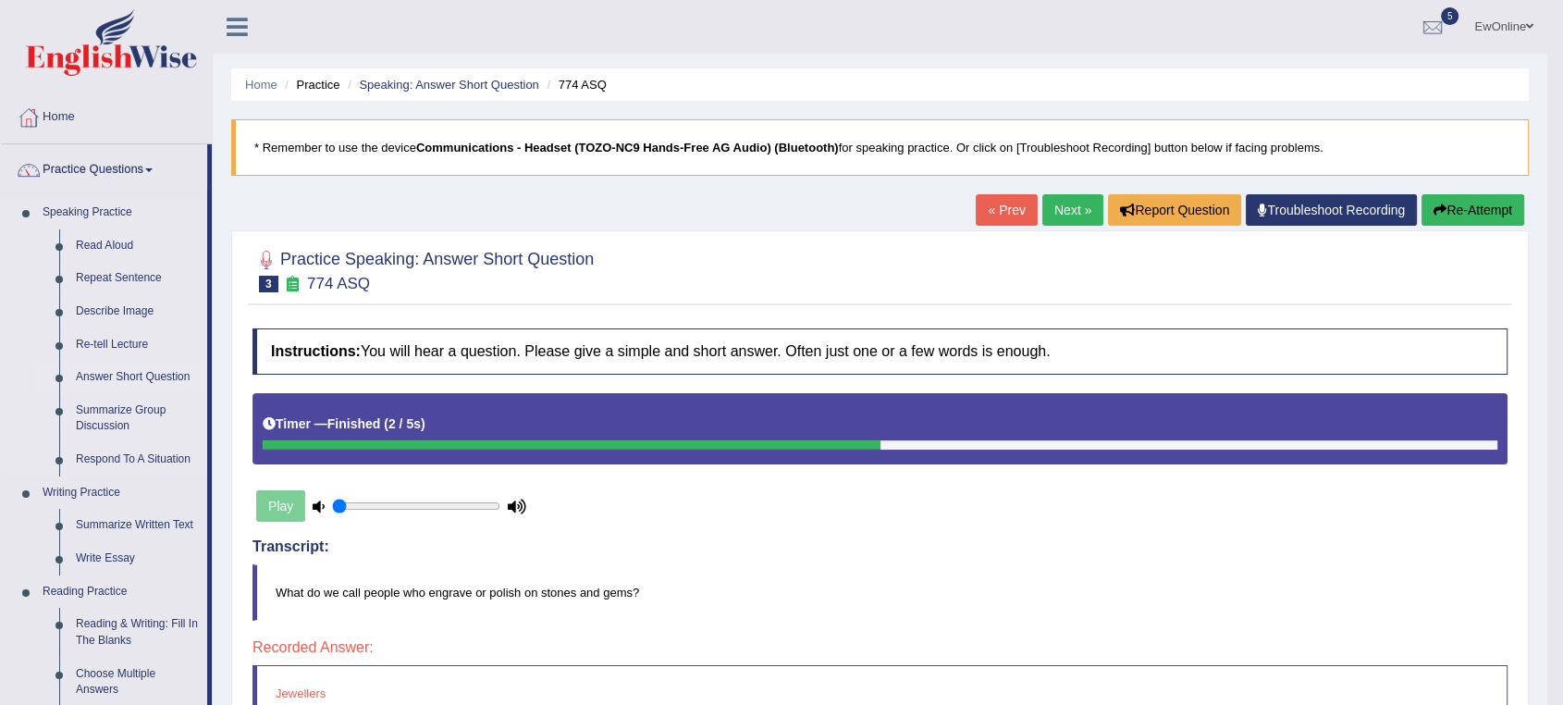
click at [127, 377] on link "Answer Short Question" at bounding box center [138, 377] width 140 height 33
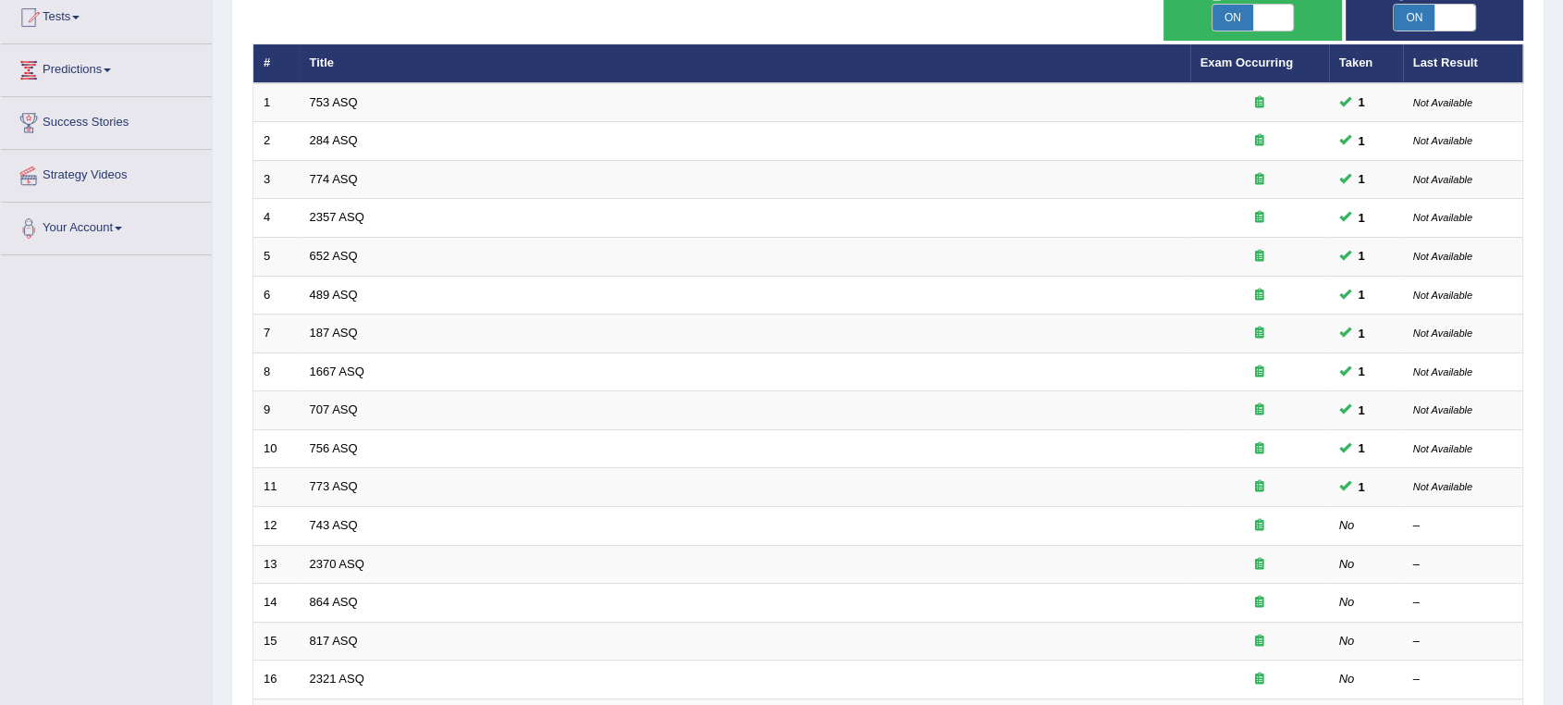
scroll to position [308, 0]
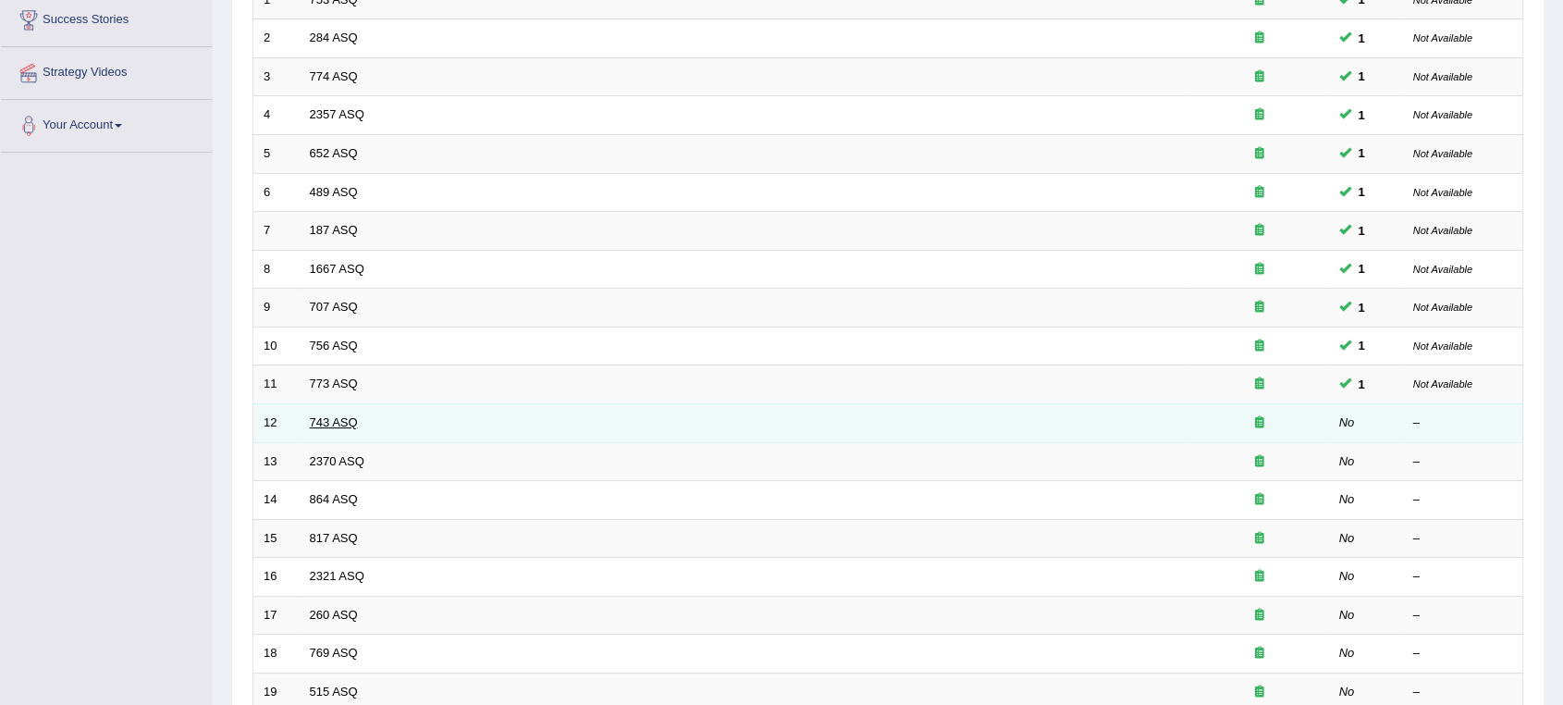
click at [335, 422] on link "743 ASQ" at bounding box center [334, 422] width 48 height 14
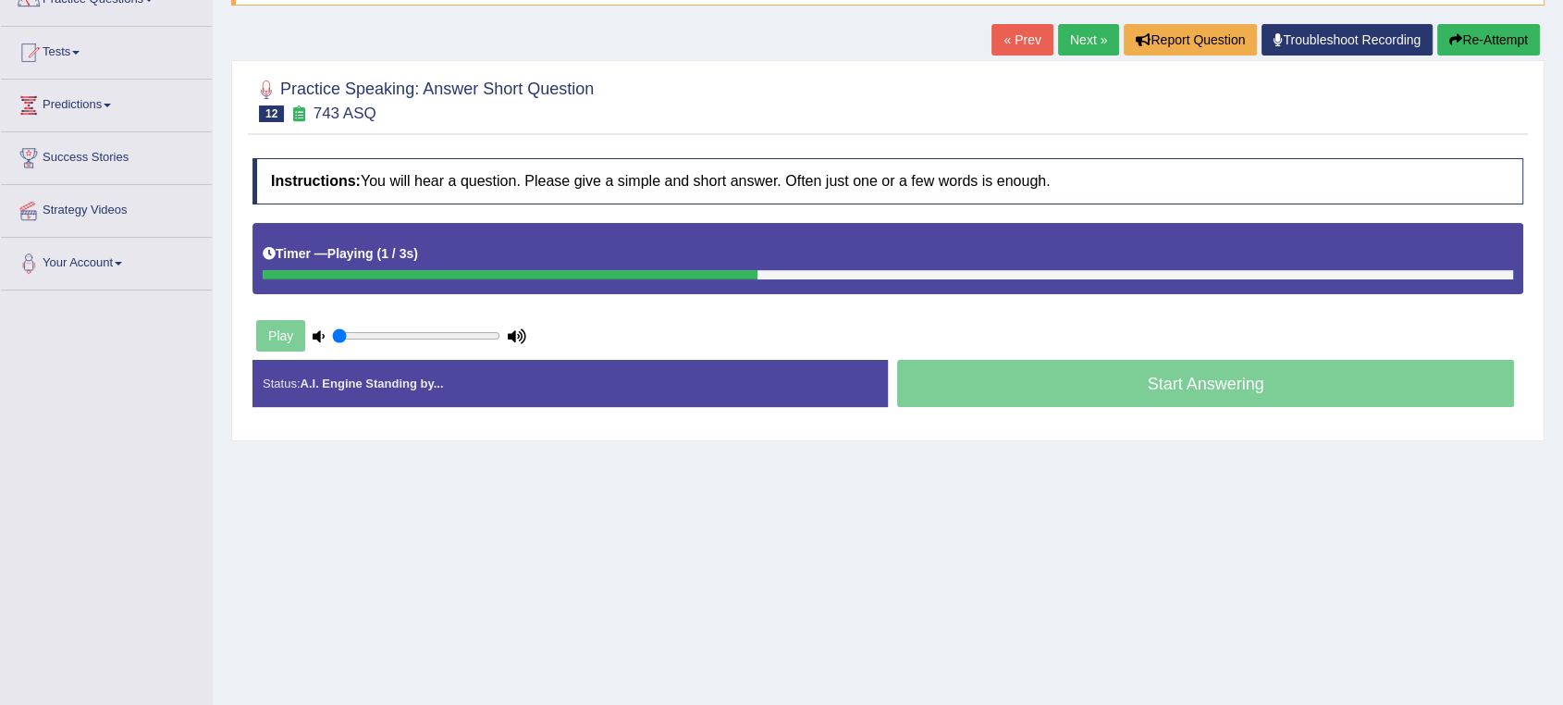
scroll to position [205, 0]
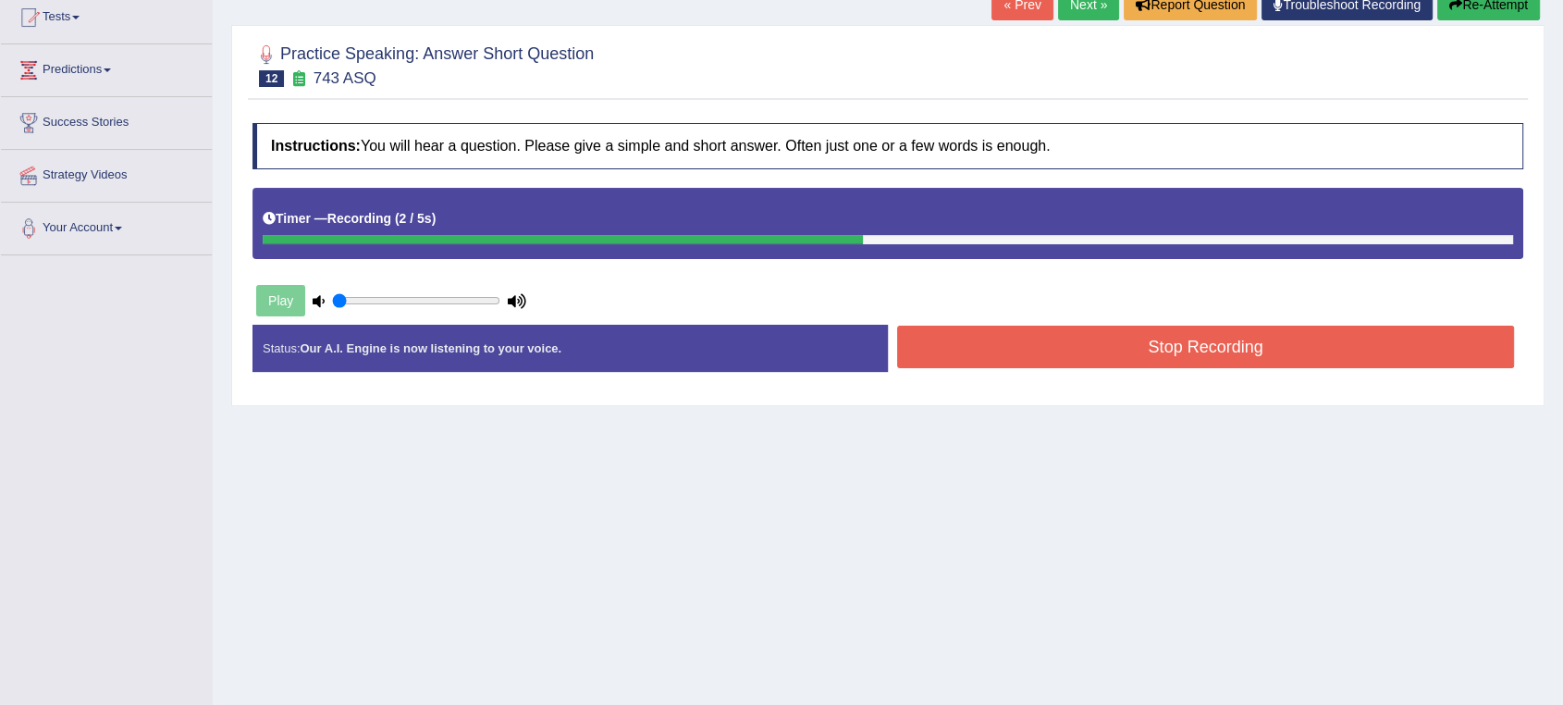
click at [1191, 353] on button "Stop Recording" at bounding box center [1205, 347] width 617 height 43
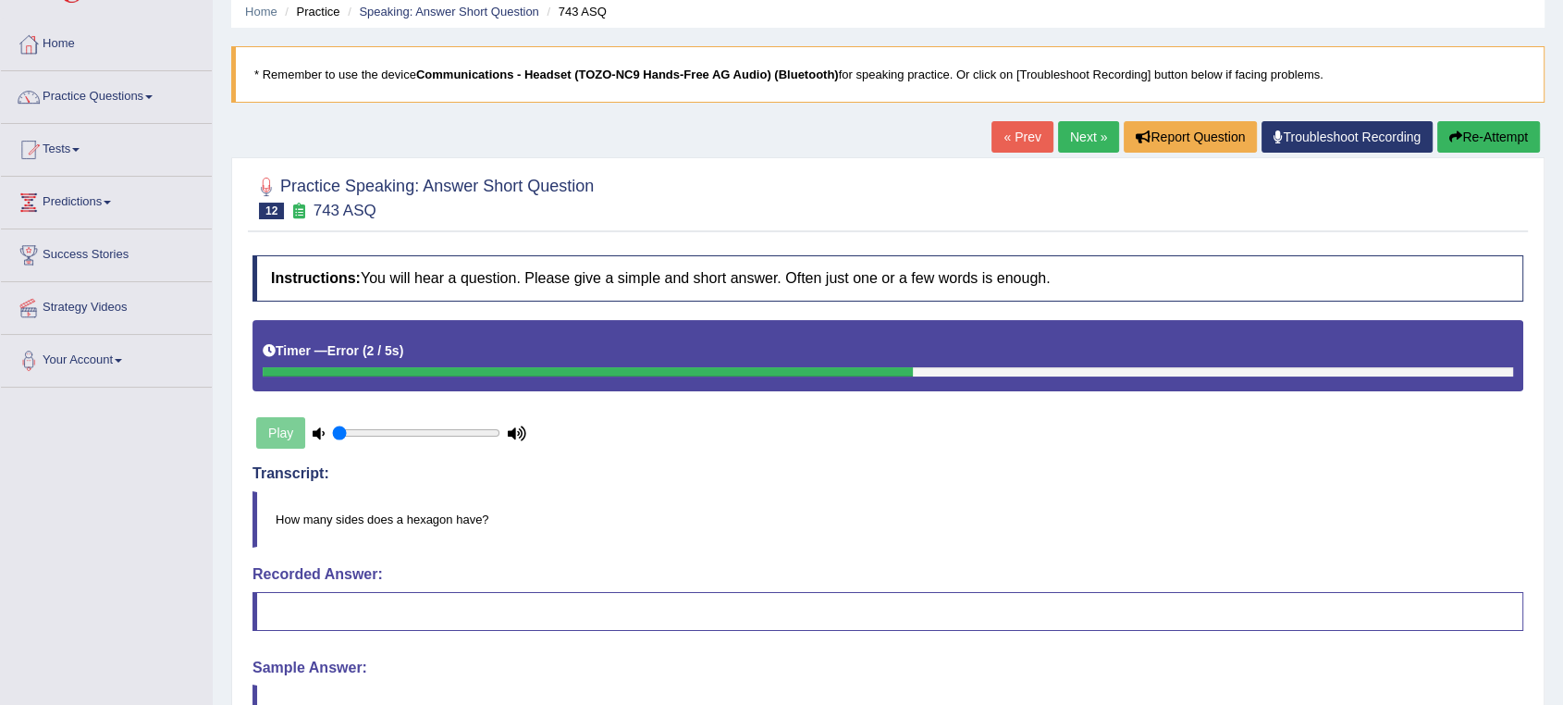
scroll to position [64, 0]
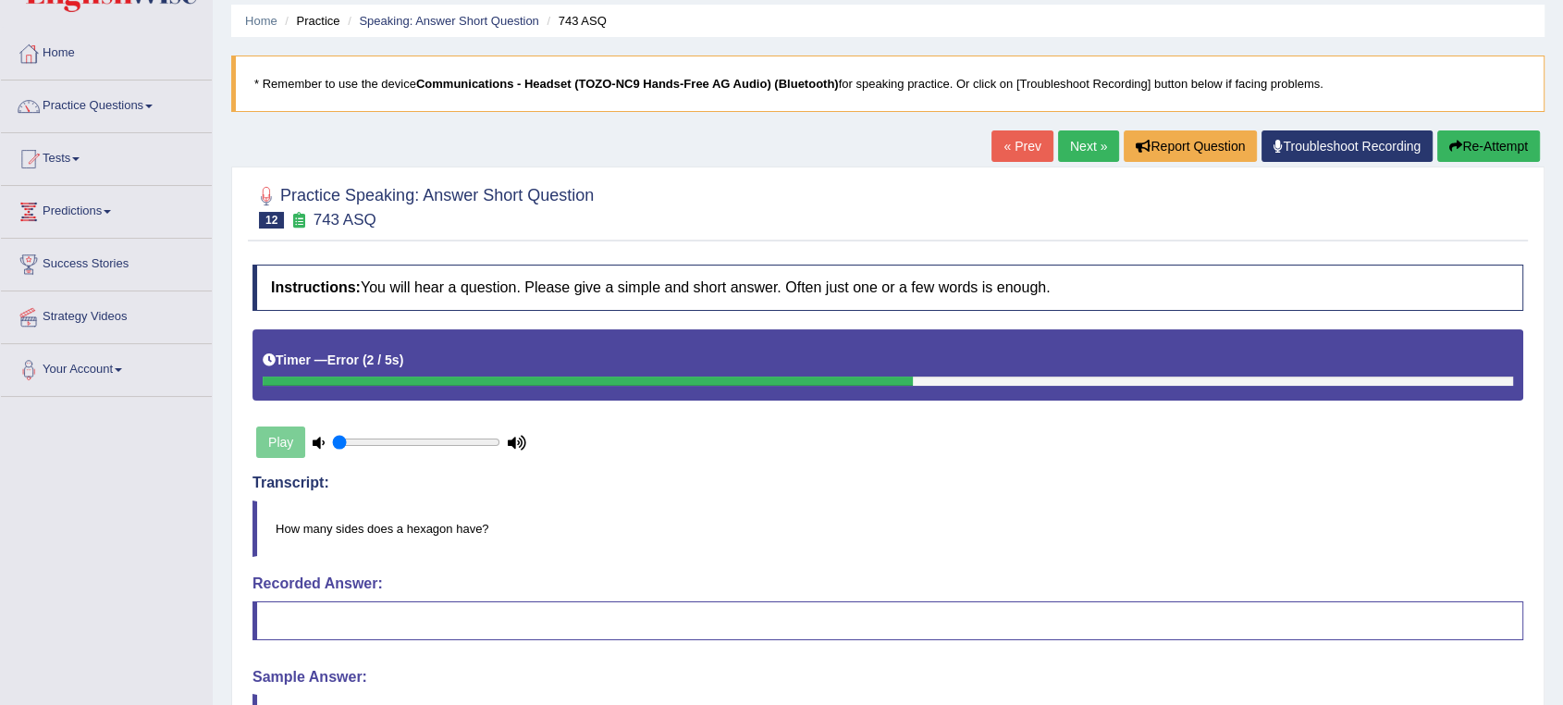
click at [1496, 149] on button "Re-Attempt" at bounding box center [1489, 145] width 103 height 31
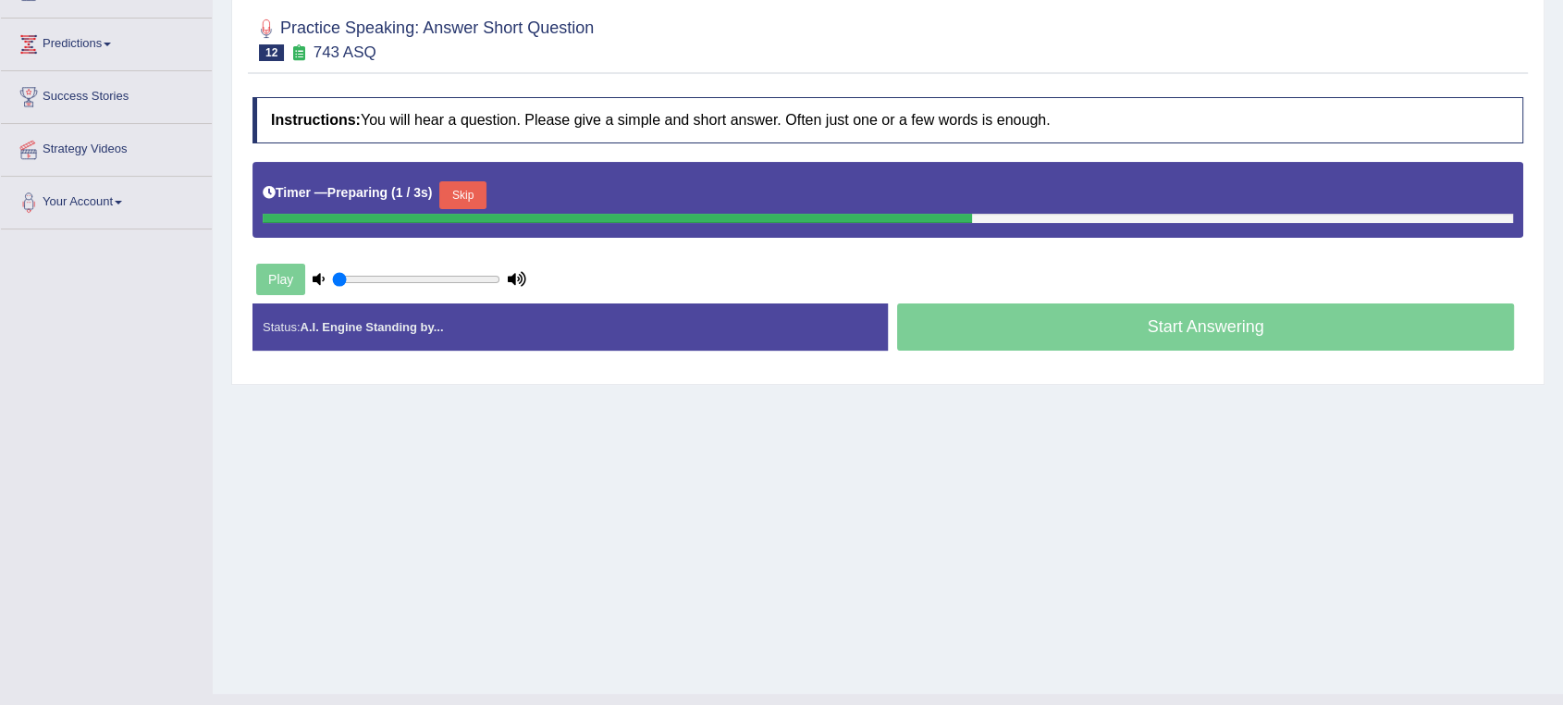
scroll to position [266, 0]
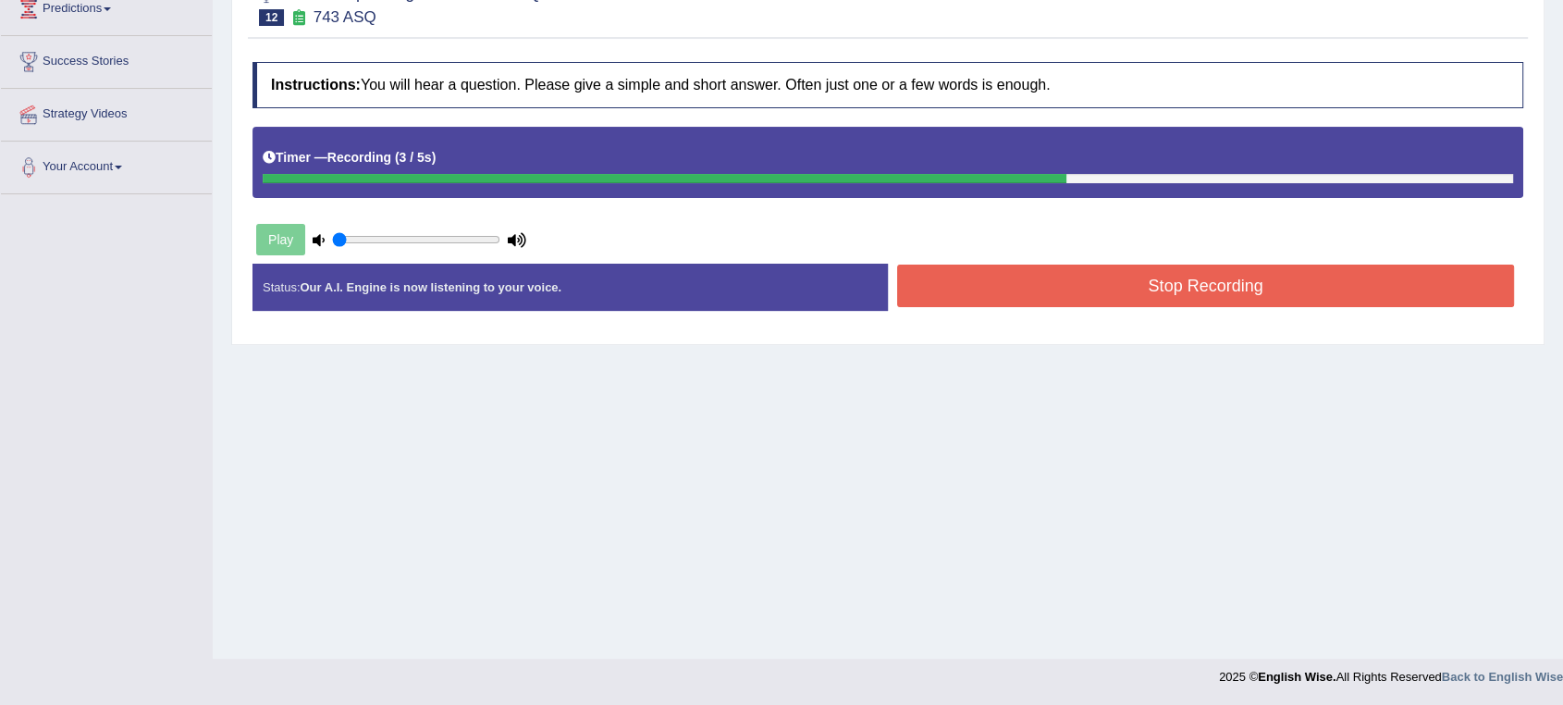
click at [1181, 295] on button "Stop Recording" at bounding box center [1205, 286] width 617 height 43
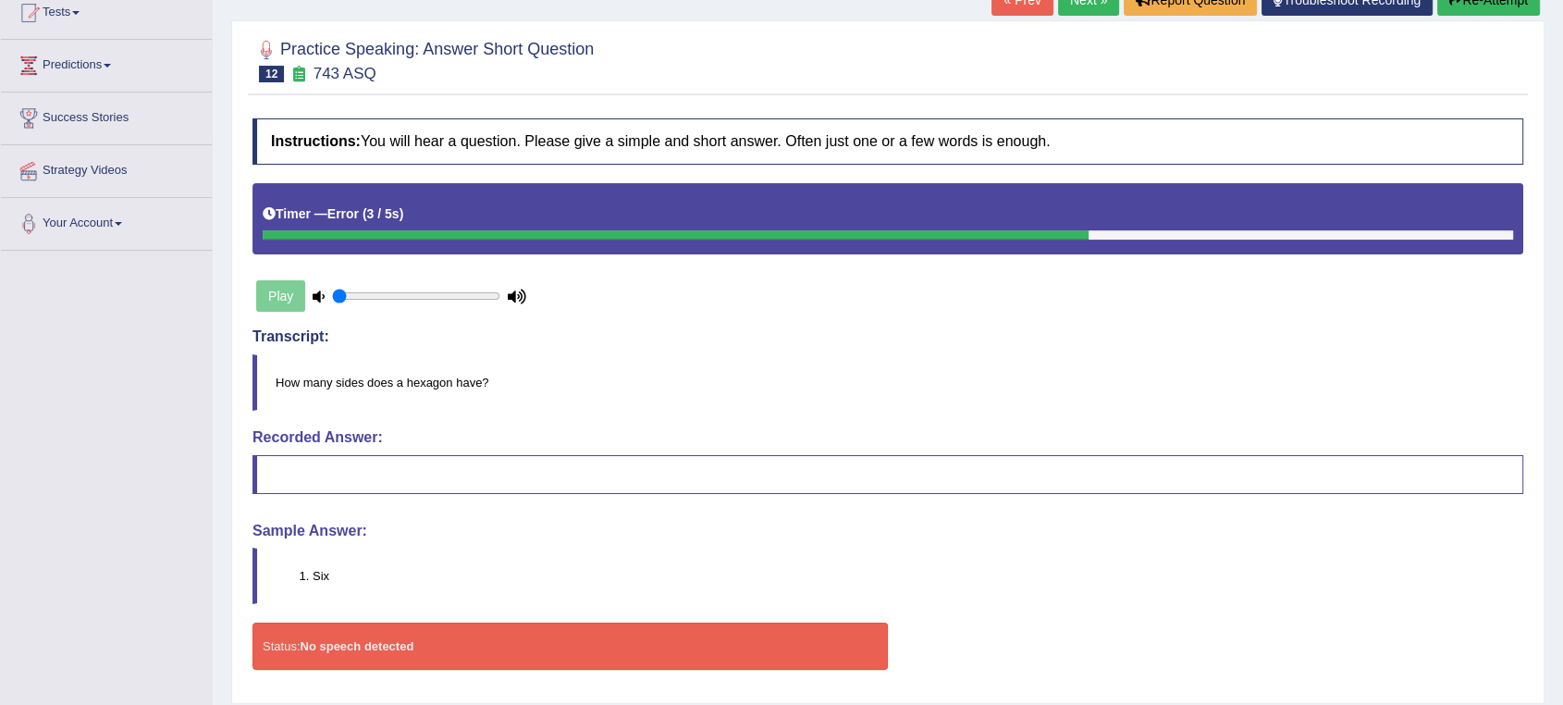
scroll to position [163, 0]
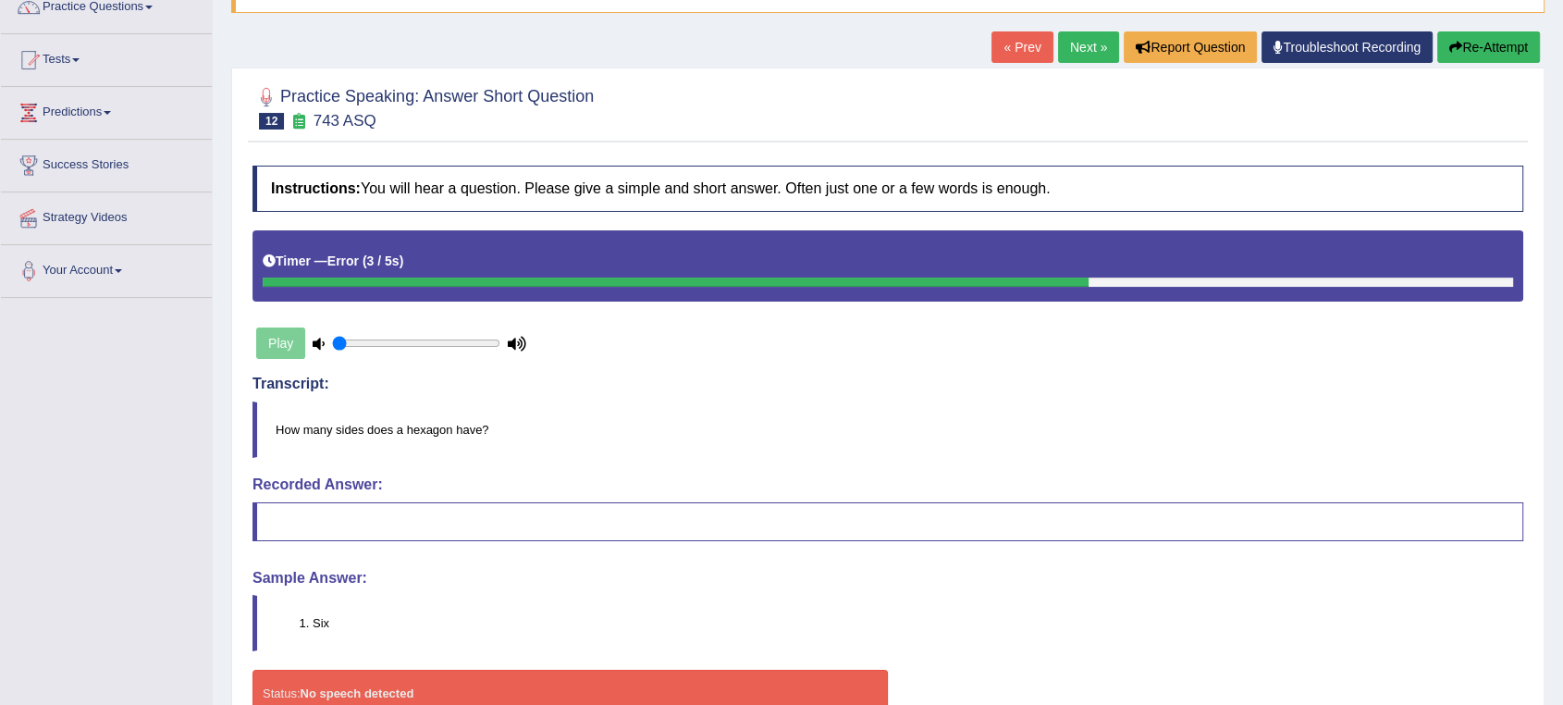
click at [1066, 41] on link "Next »" at bounding box center [1088, 46] width 61 height 31
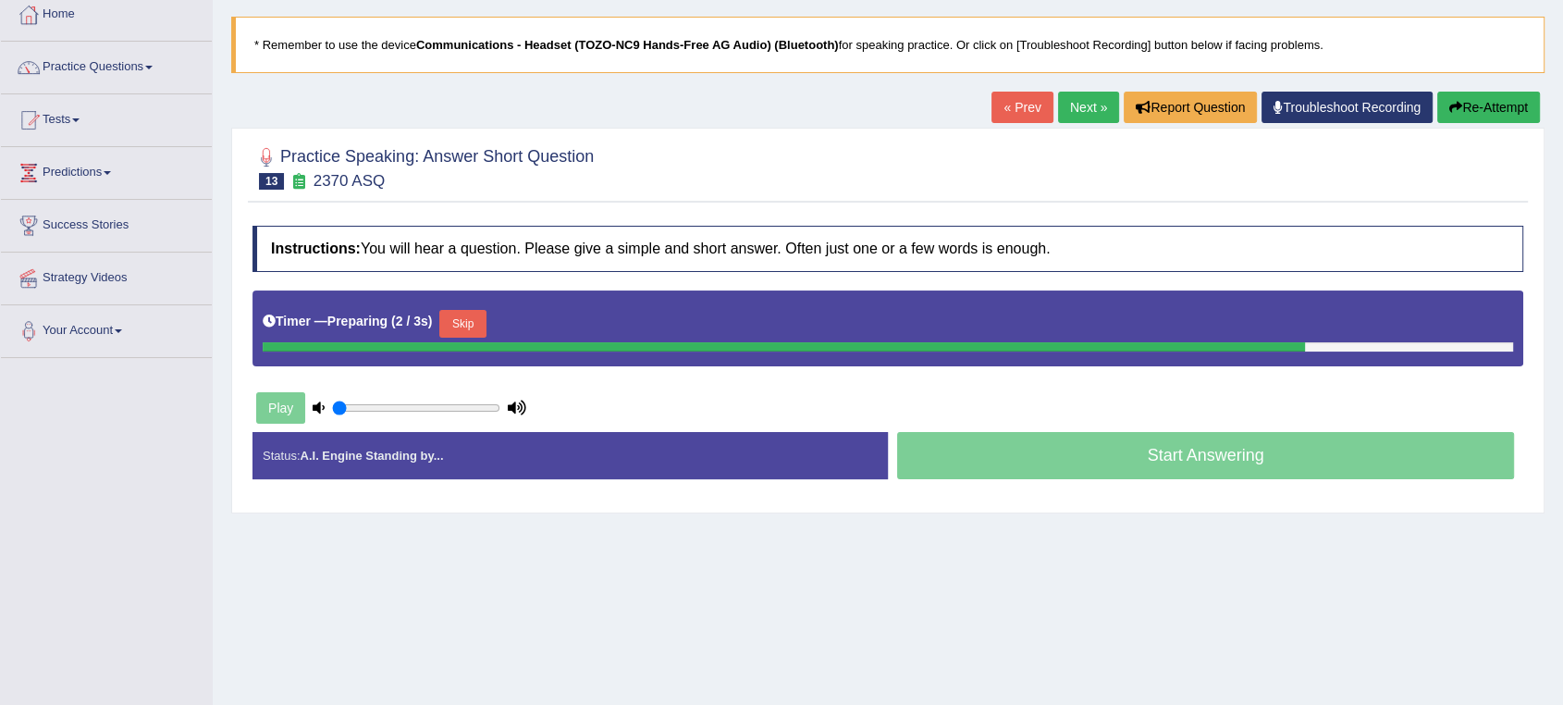
scroll to position [205, 0]
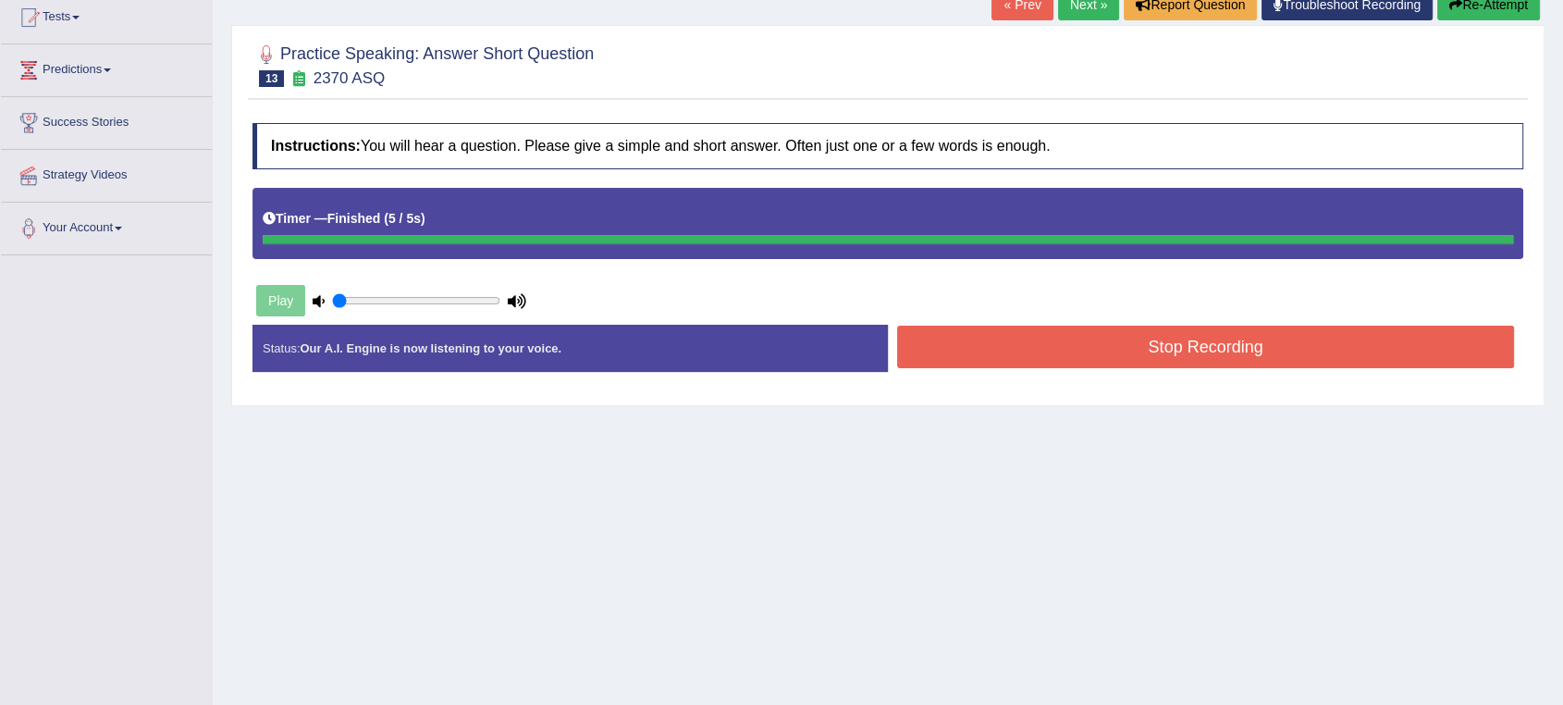
click at [1214, 354] on div "Instructions: You will hear a question. Please give a simple and short answer. …" at bounding box center [888, 255] width 1280 height 282
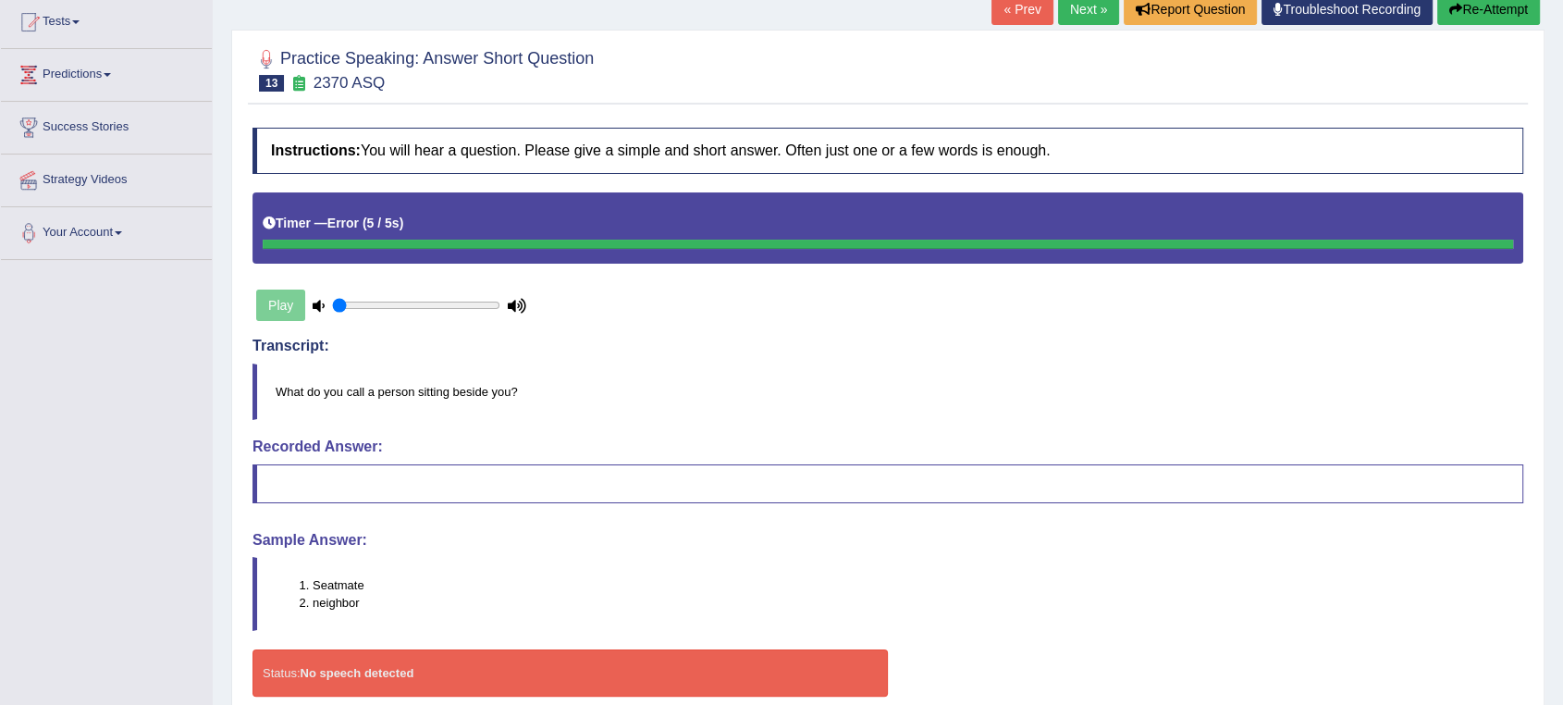
scroll to position [81, 0]
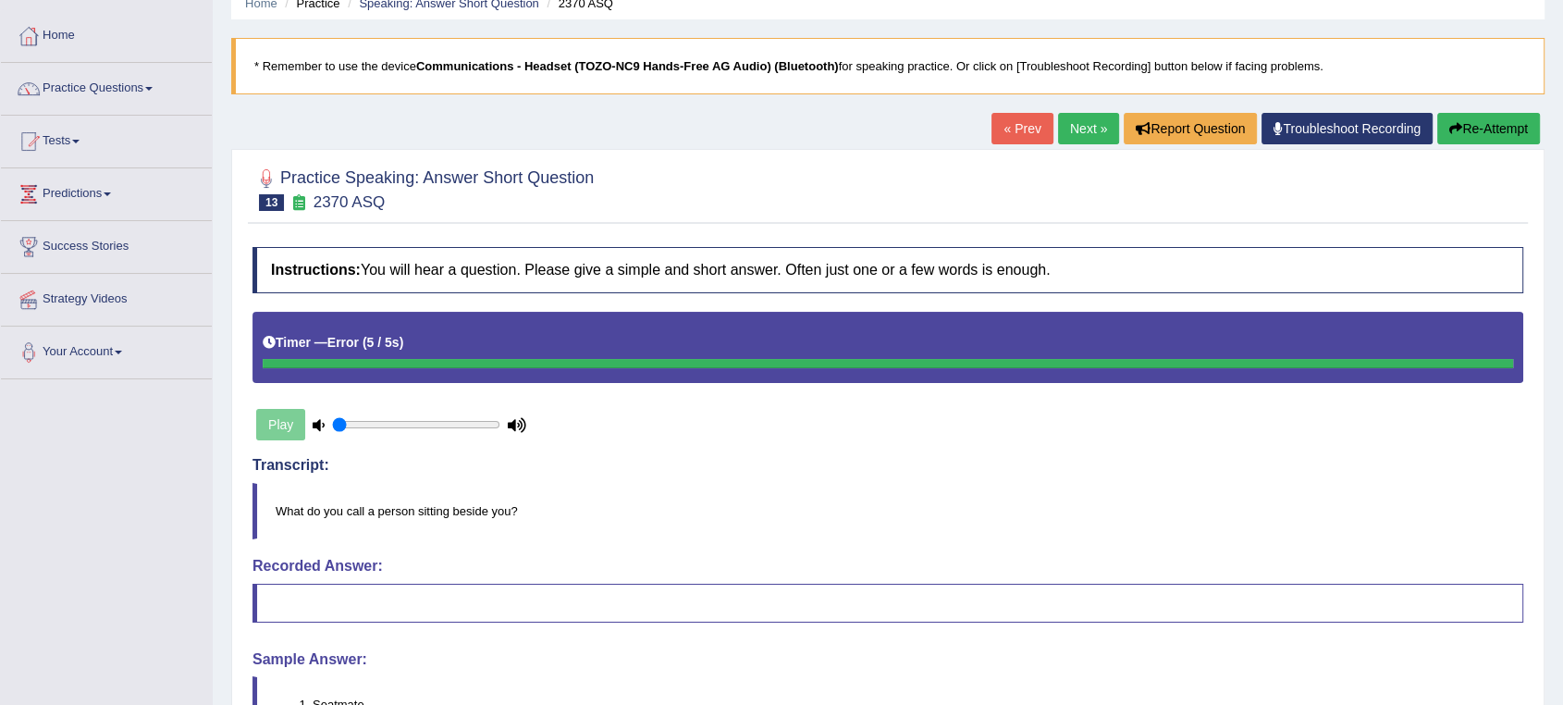
click at [1462, 132] on button "Re-Attempt" at bounding box center [1489, 128] width 103 height 31
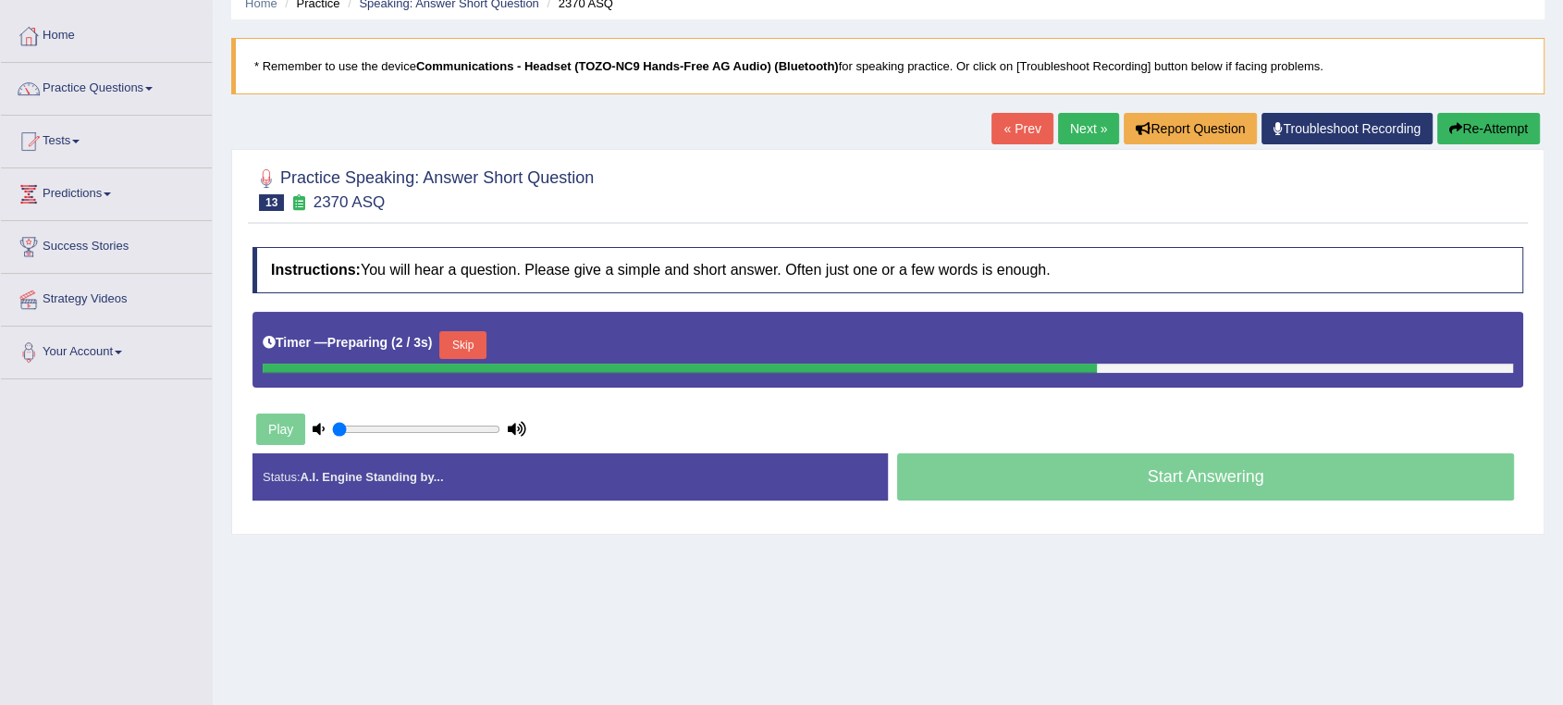
scroll to position [184, 0]
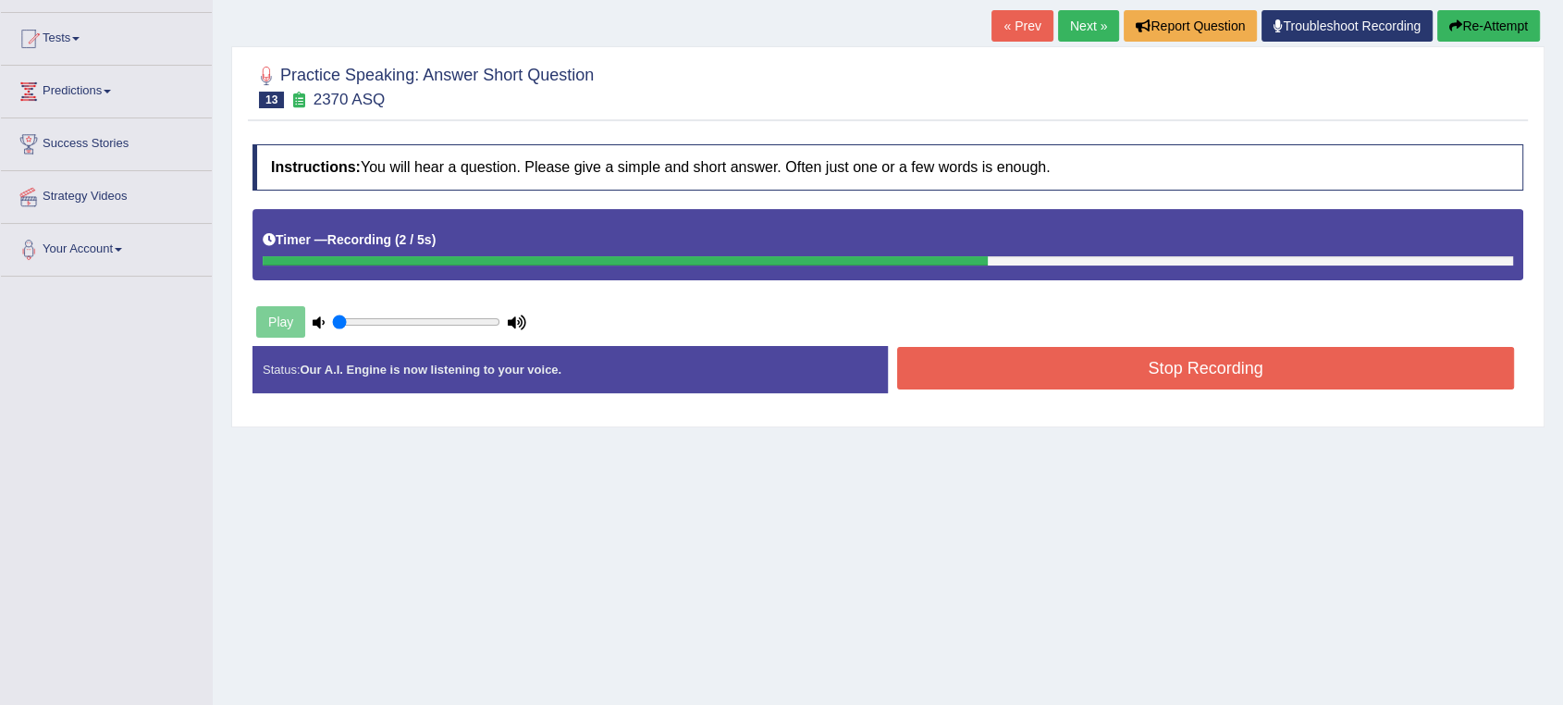
click at [1193, 373] on button "Stop Recording" at bounding box center [1205, 368] width 617 height 43
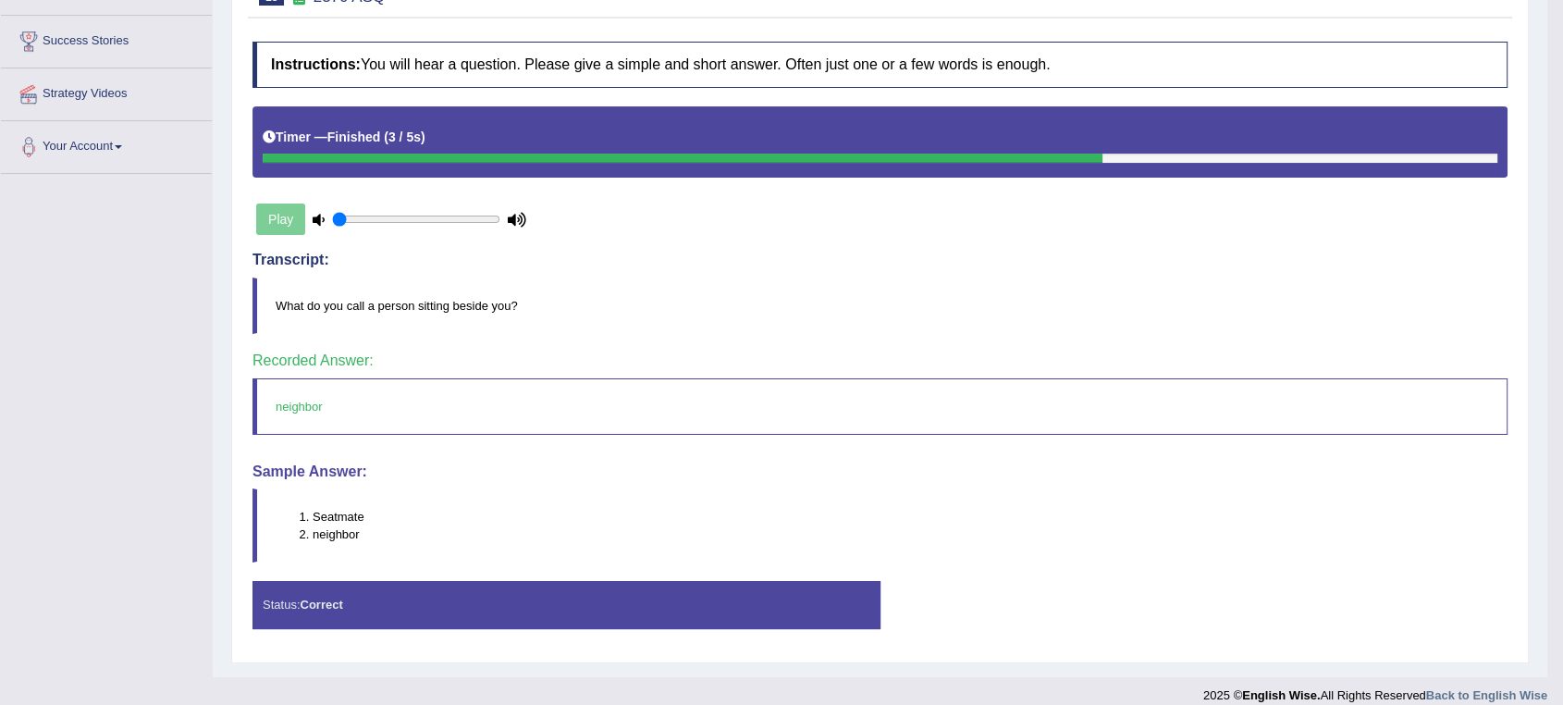
scroll to position [0, 0]
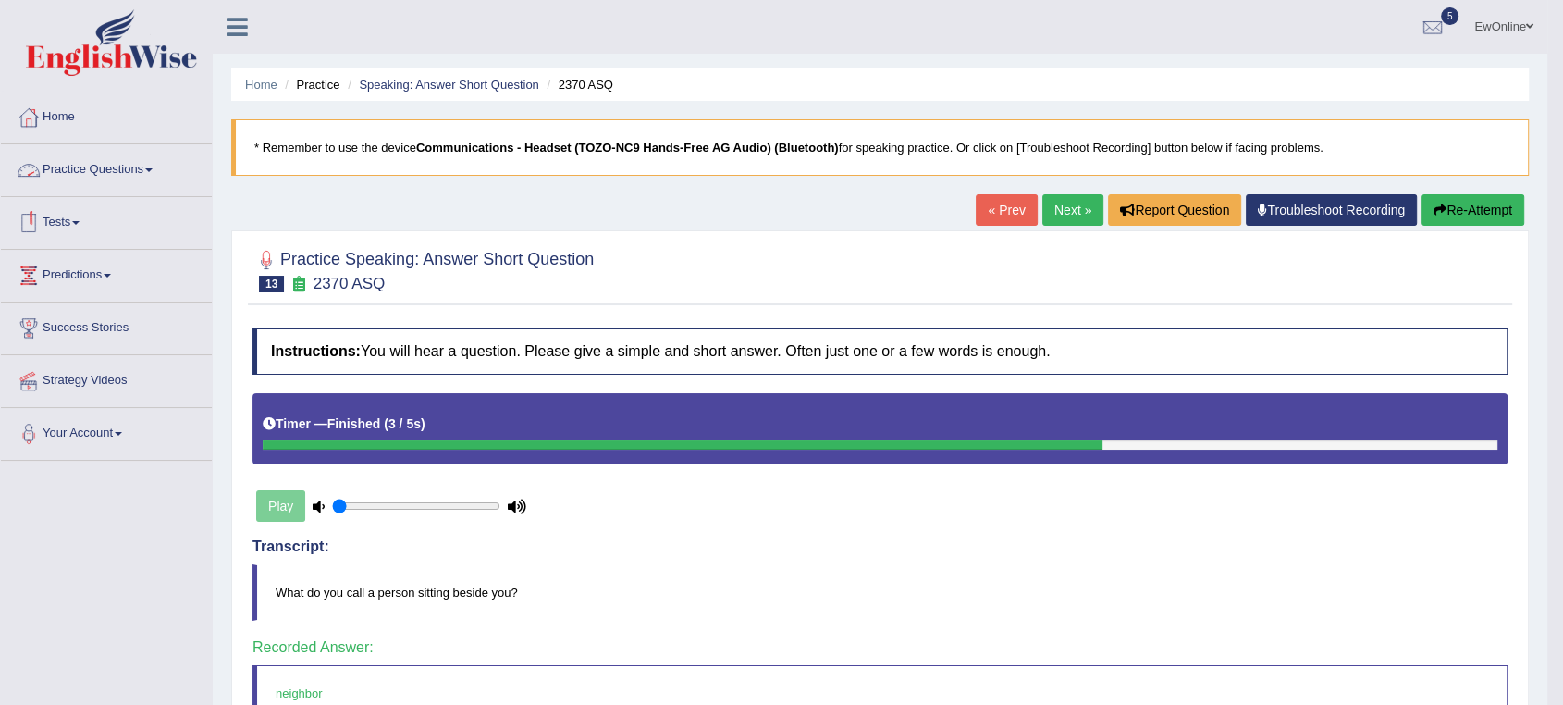
click at [72, 171] on link "Practice Questions" at bounding box center [106, 167] width 211 height 46
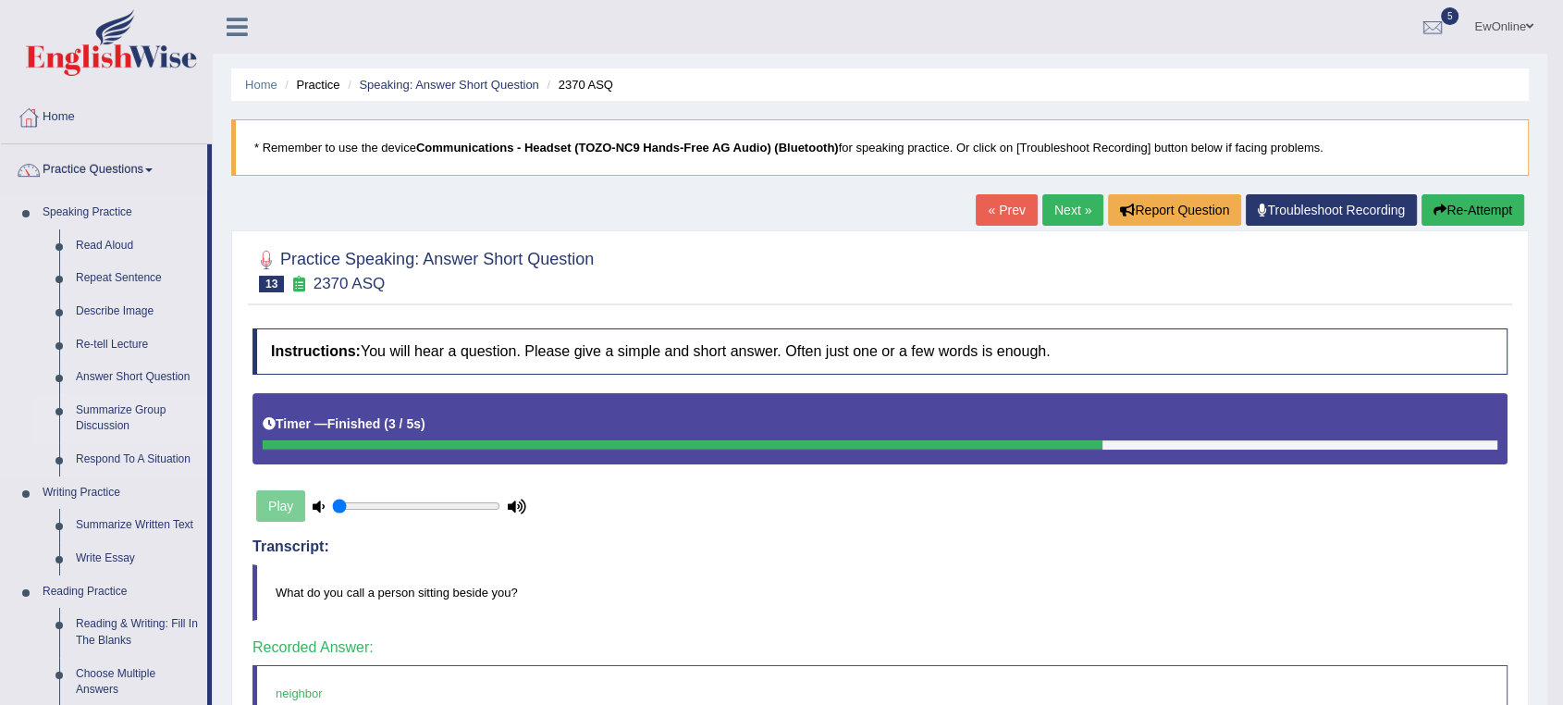
click at [100, 412] on link "Summarize Group Discussion" at bounding box center [138, 418] width 140 height 49
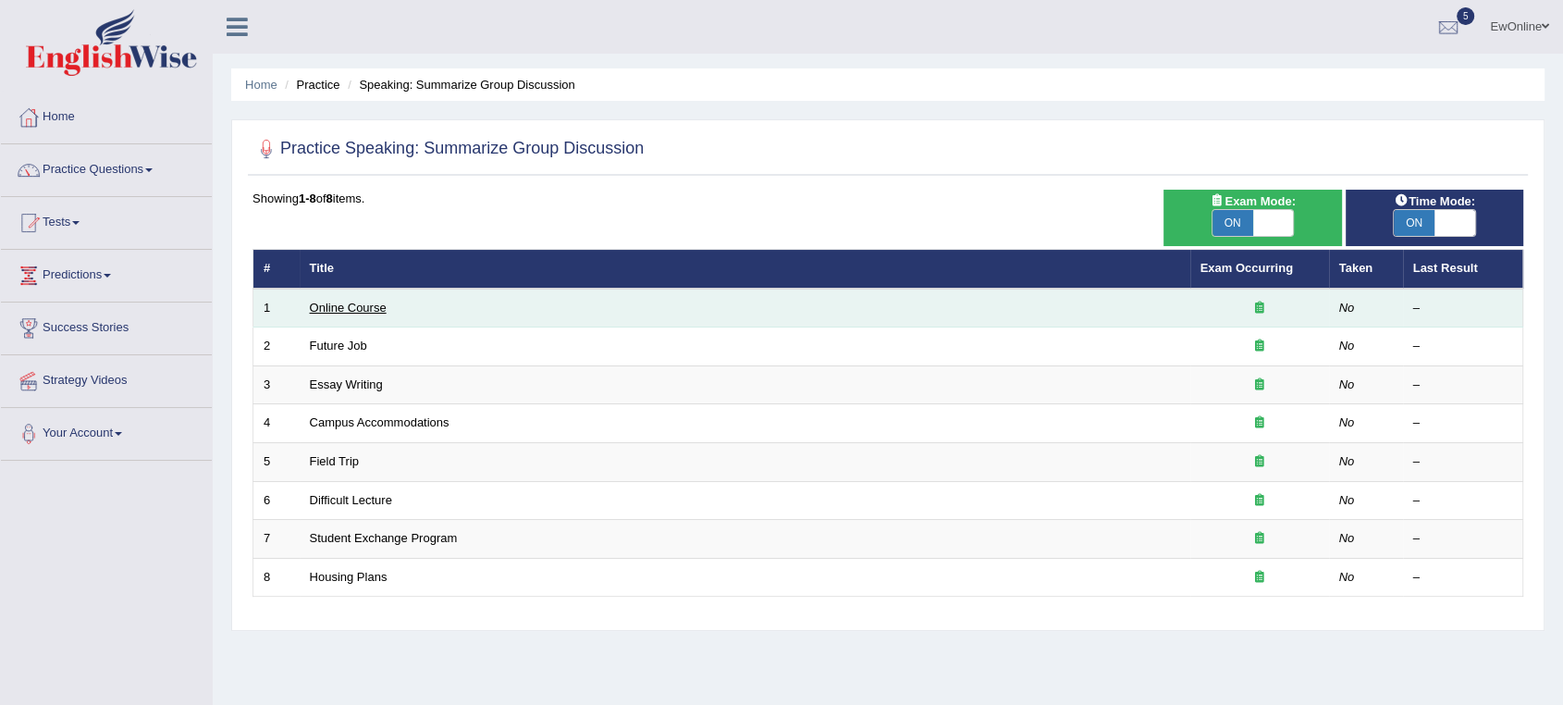
click at [353, 309] on link "Online Course" at bounding box center [348, 308] width 77 height 14
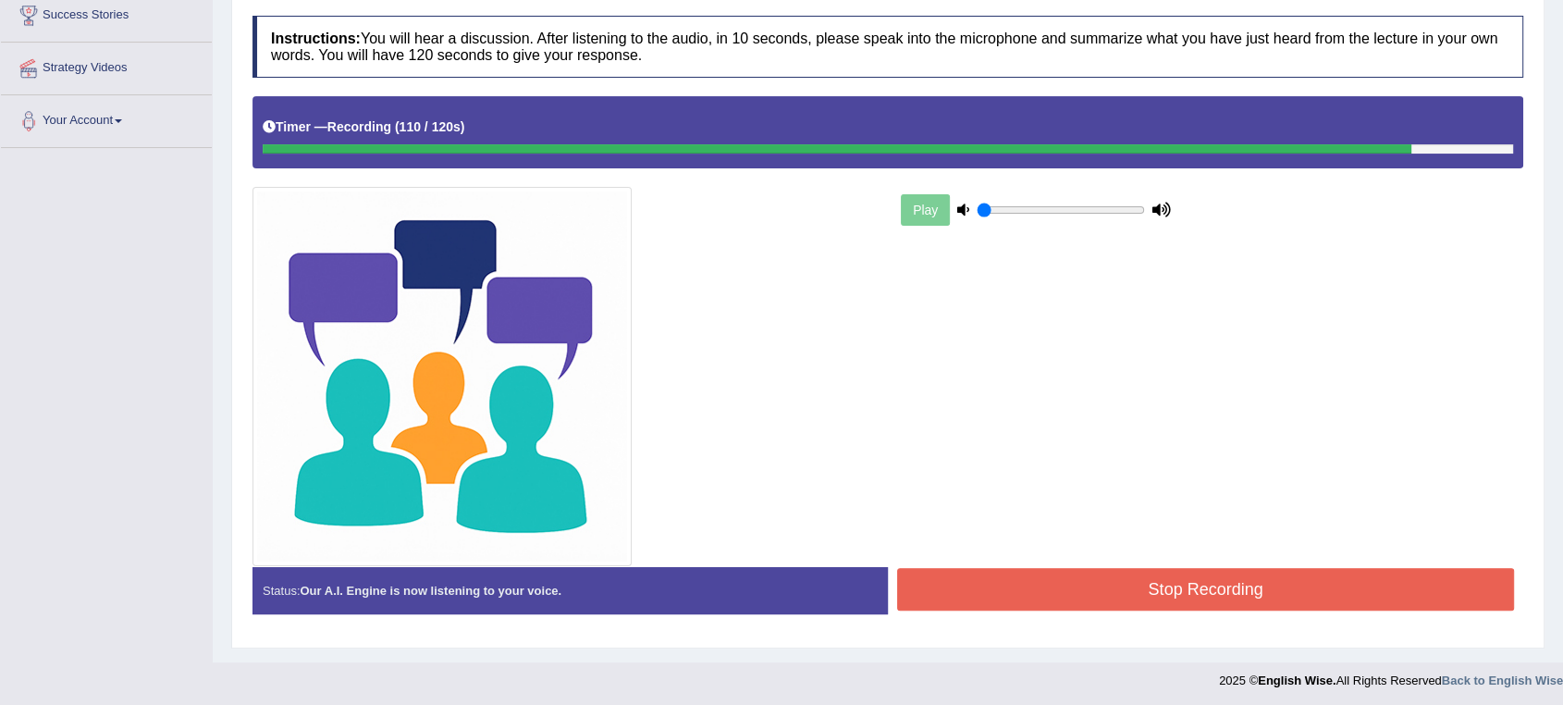
scroll to position [316, 0]
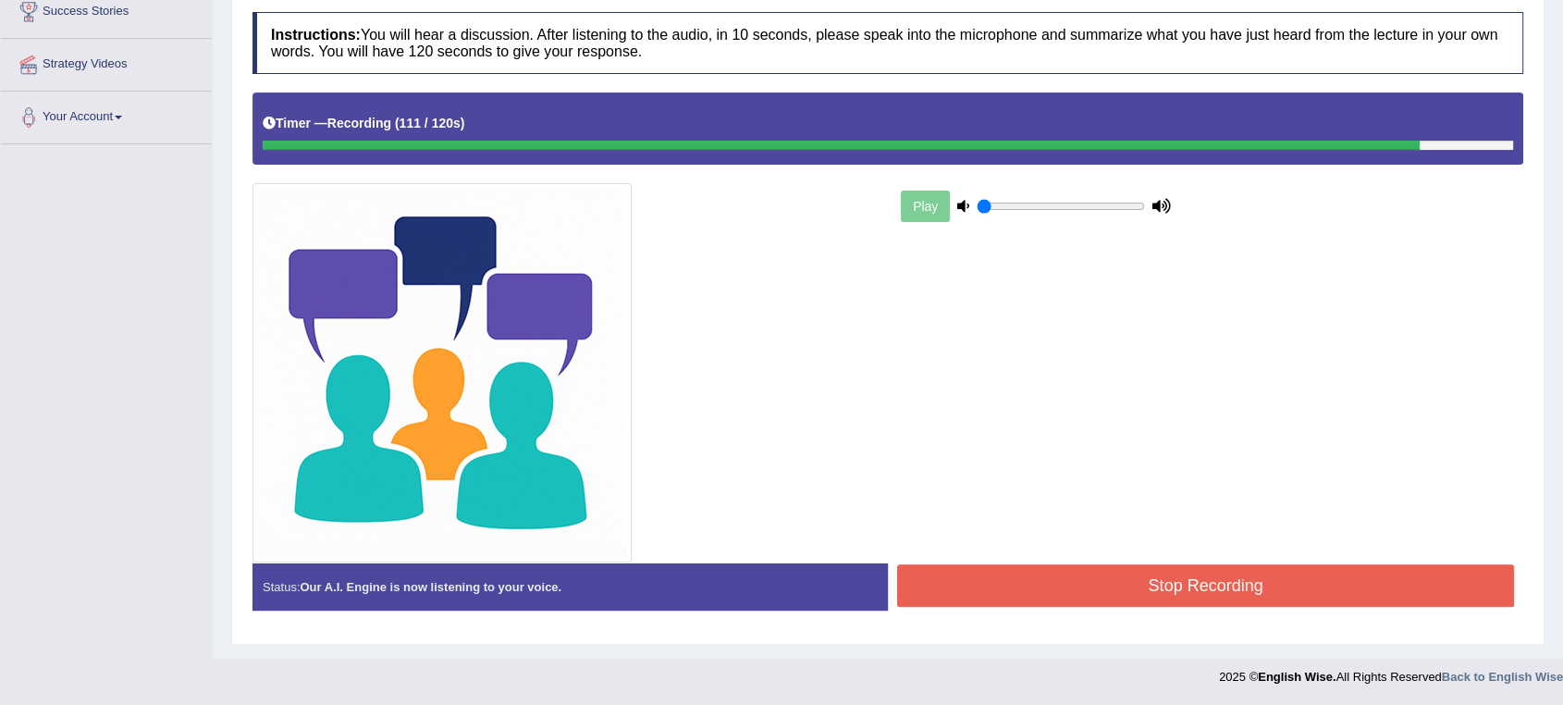
click at [1148, 571] on button "Stop Recording" at bounding box center [1205, 585] width 617 height 43
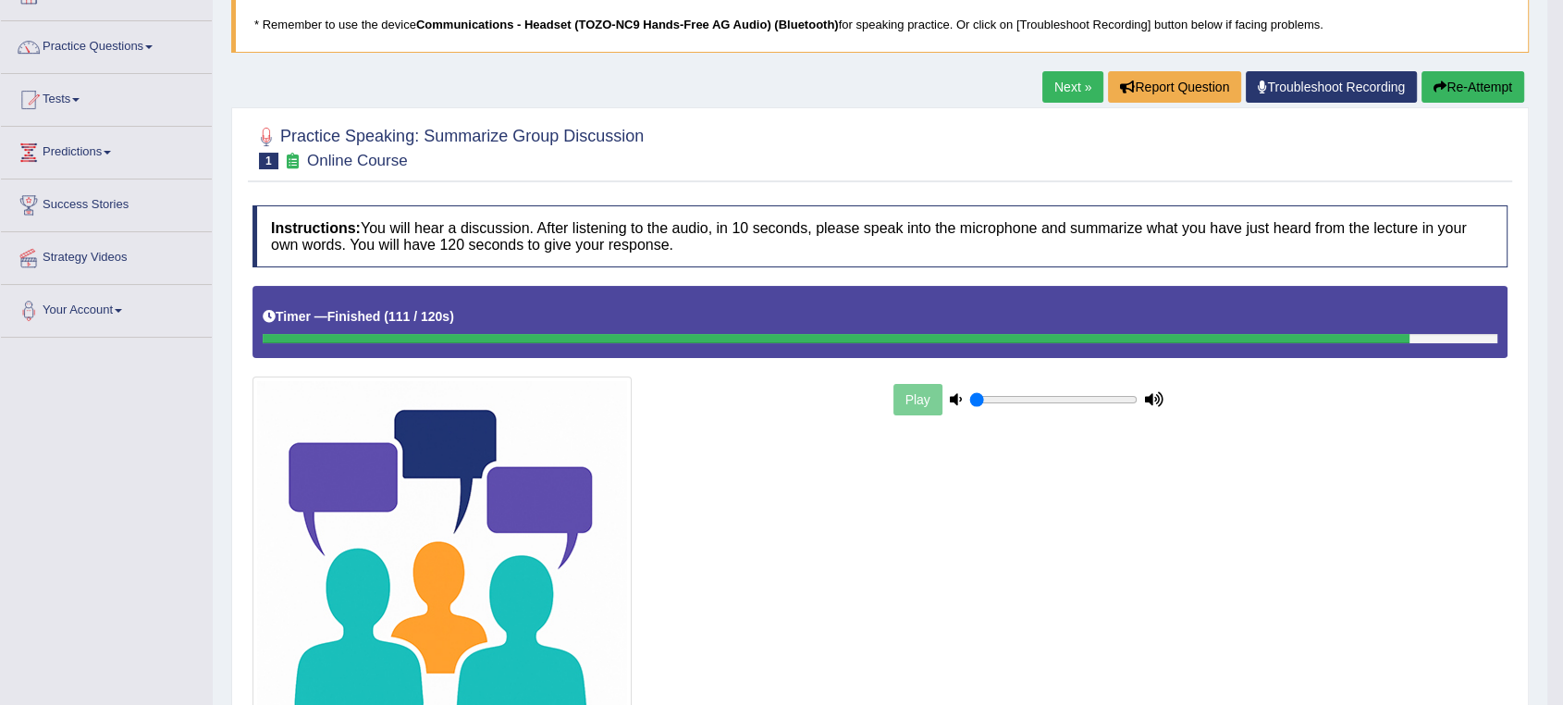
scroll to position [4, 0]
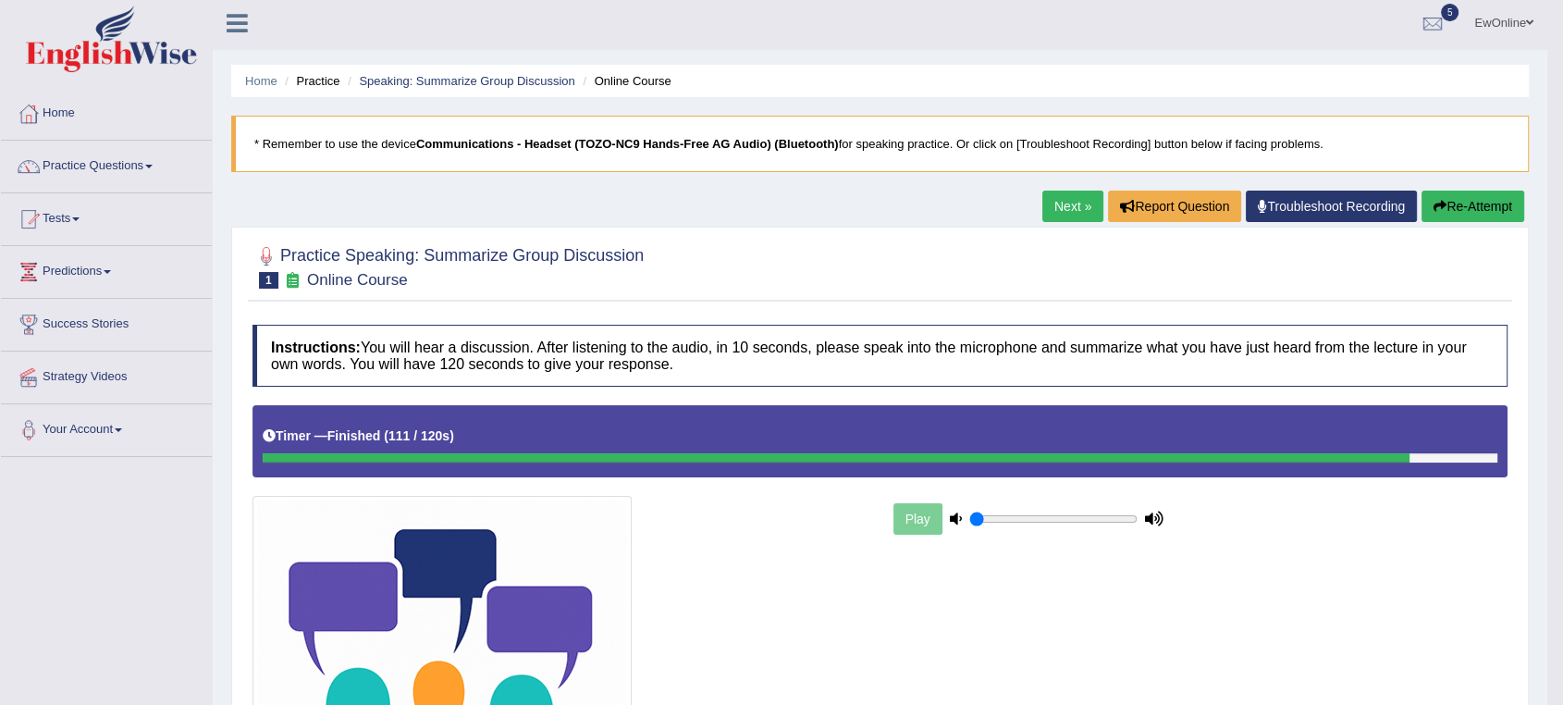
click at [117, 163] on link "Practice Questions" at bounding box center [106, 164] width 211 height 46
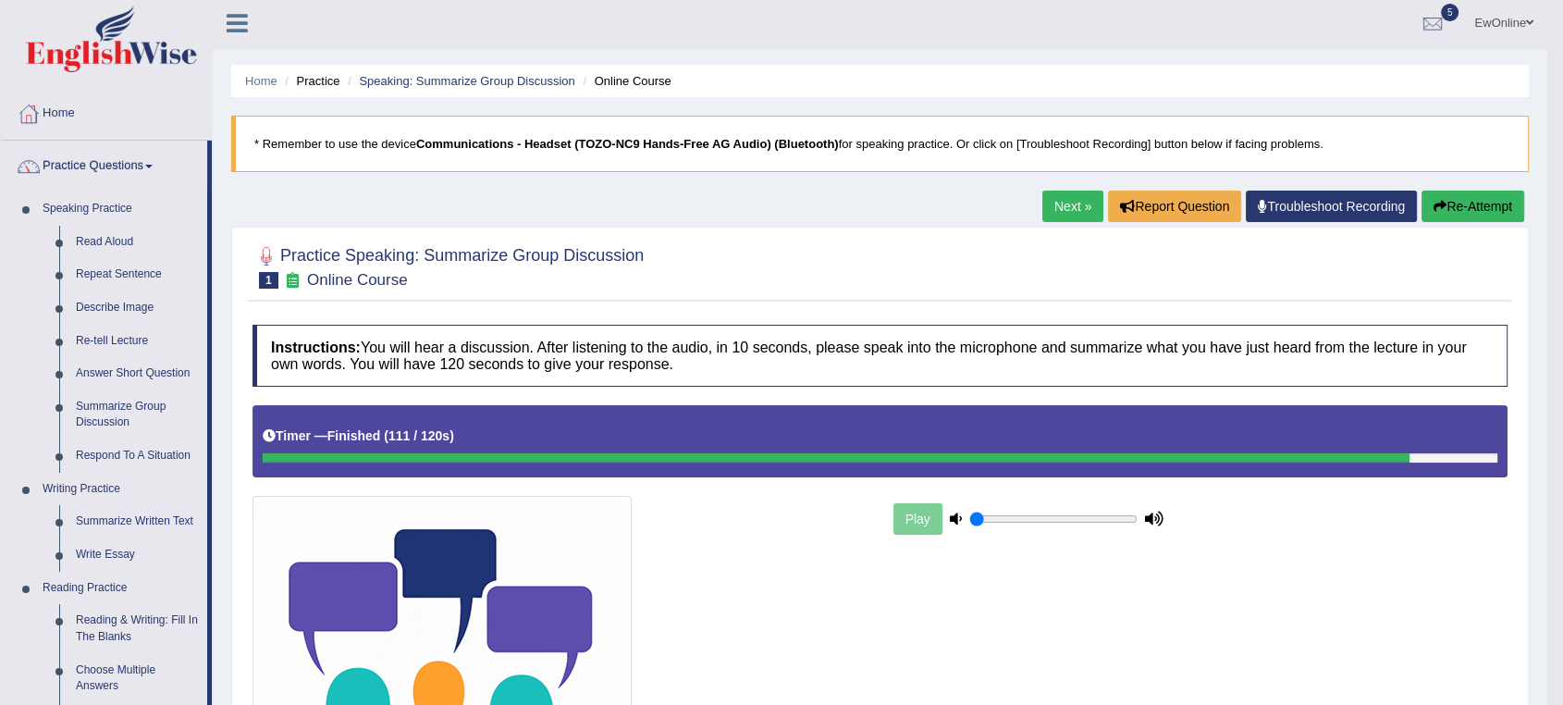
click at [112, 162] on link "Practice Questions" at bounding box center [104, 164] width 206 height 46
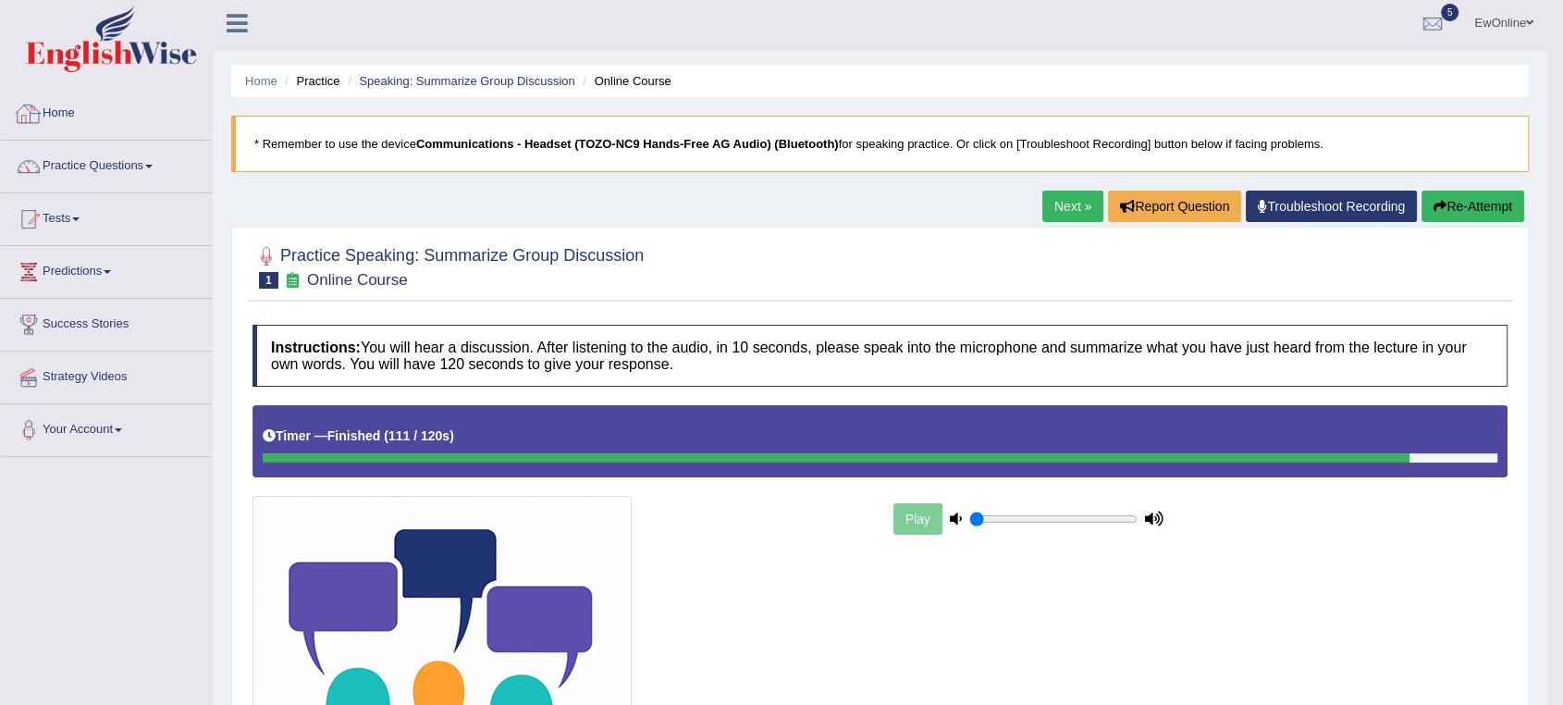
click at [70, 110] on link "Home" at bounding box center [106, 111] width 211 height 46
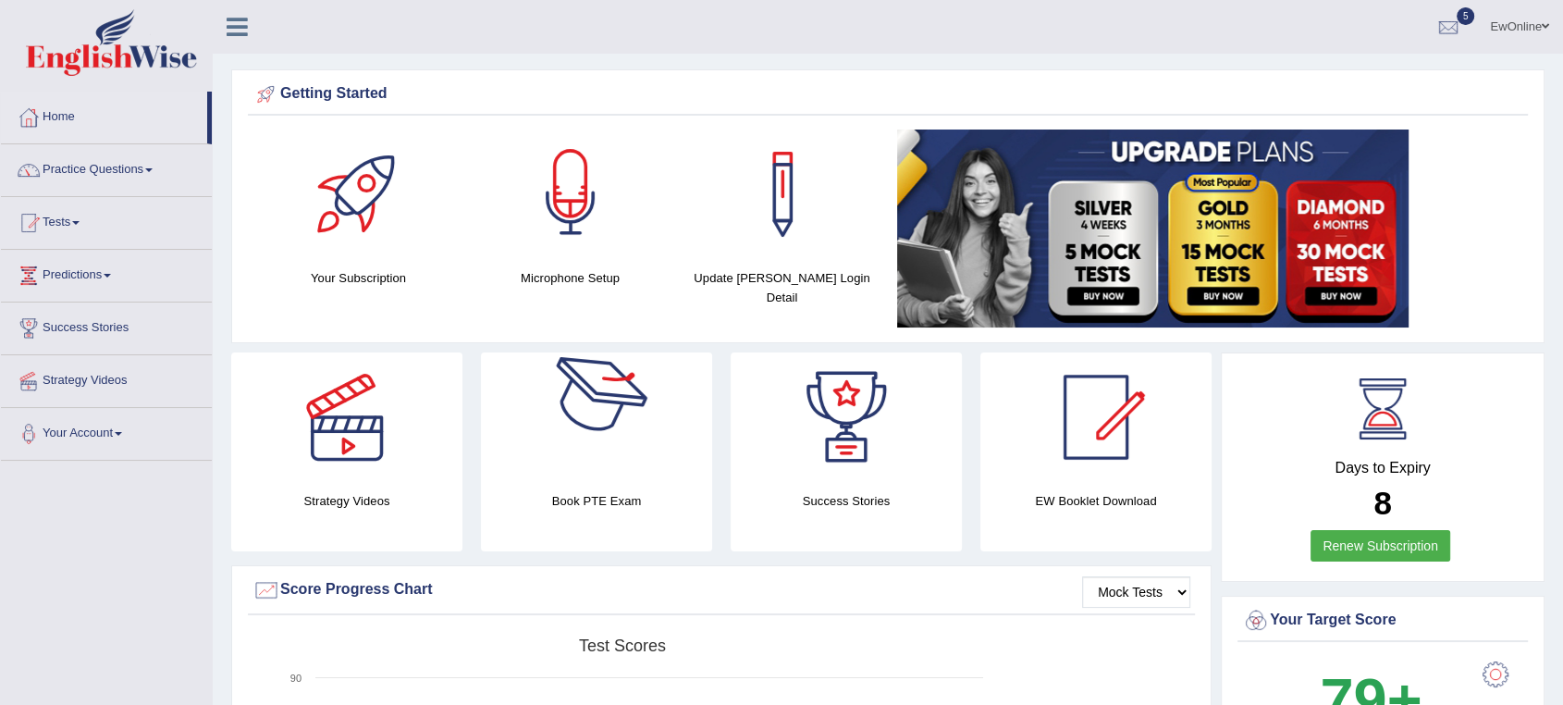
click at [565, 210] on div at bounding box center [571, 195] width 130 height 130
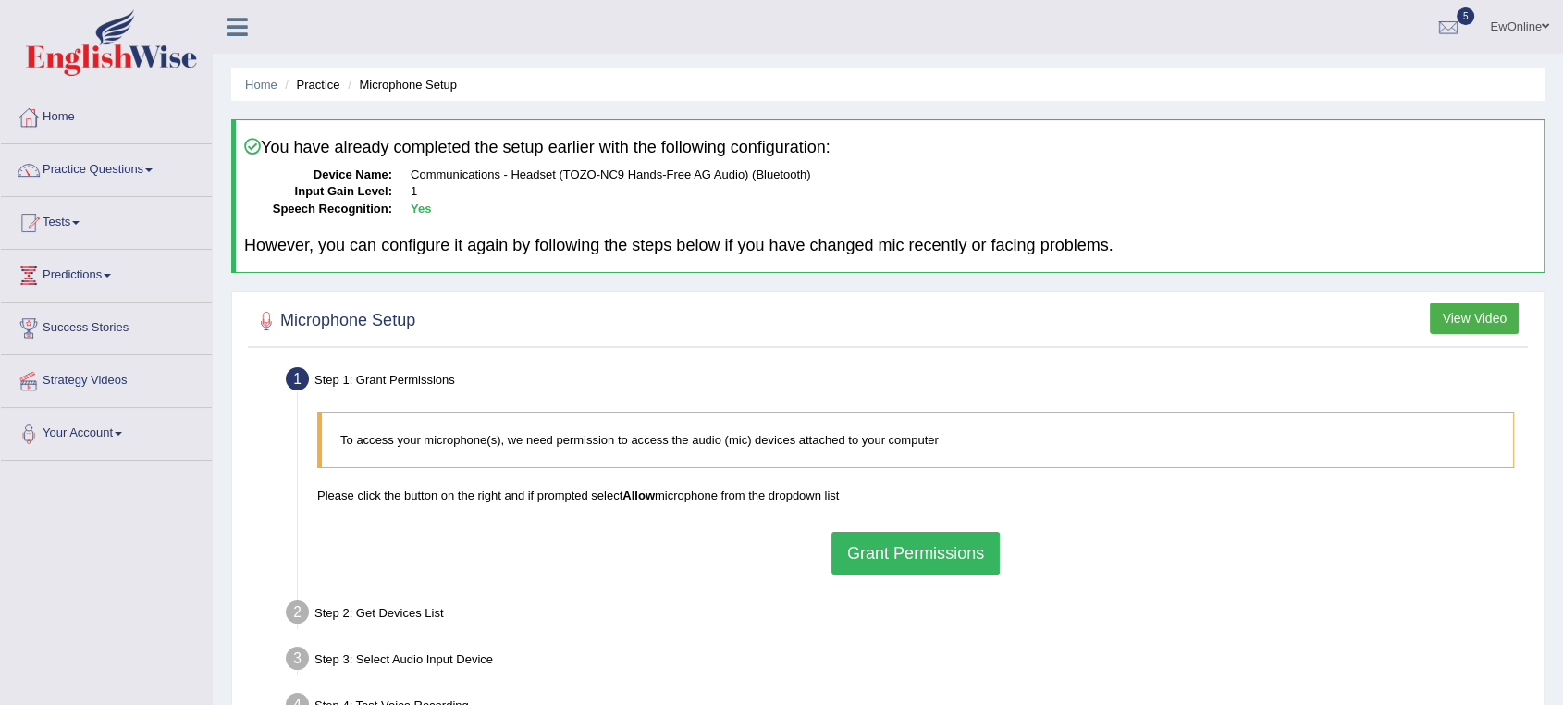
click at [903, 546] on button "Grant Permissions" at bounding box center [916, 553] width 168 height 43
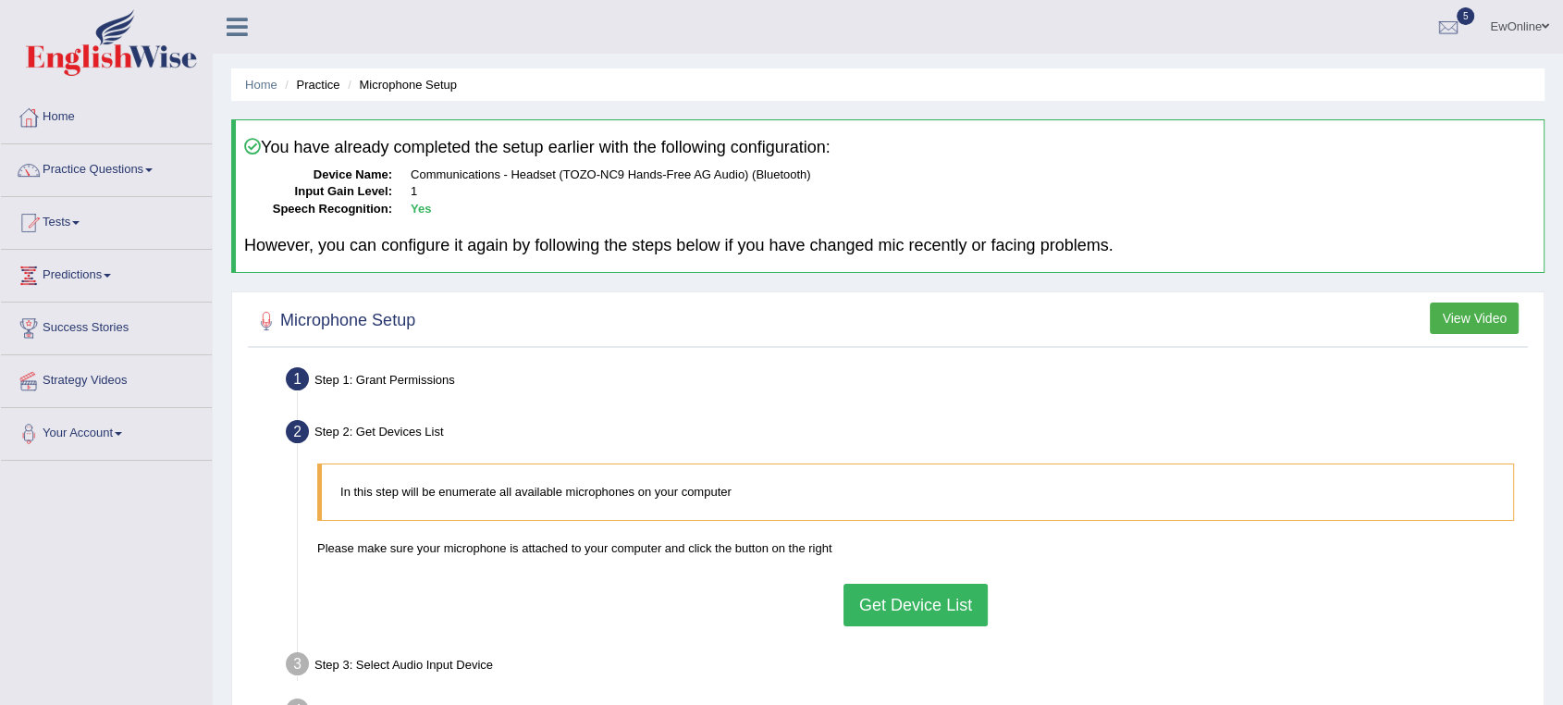
click at [896, 598] on button "Get Device List" at bounding box center [916, 605] width 144 height 43
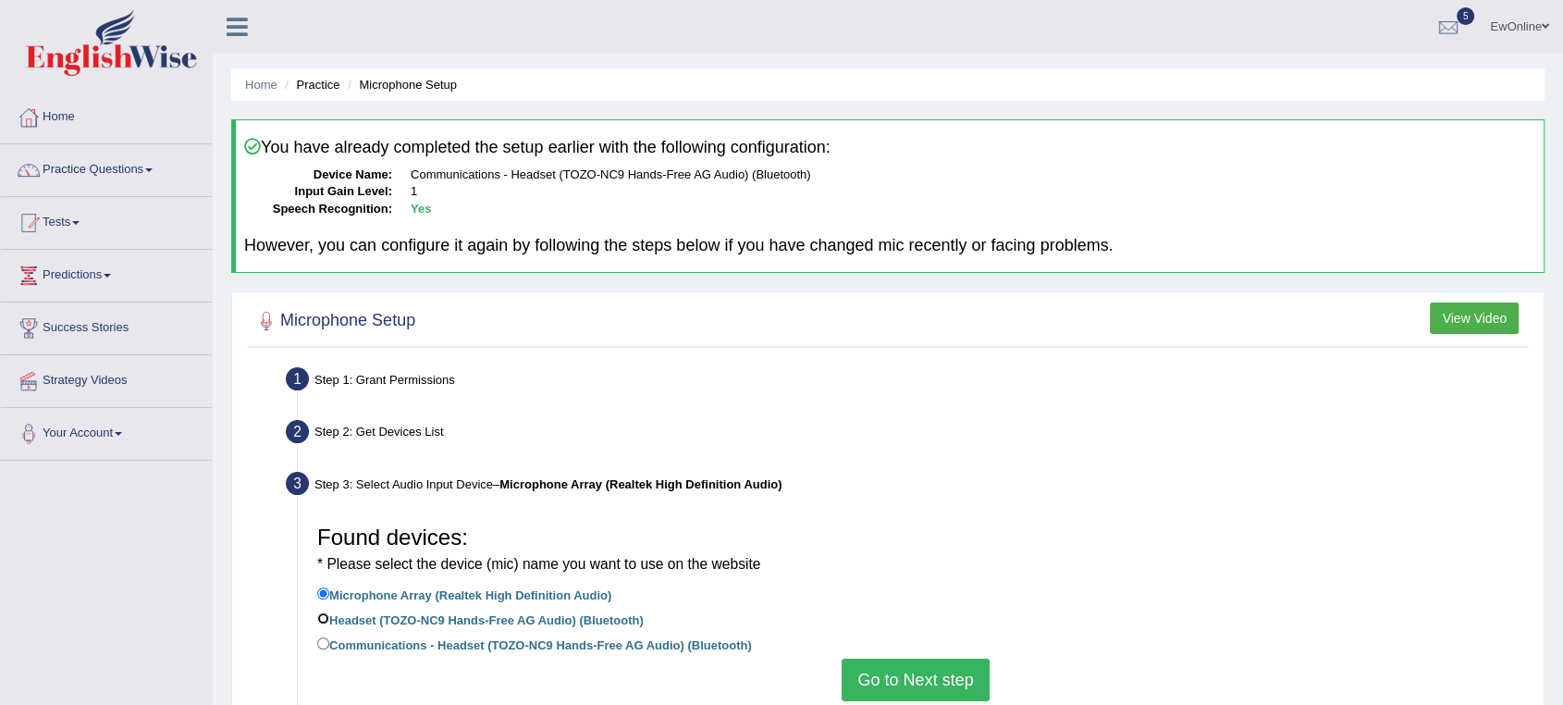
click at [318, 617] on input "Headset (TOZO-NC9 Hands-Free AG Audio) (Bluetooth)" at bounding box center [323, 618] width 12 height 12
radio input "true"
click at [911, 673] on button "Go to Next step" at bounding box center [915, 680] width 147 height 43
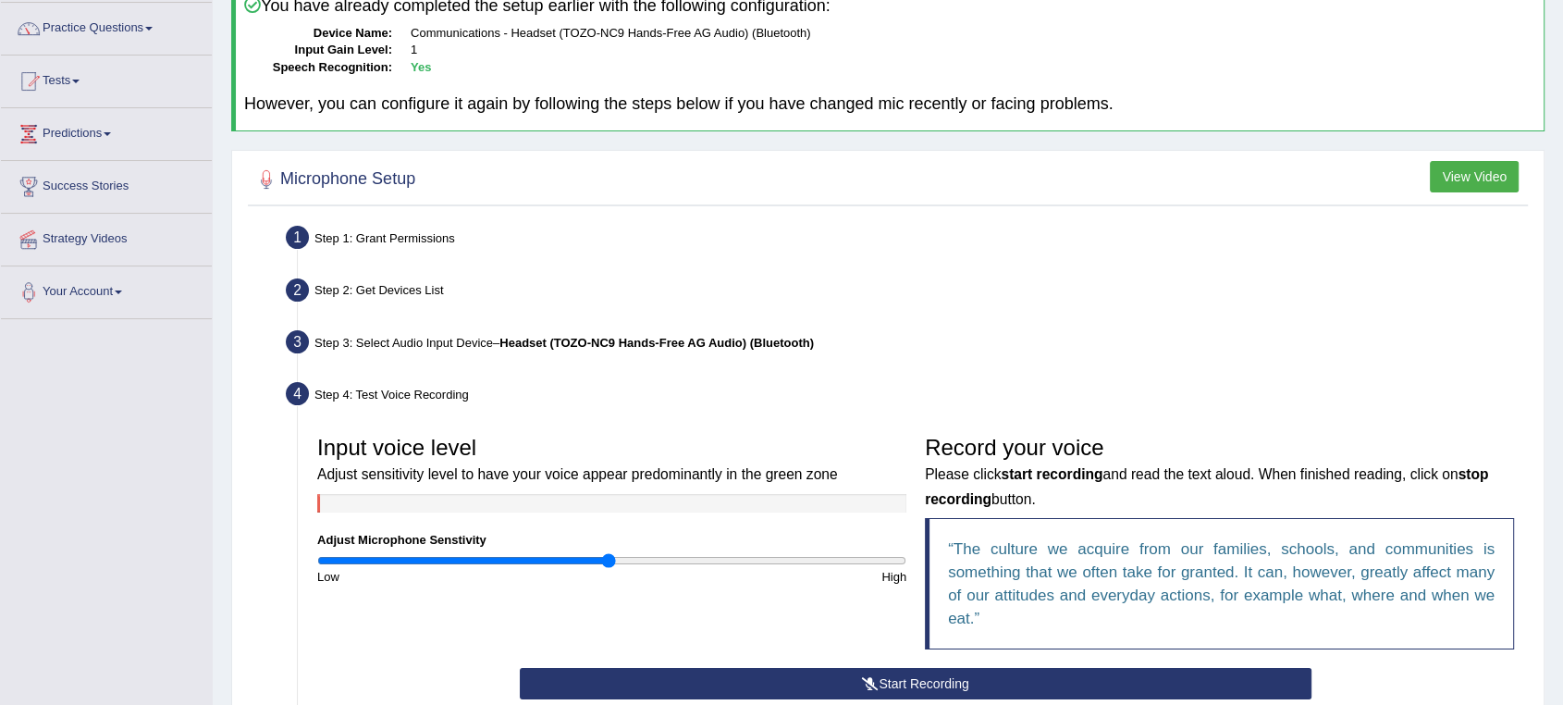
scroll to position [205, 0]
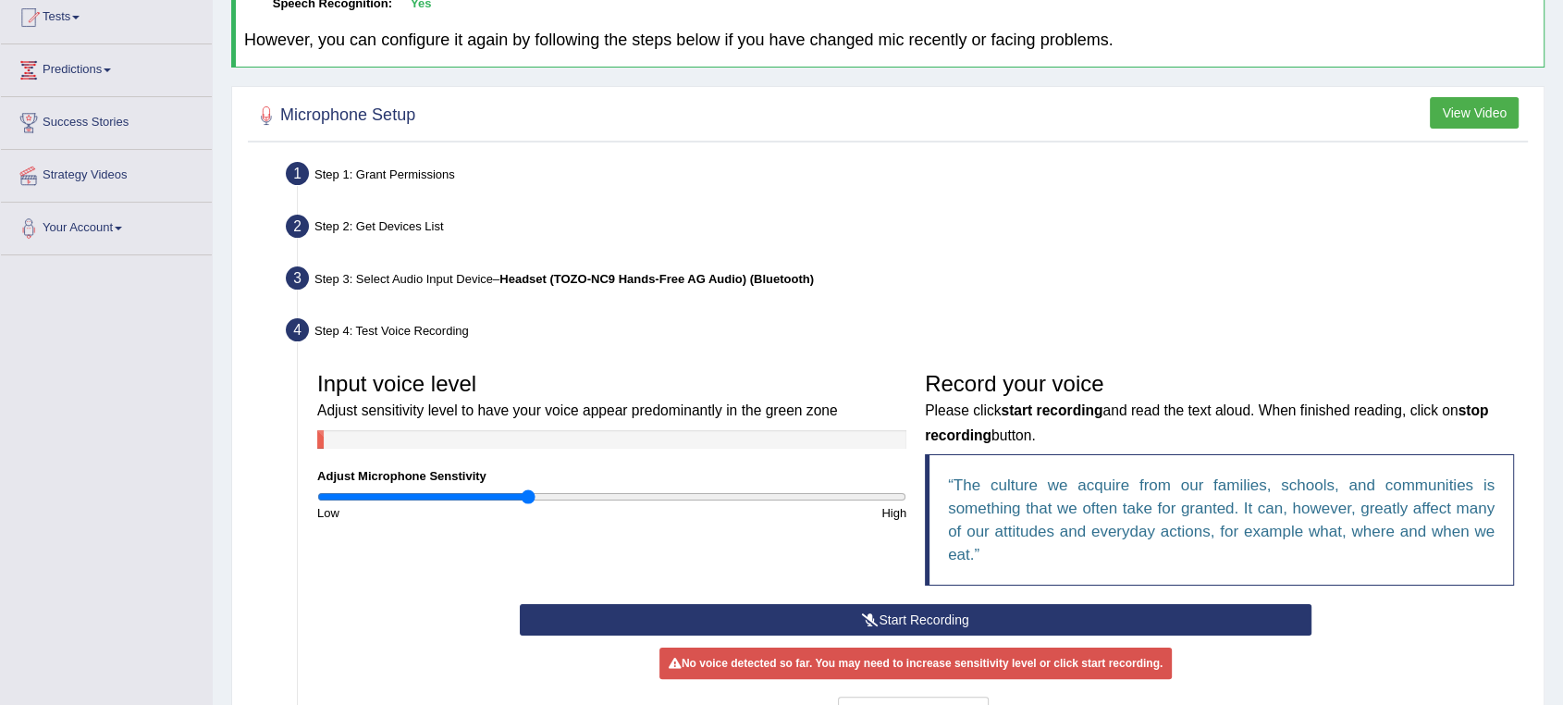
drag, startPoint x: 608, startPoint y: 493, endPoint x: 528, endPoint y: 499, distance: 79.8
click at [528, 499] on input "range" at bounding box center [611, 496] width 589 height 15
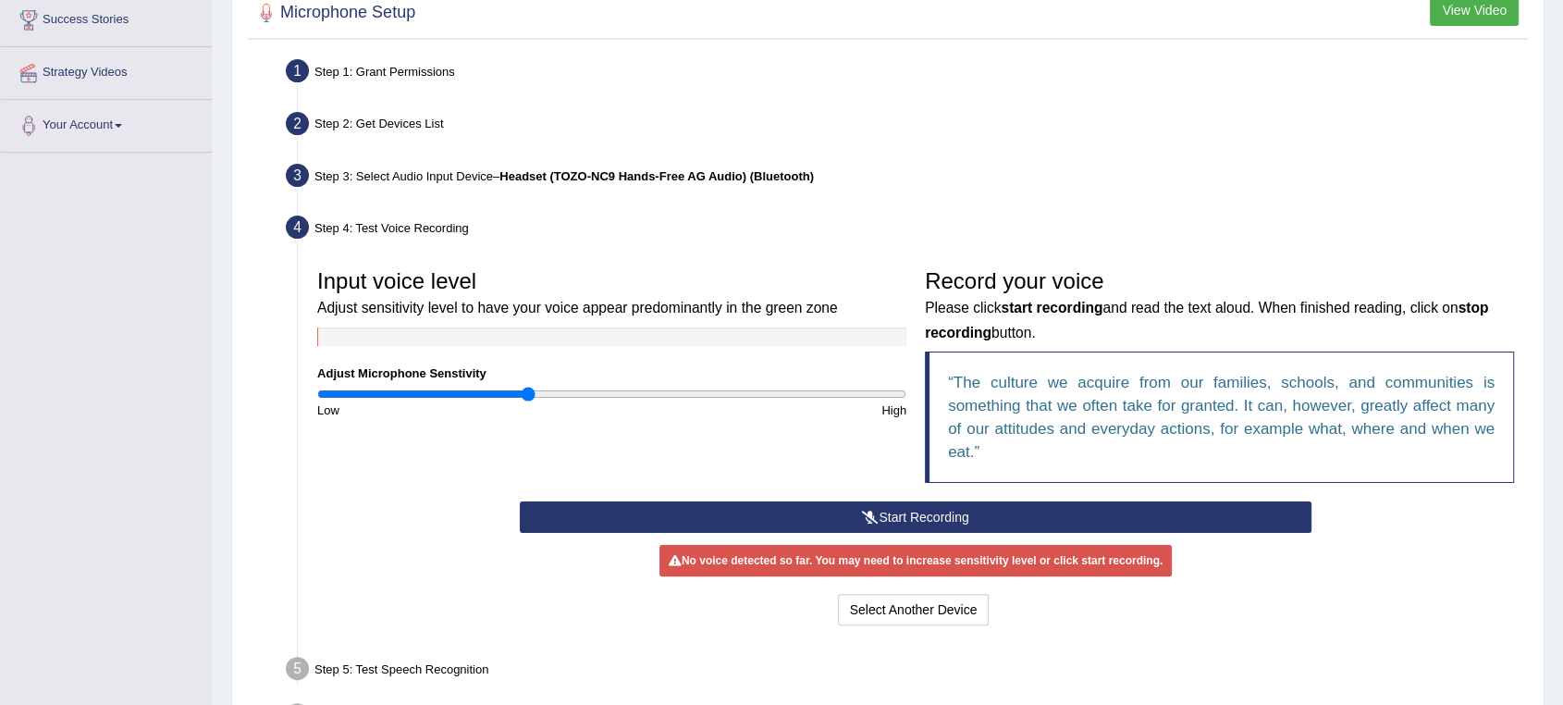
click at [951, 507] on button "Start Recording" at bounding box center [916, 516] width 792 height 31
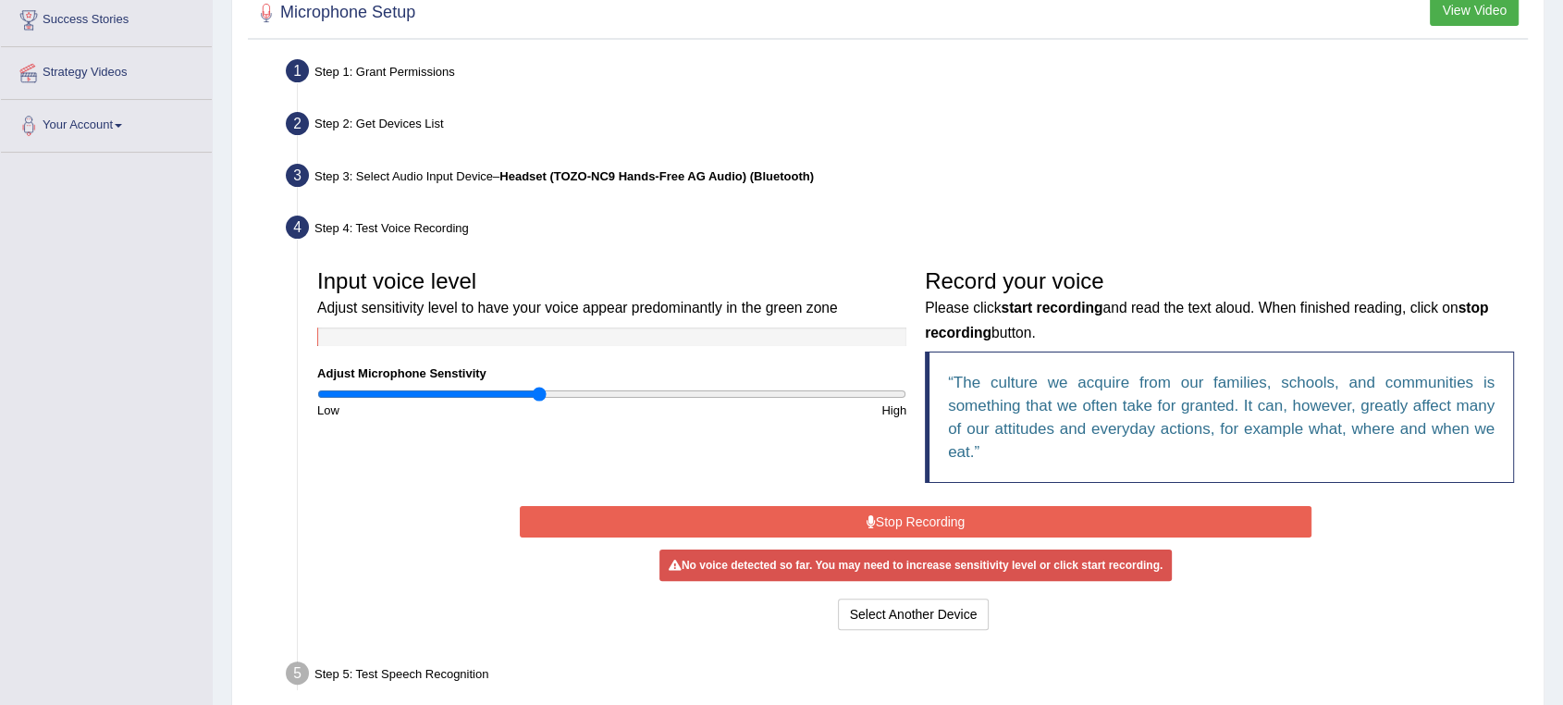
drag, startPoint x: 525, startPoint y: 387, endPoint x: 539, endPoint y: 389, distance: 14.9
click at [539, 389] on input "range" at bounding box center [611, 394] width 589 height 15
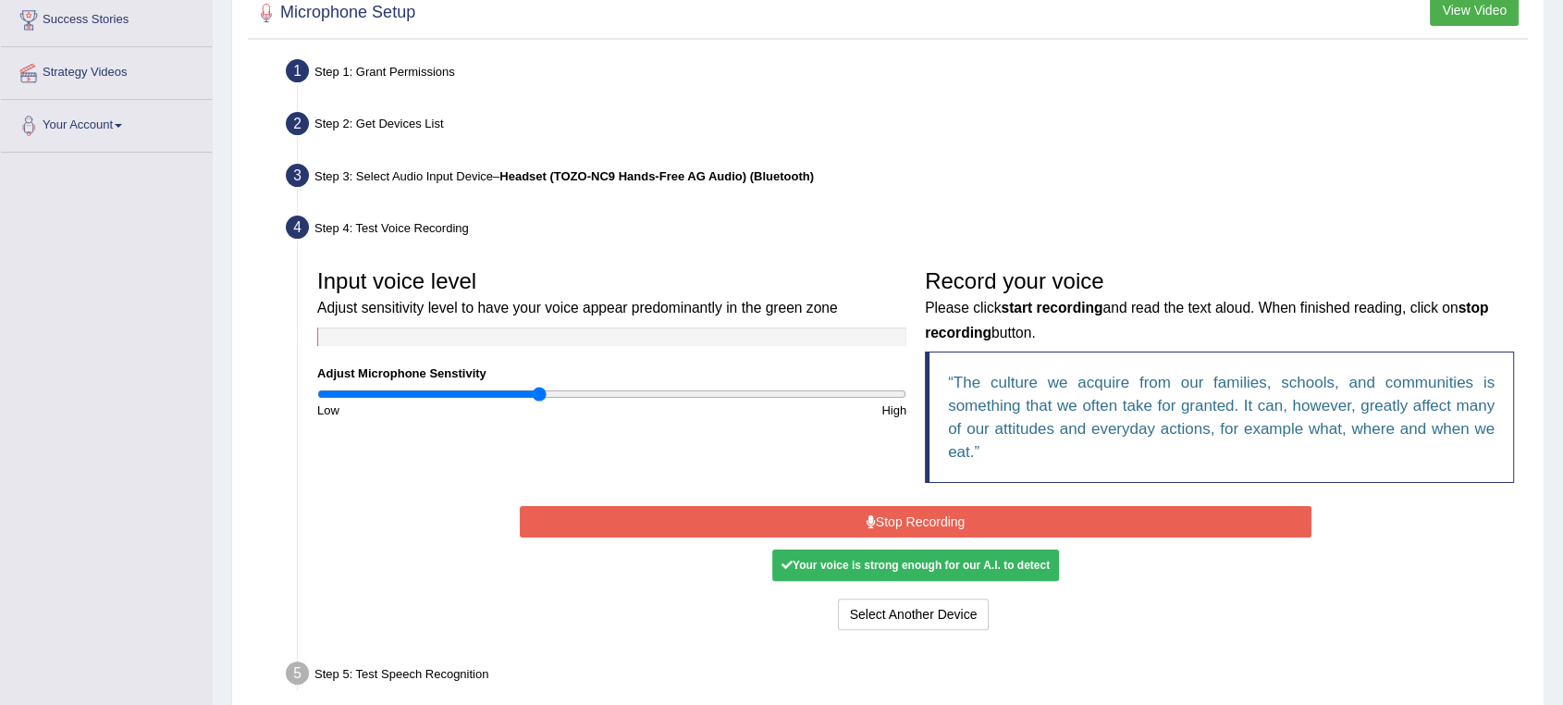
click at [929, 513] on button "Stop Recording" at bounding box center [916, 521] width 792 height 31
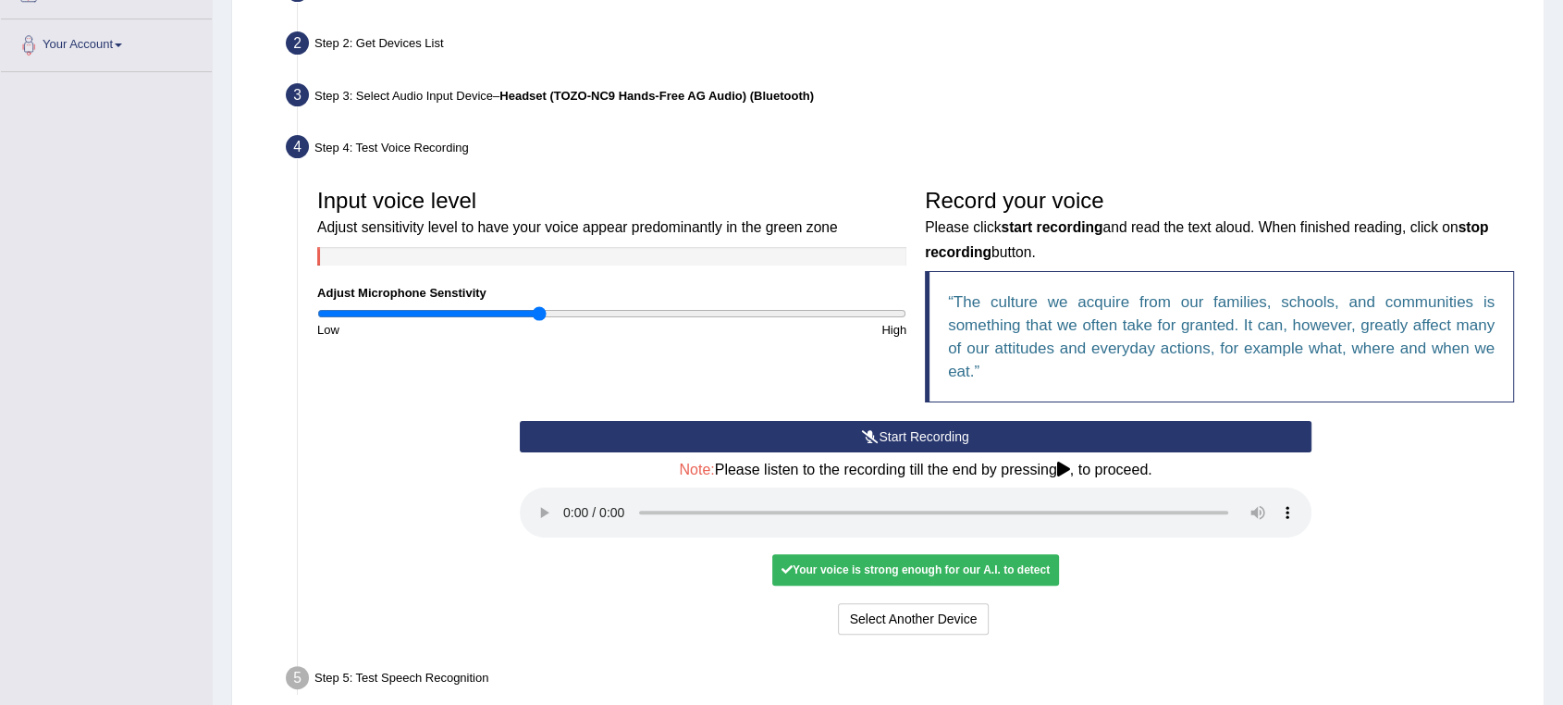
scroll to position [513, 0]
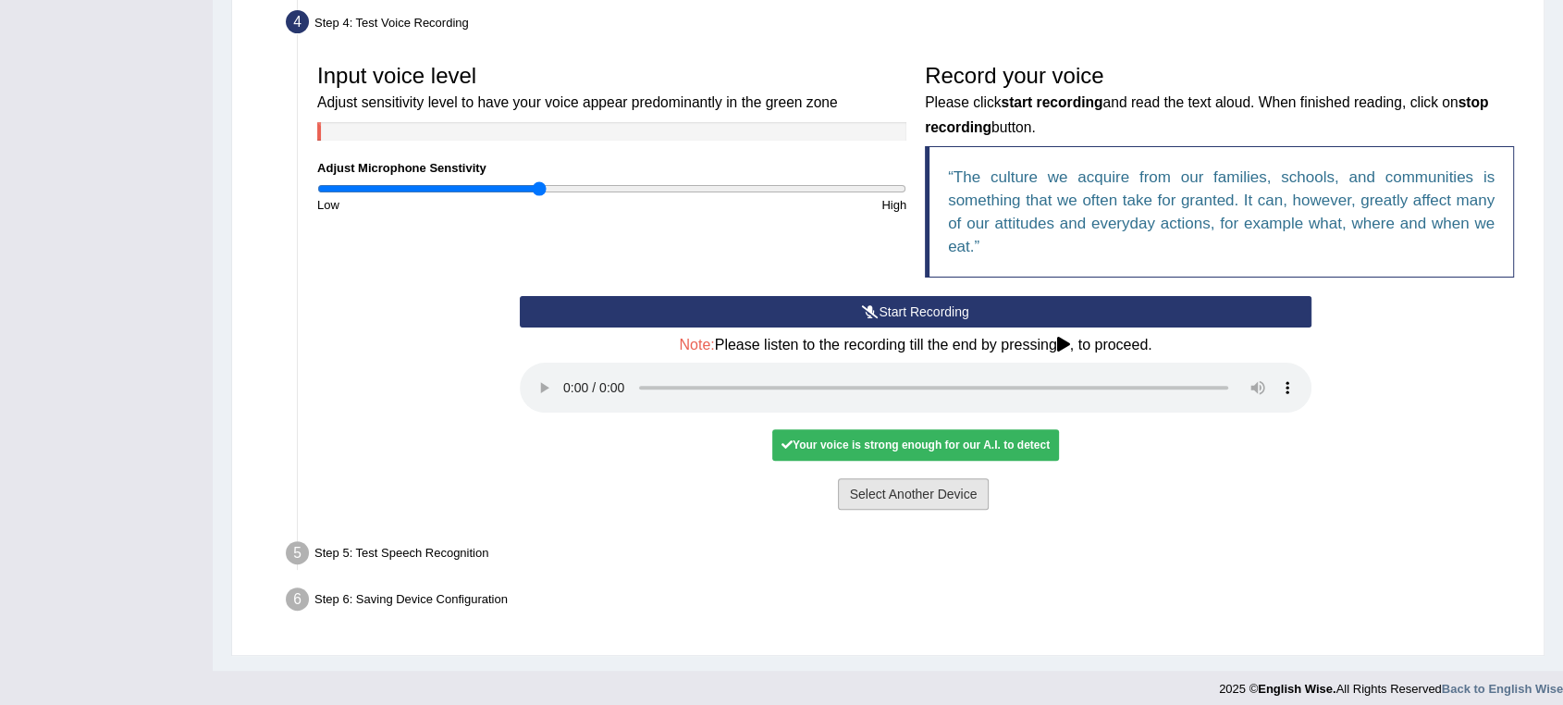
click at [898, 497] on button "Select Another Device" at bounding box center [914, 493] width 152 height 31
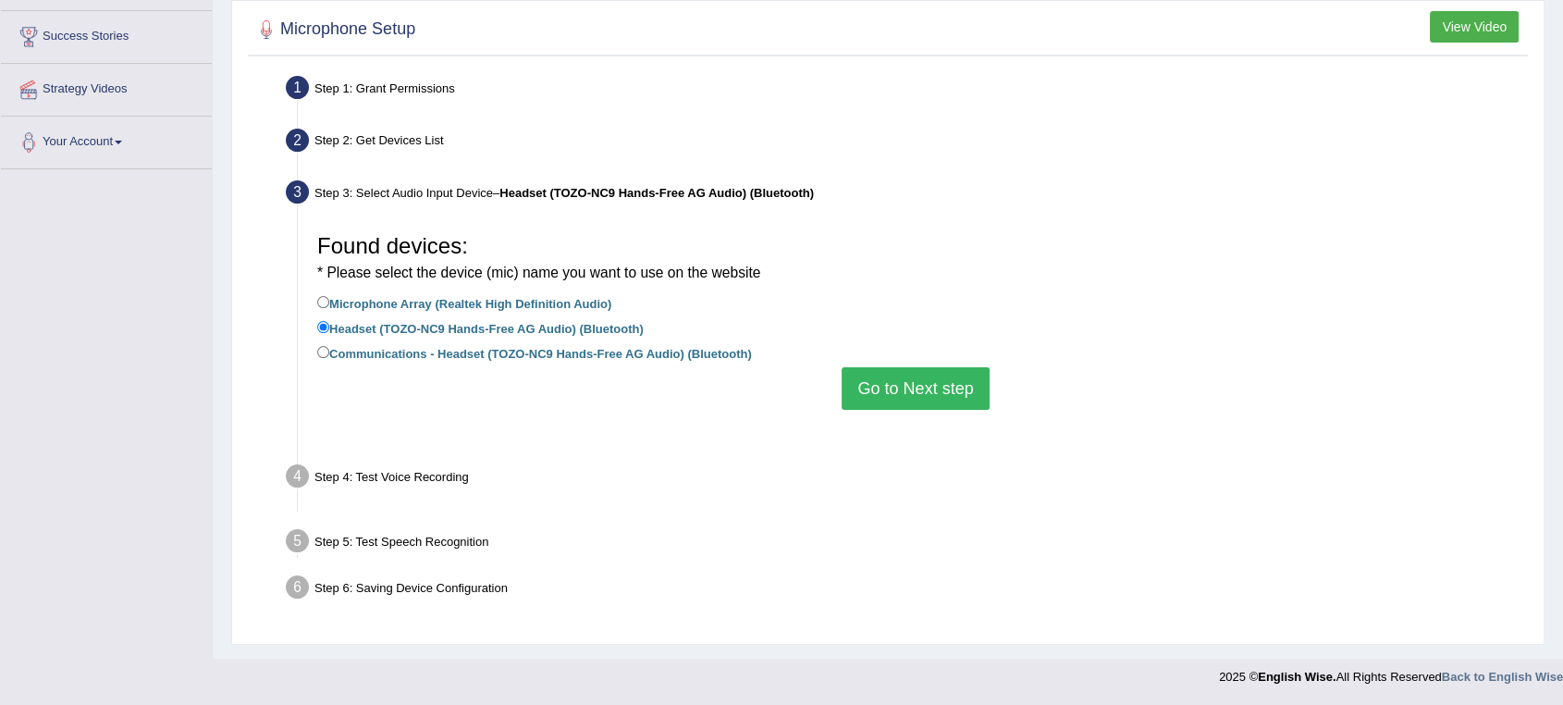
scroll to position [266, 0]
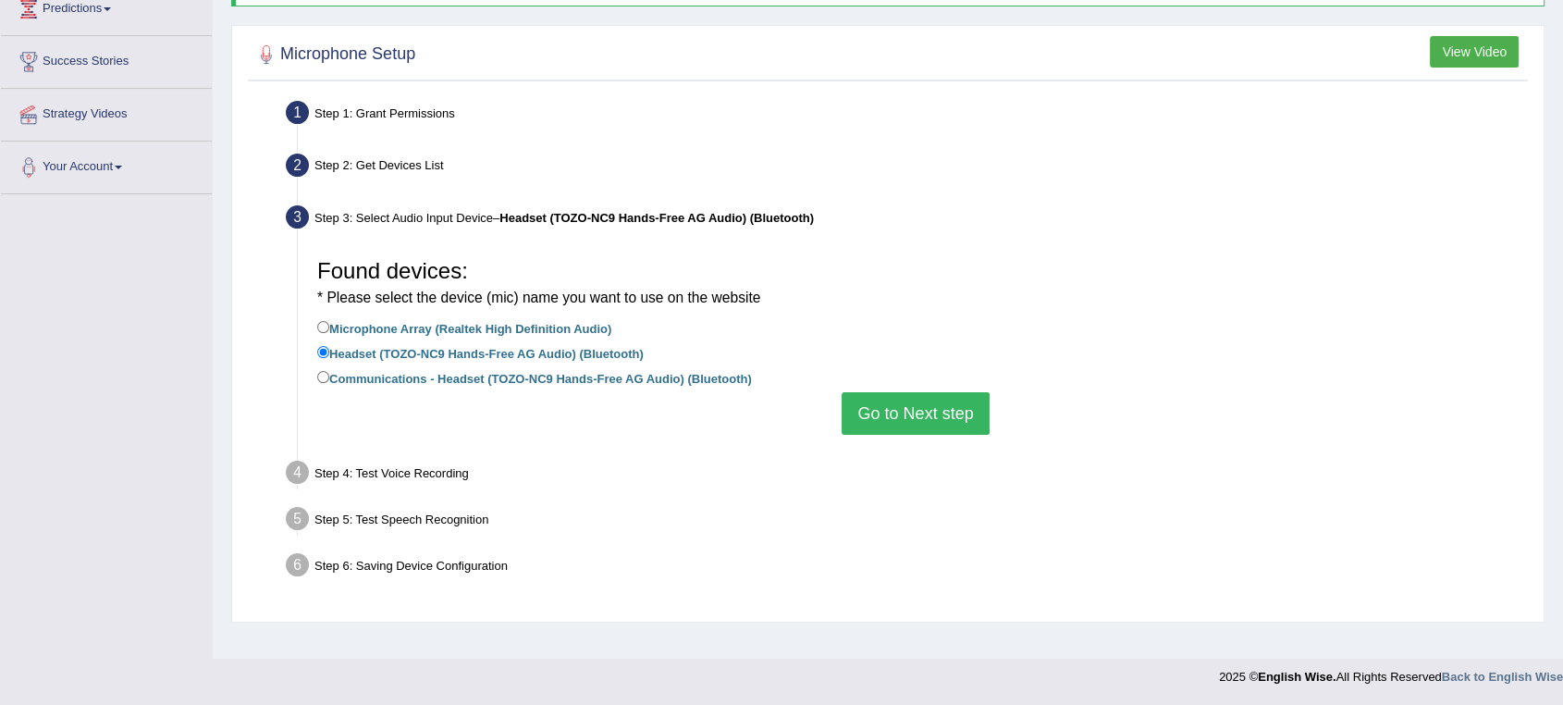
click at [908, 416] on button "Go to Next step" at bounding box center [915, 413] width 147 height 43
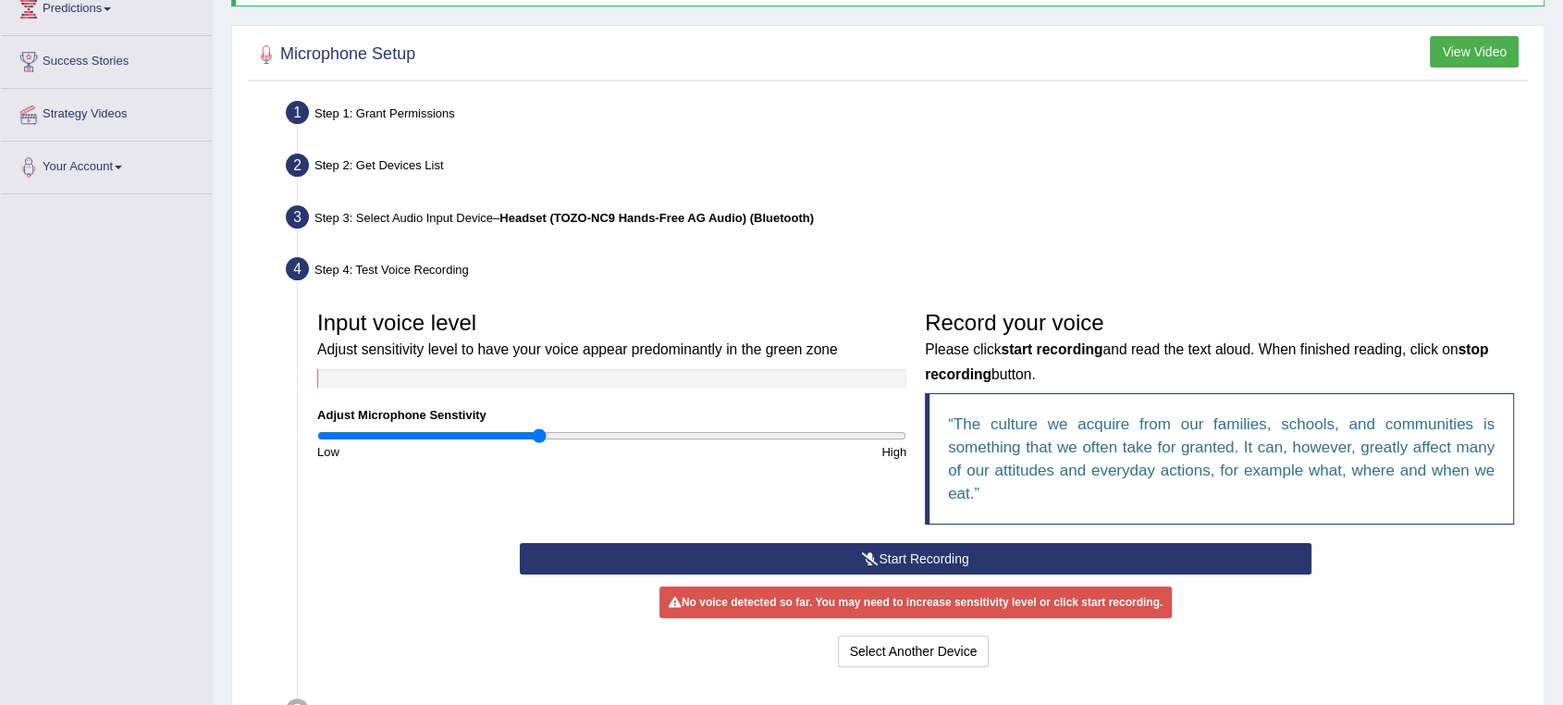
click at [886, 559] on button "Start Recording" at bounding box center [916, 558] width 792 height 31
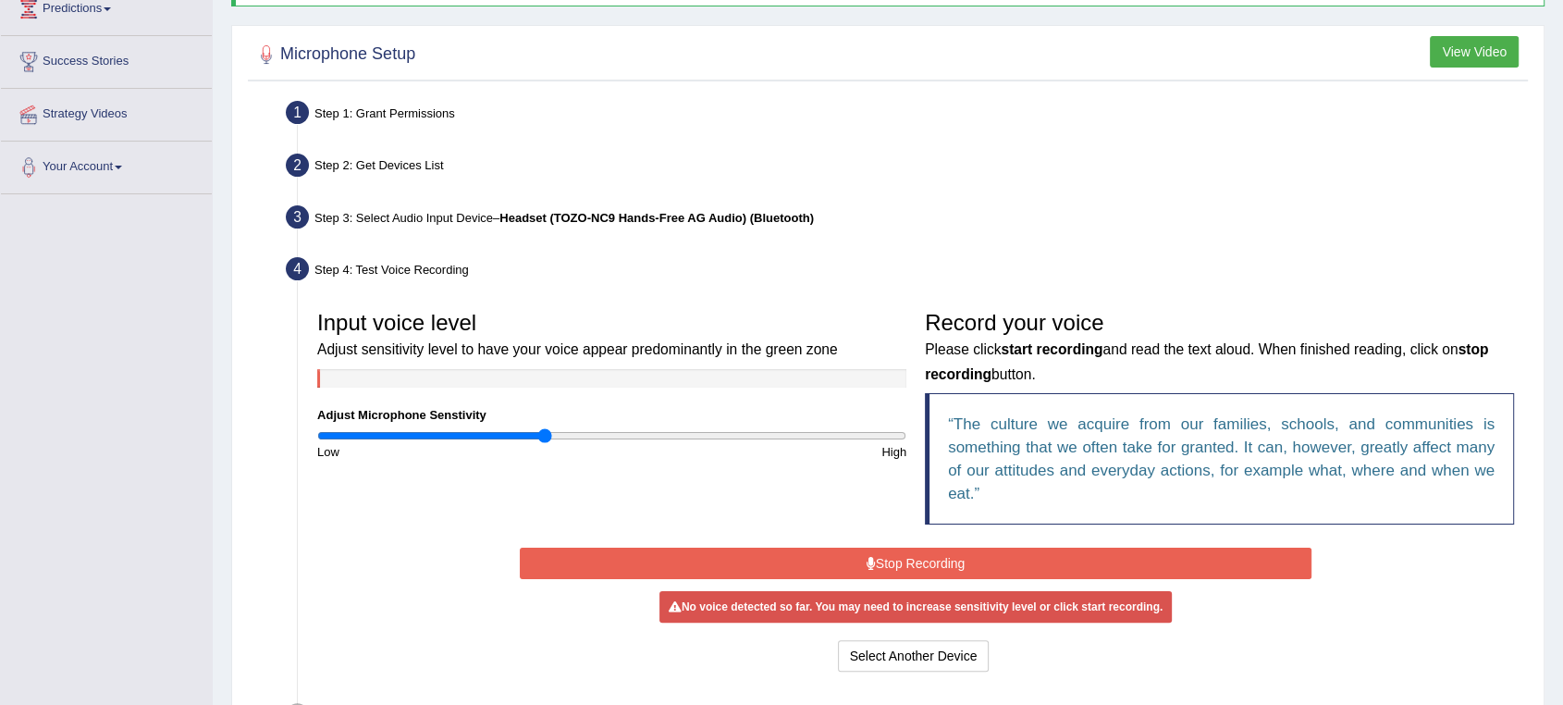
type input "0.76"
click at [538, 431] on input "range" at bounding box center [611, 435] width 589 height 15
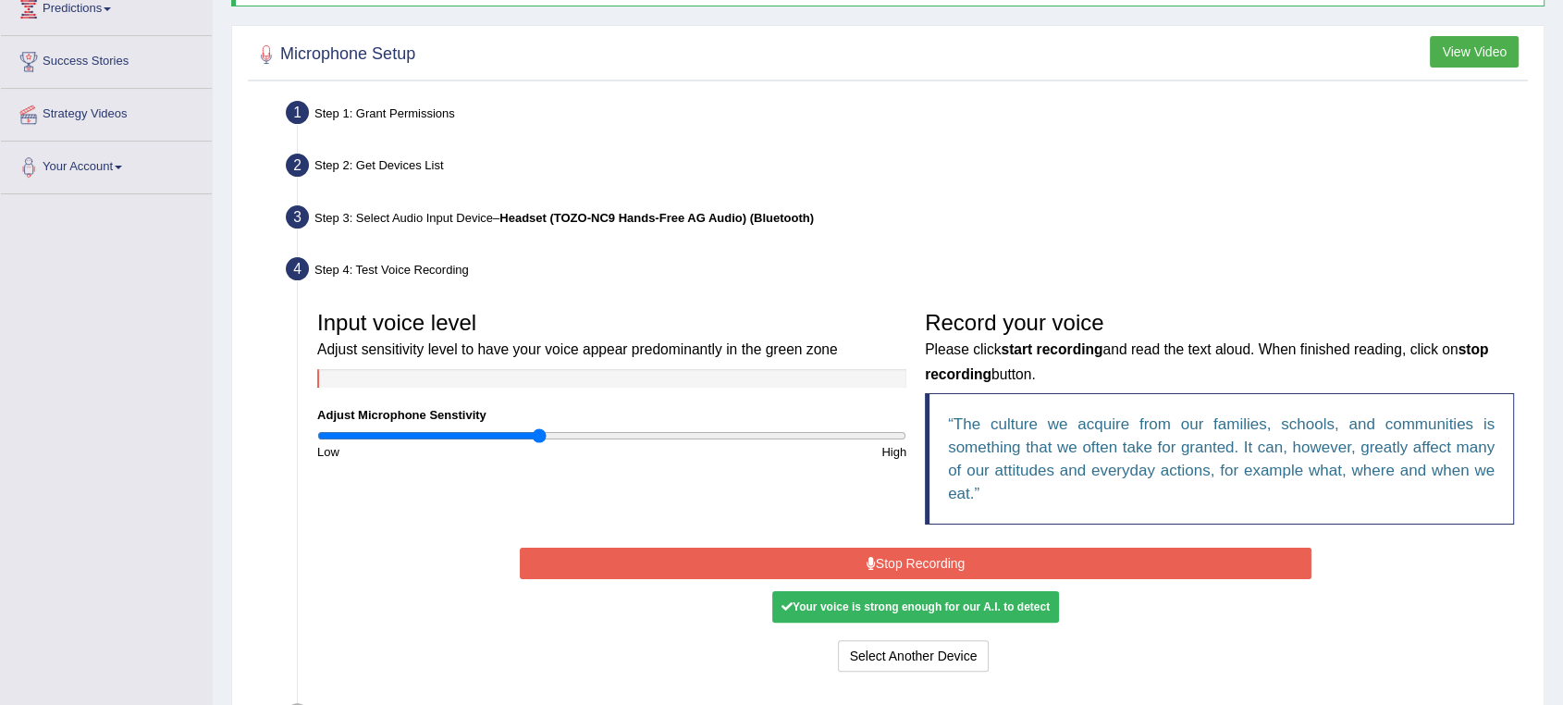
click at [889, 557] on button "Stop Recording" at bounding box center [916, 563] width 792 height 31
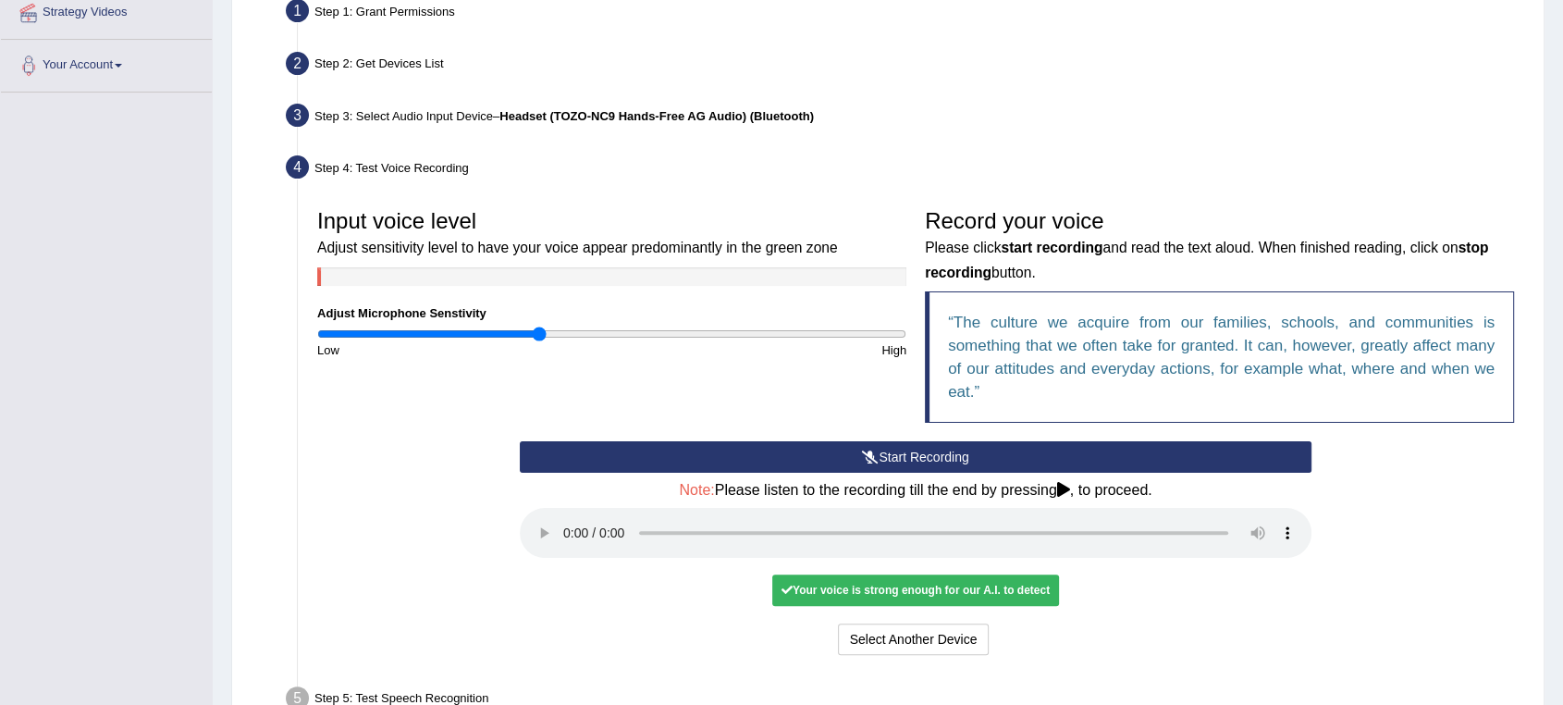
scroll to position [472, 0]
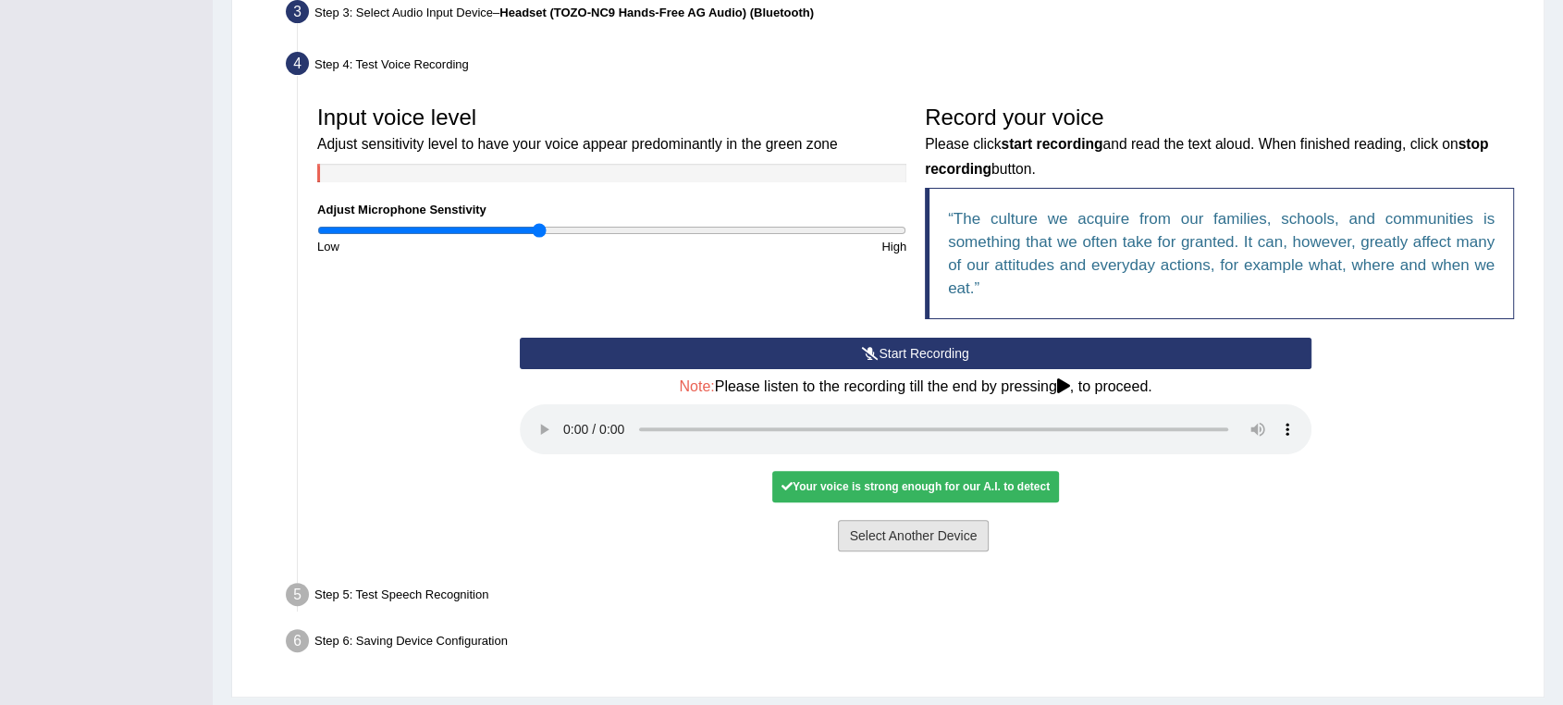
click at [904, 535] on button "Select Another Device" at bounding box center [914, 535] width 152 height 31
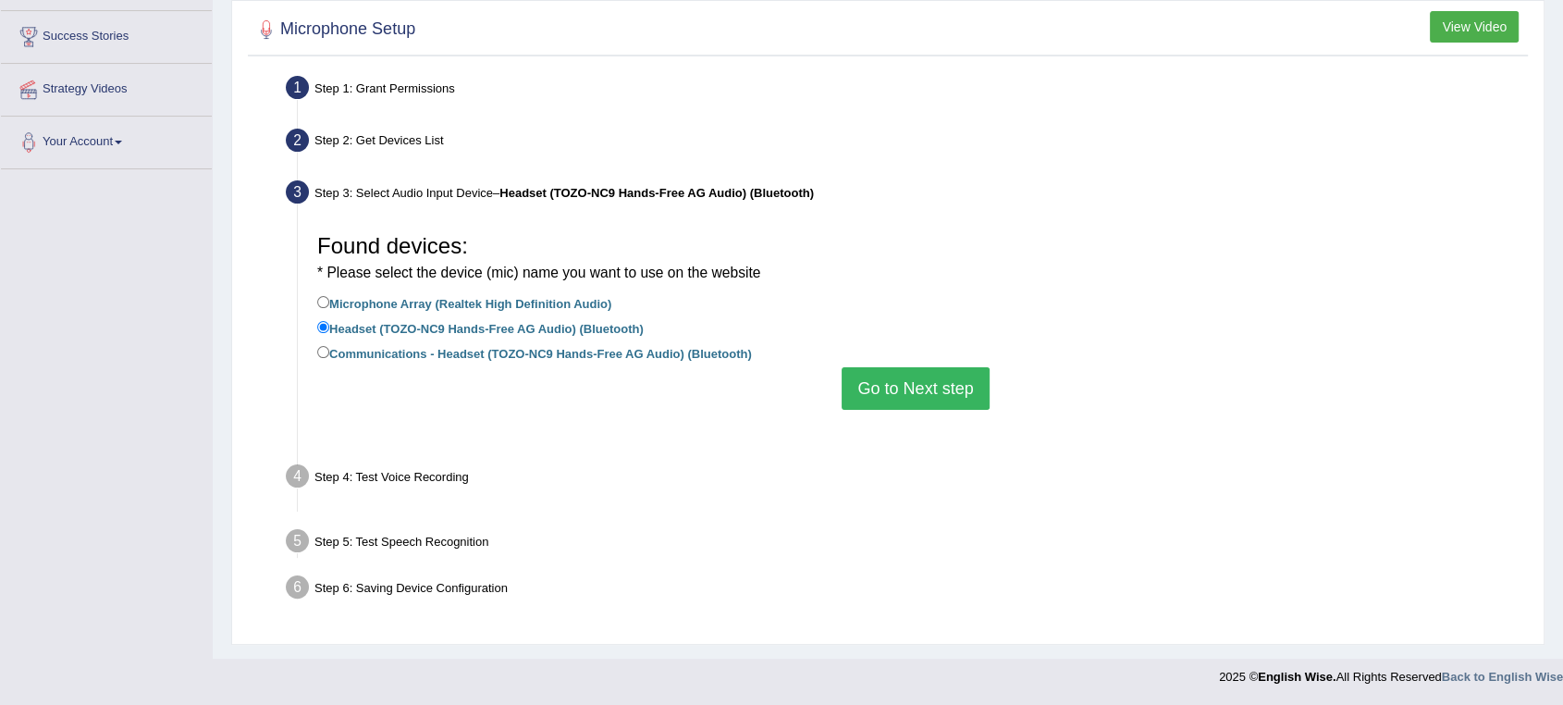
scroll to position [266, 0]
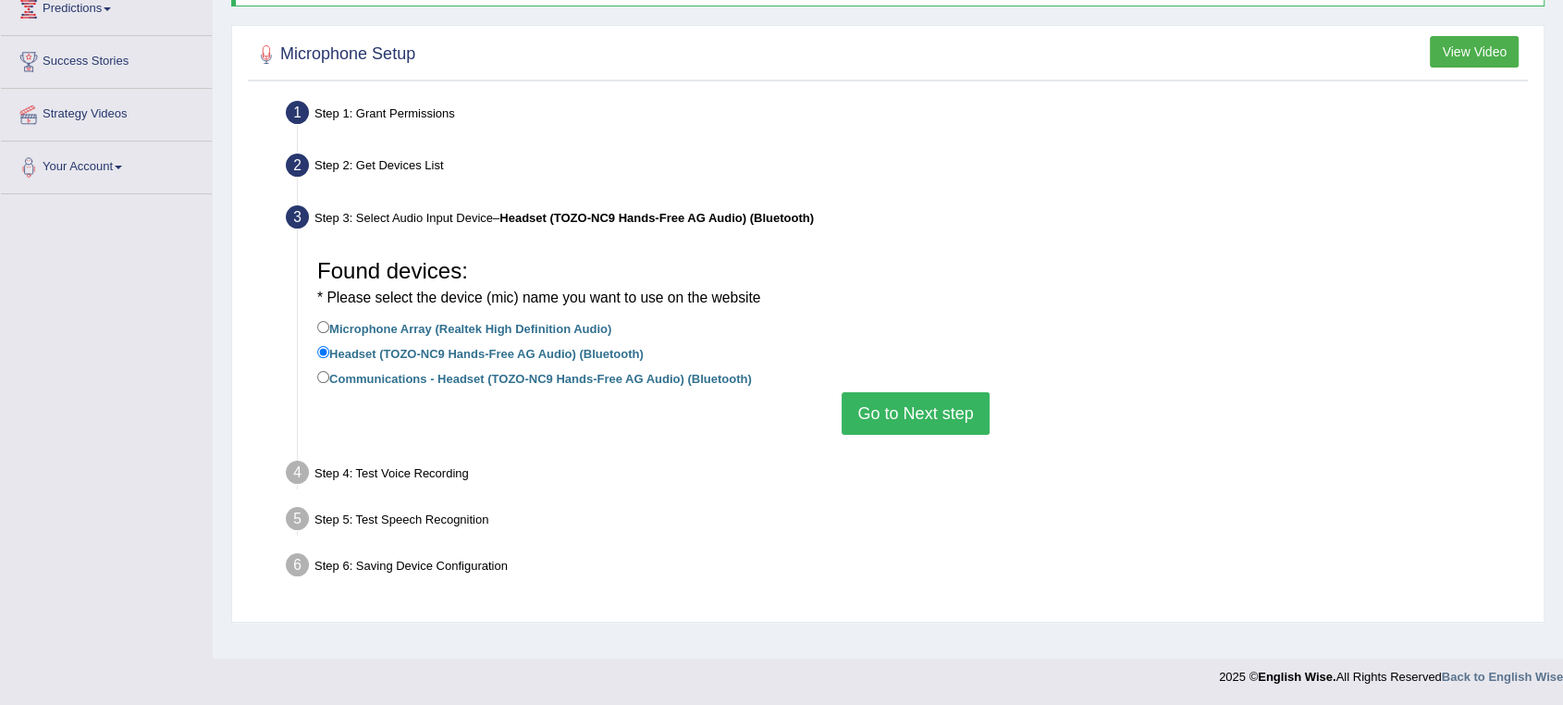
click at [894, 416] on button "Go to Next step" at bounding box center [915, 413] width 147 height 43
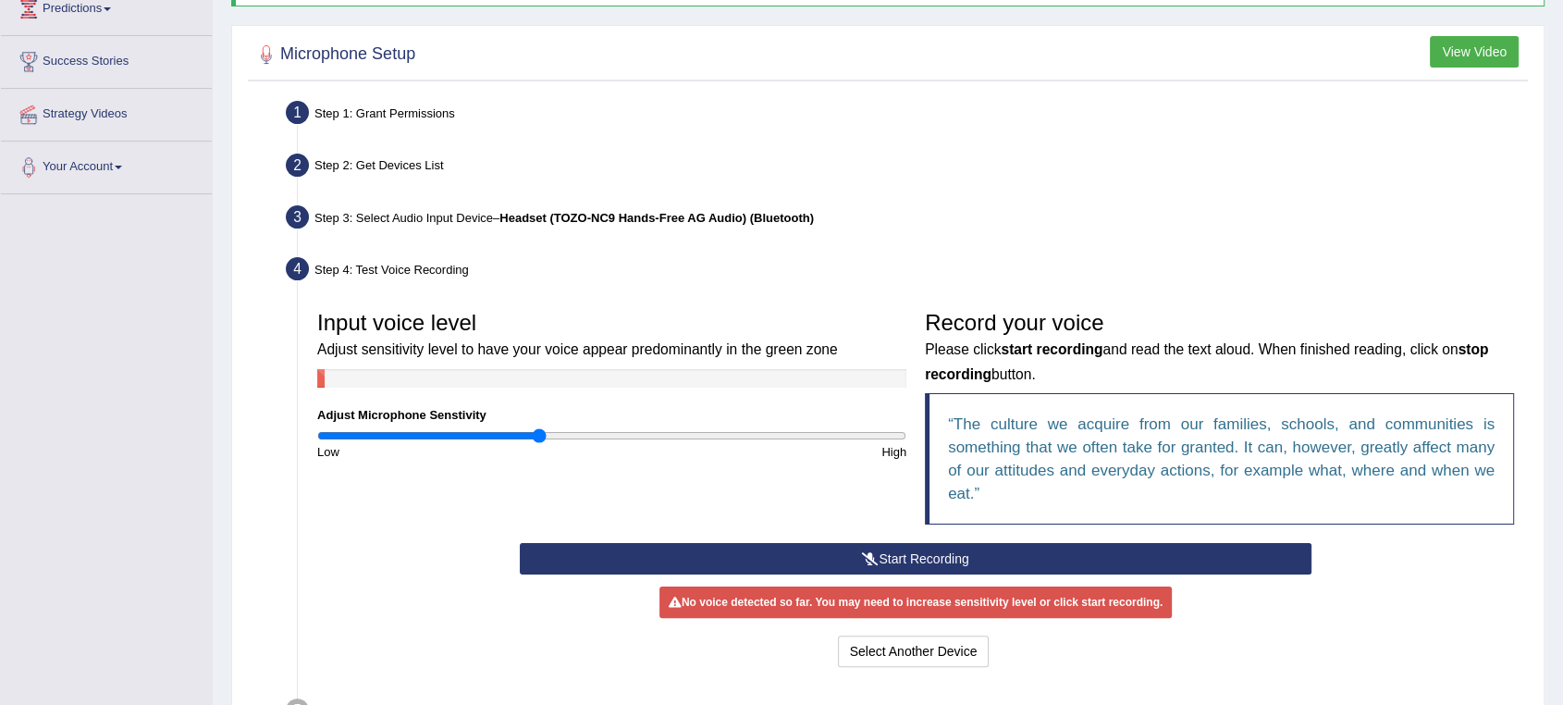
scroll to position [60, 0]
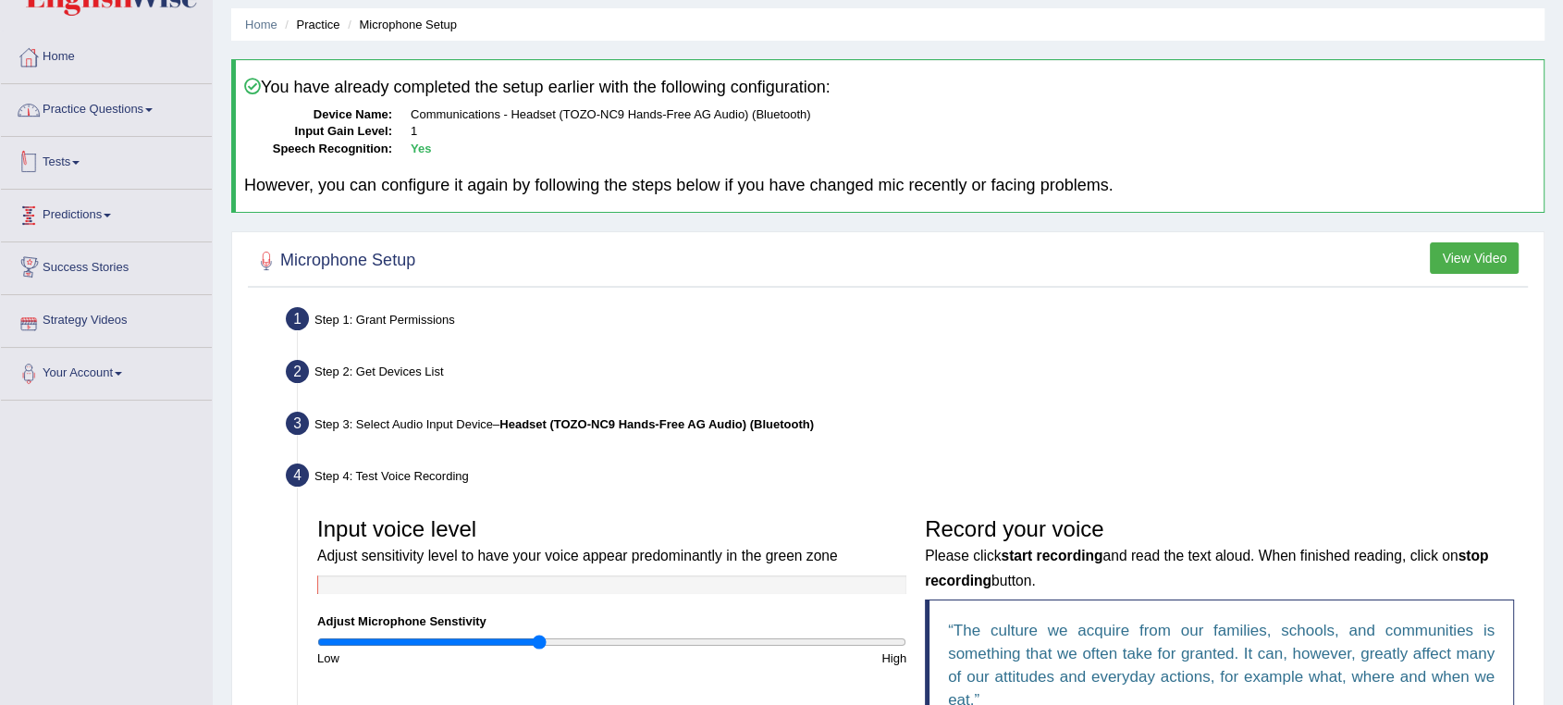
click at [88, 111] on link "Practice Questions" at bounding box center [106, 107] width 211 height 46
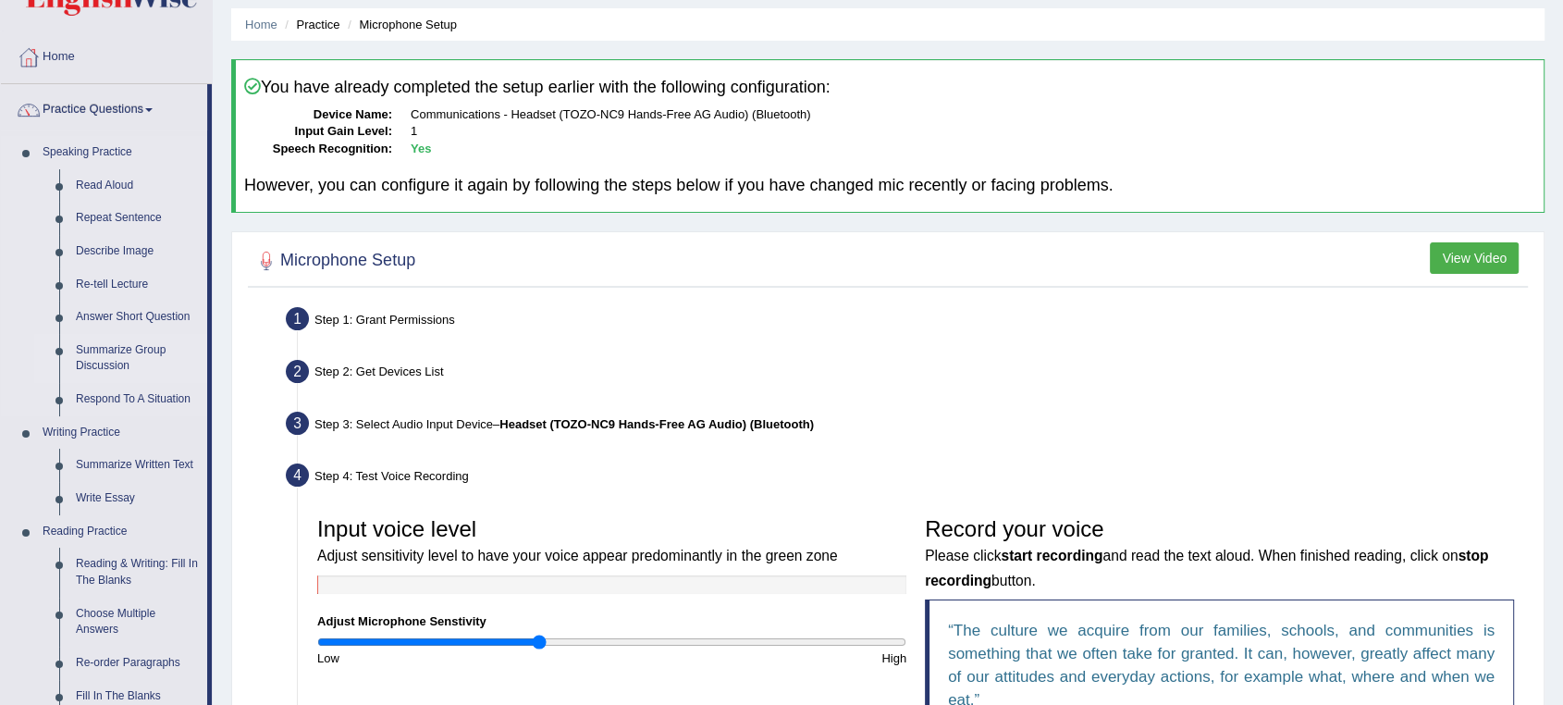
click at [124, 342] on link "Summarize Group Discussion" at bounding box center [138, 358] width 140 height 49
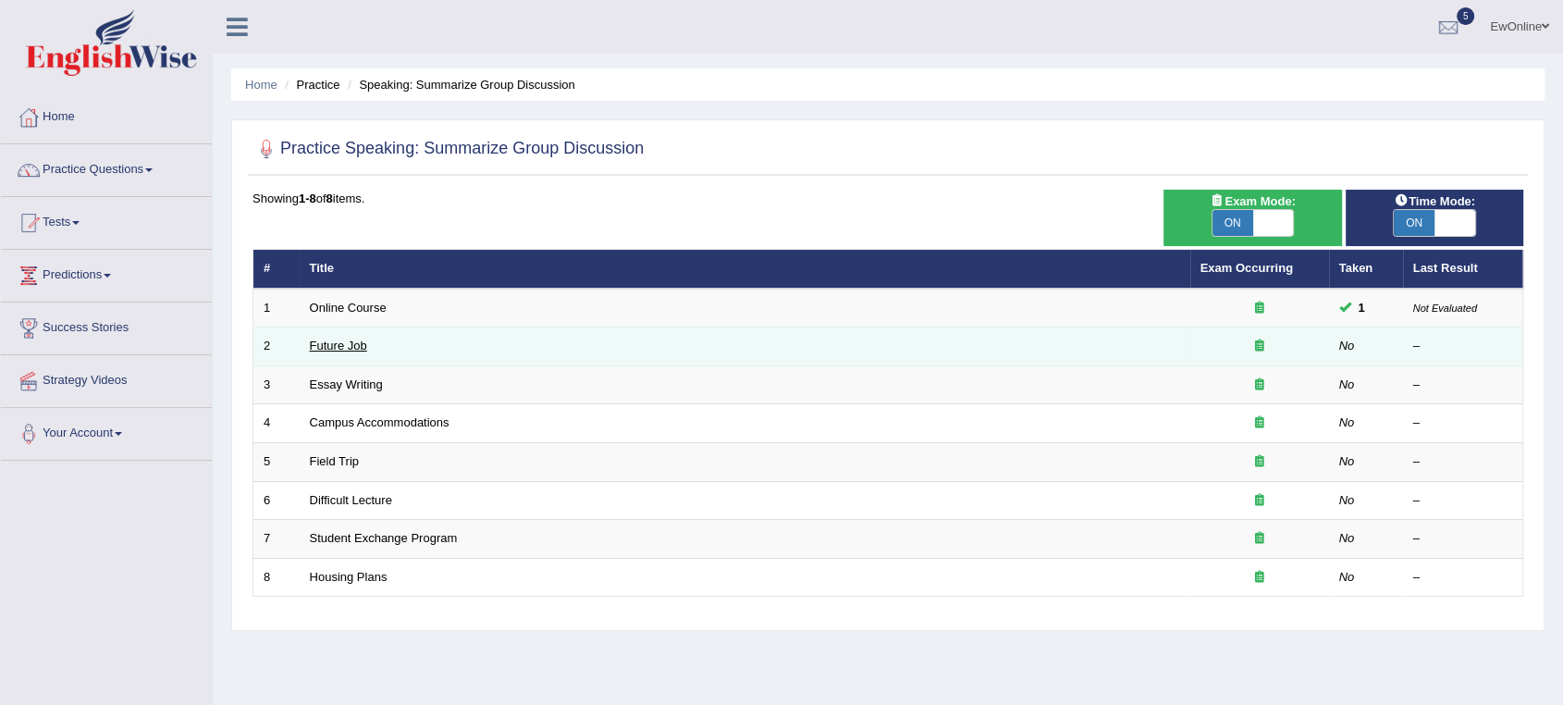
click at [336, 347] on link "Future Job" at bounding box center [338, 346] width 57 height 14
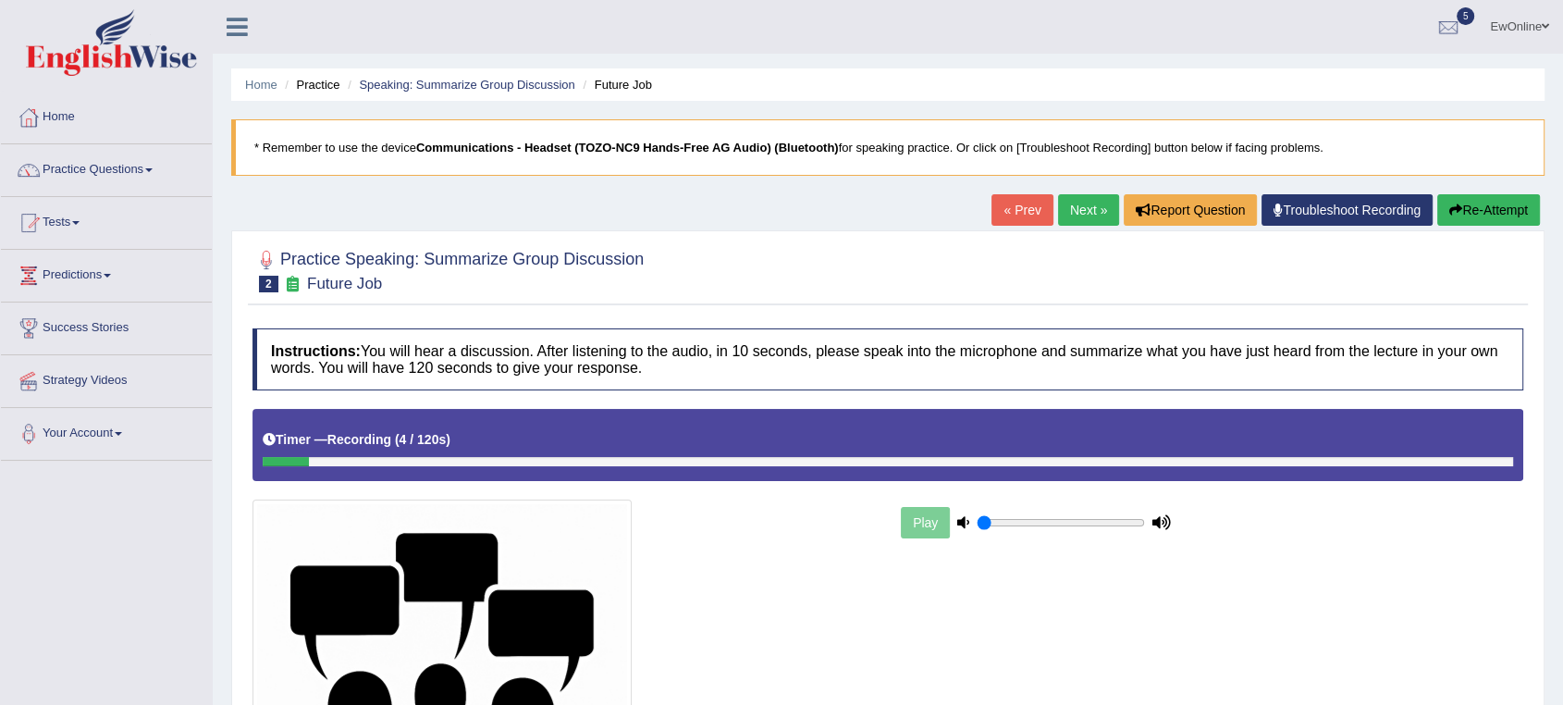
click at [1499, 206] on button "Re-Attempt" at bounding box center [1489, 209] width 103 height 31
click at [318, 461] on div at bounding box center [888, 461] width 1251 height 9
drag, startPoint x: 280, startPoint y: 465, endPoint x: 764, endPoint y: 474, distance: 483.9
click at [764, 474] on div "Timer — Playing ( 3 / 169s ) Skip" at bounding box center [888, 444] width 1271 height 71
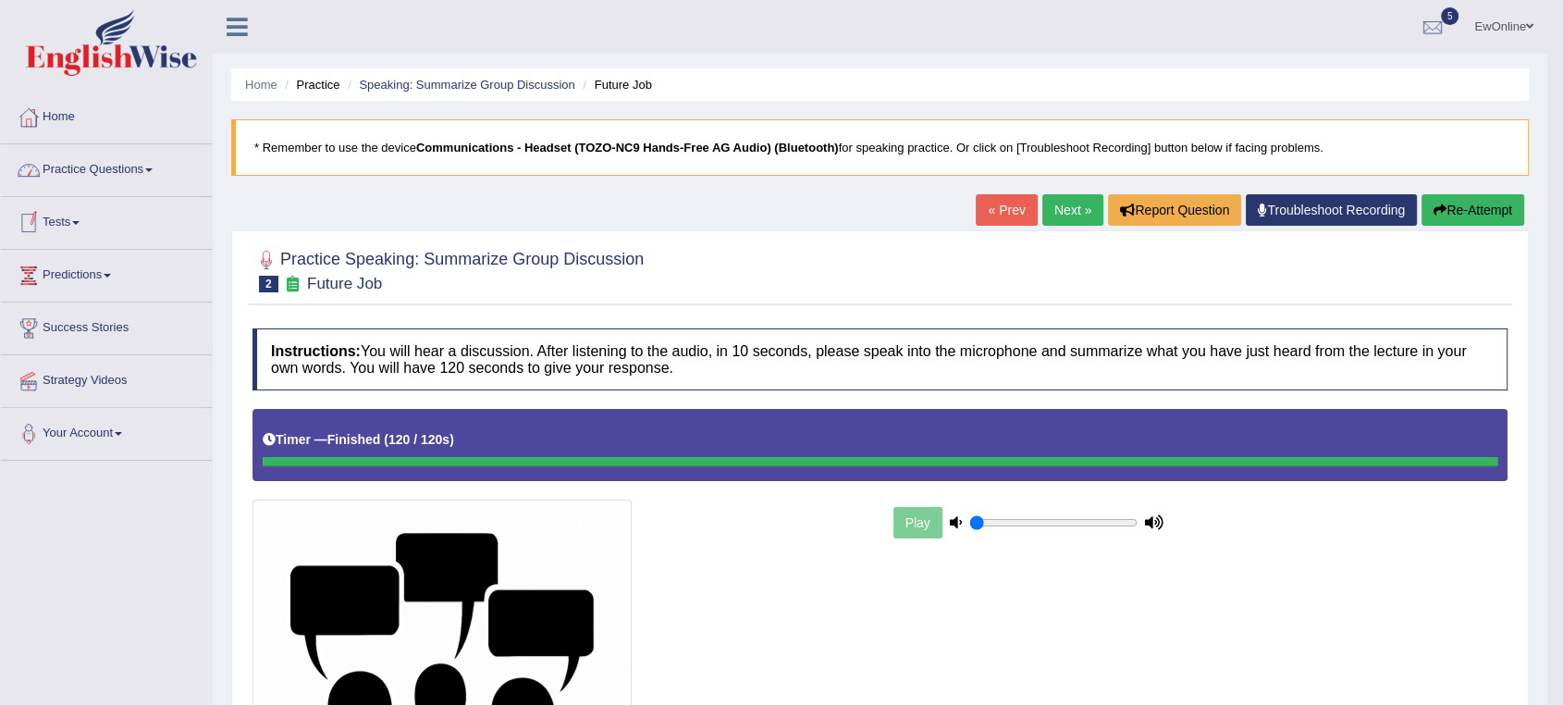
click at [103, 171] on link "Practice Questions" at bounding box center [106, 167] width 211 height 46
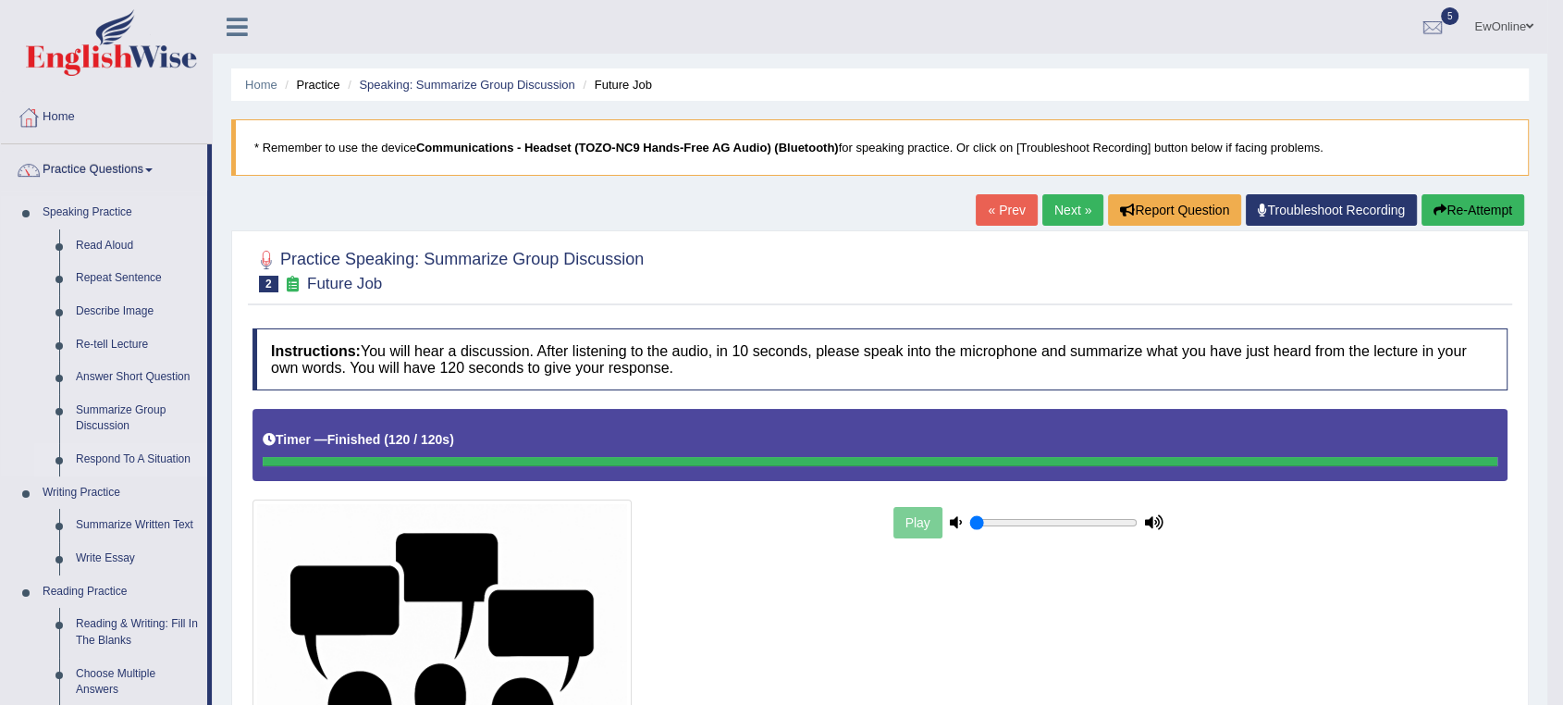
click at [139, 459] on link "Respond To A Situation" at bounding box center [138, 459] width 140 height 33
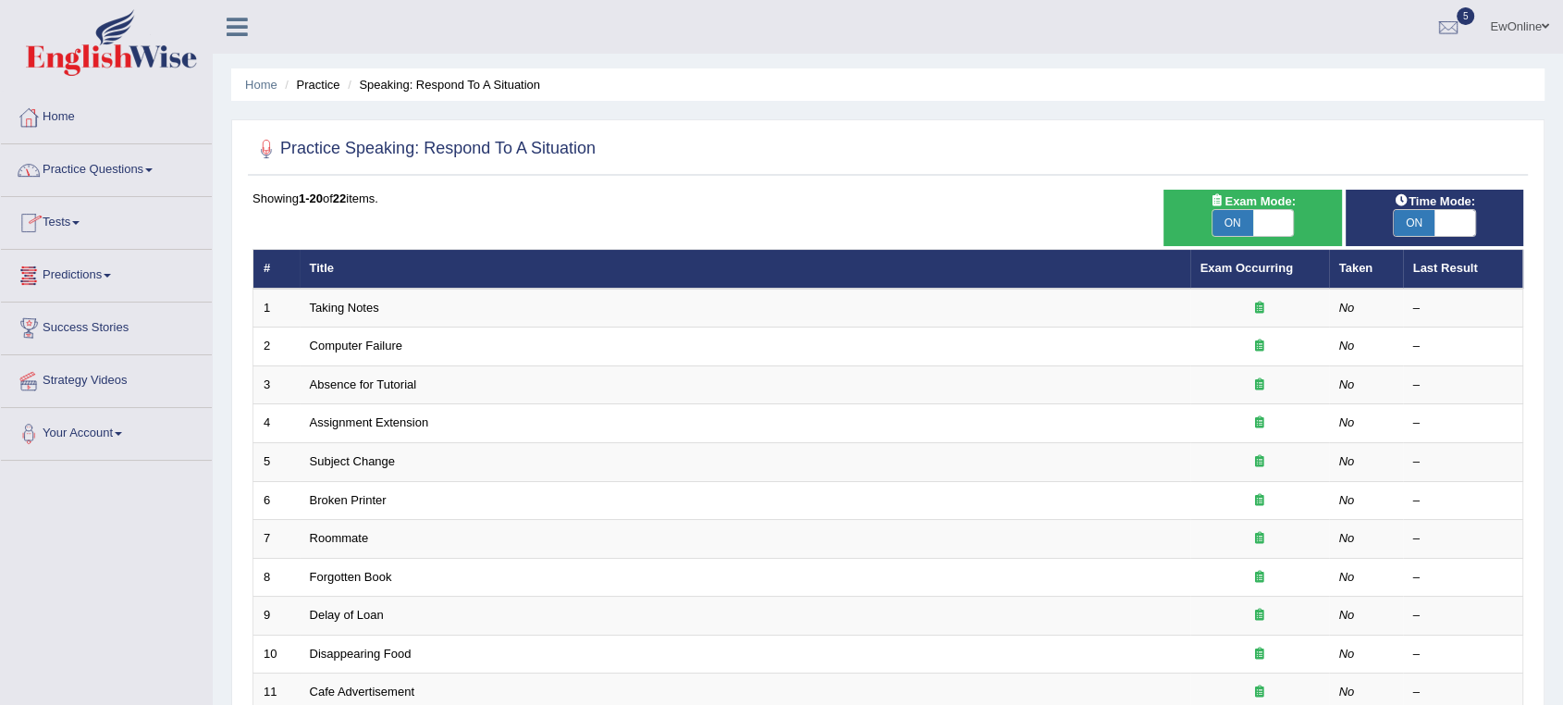
click at [76, 169] on link "Practice Questions" at bounding box center [106, 167] width 211 height 46
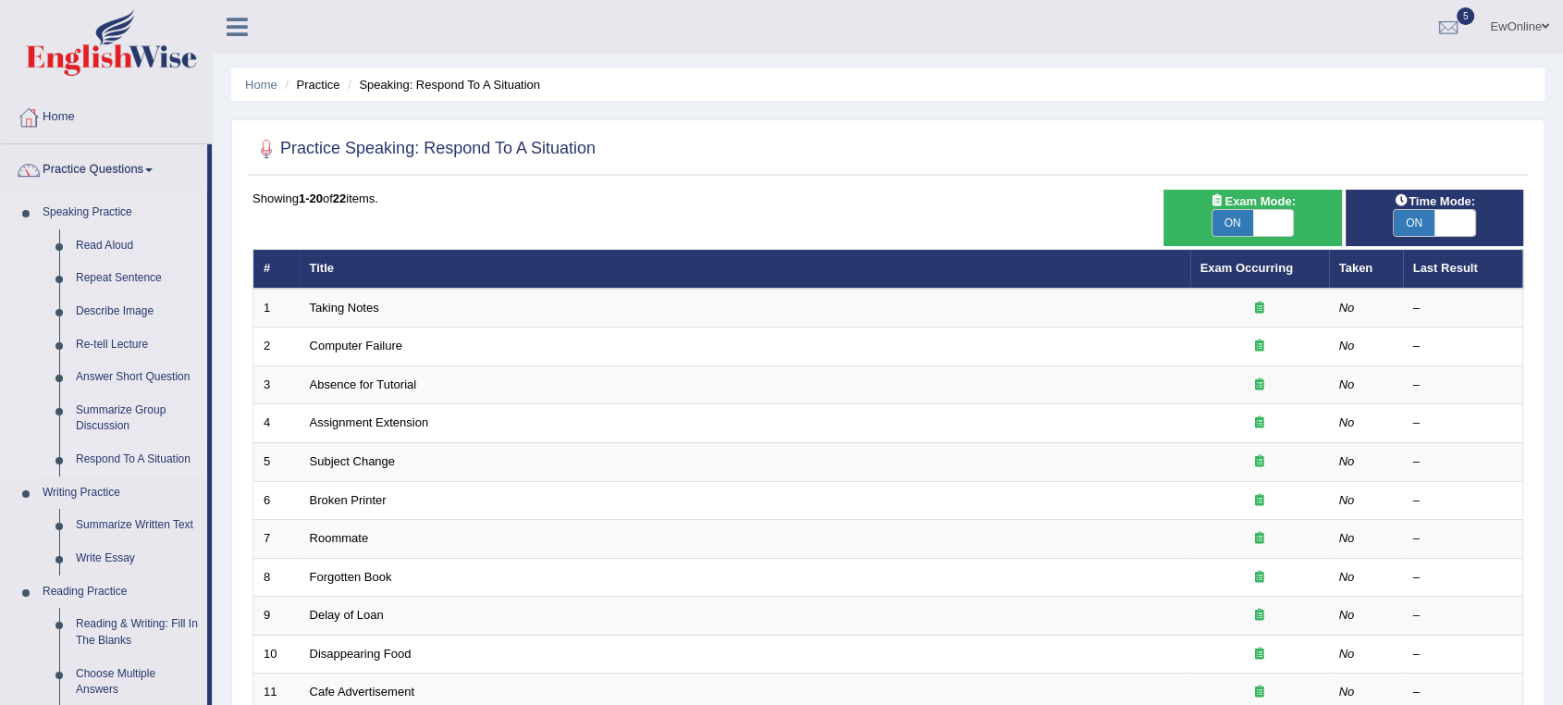
click at [120, 460] on link "Respond To A Situation" at bounding box center [138, 459] width 140 height 33
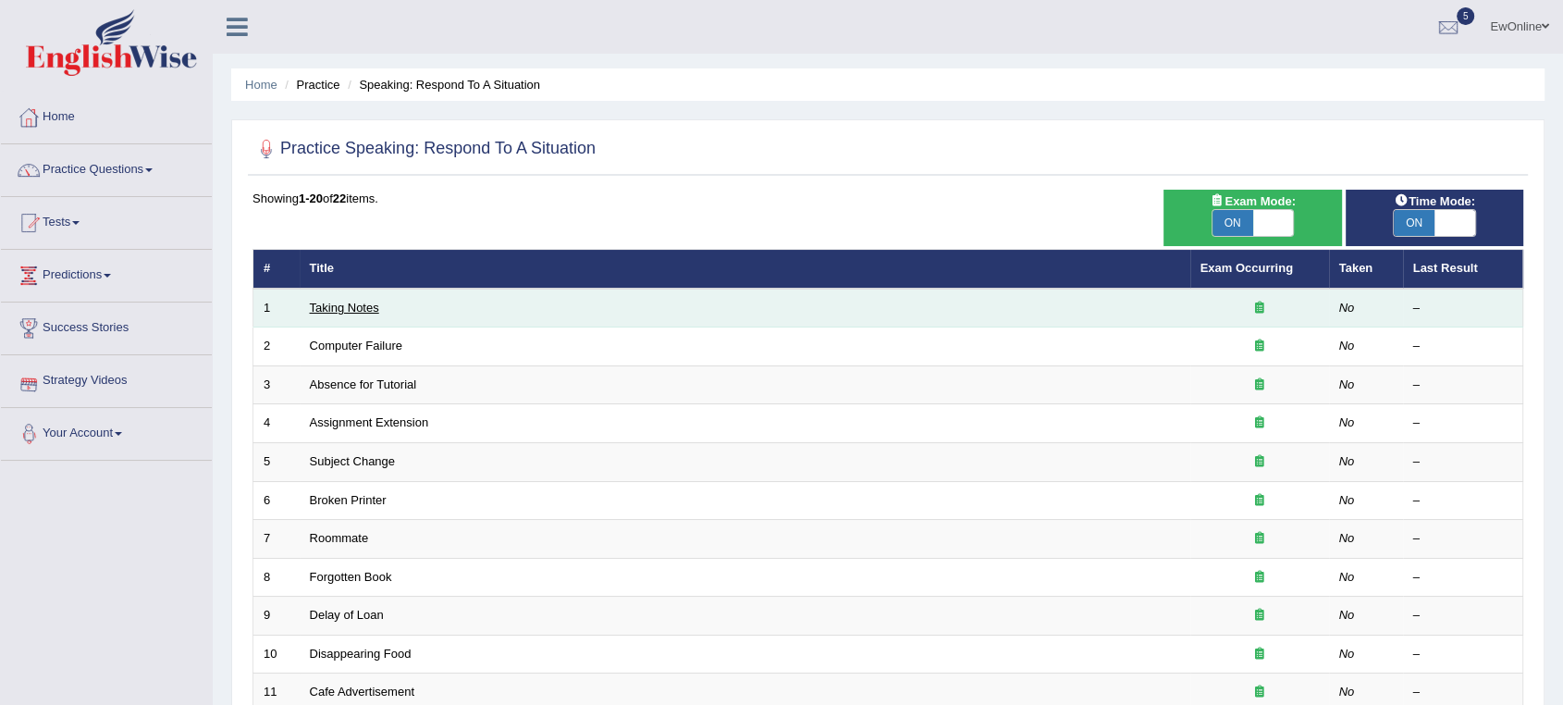
click at [362, 305] on link "Taking Notes" at bounding box center [344, 308] width 69 height 14
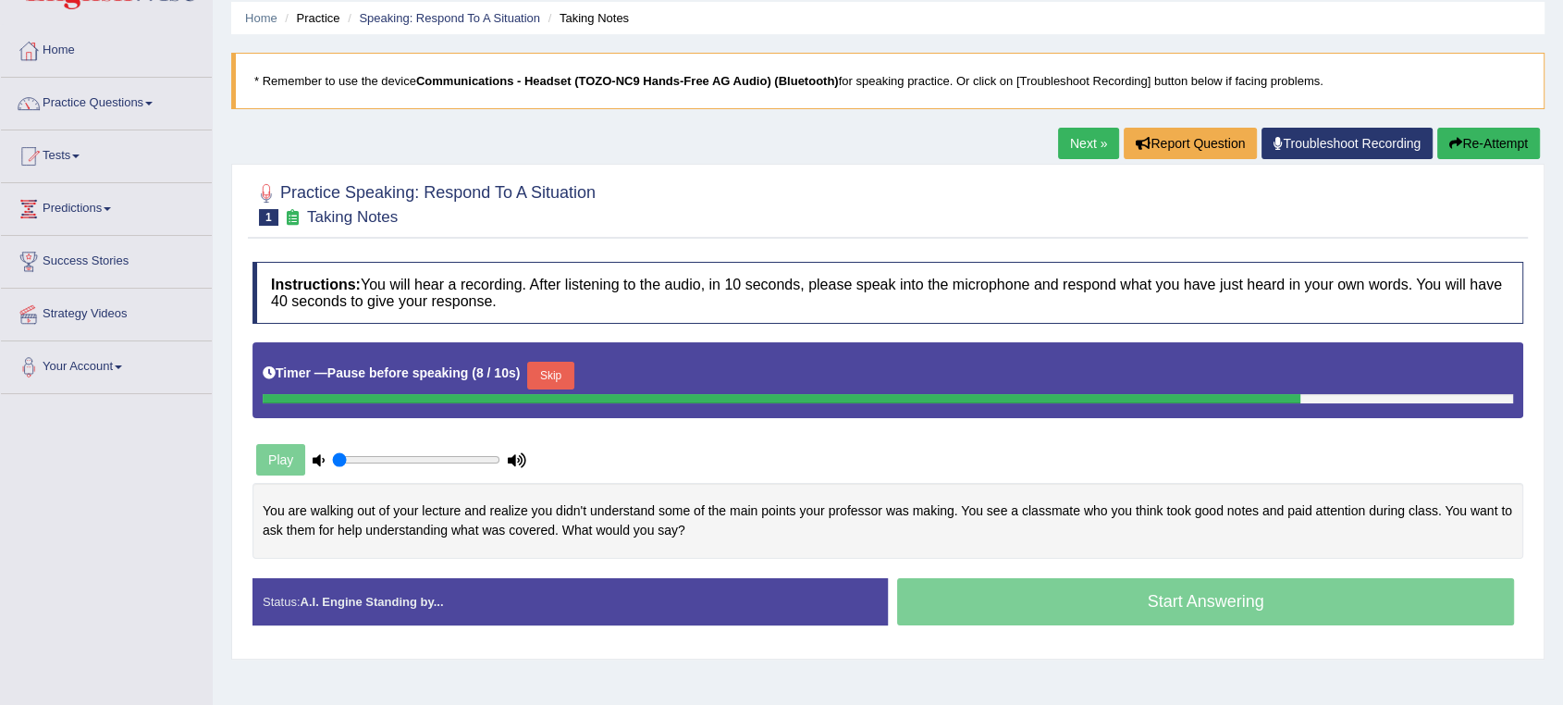
scroll to position [103, 0]
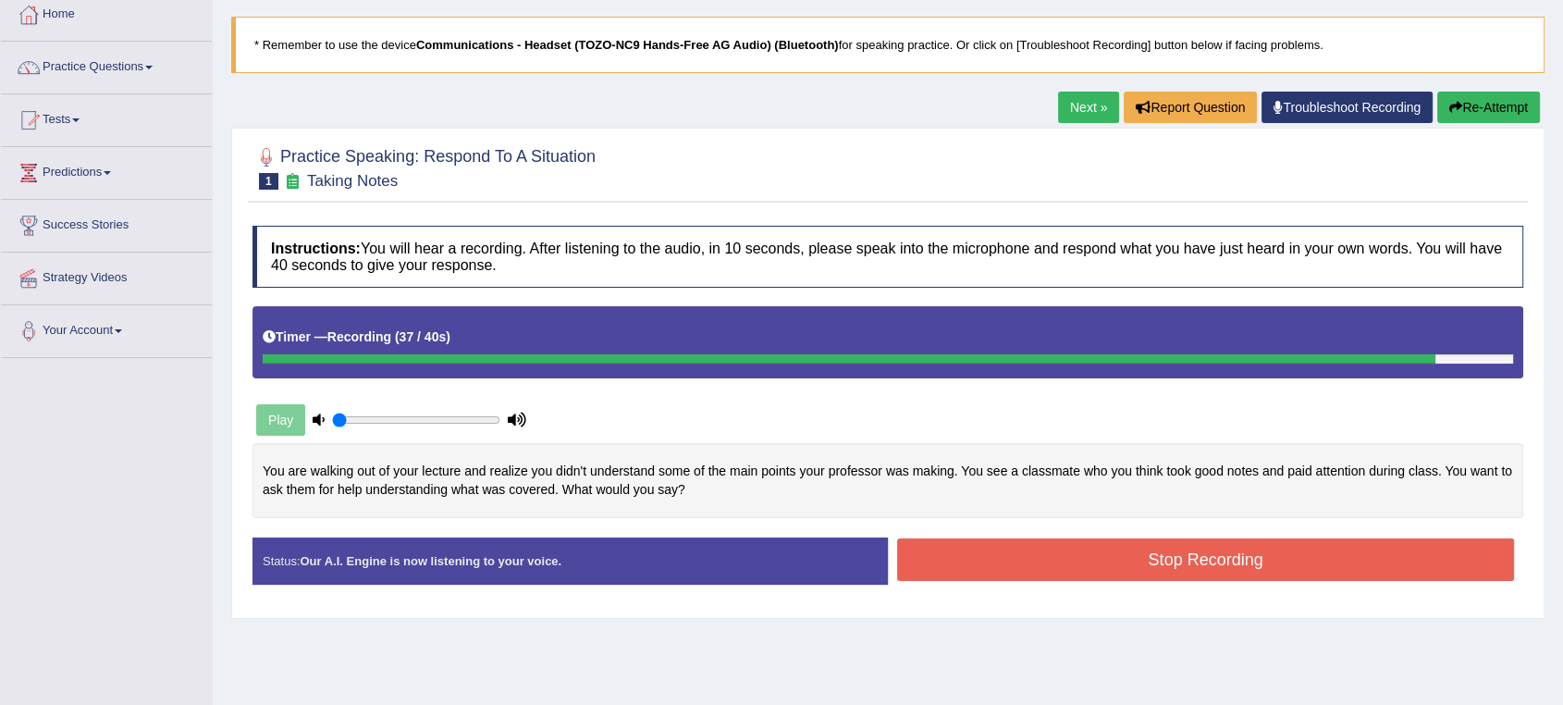
click at [1160, 572] on button "Stop Recording" at bounding box center [1205, 559] width 617 height 43
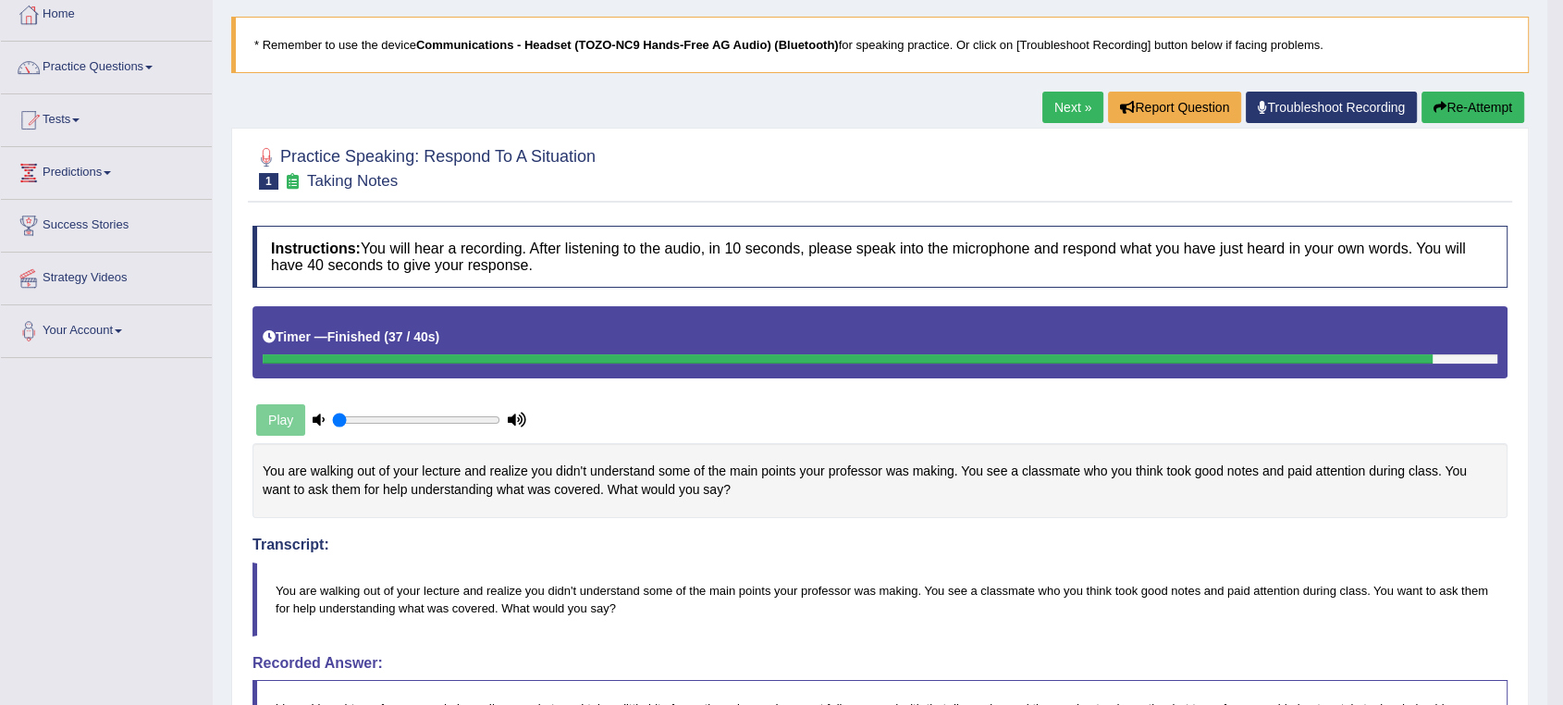
click at [1457, 112] on button "Re-Attempt" at bounding box center [1473, 107] width 103 height 31
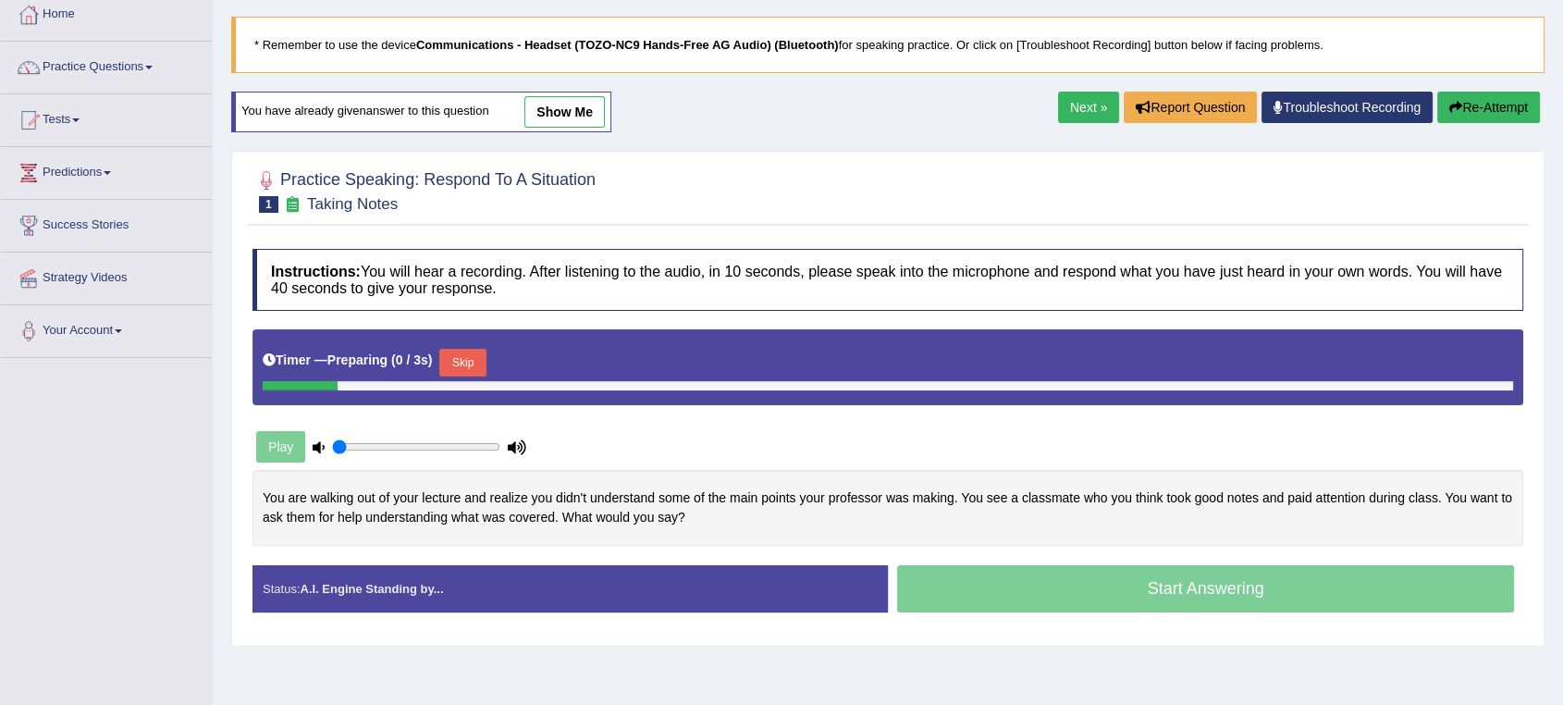
scroll to position [103, 0]
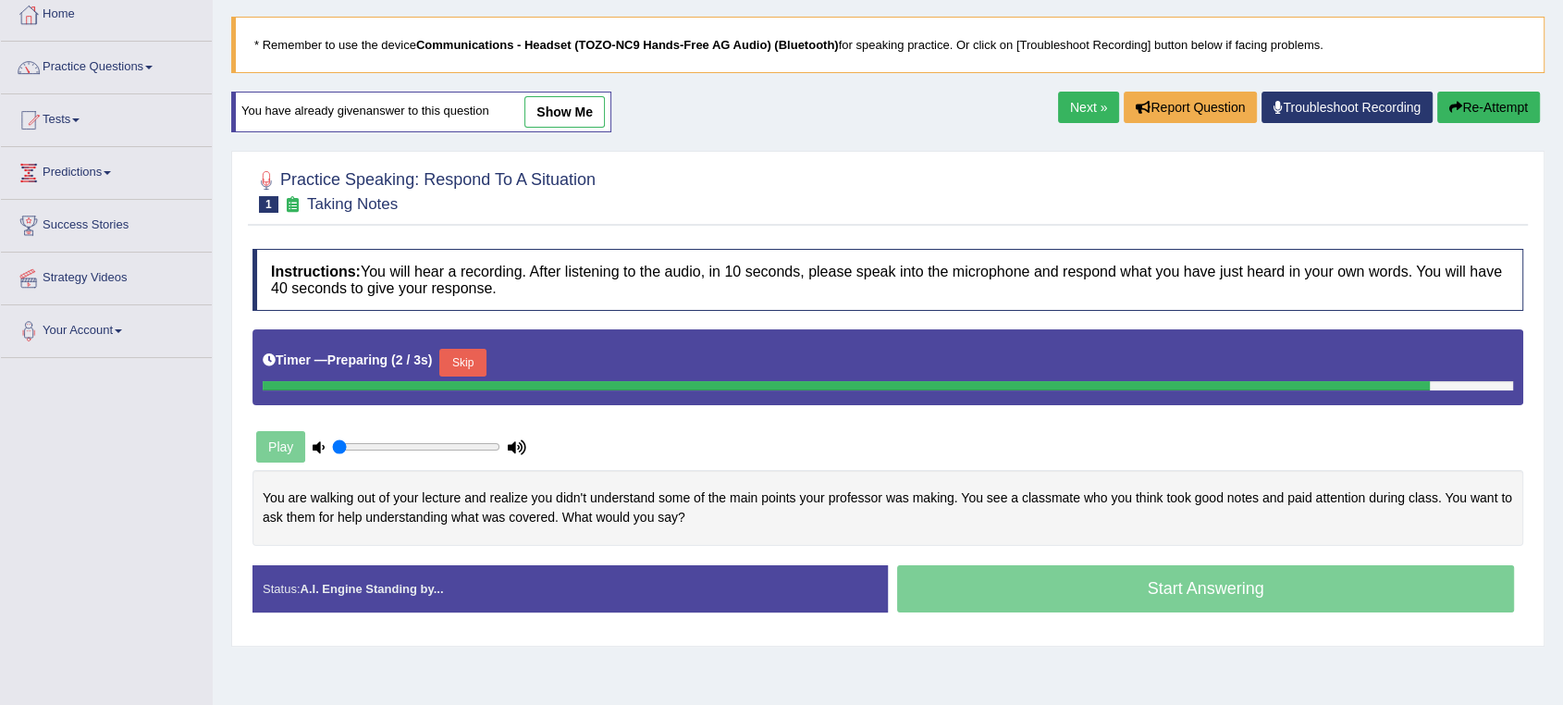
click at [471, 365] on button "Skip" at bounding box center [462, 363] width 46 height 28
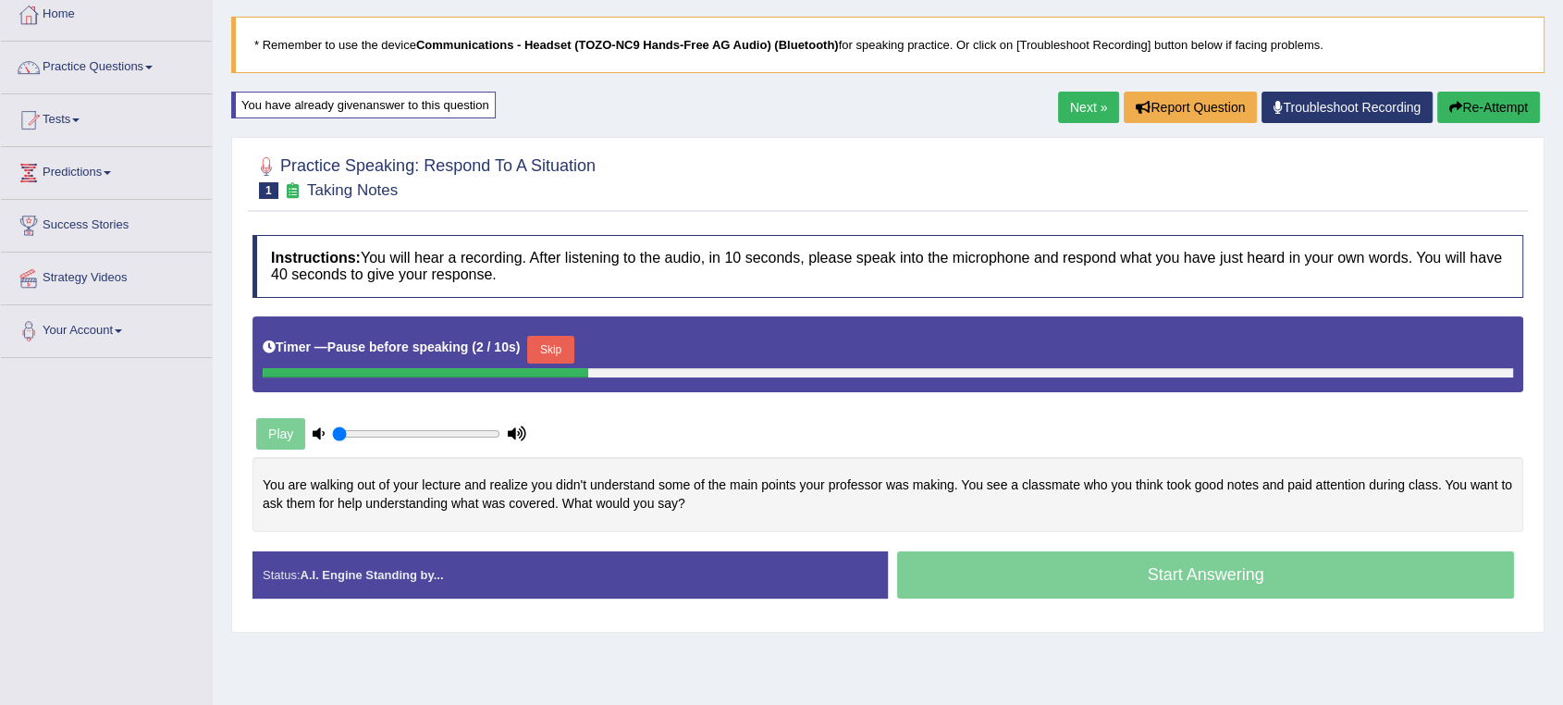
click at [562, 349] on button "Skip" at bounding box center [550, 350] width 46 height 28
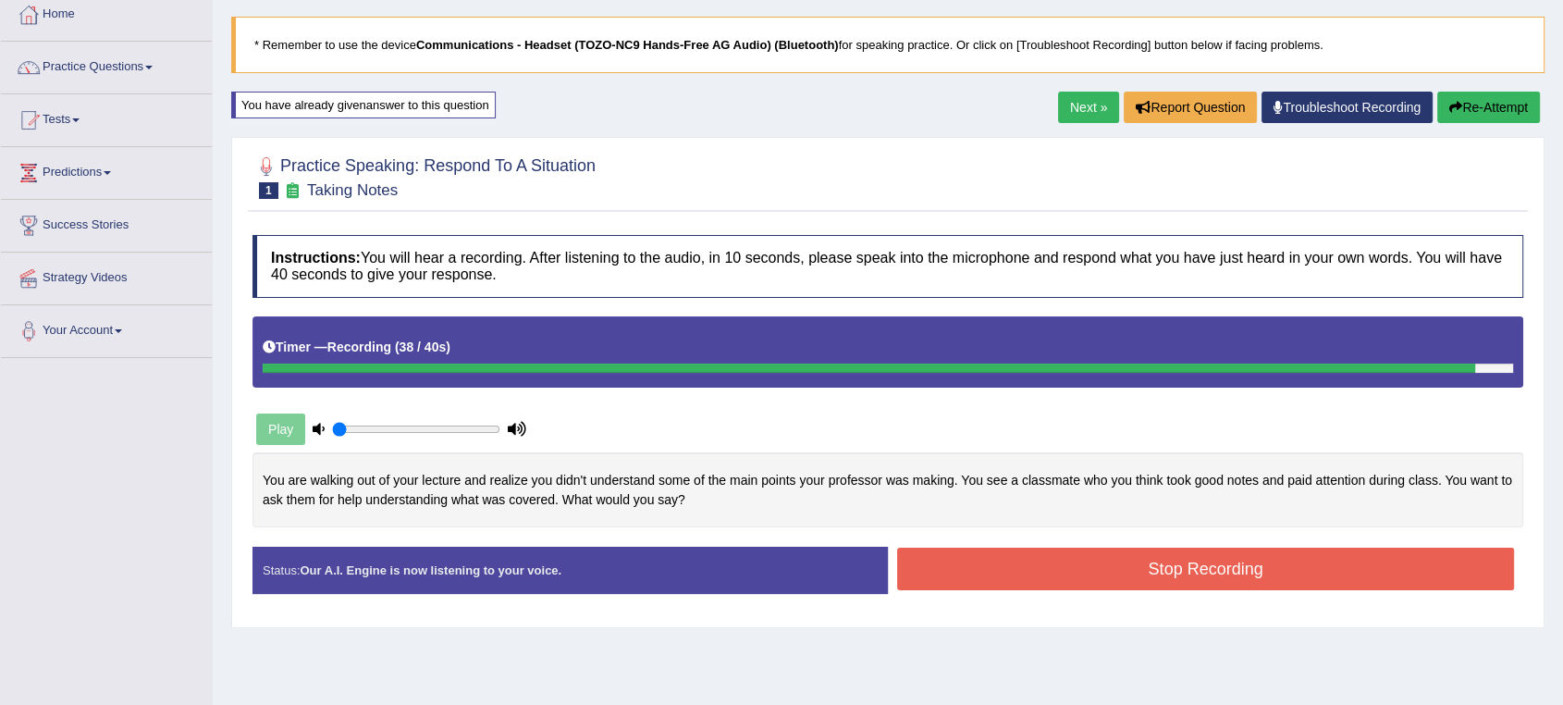
click at [1205, 573] on button "Stop Recording" at bounding box center [1205, 569] width 617 height 43
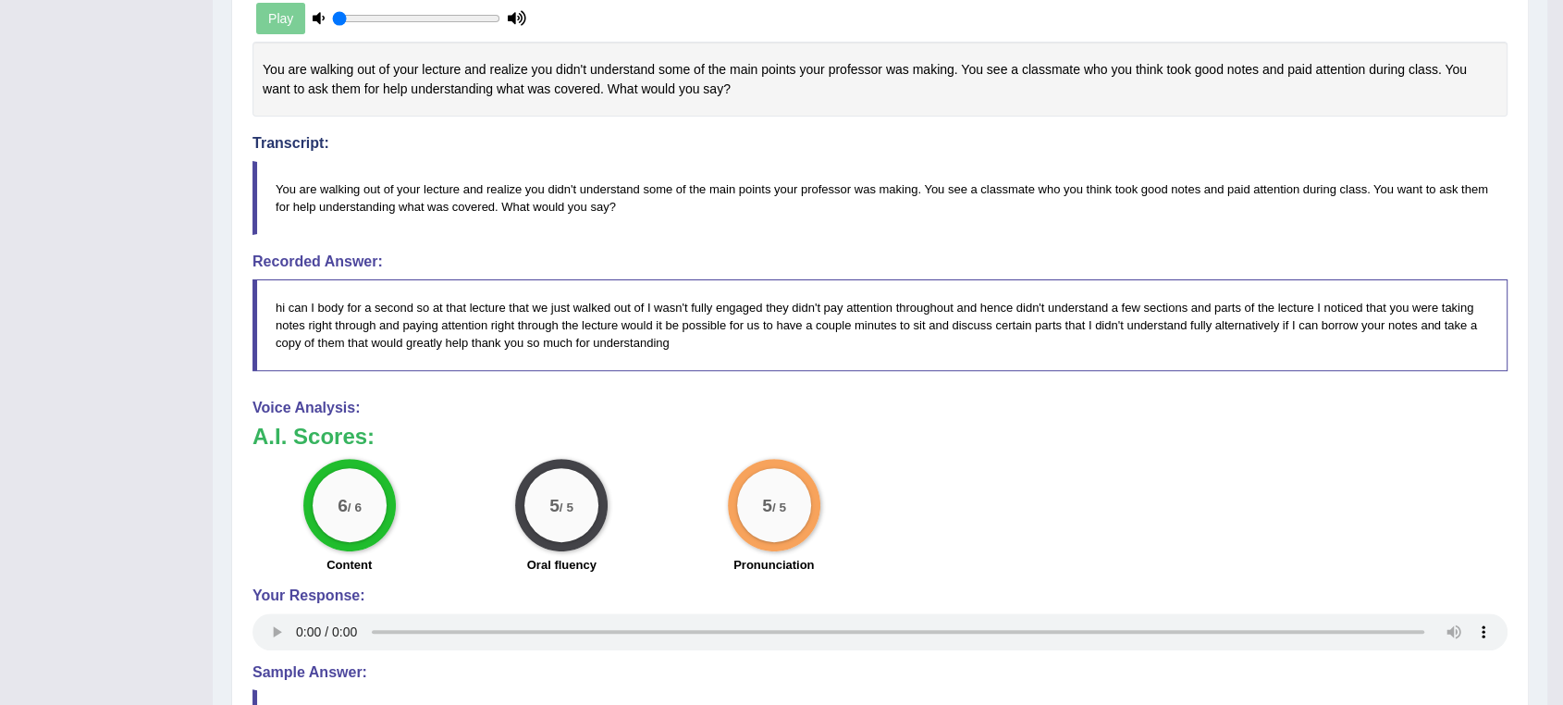
scroll to position [0, 0]
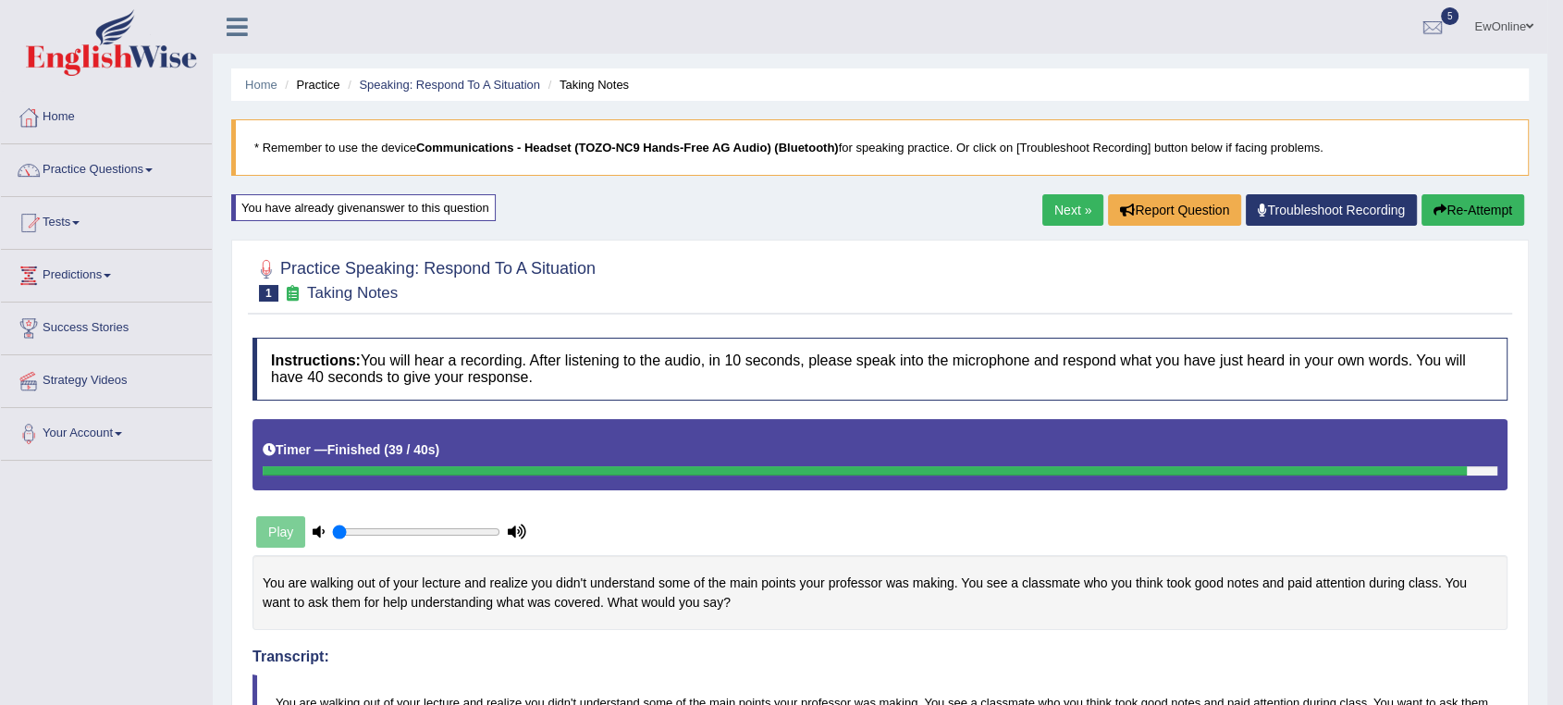
click at [1071, 209] on link "Next »" at bounding box center [1073, 209] width 61 height 31
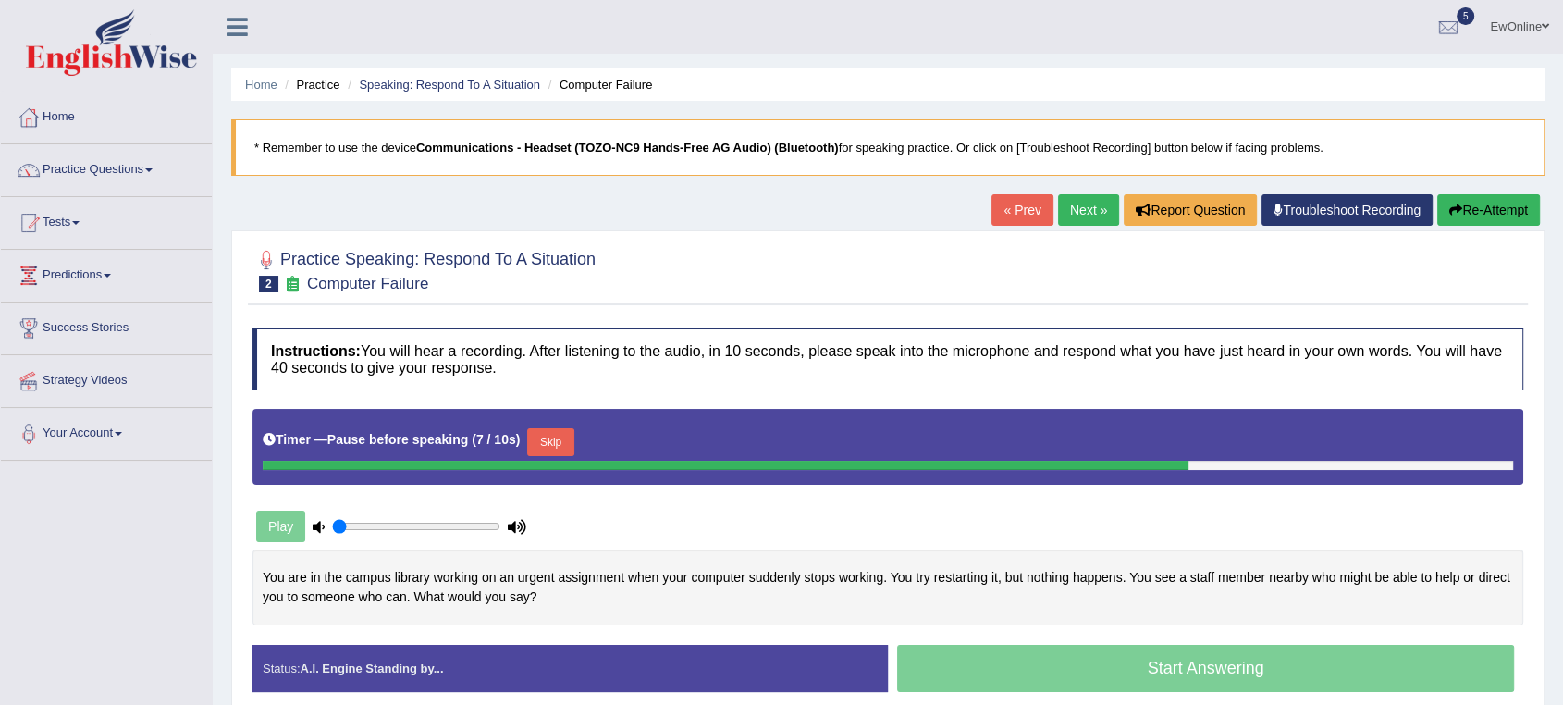
click at [555, 442] on button "Skip" at bounding box center [550, 442] width 46 height 28
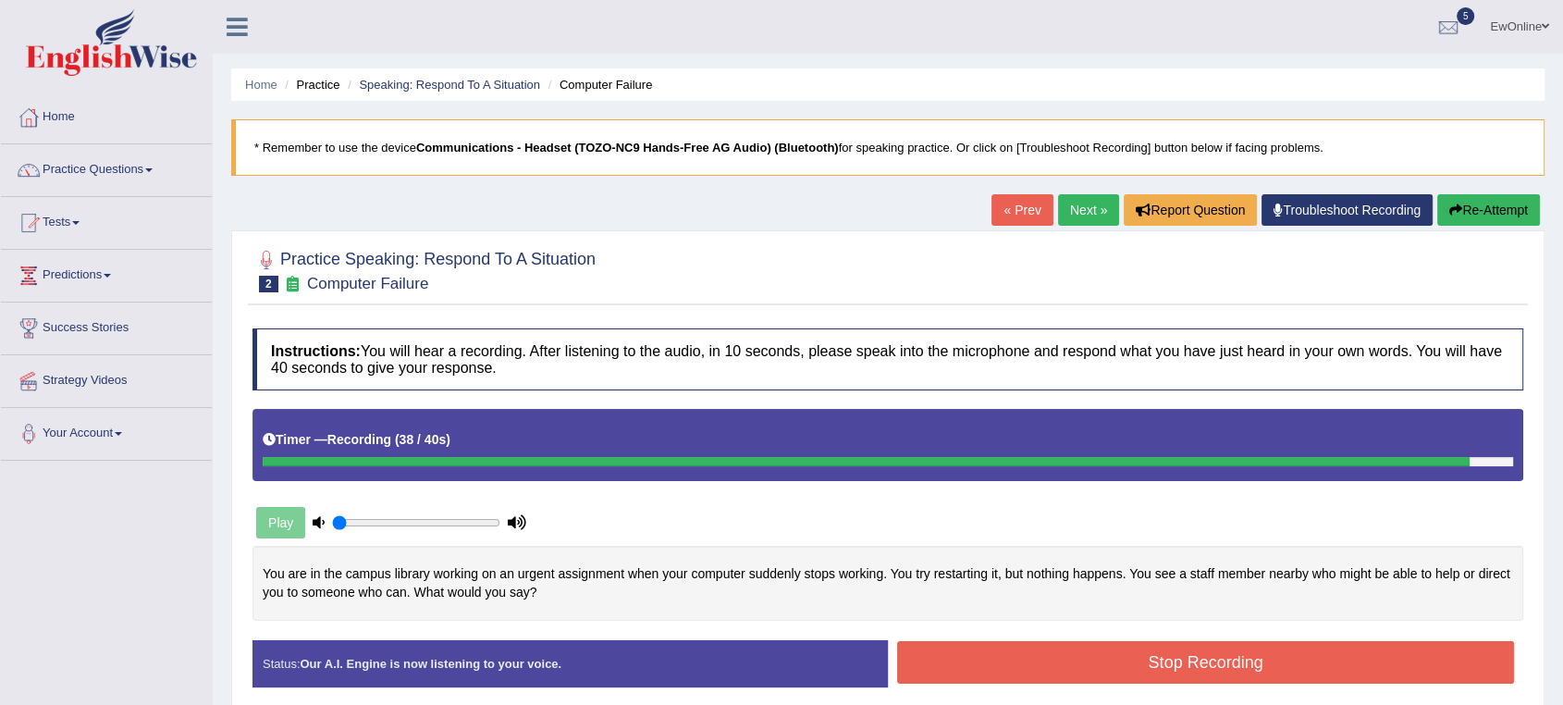
click at [1155, 670] on button "Stop Recording" at bounding box center [1205, 662] width 617 height 43
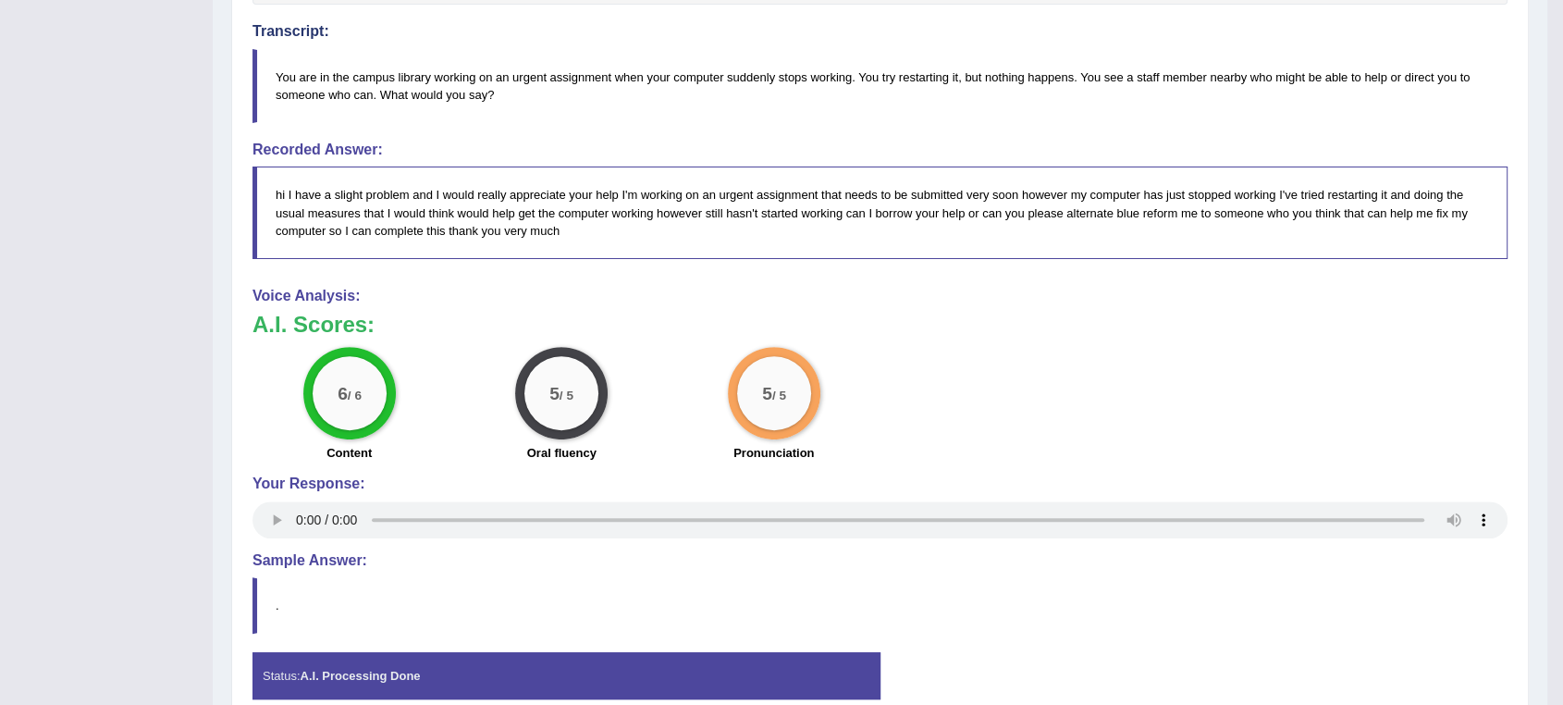
scroll to position [103, 0]
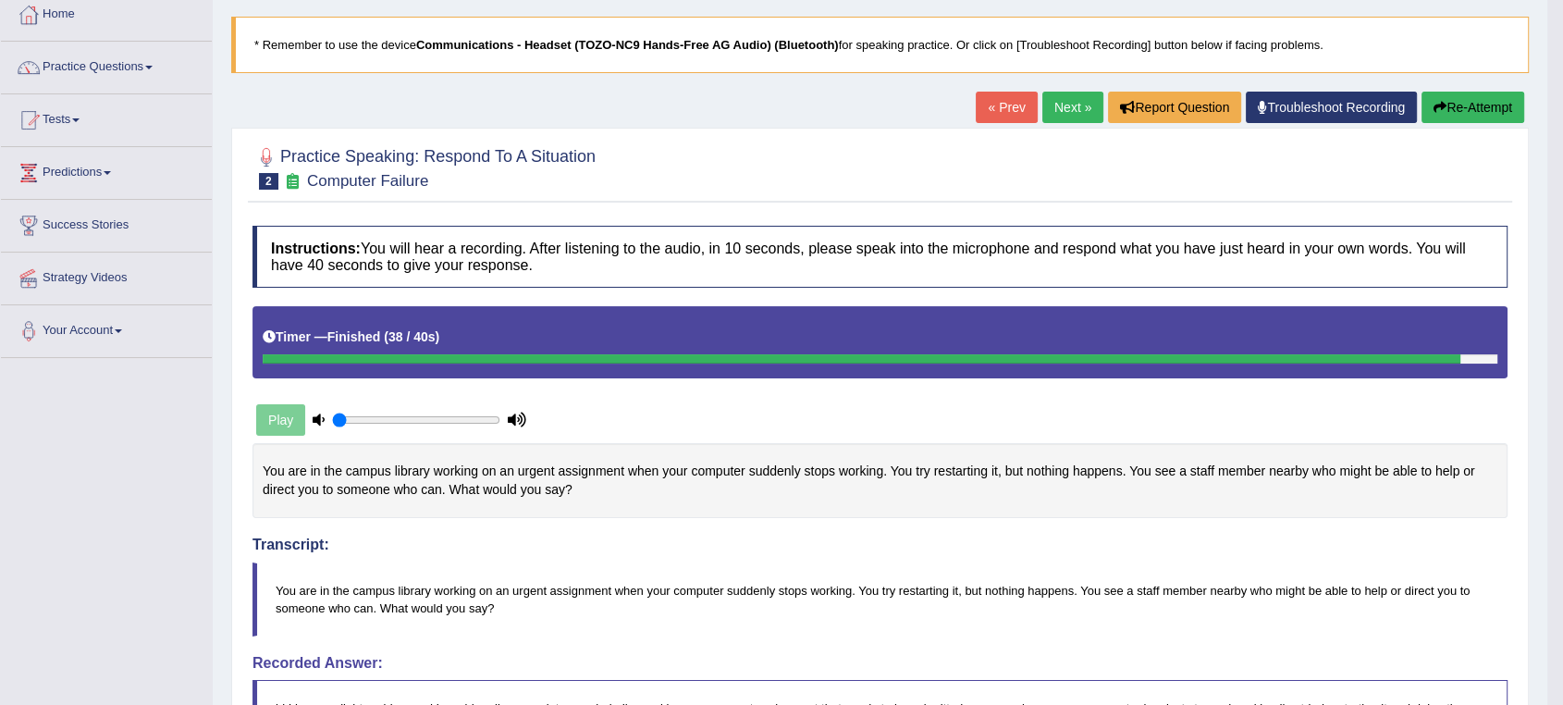
click at [1066, 112] on link "Next »" at bounding box center [1073, 107] width 61 height 31
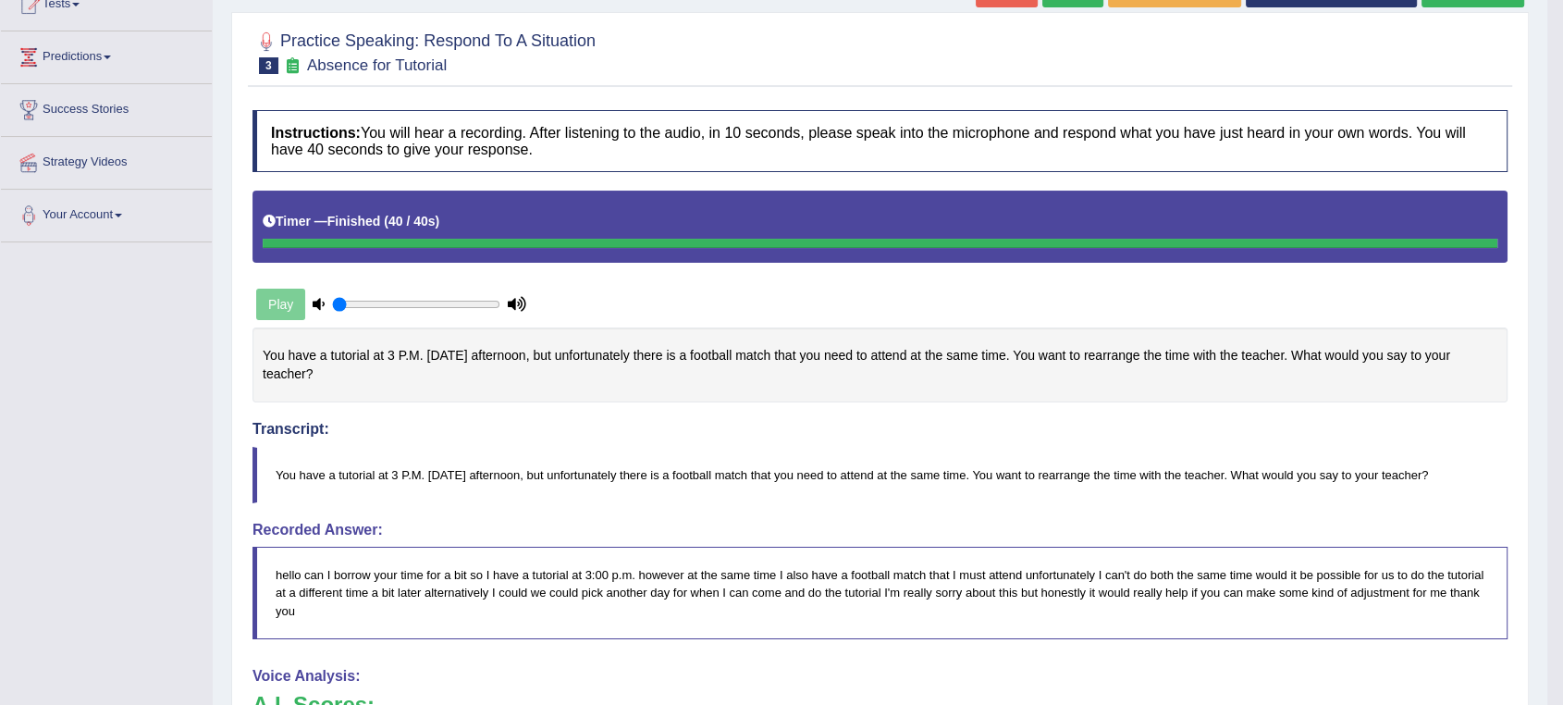
scroll to position [103, 0]
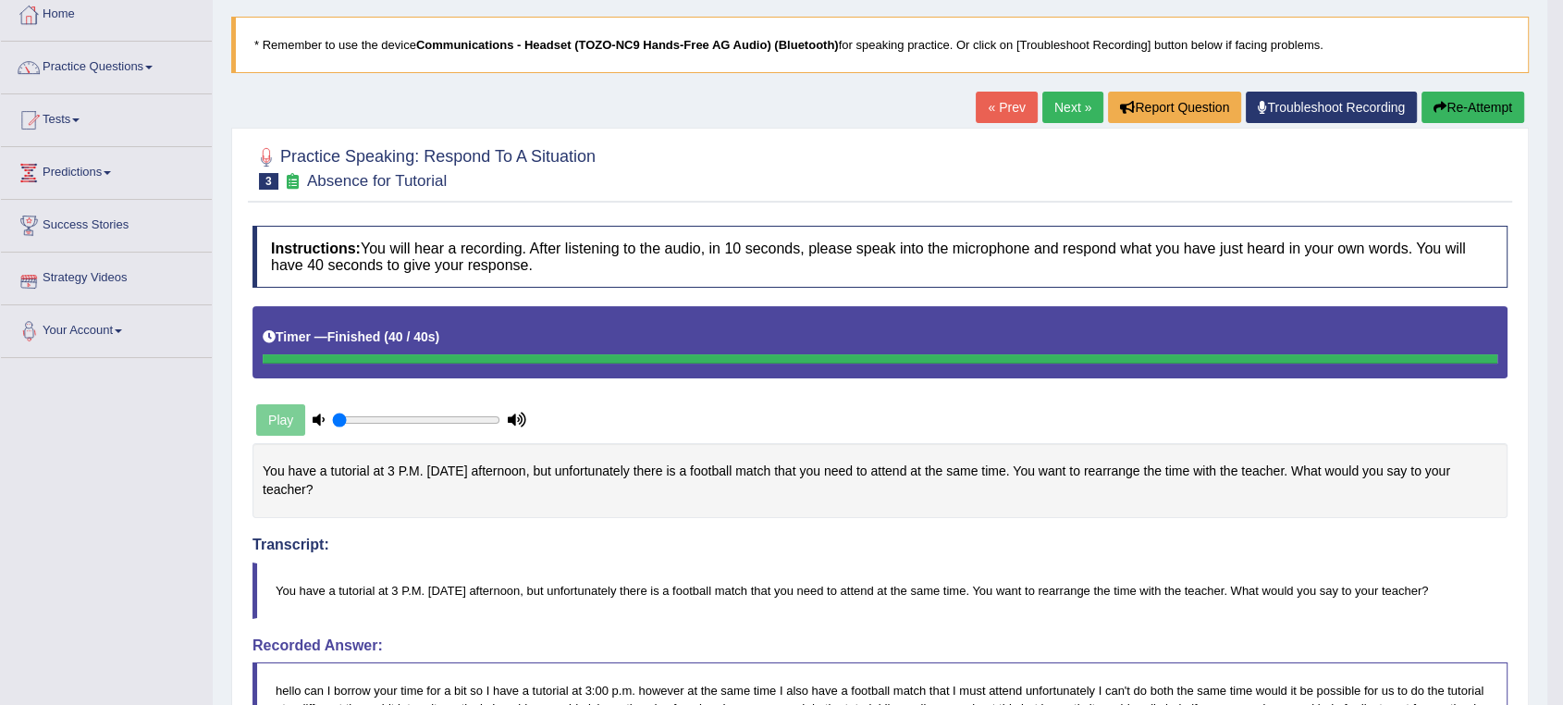
click at [1060, 105] on link "Next »" at bounding box center [1073, 107] width 61 height 31
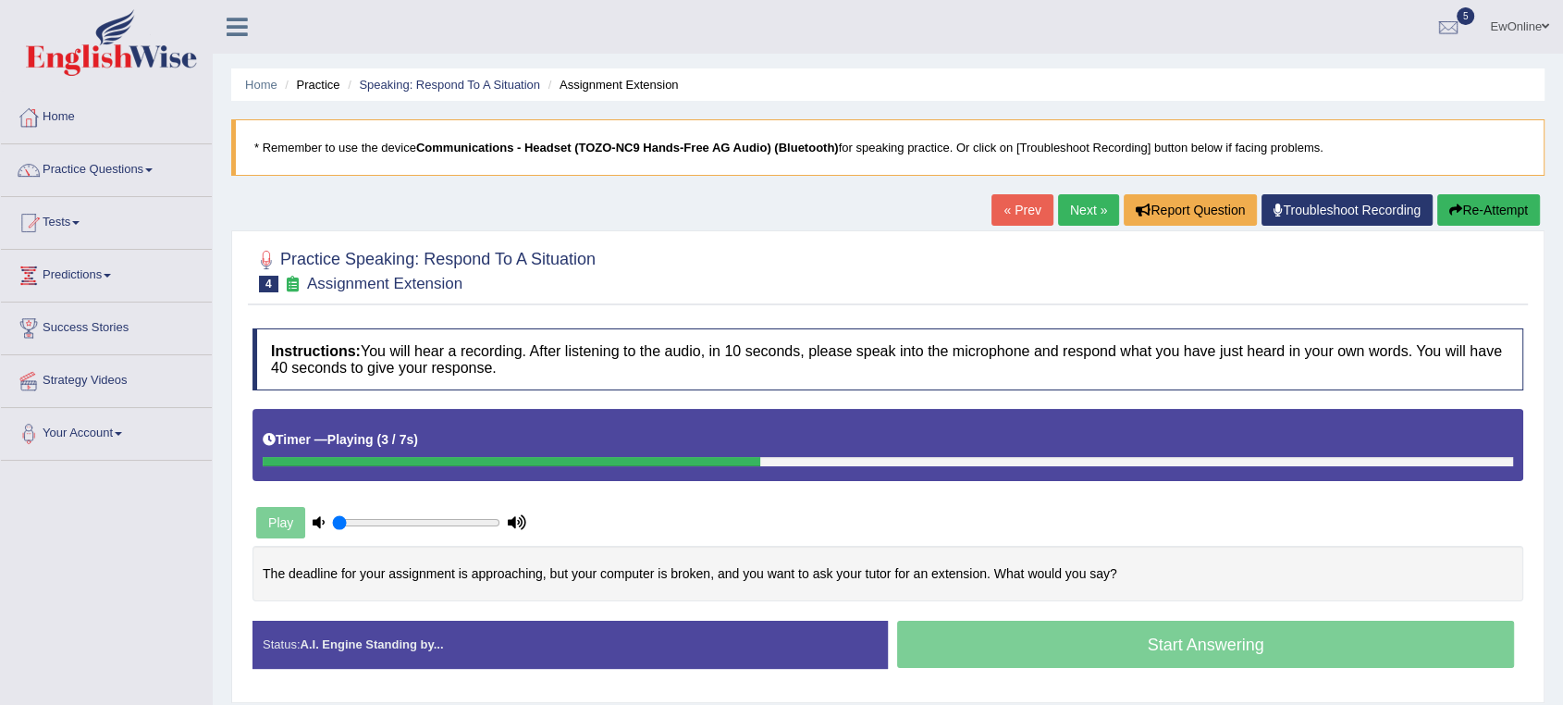
scroll to position [103, 0]
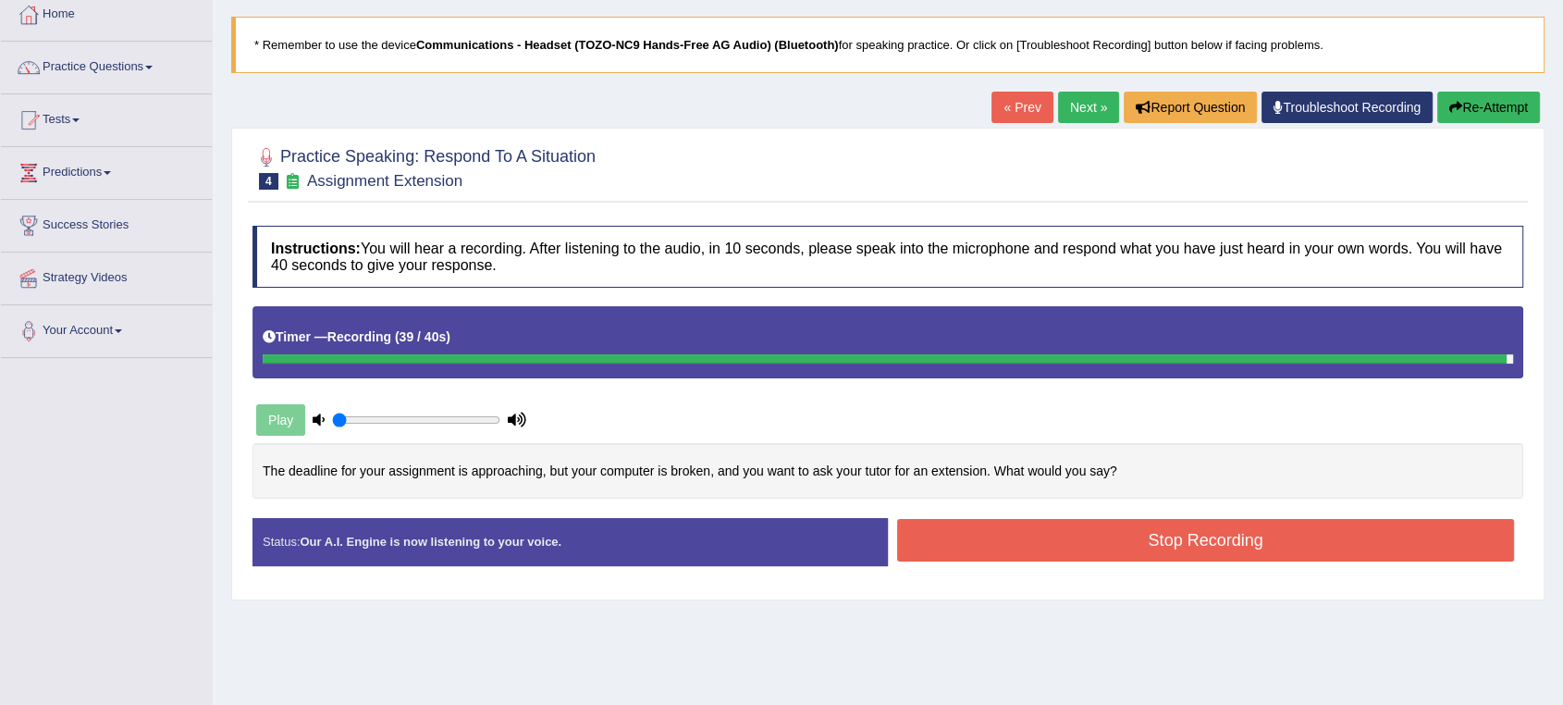
click at [1166, 538] on button "Stop Recording" at bounding box center [1205, 540] width 617 height 43
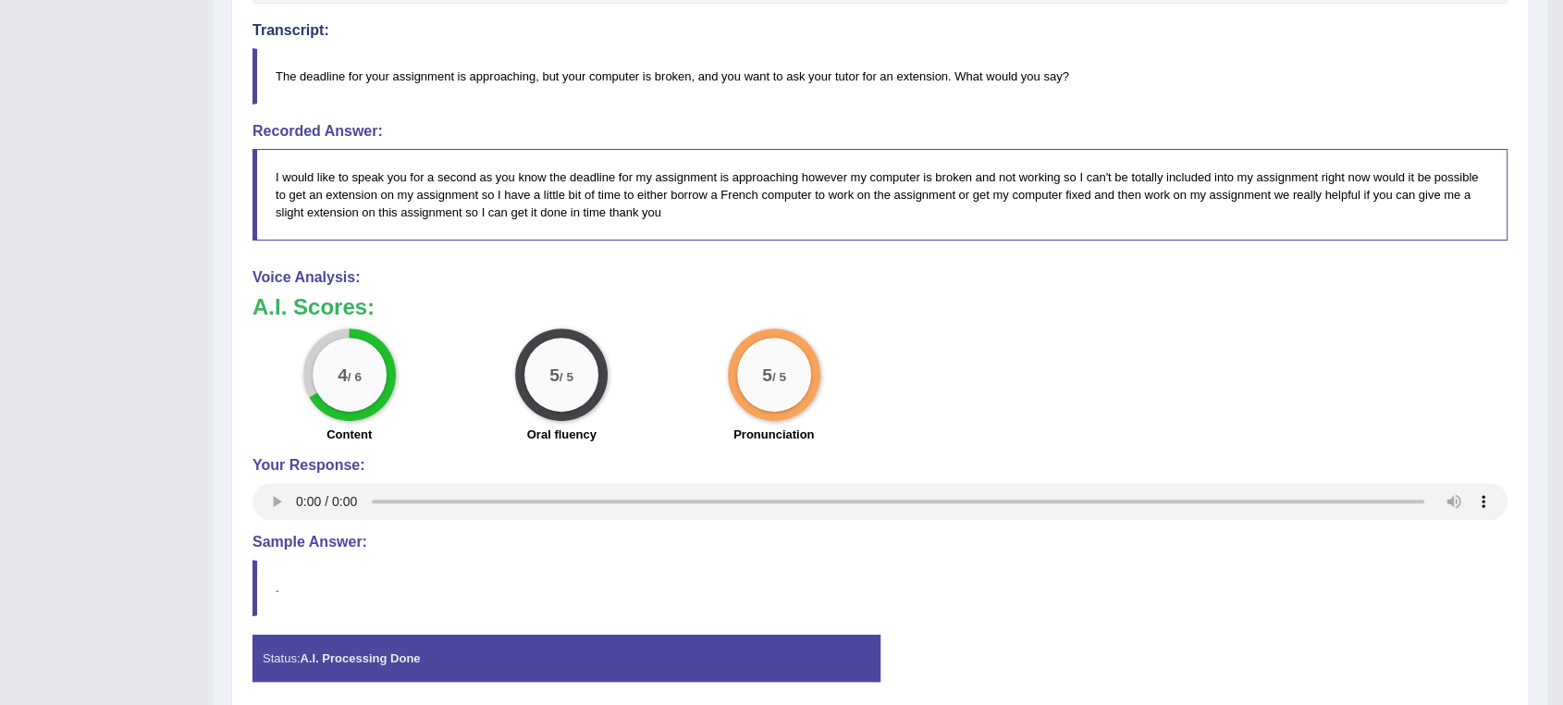
scroll to position [616, 0]
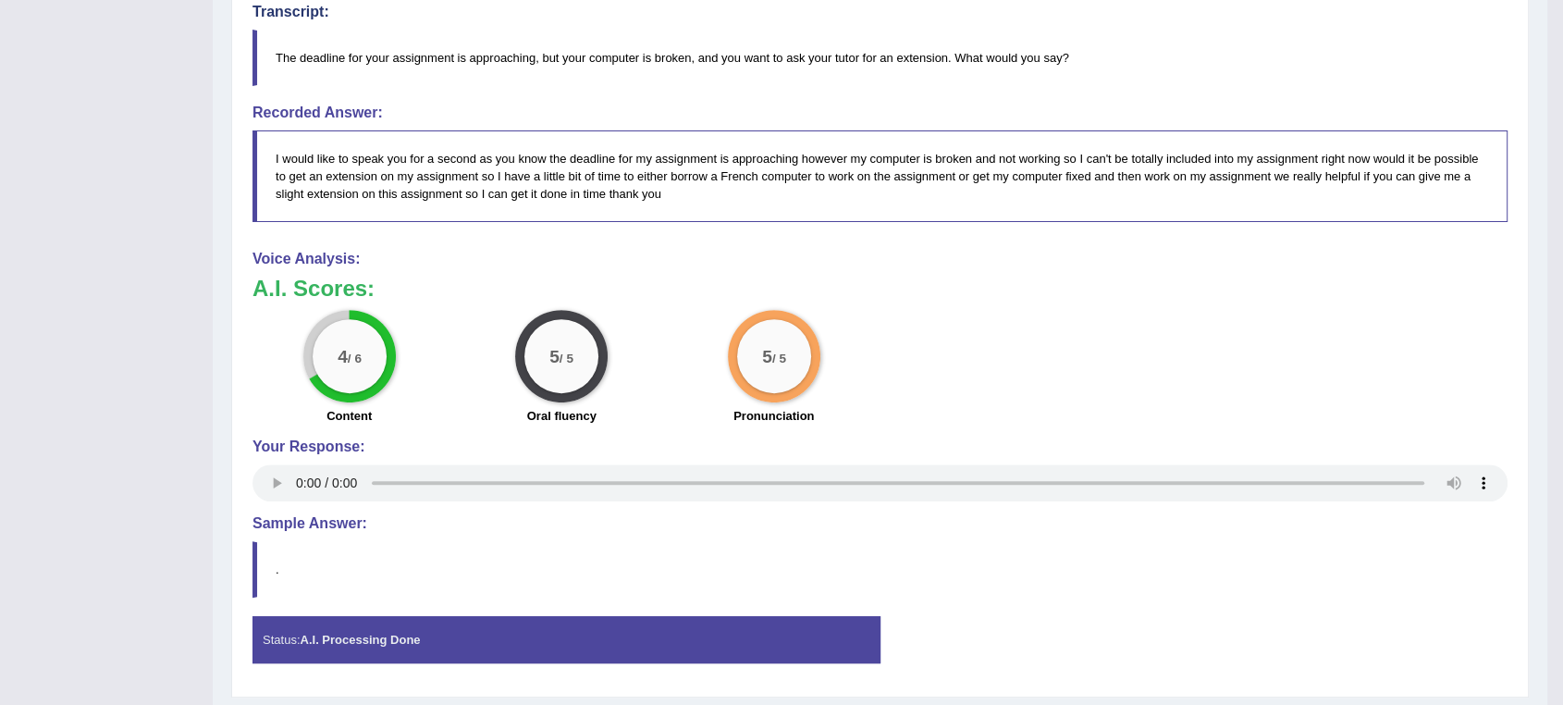
click at [351, 571] on blockquote "." at bounding box center [880, 569] width 1255 height 56
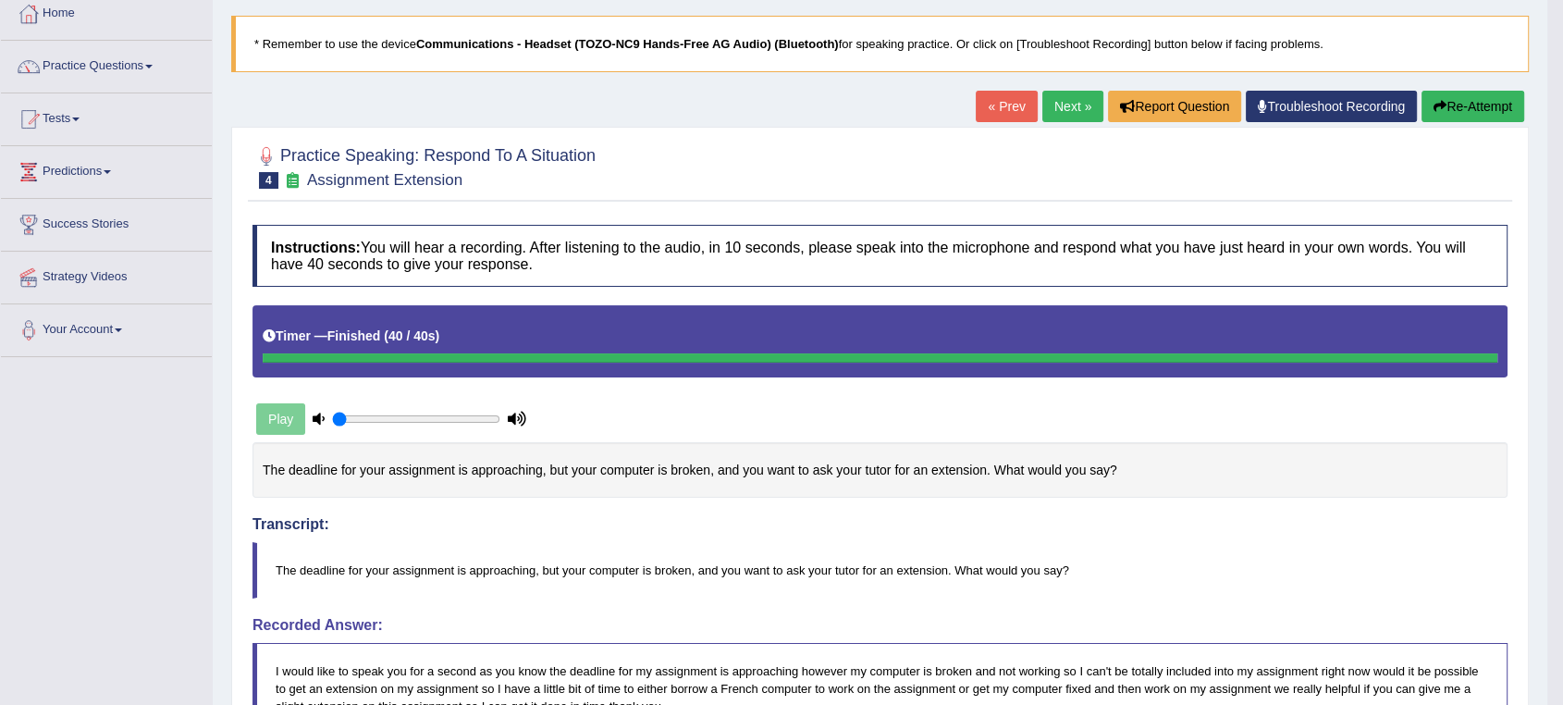
scroll to position [103, 0]
click at [1058, 105] on link "Next »" at bounding box center [1073, 107] width 61 height 31
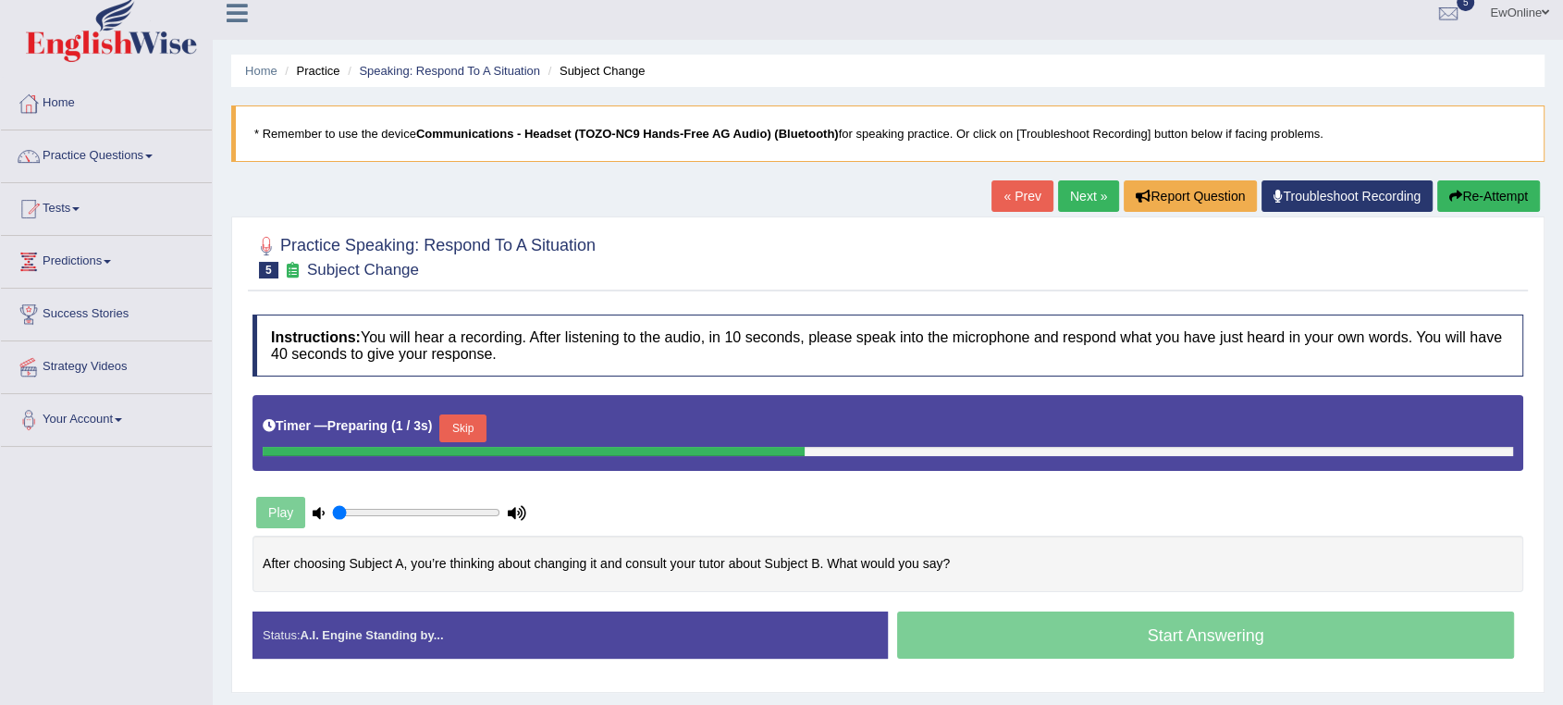
scroll to position [103, 0]
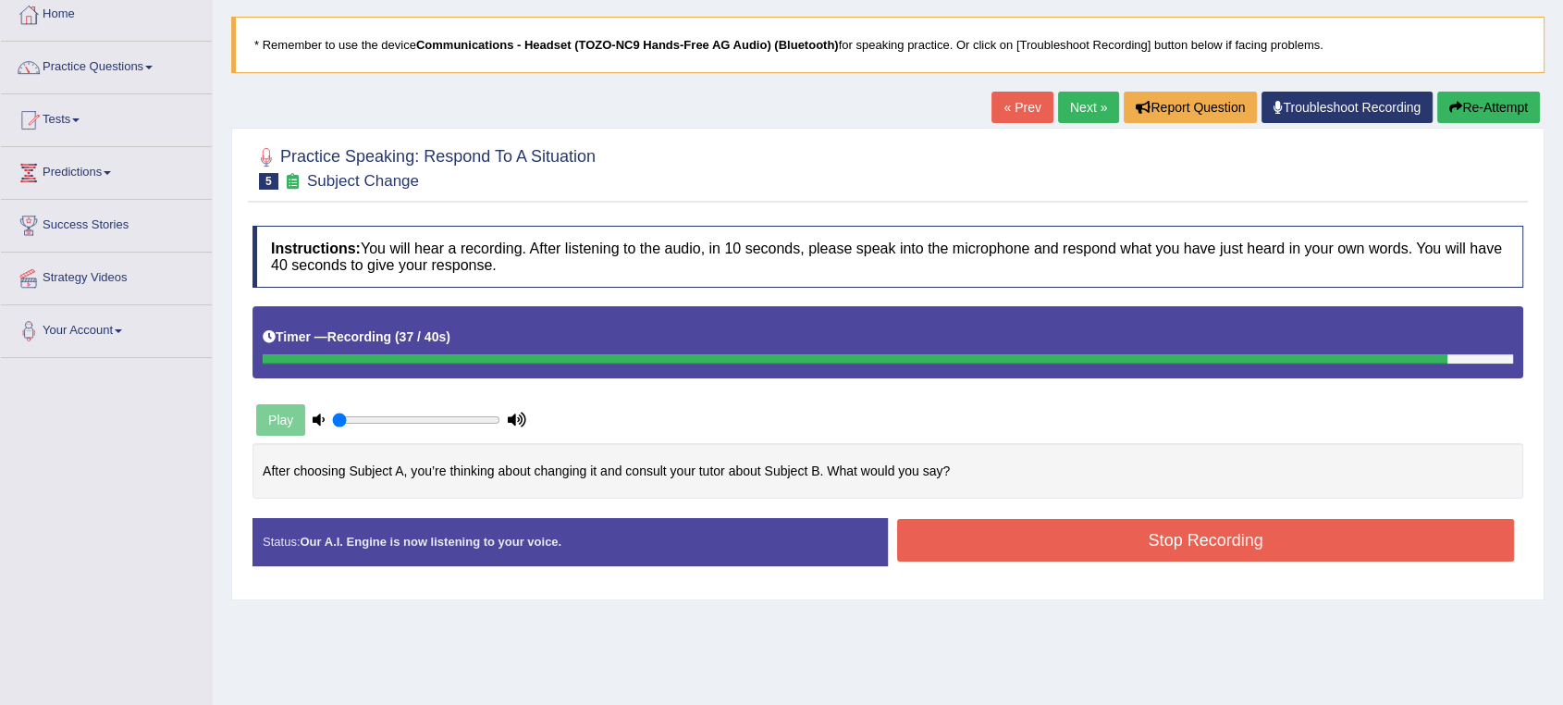
click at [1192, 548] on button "Stop Recording" at bounding box center [1205, 540] width 617 height 43
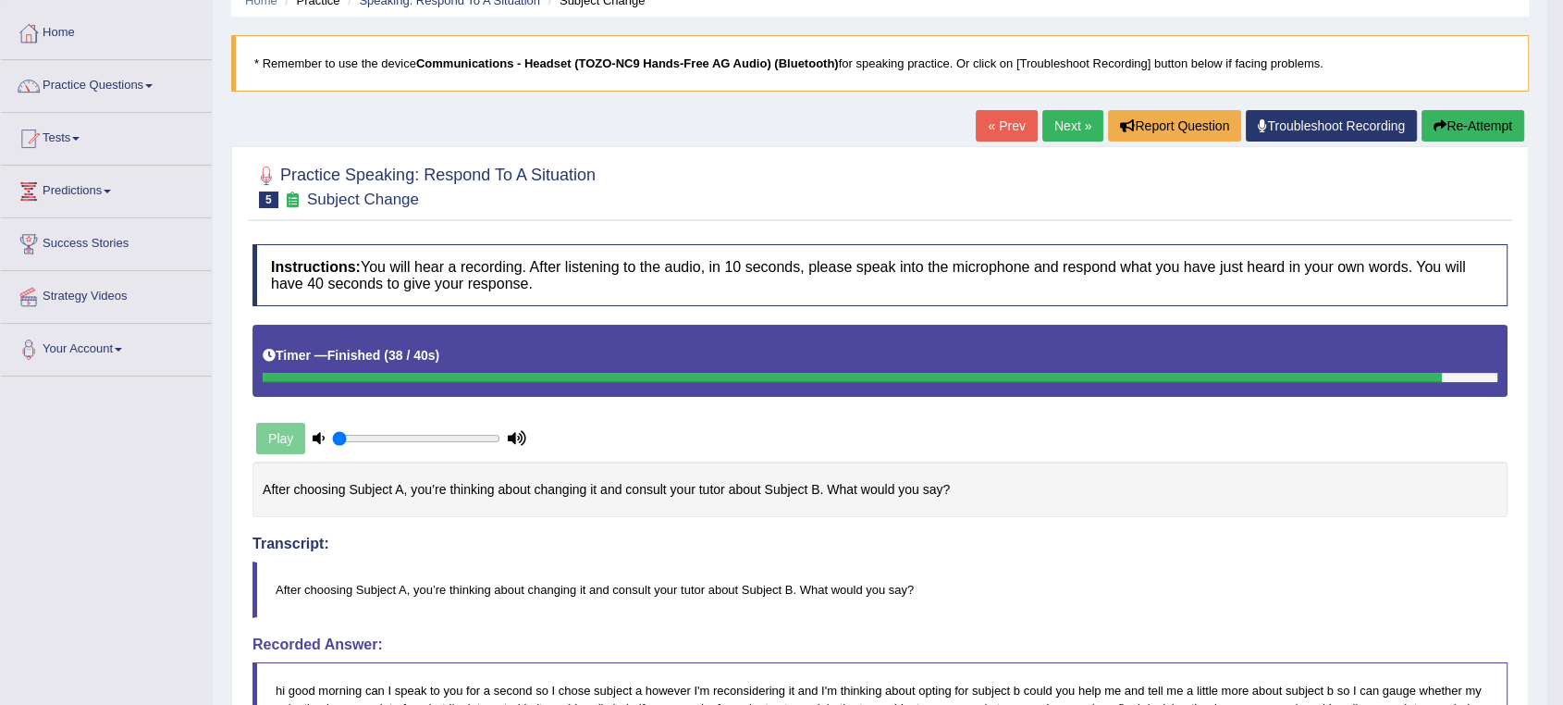
scroll to position [78, 0]
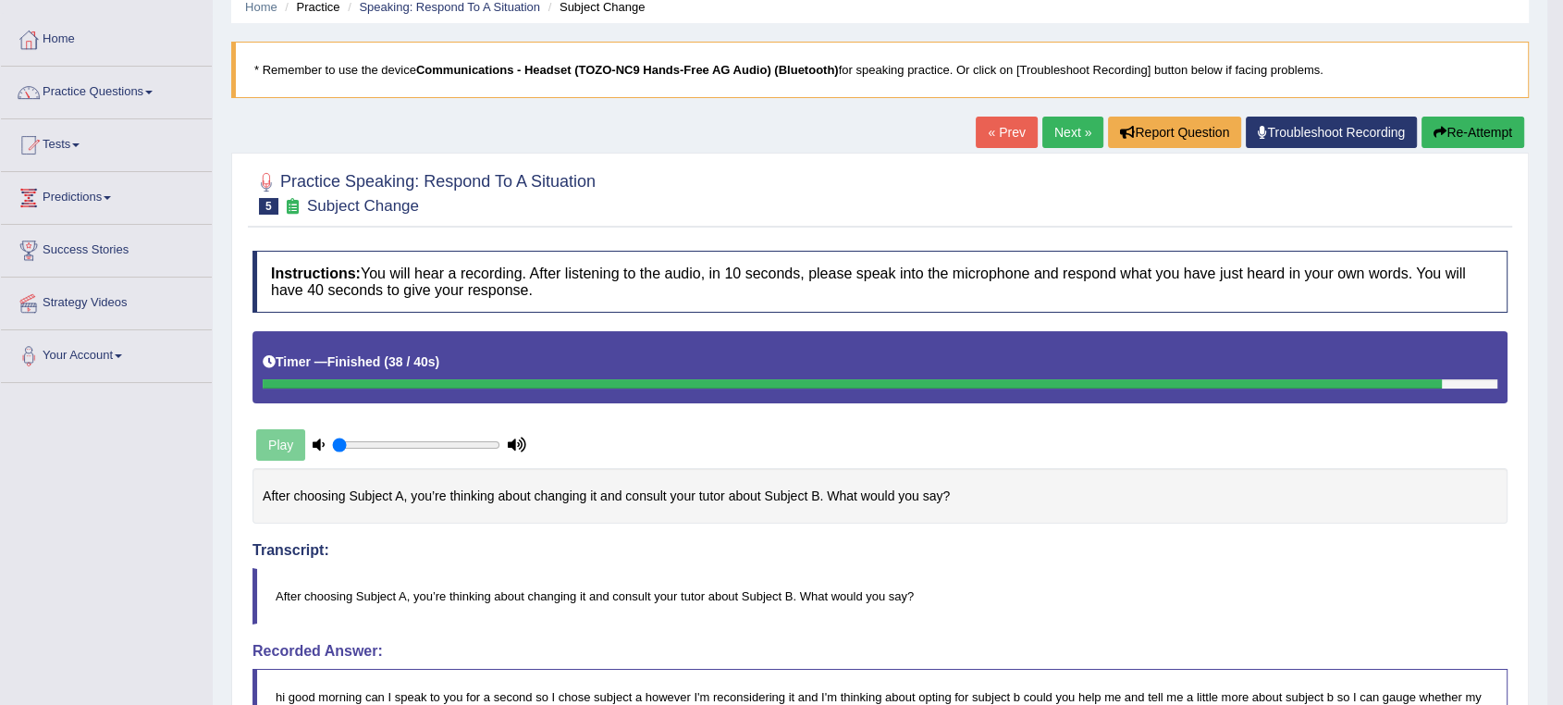
click at [1467, 135] on button "Re-Attempt" at bounding box center [1473, 132] width 103 height 31
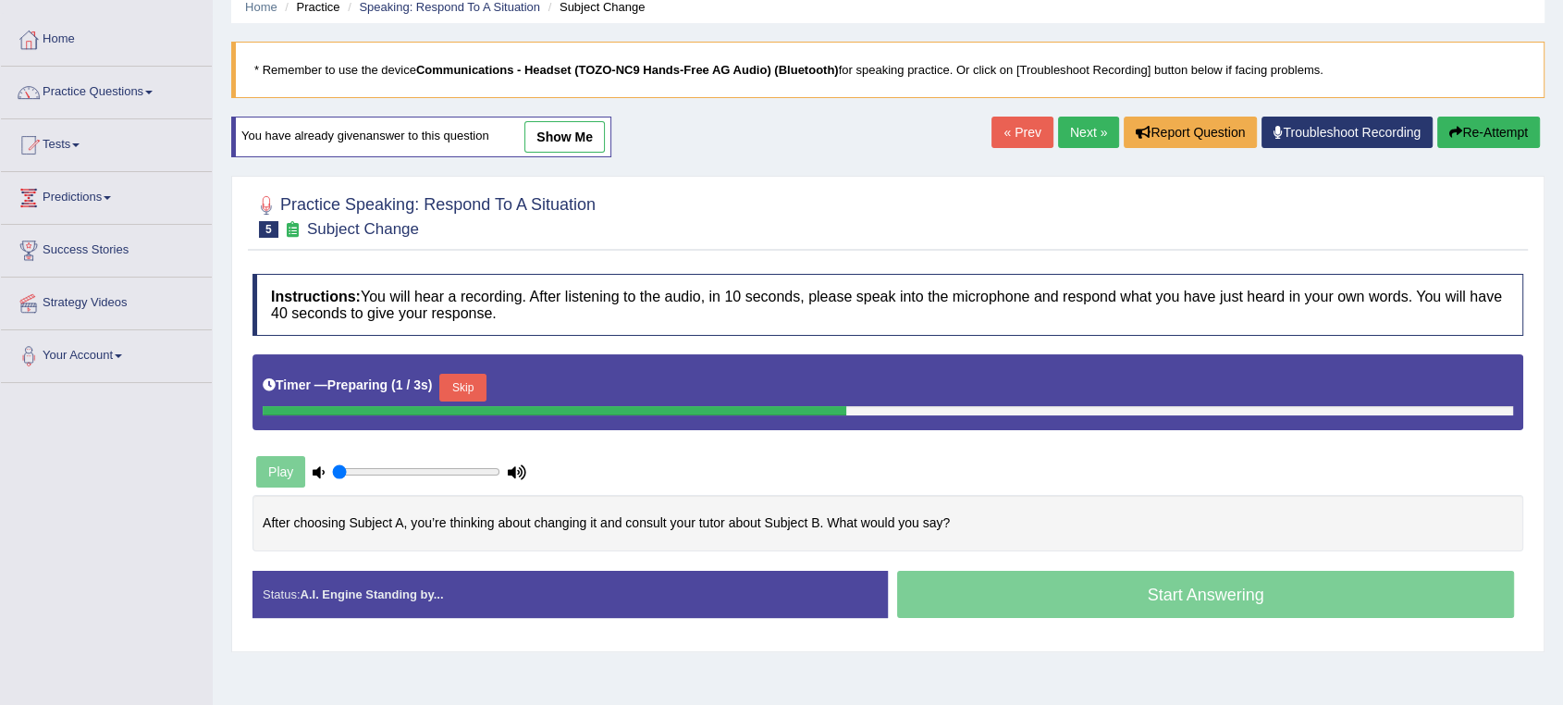
click at [469, 385] on button "Skip" at bounding box center [462, 388] width 46 height 28
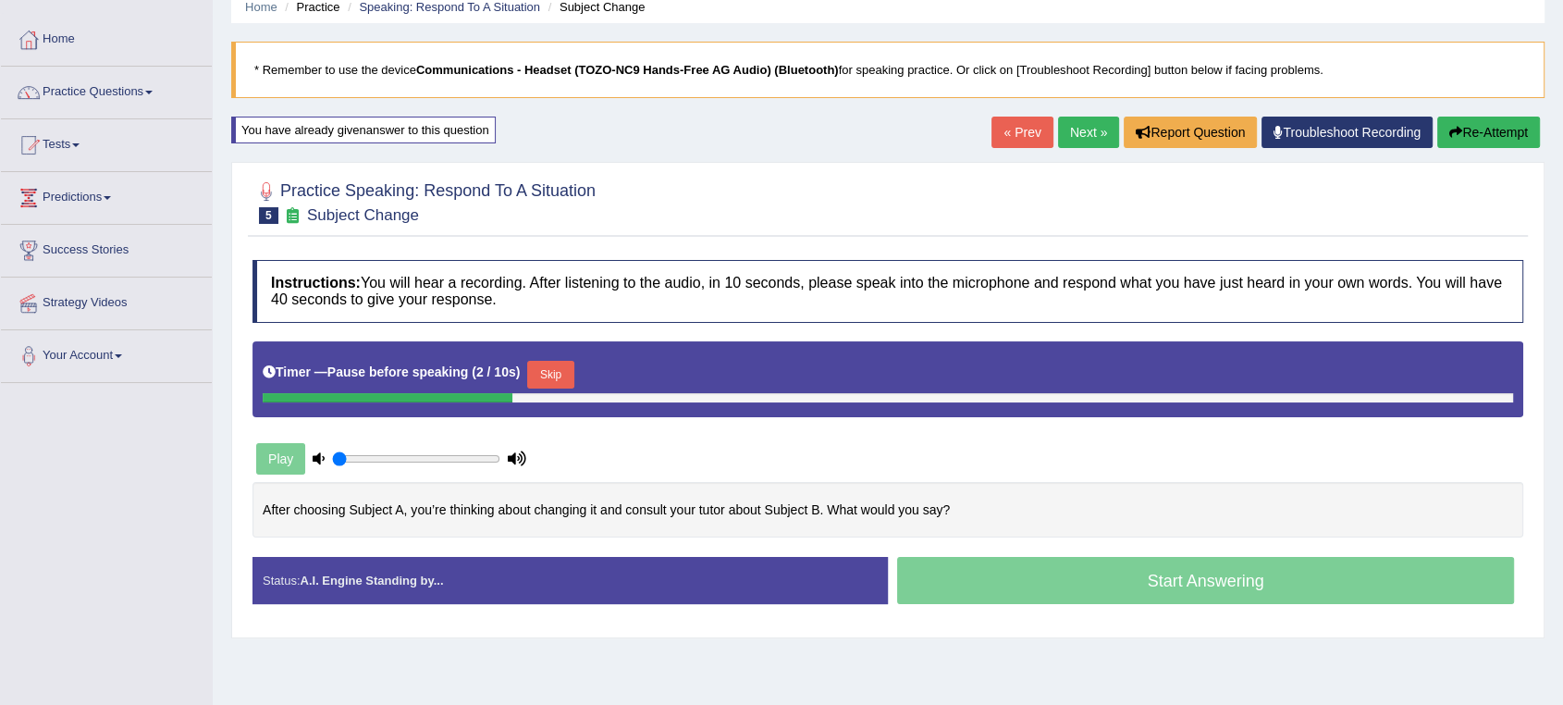
click at [564, 374] on button "Skip" at bounding box center [550, 375] width 46 height 28
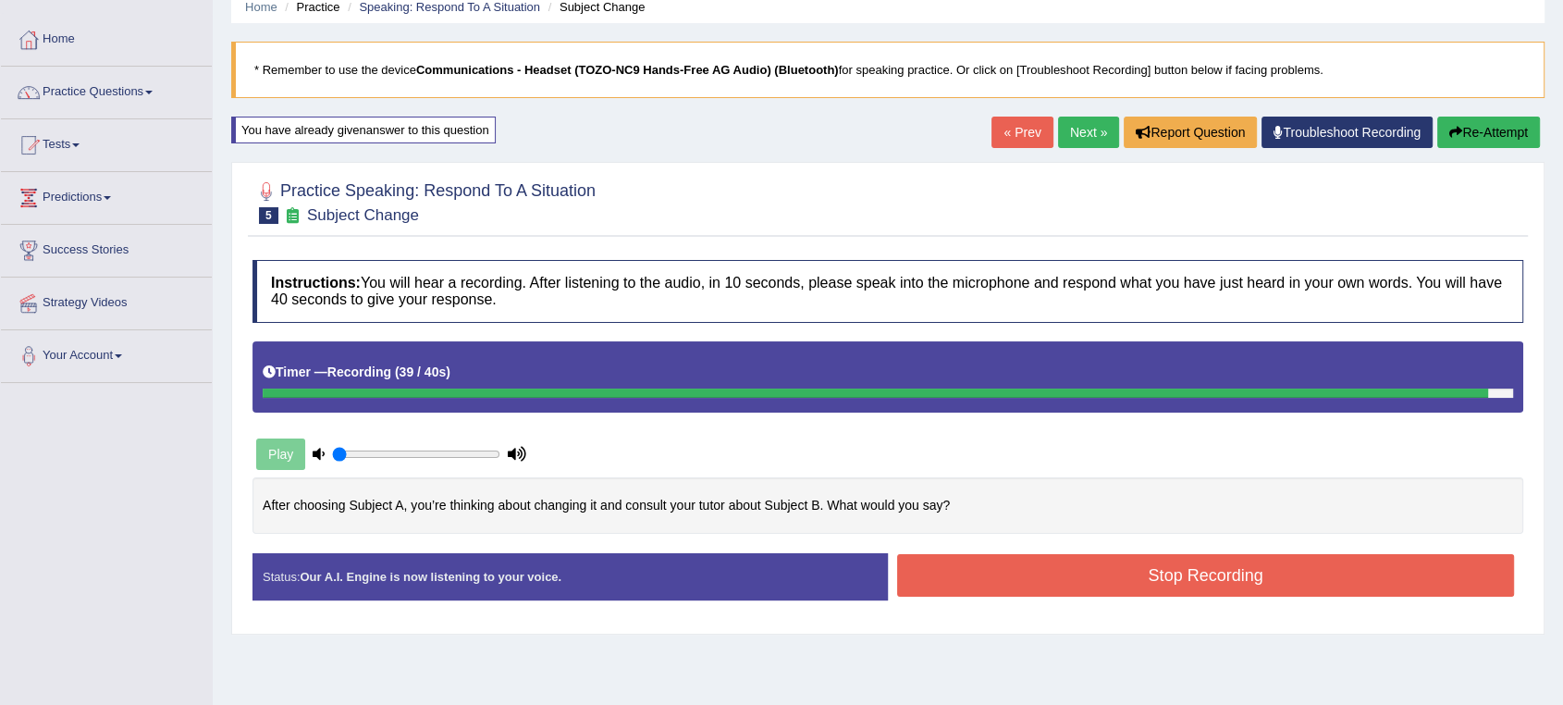
click at [1193, 580] on button "Stop Recording" at bounding box center [1205, 575] width 617 height 43
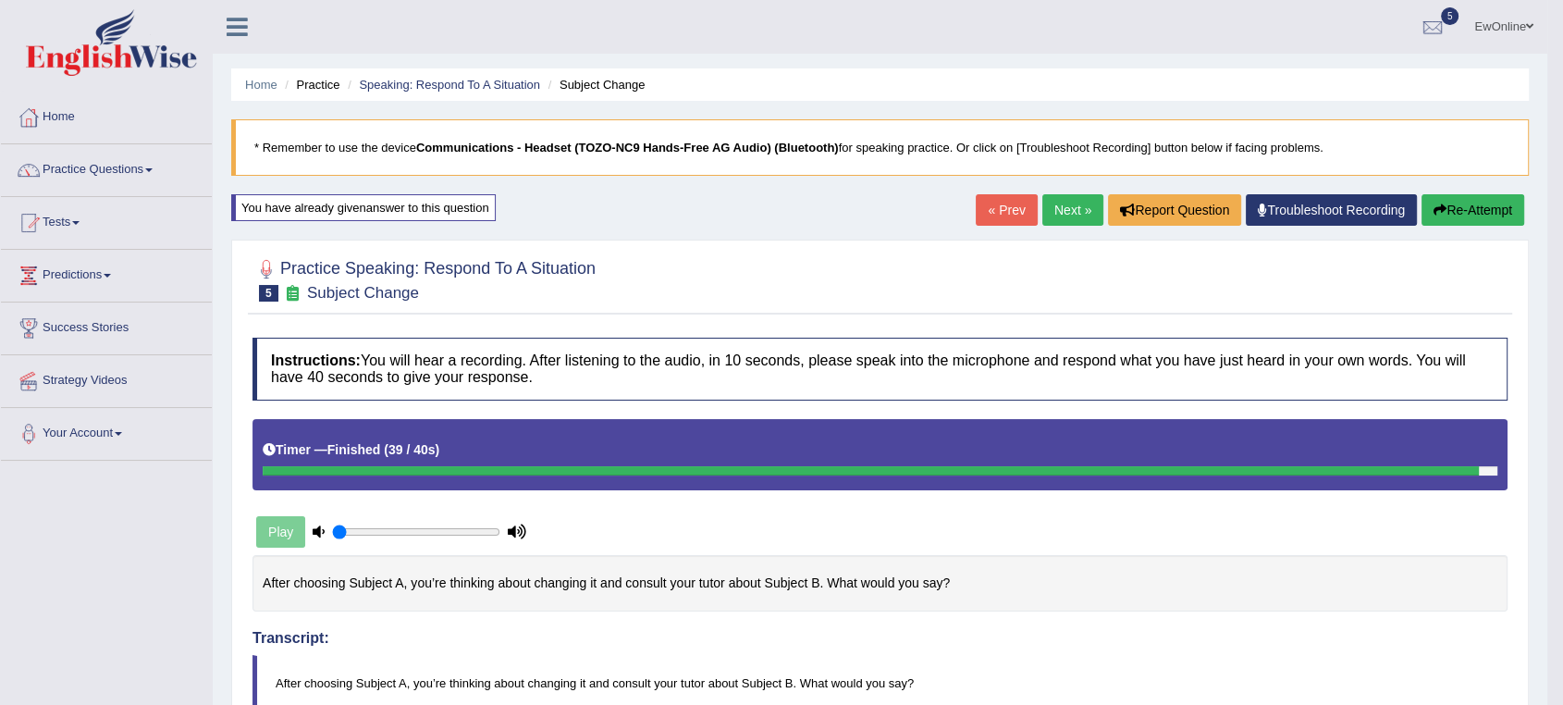
click at [1068, 210] on link "Next »" at bounding box center [1073, 209] width 61 height 31
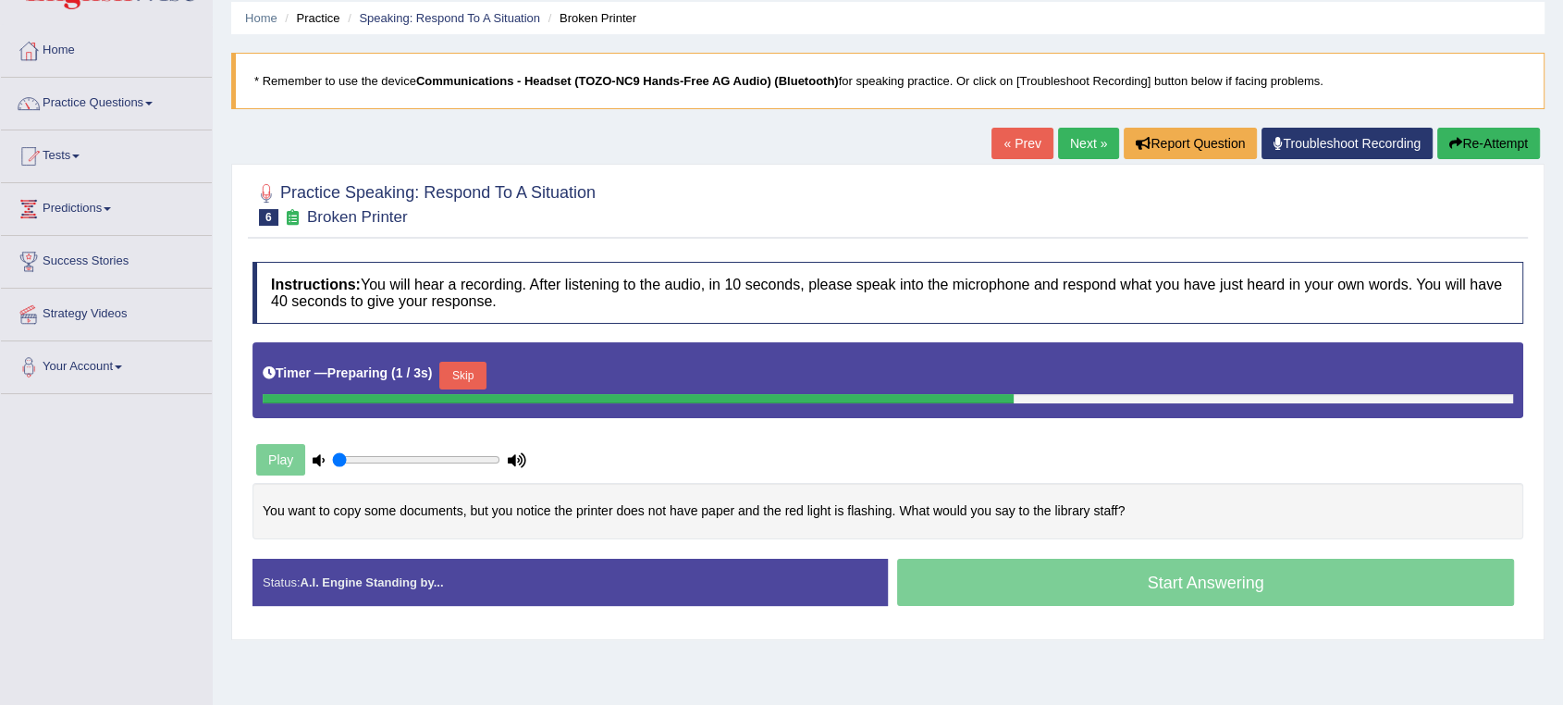
scroll to position [103, 0]
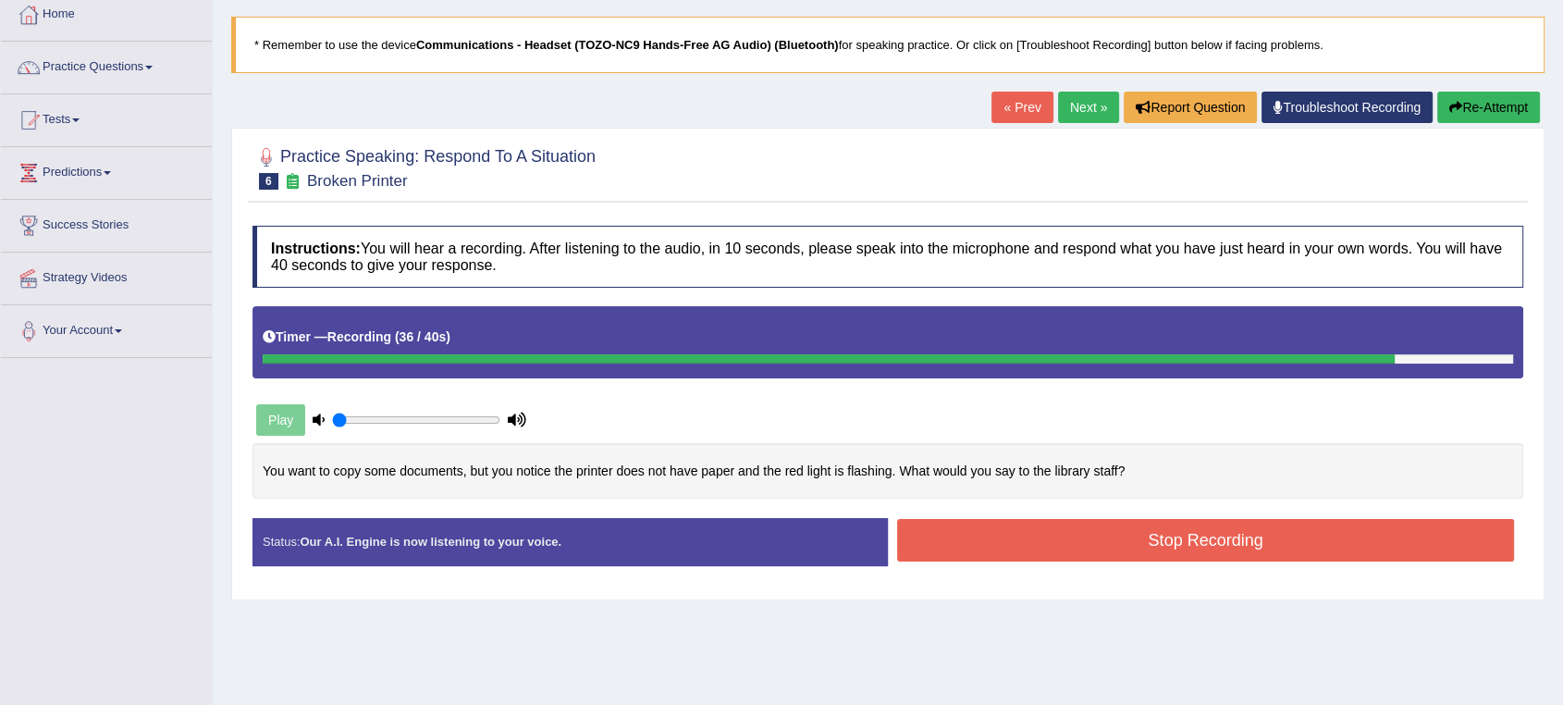
click at [1174, 545] on button "Stop Recording" at bounding box center [1205, 540] width 617 height 43
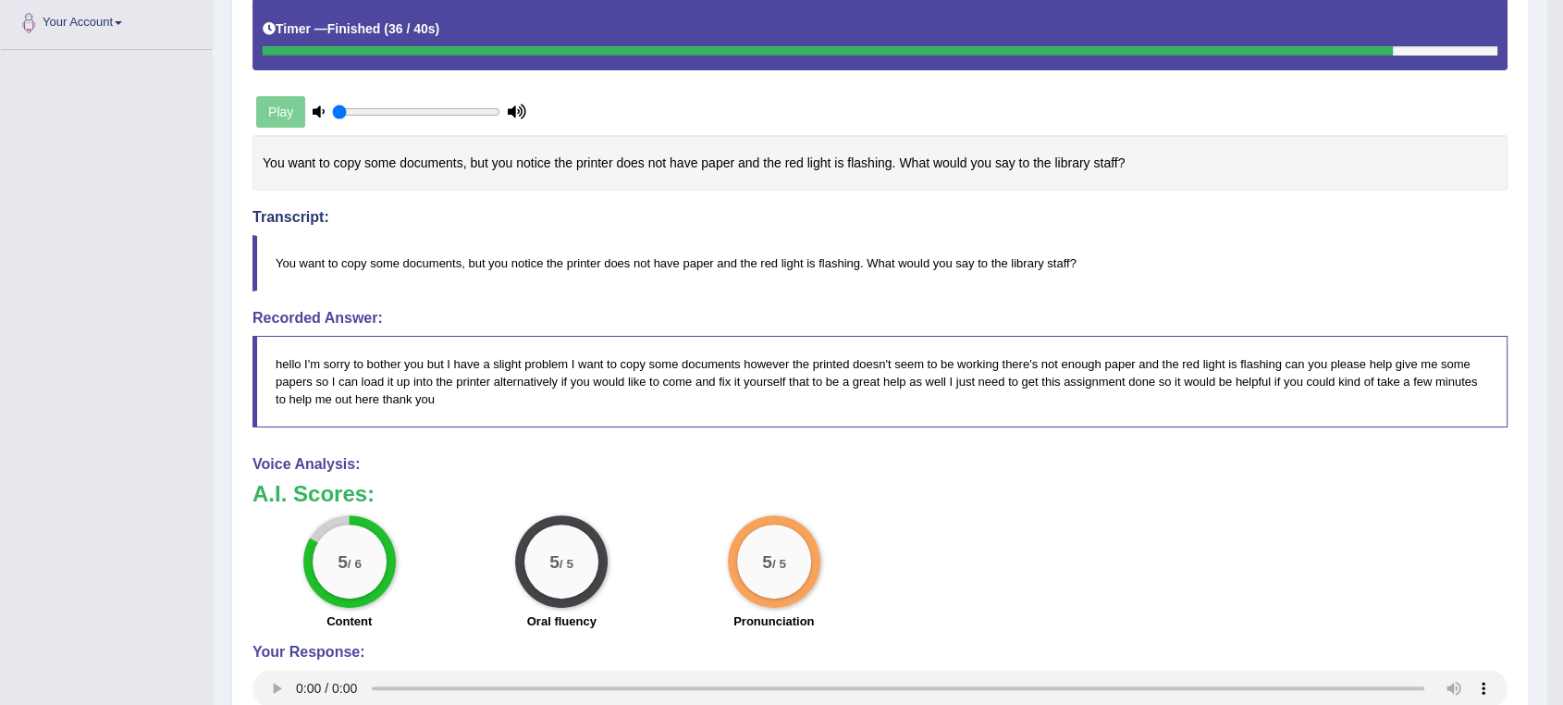
scroll to position [0, 0]
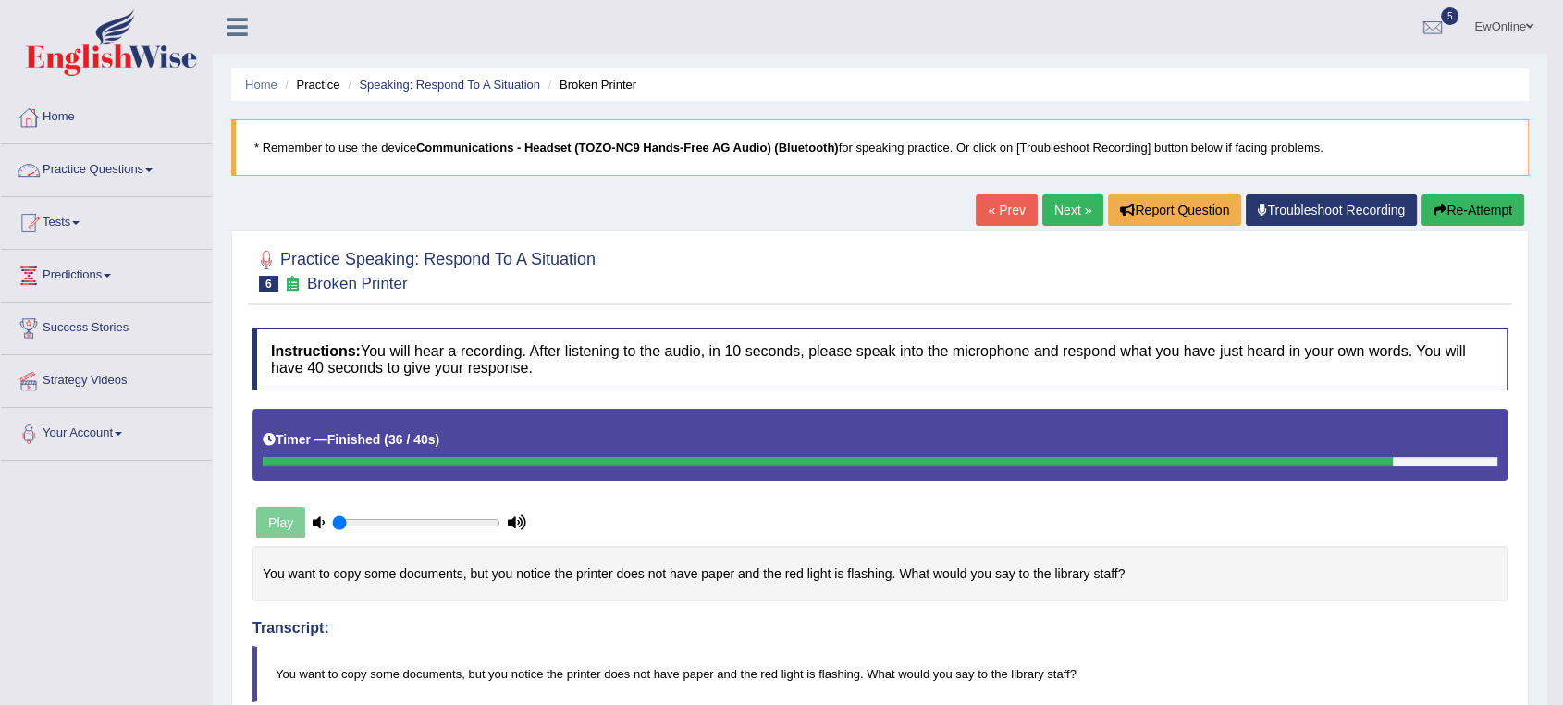
click at [80, 172] on link "Practice Questions" at bounding box center [106, 167] width 211 height 46
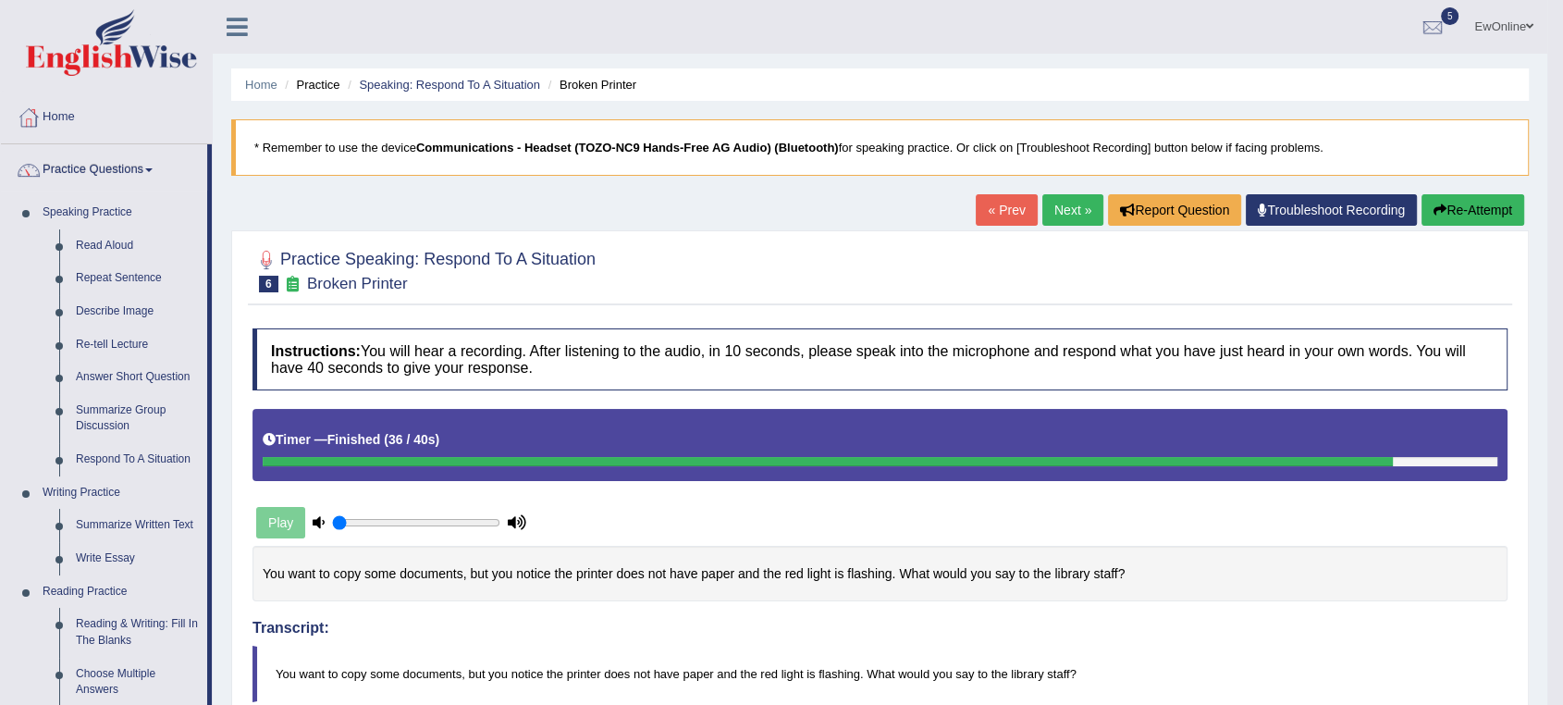
click at [1512, 27] on link "EwOnline" at bounding box center [1504, 24] width 87 height 48
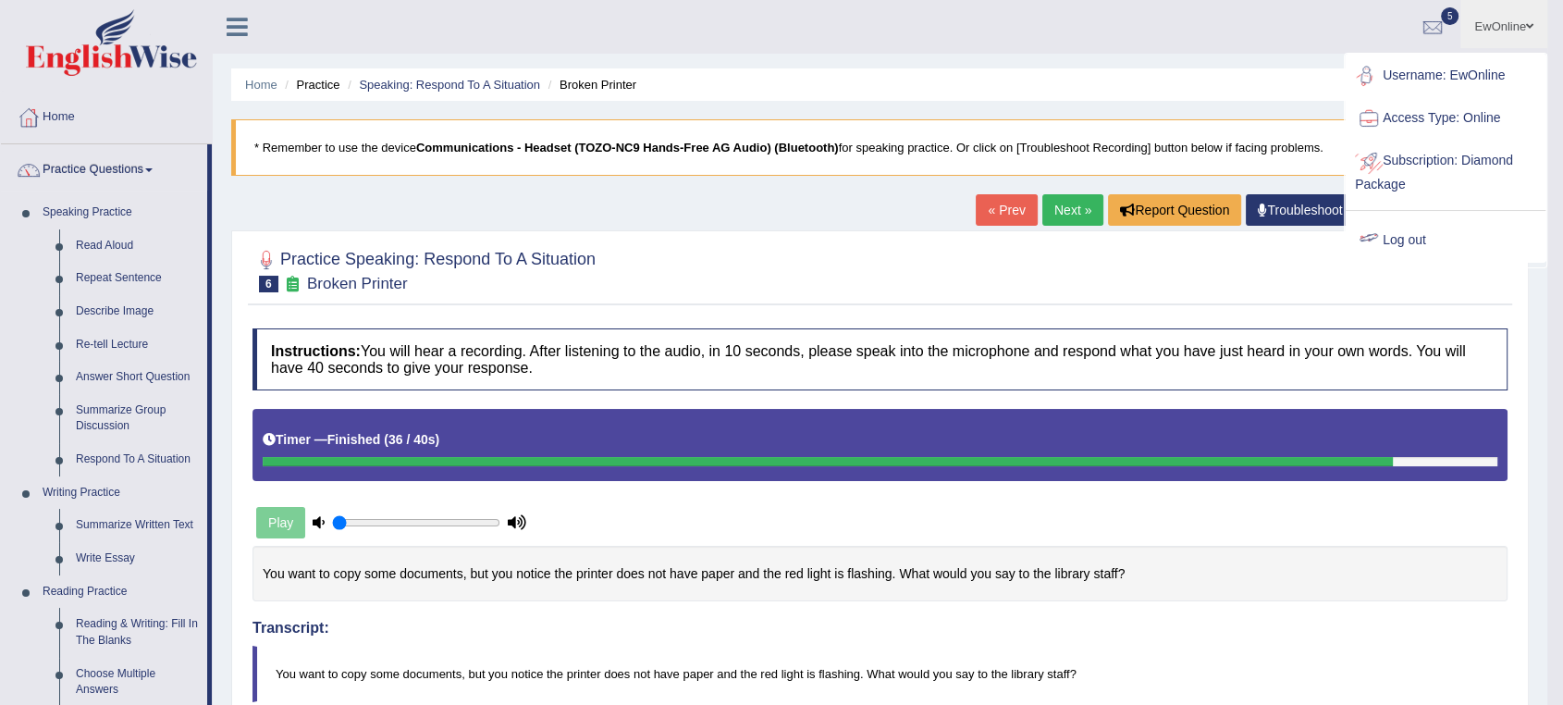
click at [1418, 241] on link "Log out" at bounding box center [1446, 240] width 200 height 43
